Goal: Information Seeking & Learning: Learn about a topic

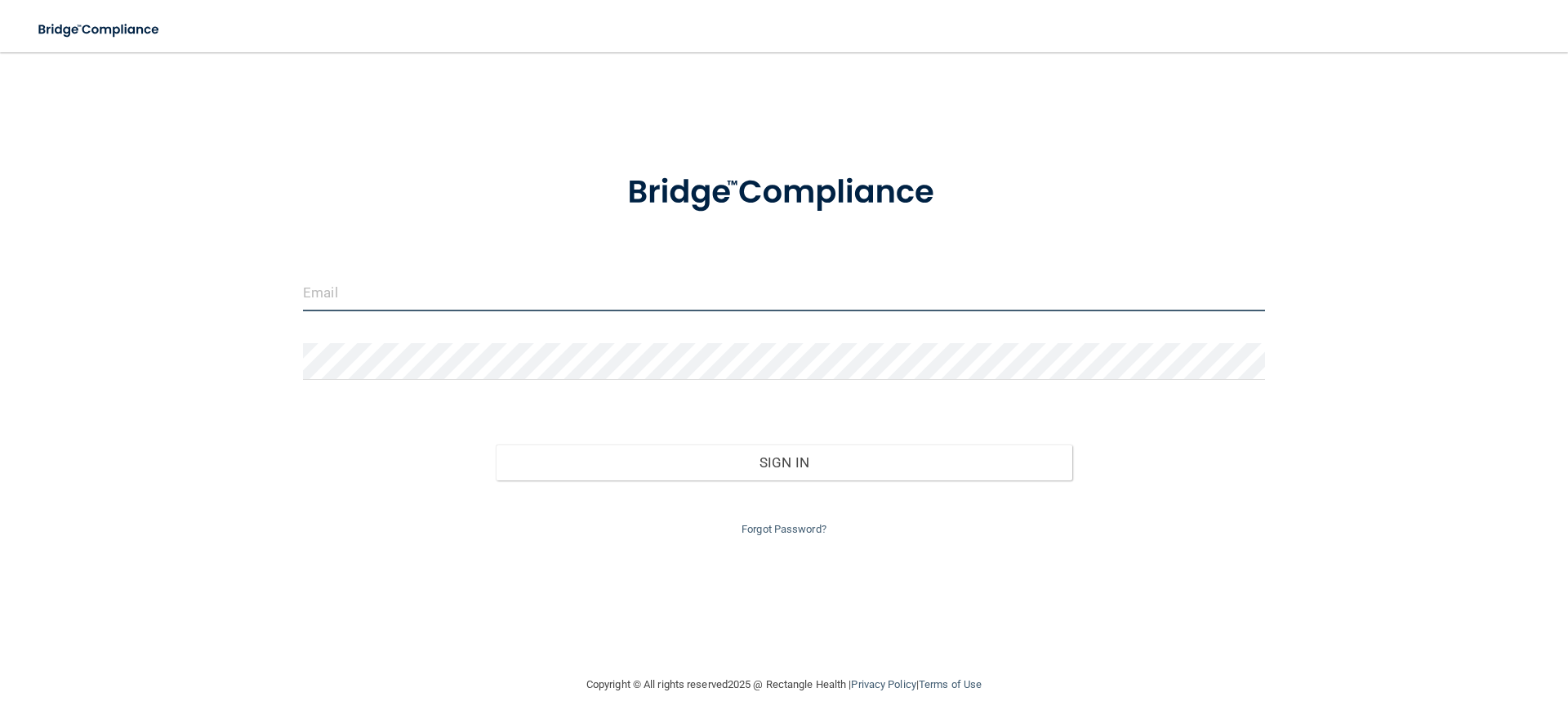
click at [448, 293] on input "email" at bounding box center [784, 292] width 962 height 37
type input "[PERSON_NAME][EMAIL_ADDRESS][DOMAIN_NAME]"
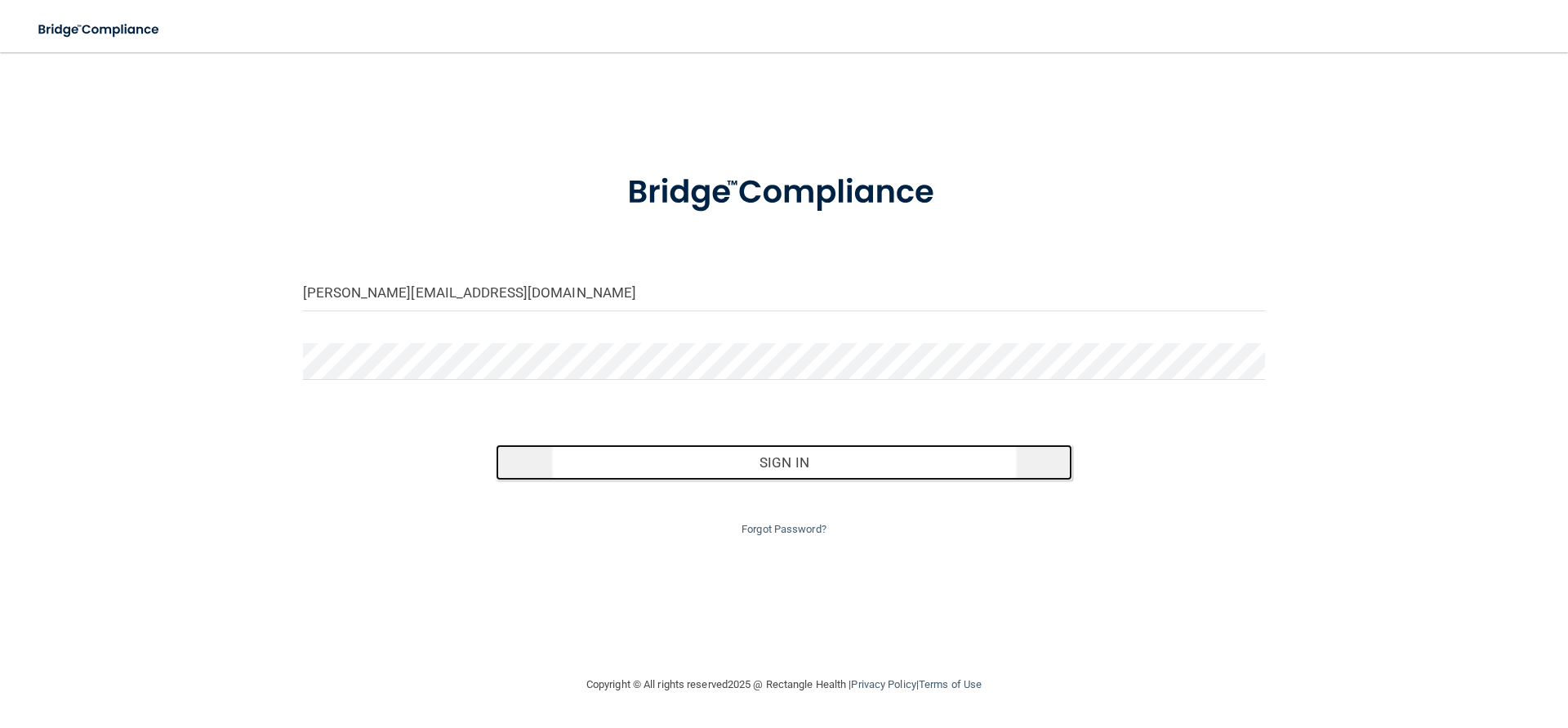
click at [734, 467] on button "Sign In" at bounding box center [784, 462] width 578 height 36
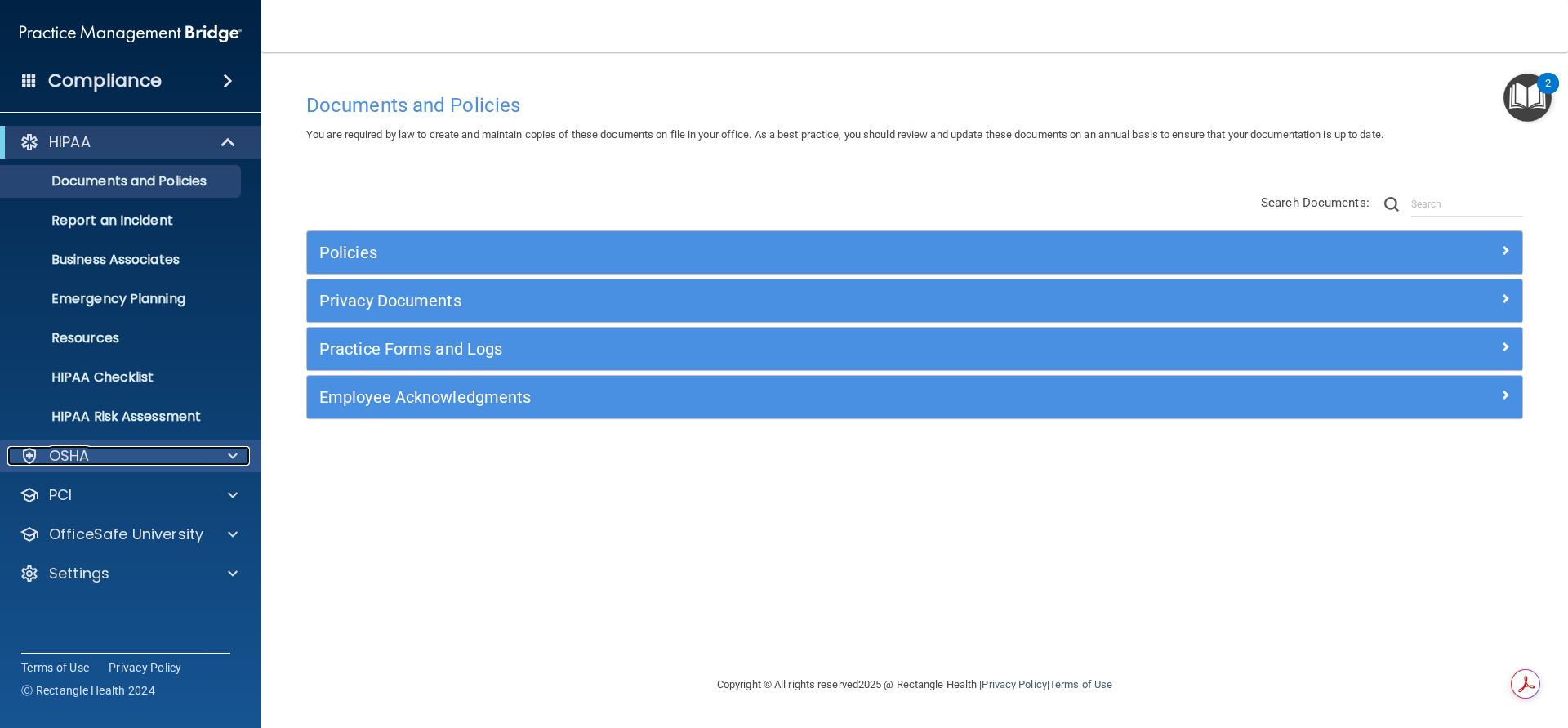
click at [229, 453] on span at bounding box center [233, 456] width 10 height 19
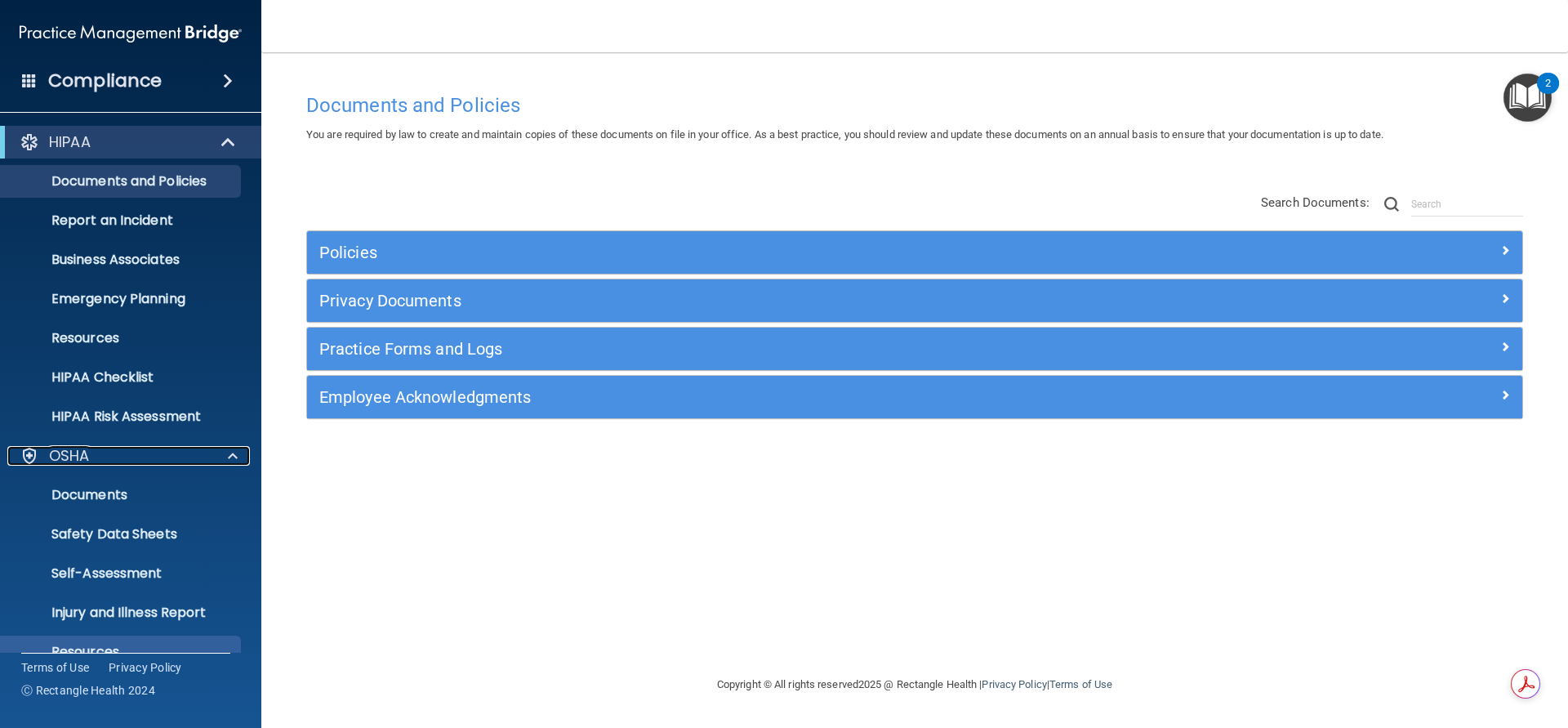
scroll to position [146, 0]
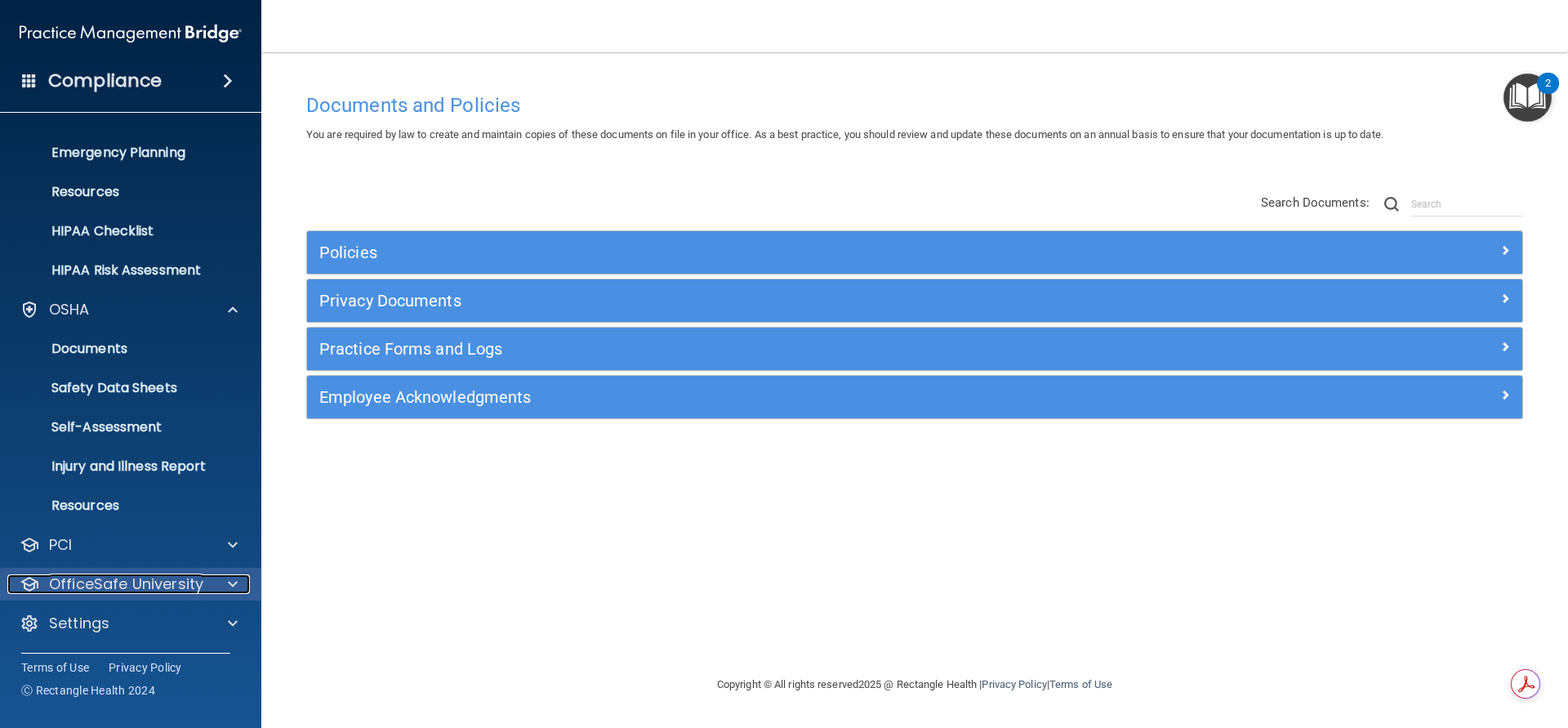
click at [150, 585] on p "OfficeSafe University" at bounding box center [126, 584] width 155 height 19
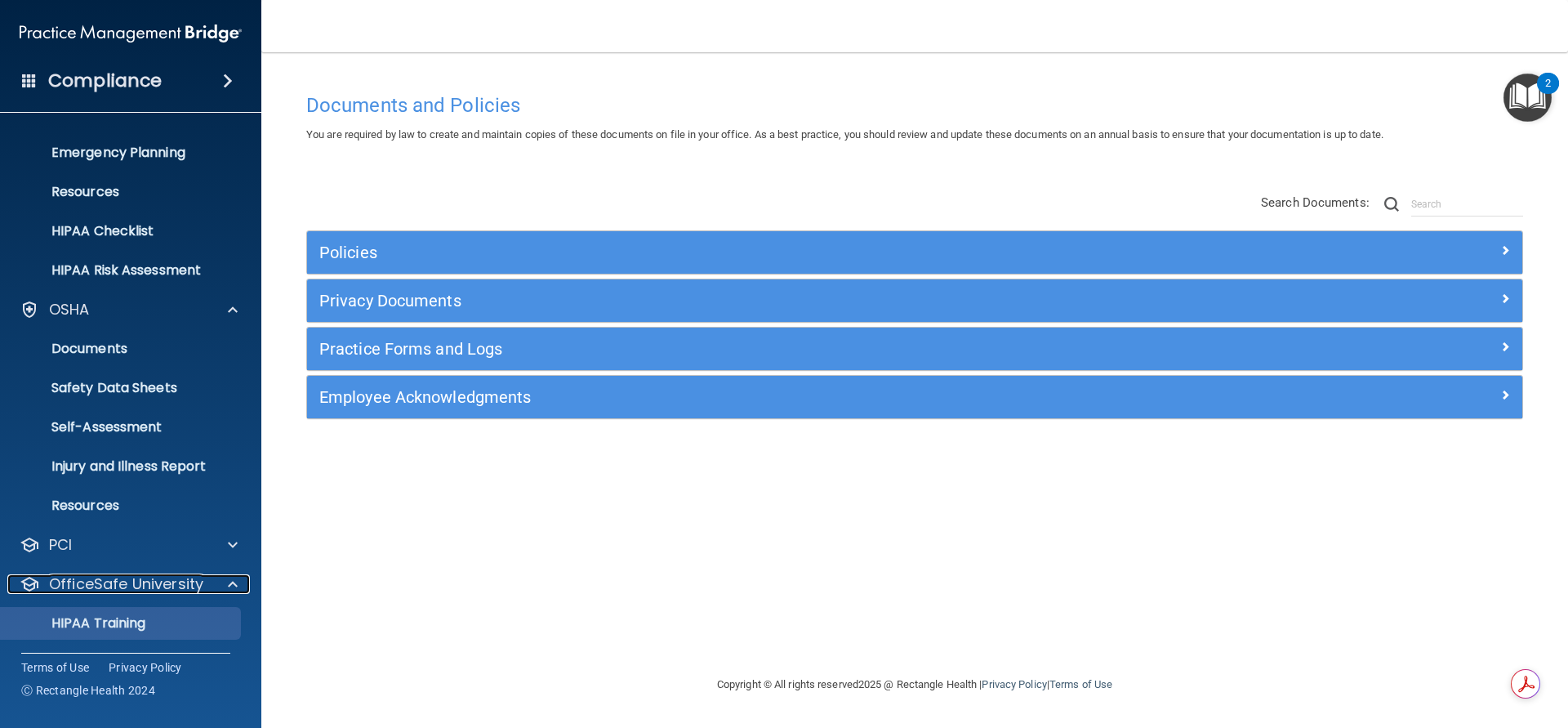
scroll to position [264, 0]
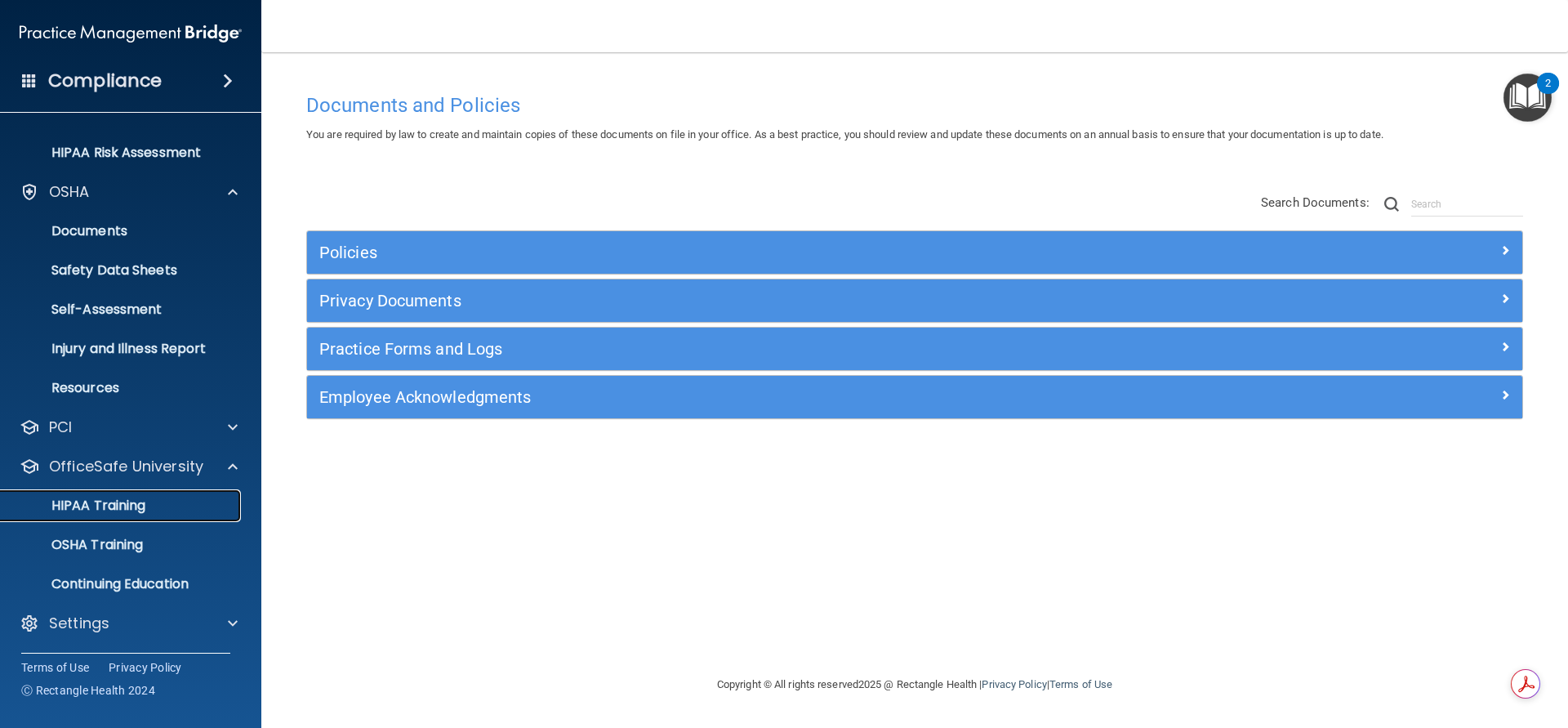
click at [152, 500] on div "HIPAA Training" at bounding box center [122, 505] width 223 height 16
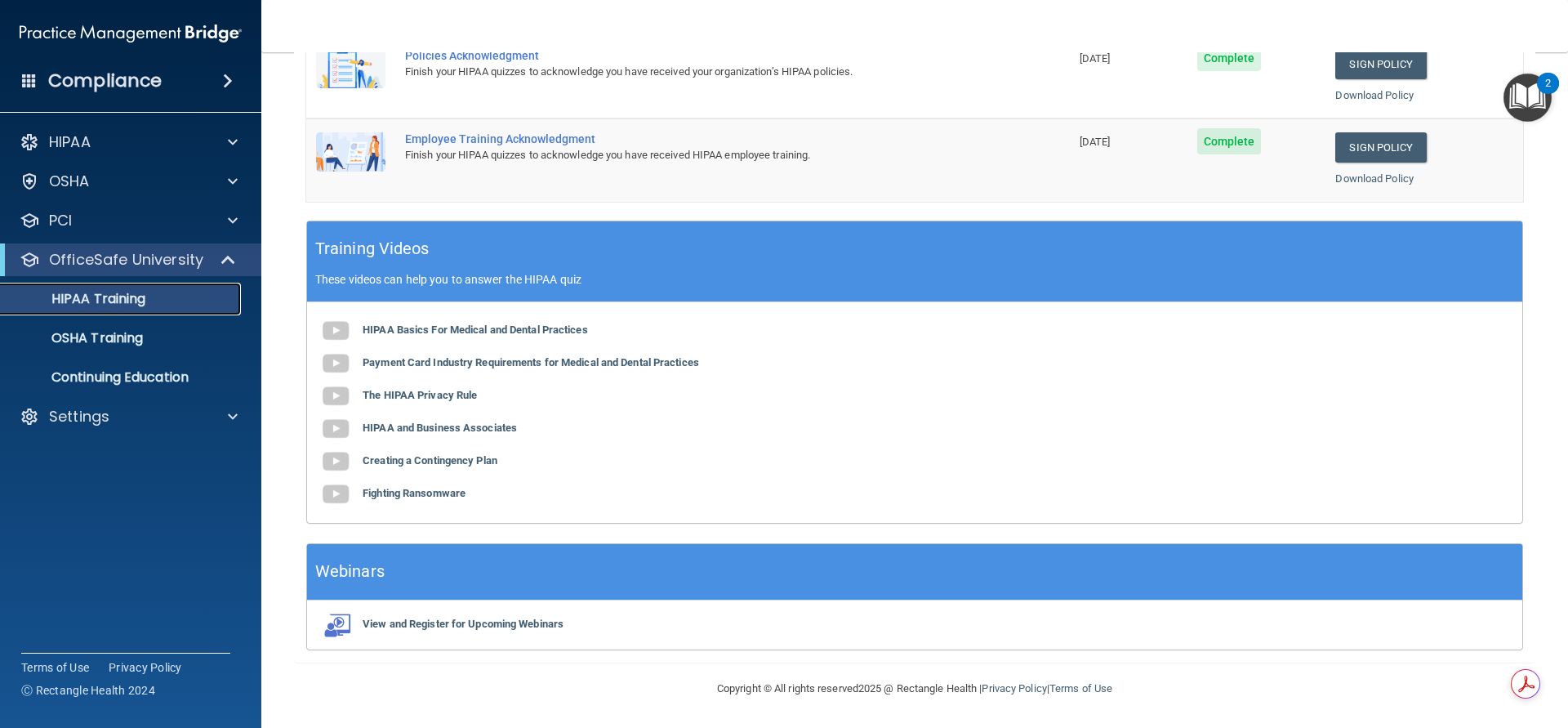
scroll to position [25, 0]
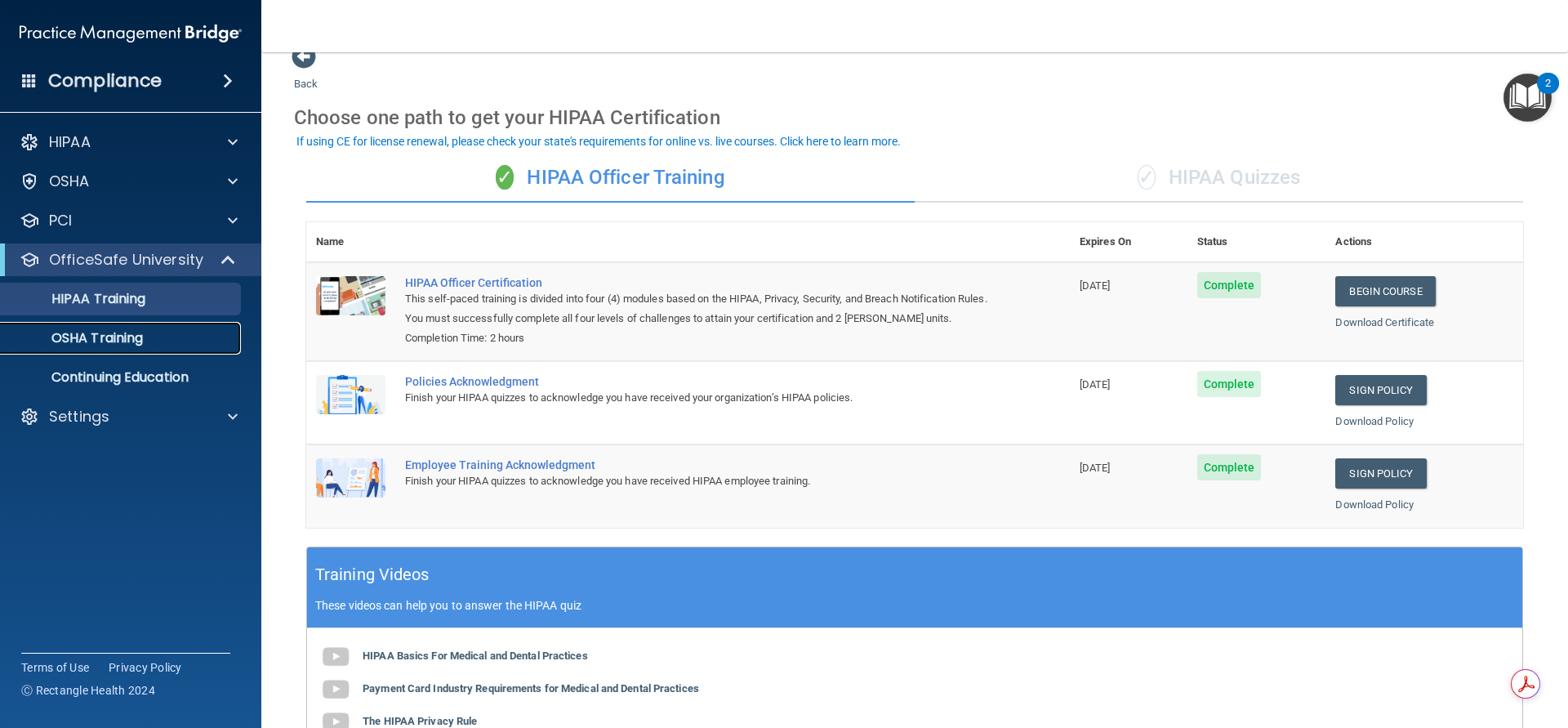
click at [136, 338] on p "OSHA Training" at bounding box center [77, 338] width 133 height 16
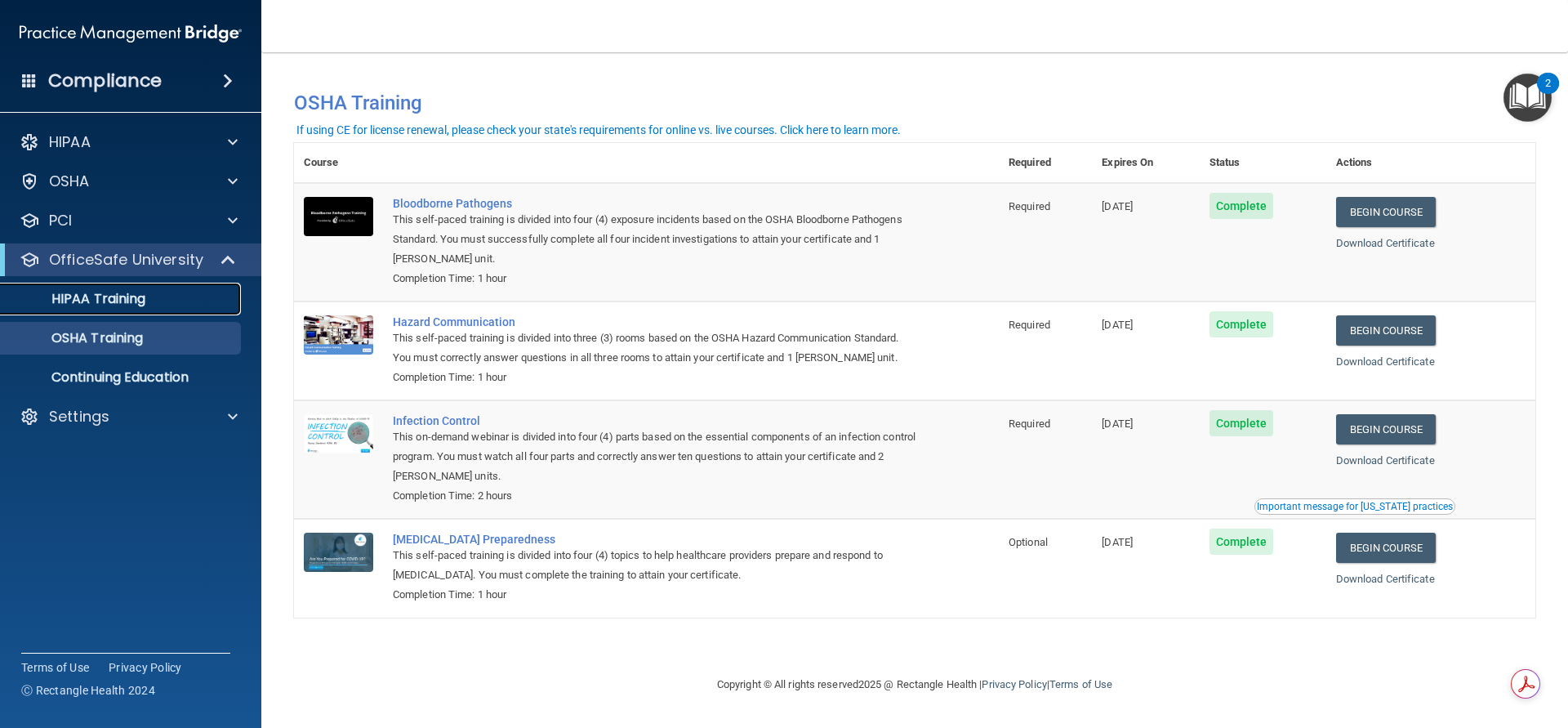
click at [100, 295] on p "HIPAA Training" at bounding box center [78, 298] width 135 height 16
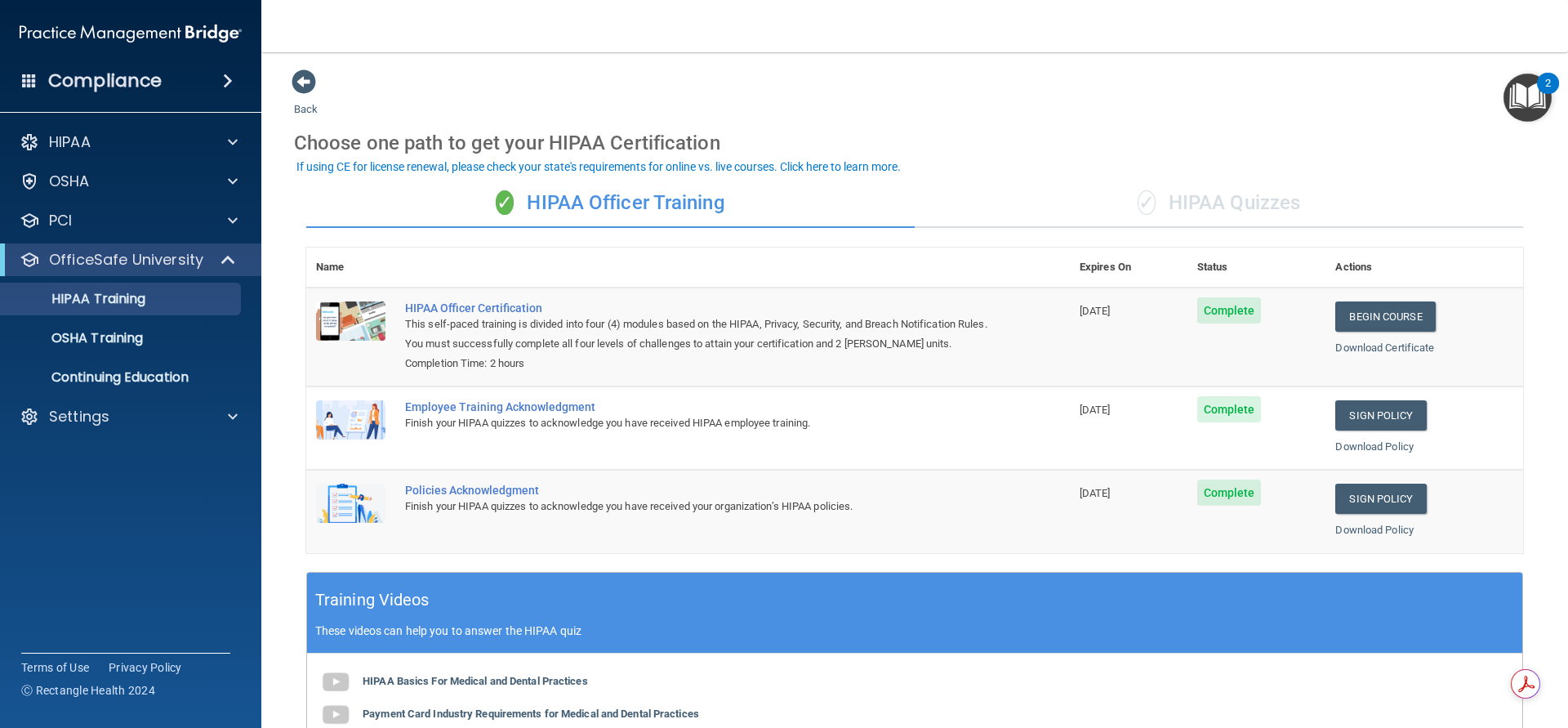
click at [1177, 209] on div "✓ HIPAA Quizzes" at bounding box center [1218, 203] width 609 height 49
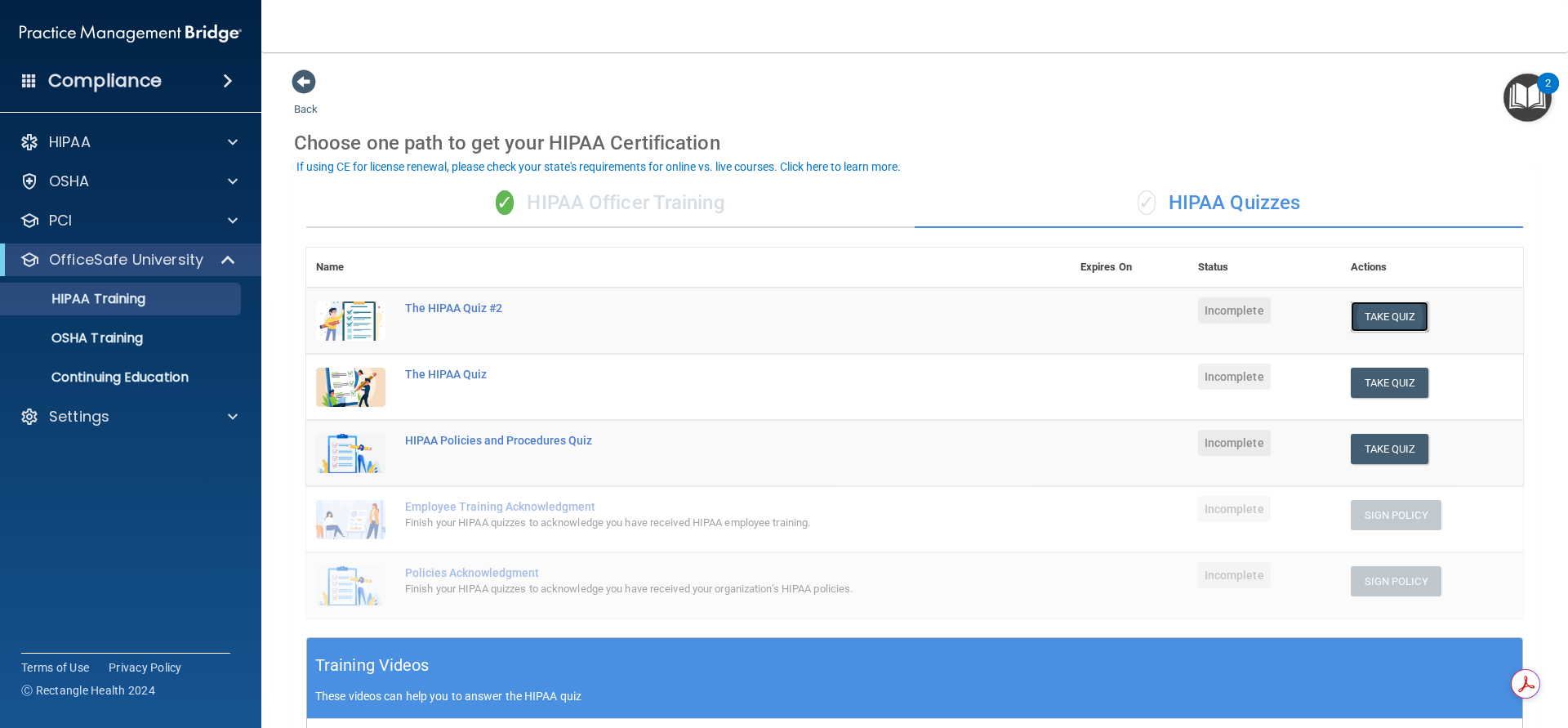
click at [1381, 319] on button "Take Quiz" at bounding box center [1390, 315] width 79 height 30
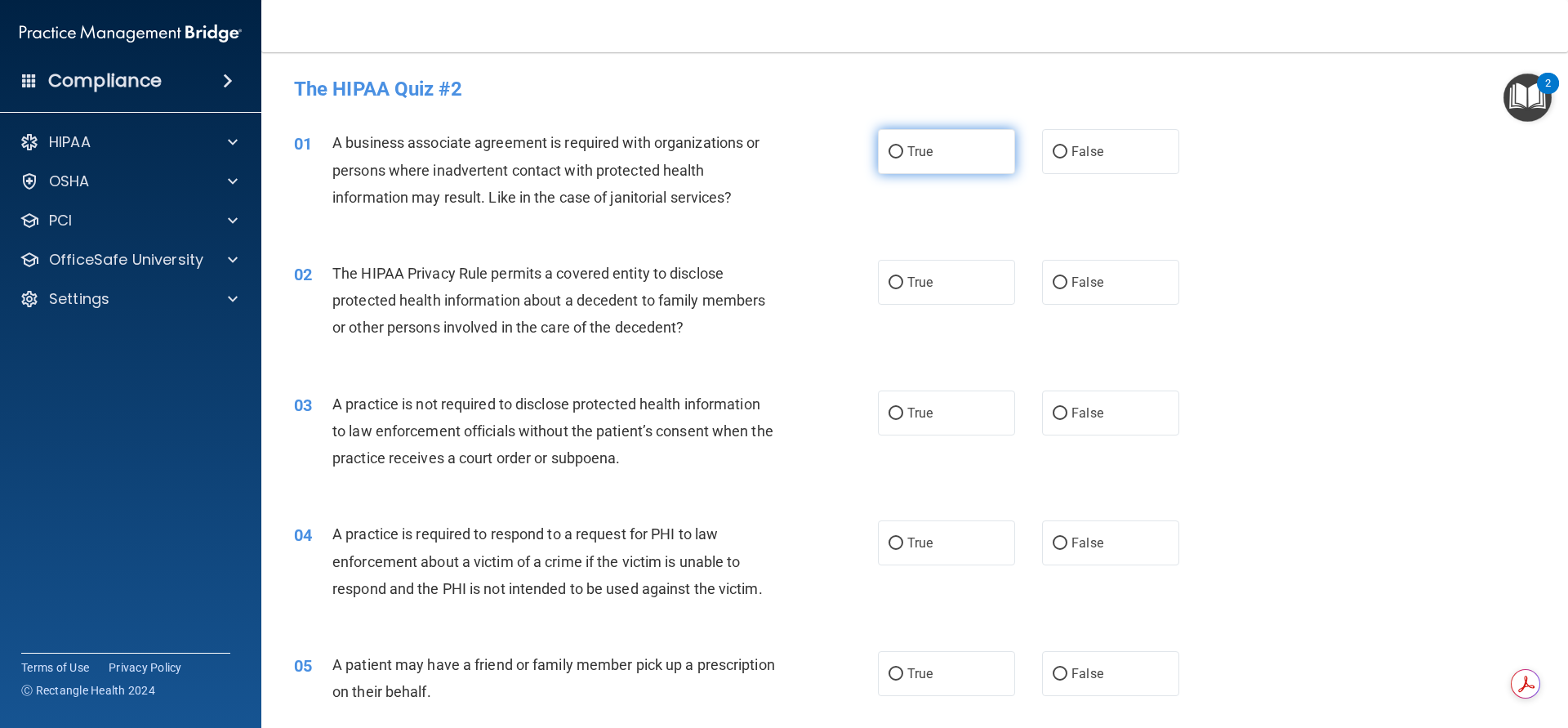
click at [888, 153] on input "True" at bounding box center [895, 152] width 14 height 13
radio input "true"
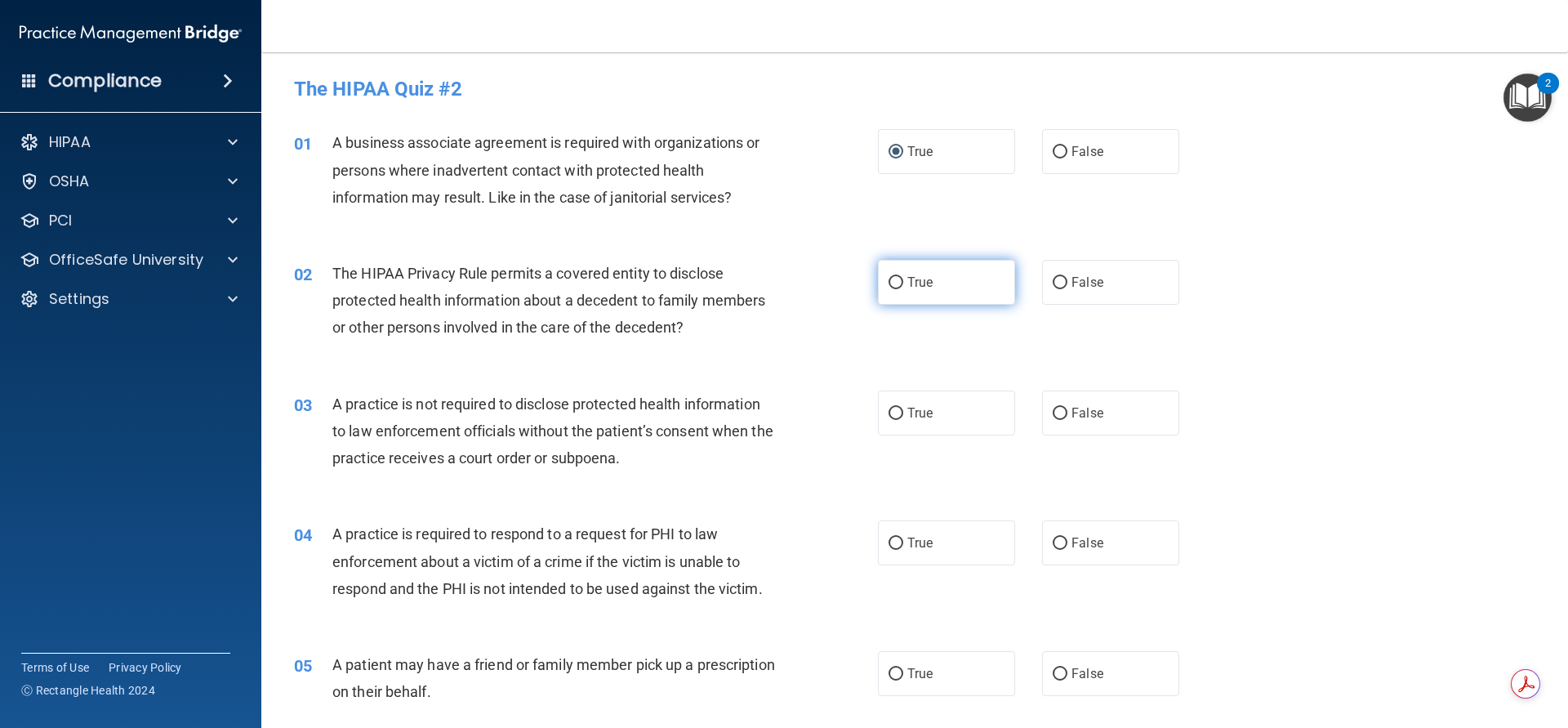
click at [890, 285] on input "True" at bounding box center [895, 283] width 14 height 13
radio input "true"
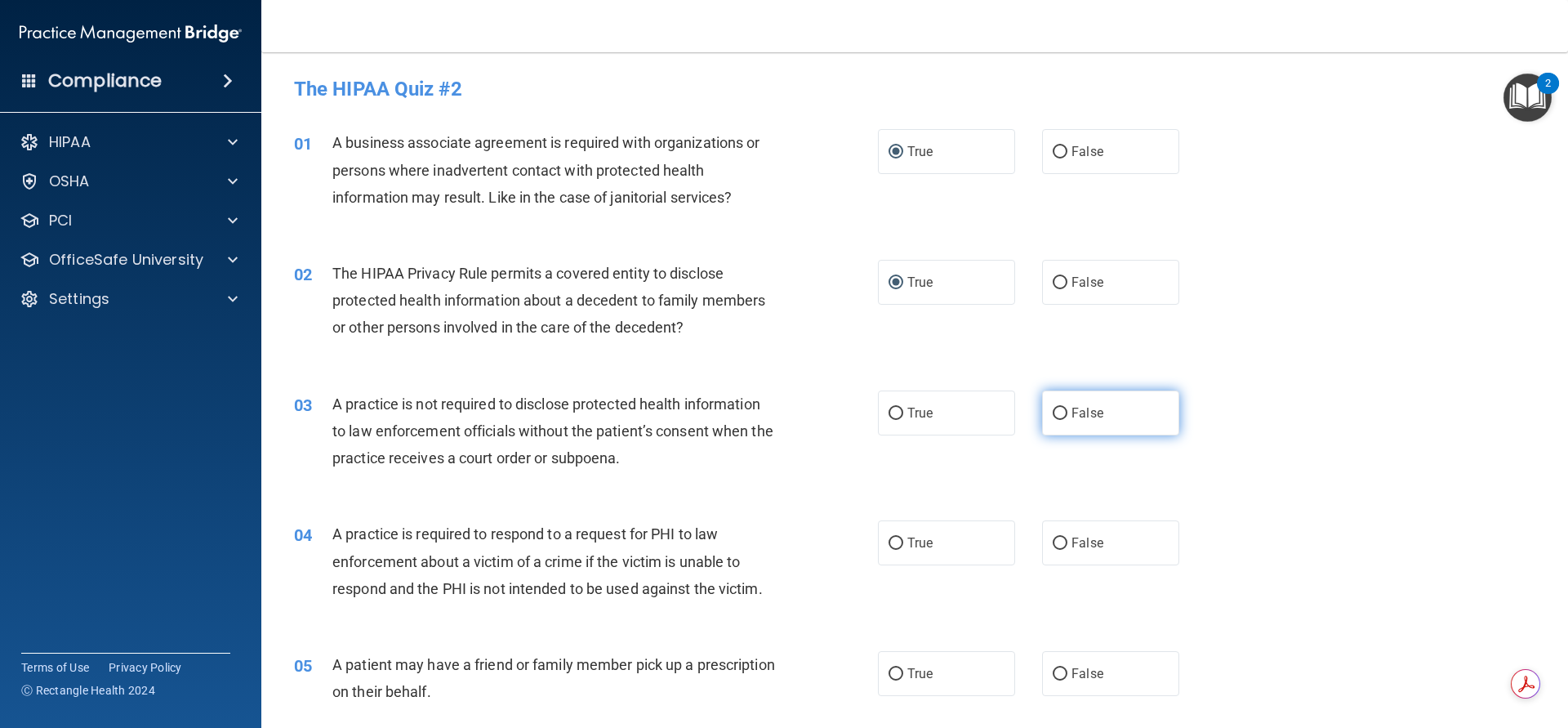
click at [1053, 413] on input "False" at bounding box center [1059, 414] width 14 height 13
radio input "true"
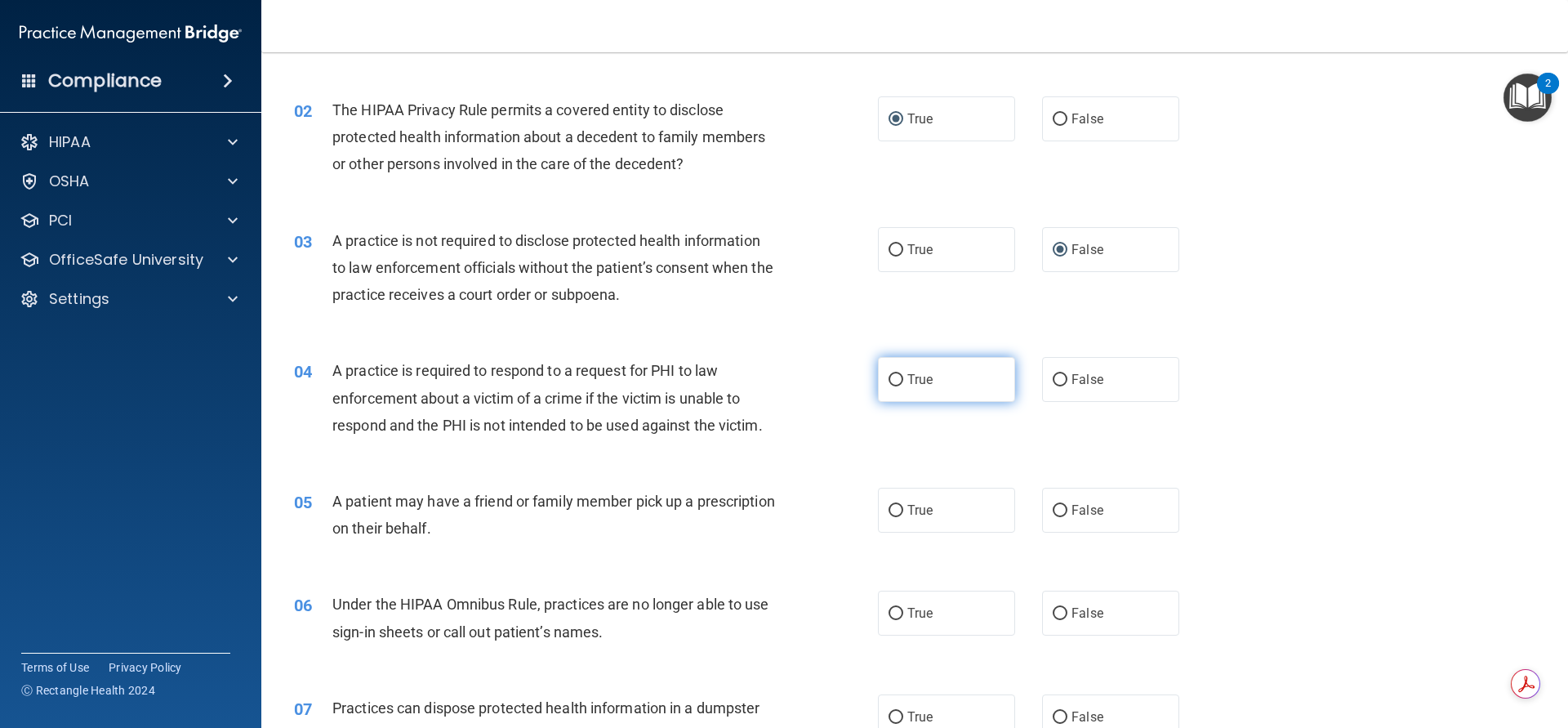
click at [897, 377] on label "True" at bounding box center [946, 379] width 137 height 45
click at [897, 377] on input "True" at bounding box center [895, 380] width 14 height 13
radio input "true"
click at [888, 508] on input "True" at bounding box center [895, 511] width 14 height 13
radio input "true"
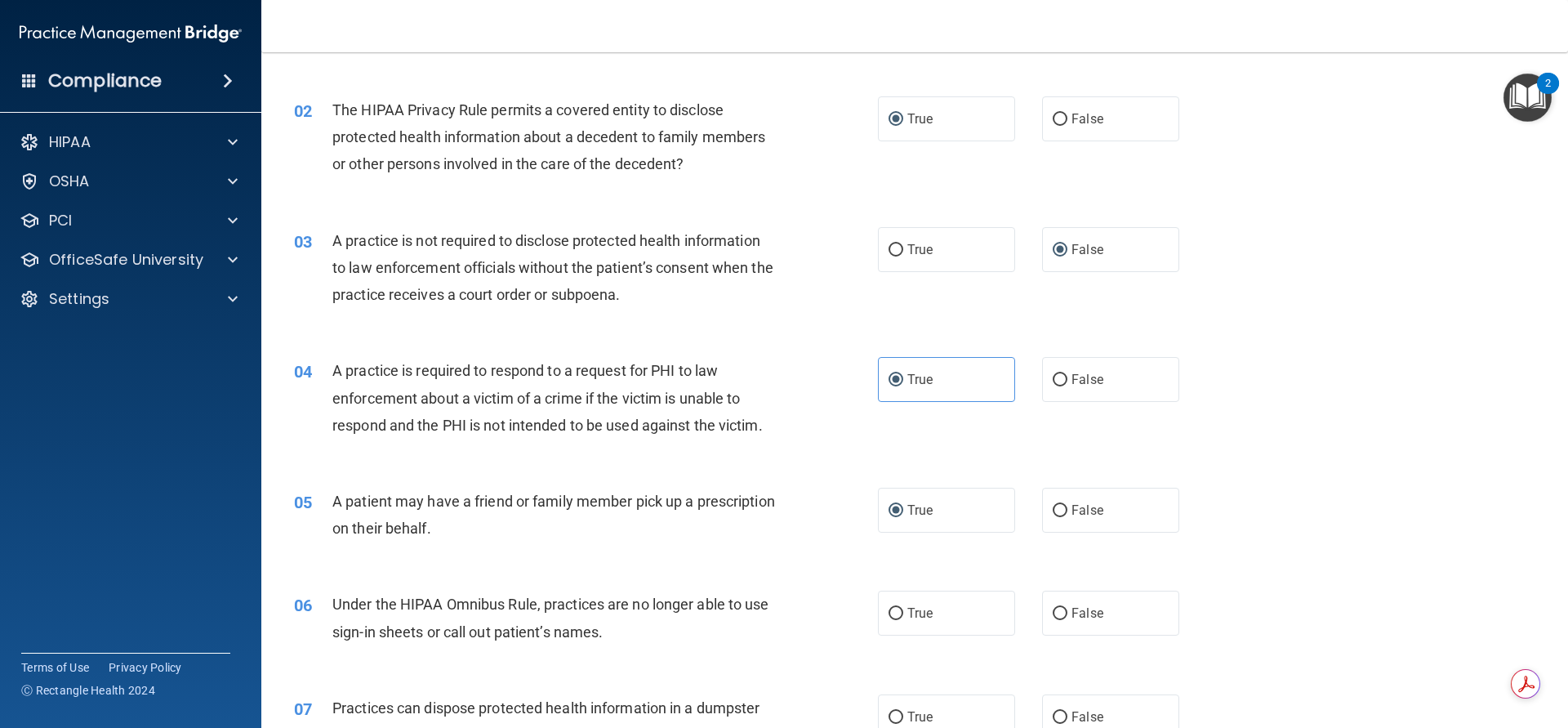
scroll to position [327, 0]
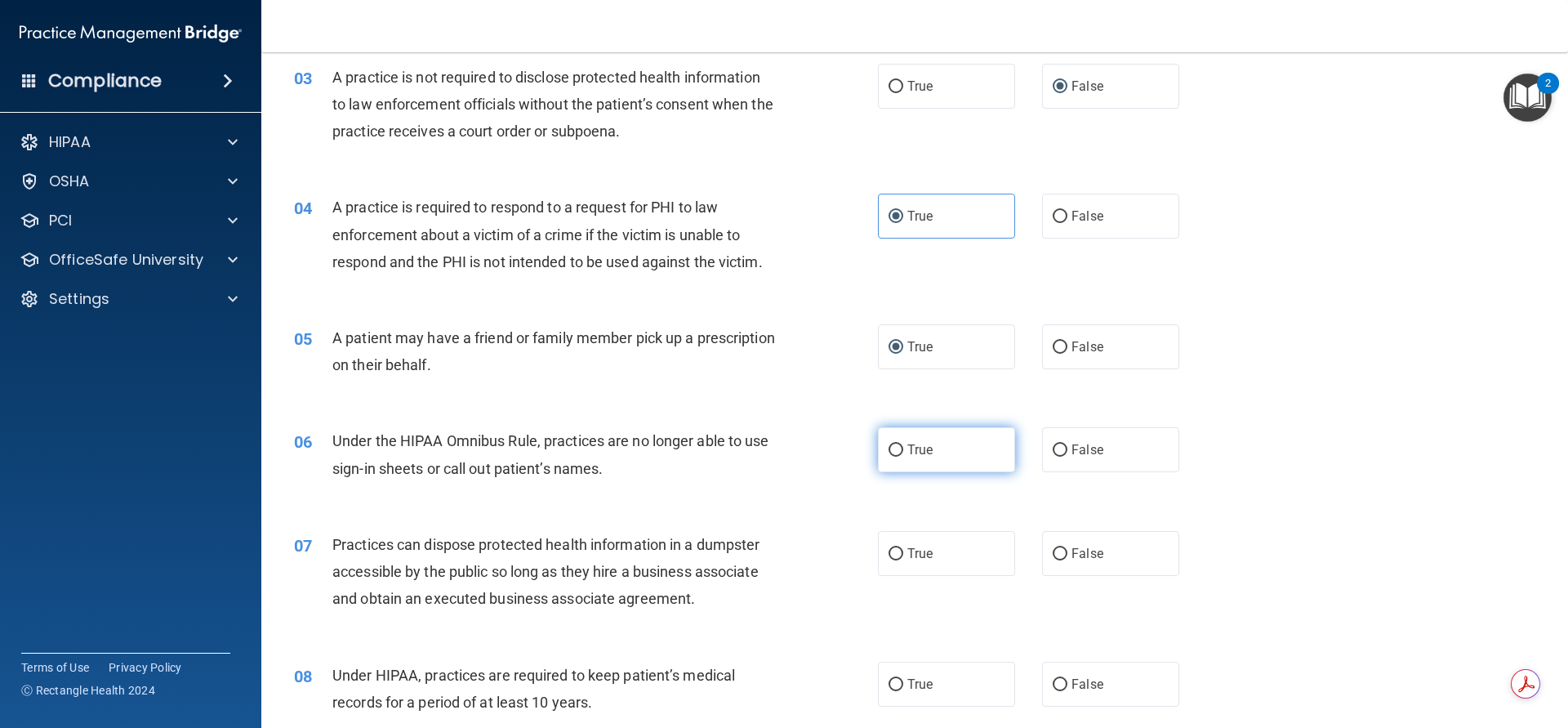
click at [892, 448] on input "True" at bounding box center [895, 450] width 14 height 13
radio input "true"
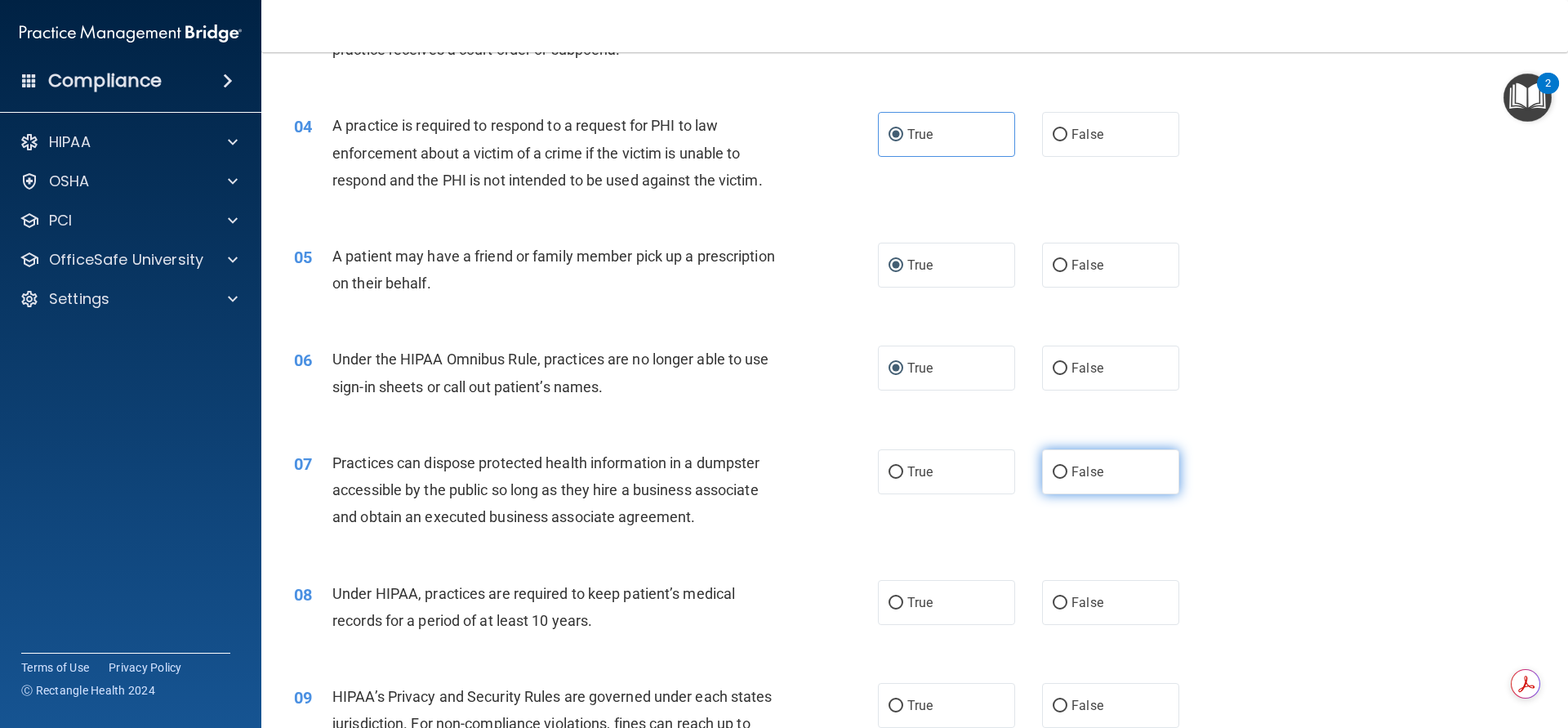
click at [1053, 470] on input "False" at bounding box center [1059, 472] width 14 height 13
radio input "true"
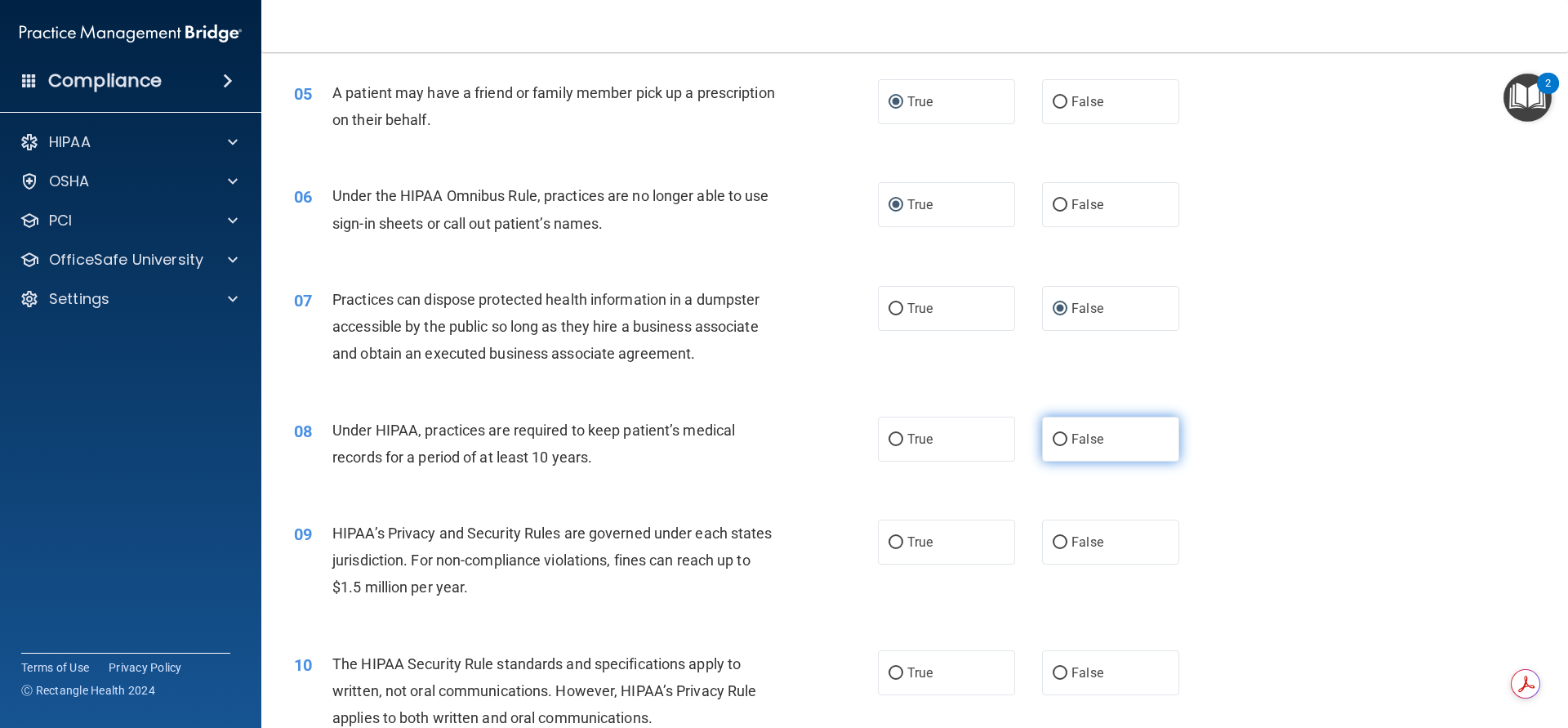
click at [1053, 441] on input "False" at bounding box center [1059, 439] width 14 height 13
radio input "true"
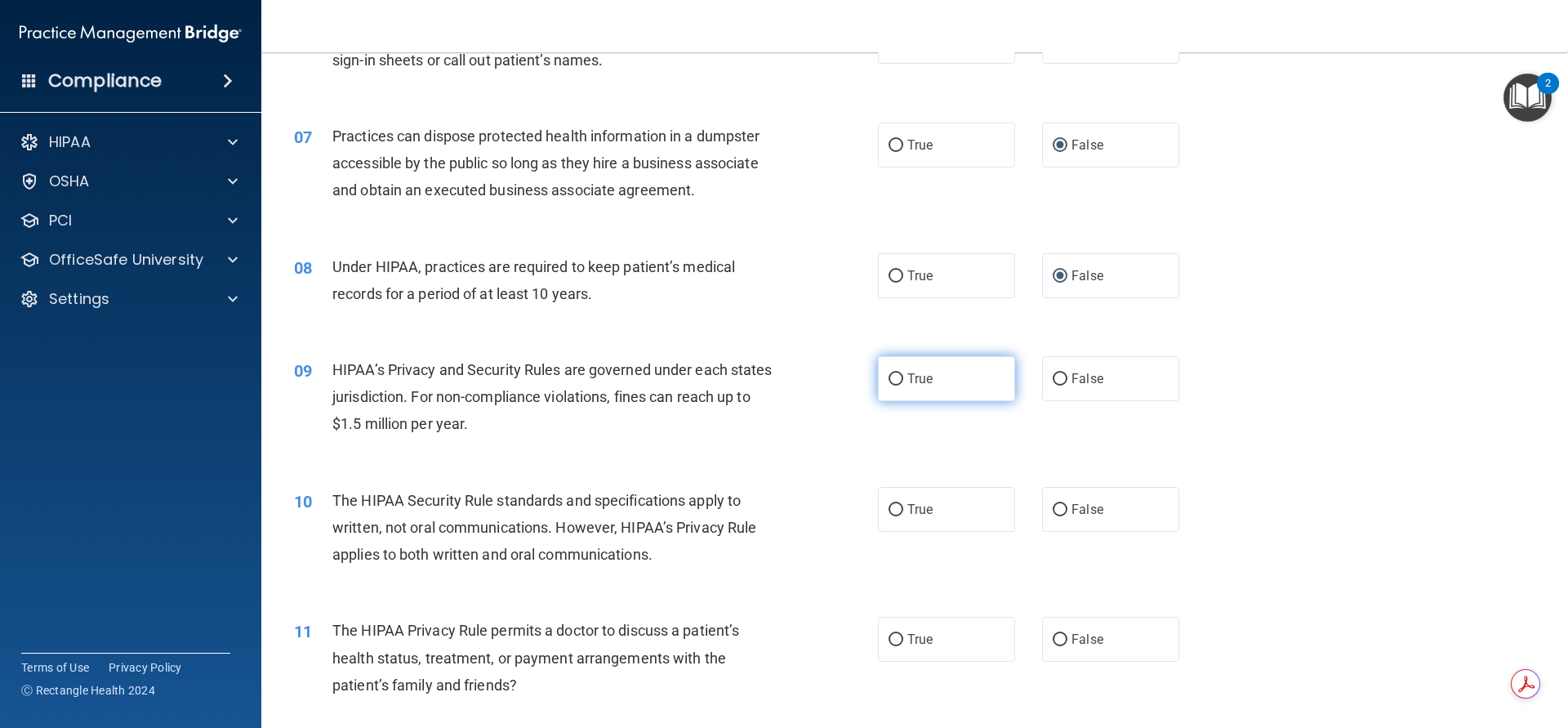
click at [900, 378] on label "True" at bounding box center [946, 378] width 137 height 45
click at [900, 378] on input "True" at bounding box center [895, 379] width 14 height 13
radio input "true"
click at [888, 508] on input "True" at bounding box center [895, 510] width 14 height 13
radio input "true"
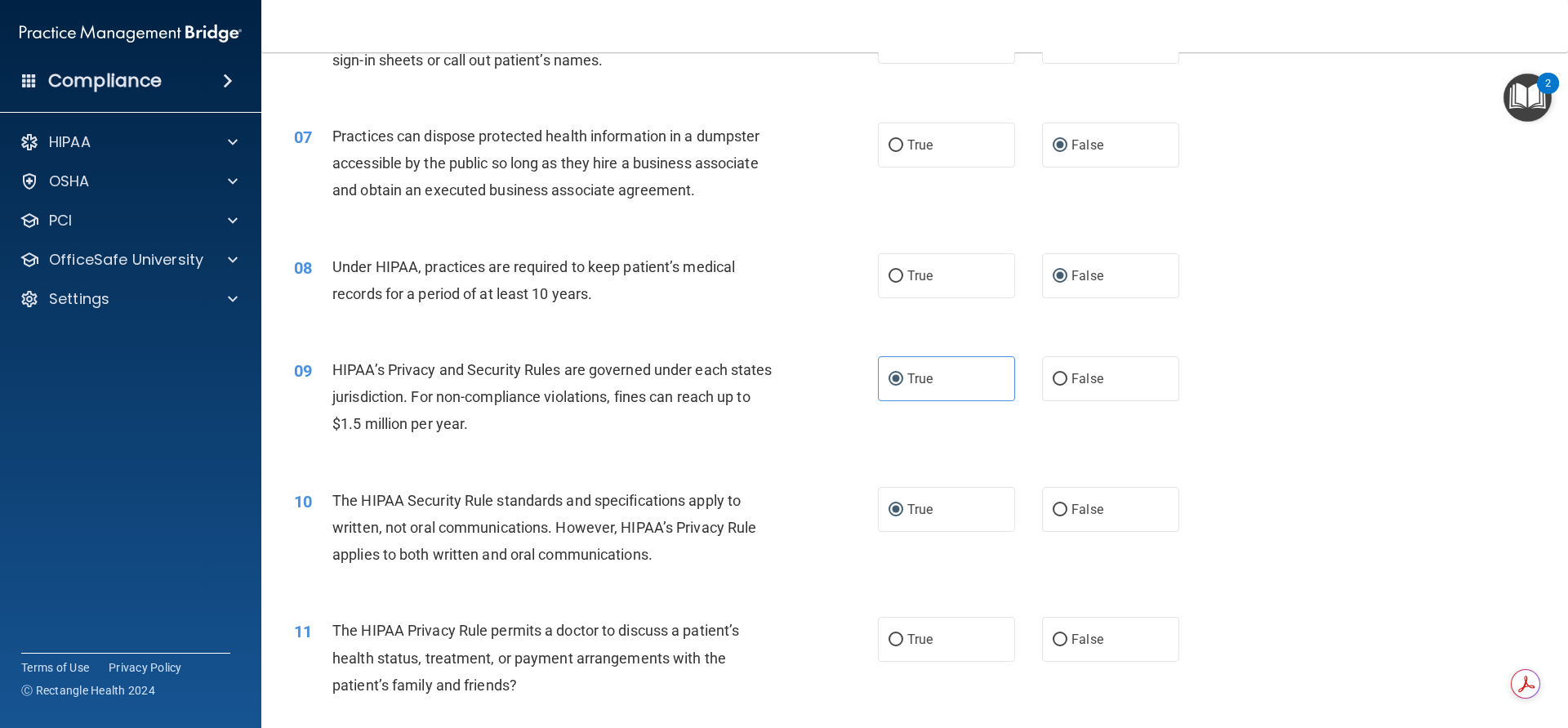
scroll to position [898, 0]
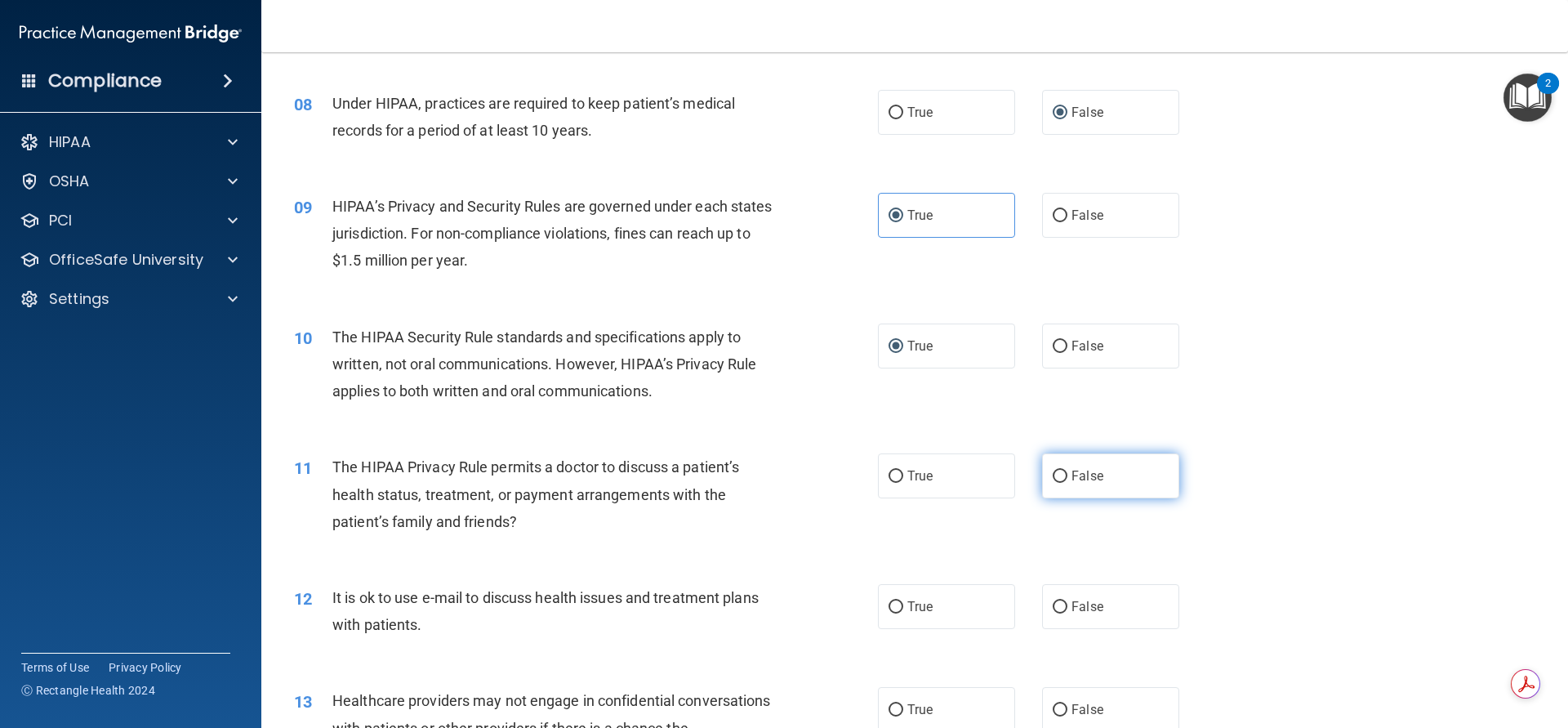
click at [1053, 477] on input "False" at bounding box center [1059, 476] width 14 height 13
radio input "true"
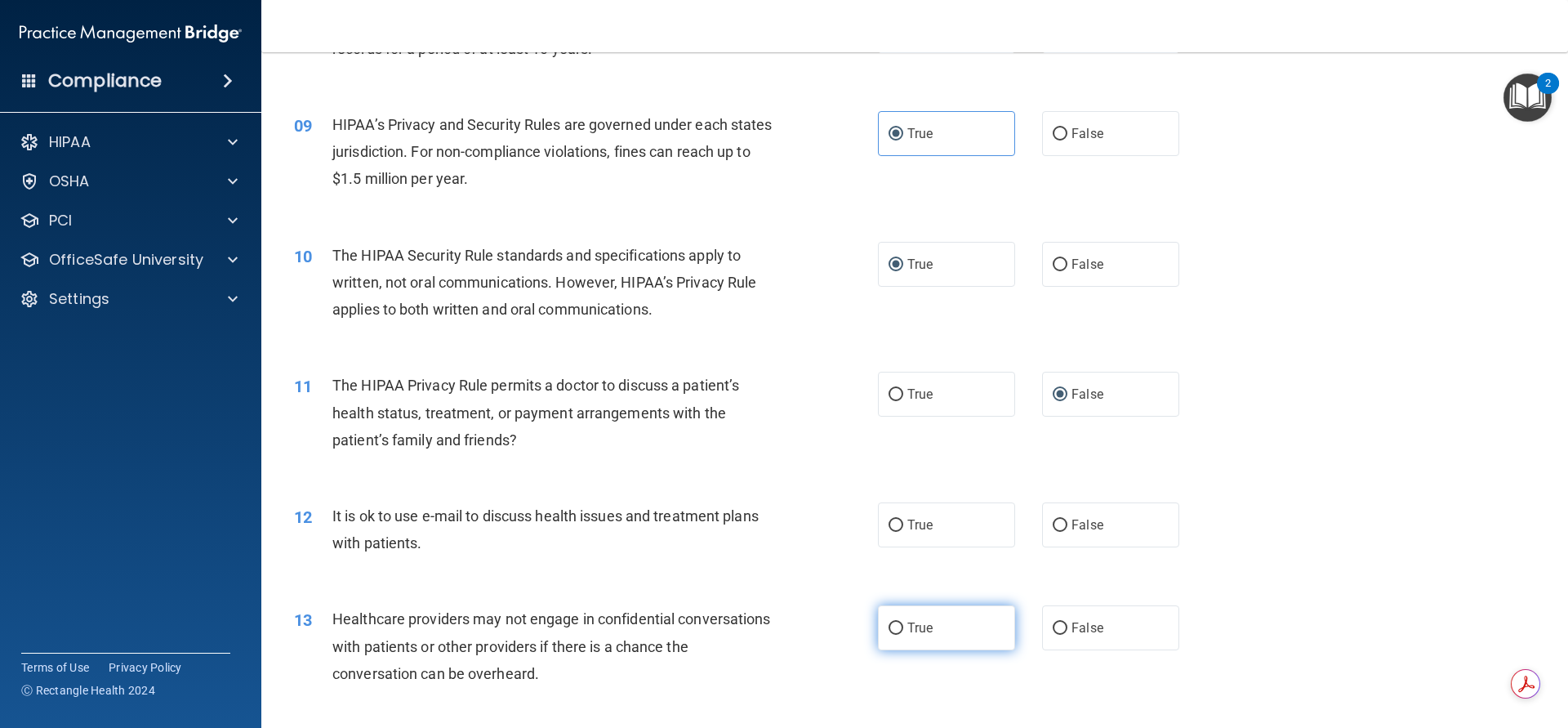
scroll to position [1062, 0]
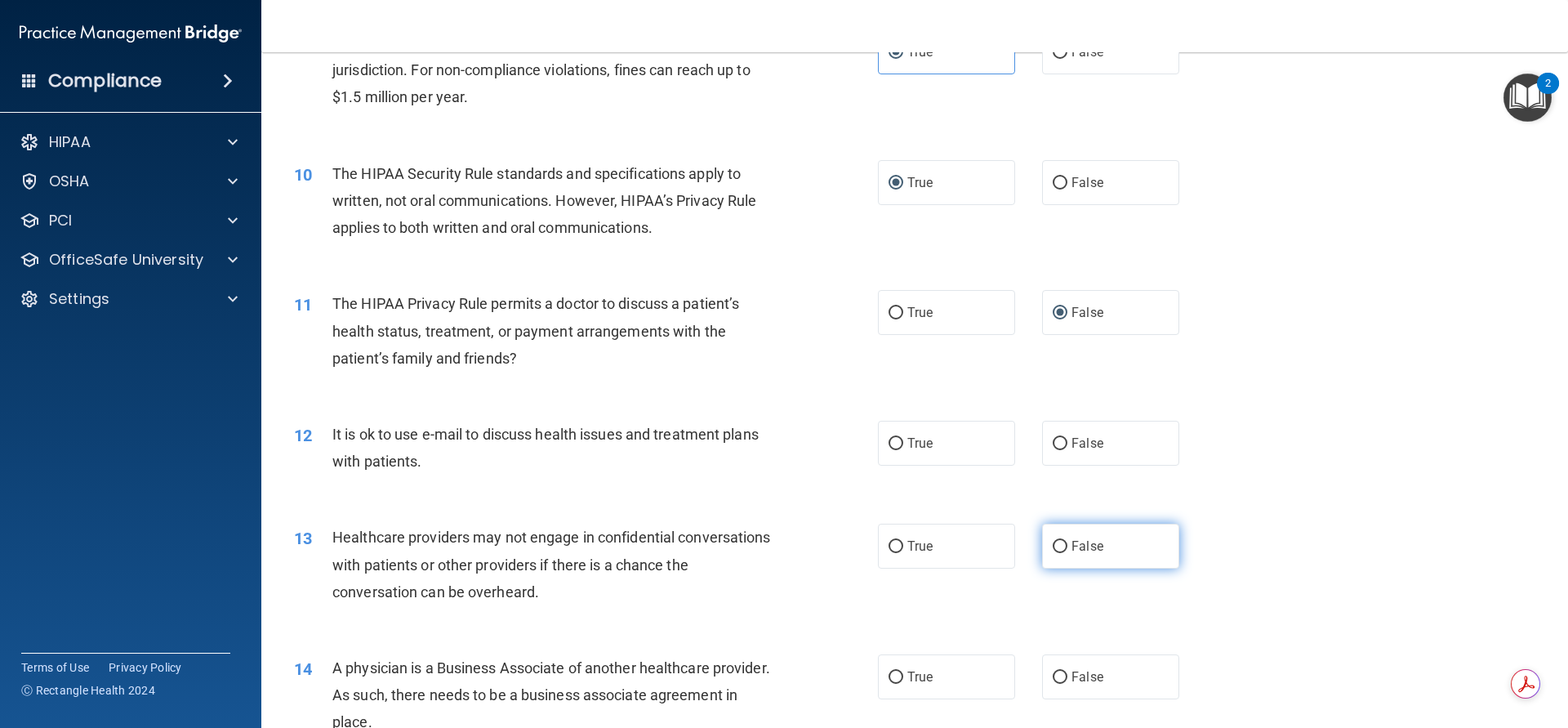
click at [1053, 544] on input "False" at bounding box center [1059, 546] width 14 height 13
radio input "true"
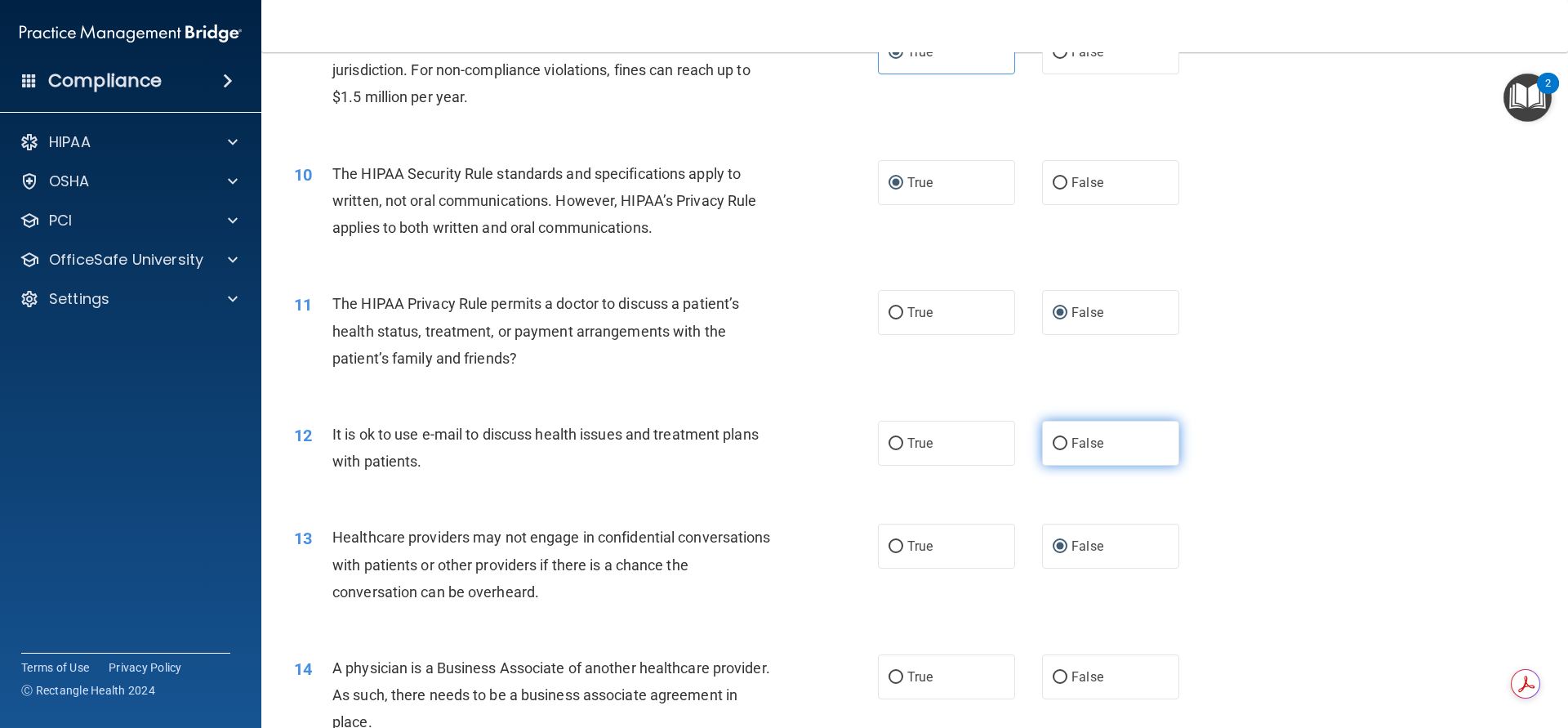
click at [1053, 447] on input "False" at bounding box center [1059, 443] width 14 height 13
radio input "true"
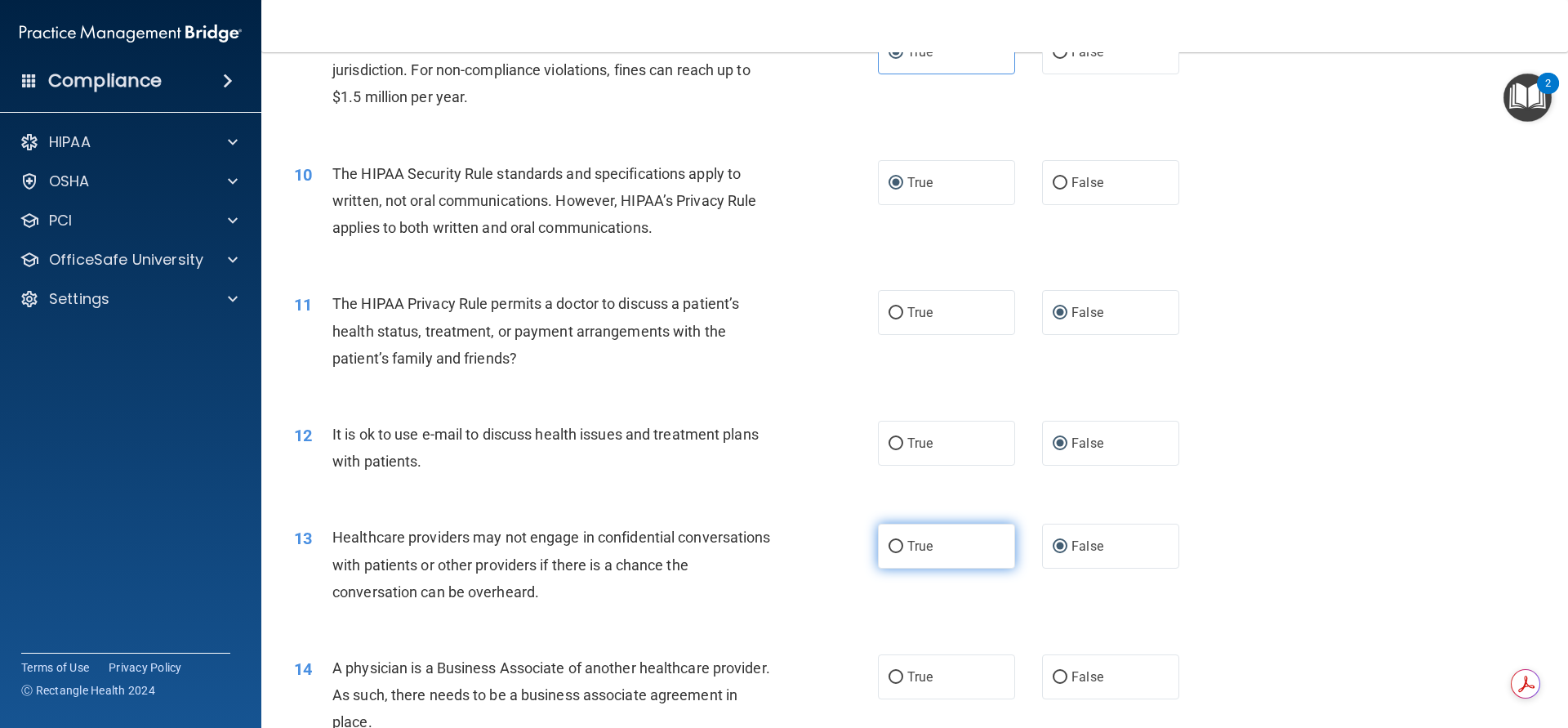
click at [888, 543] on input "True" at bounding box center [895, 546] width 14 height 13
radio input "true"
radio input "false"
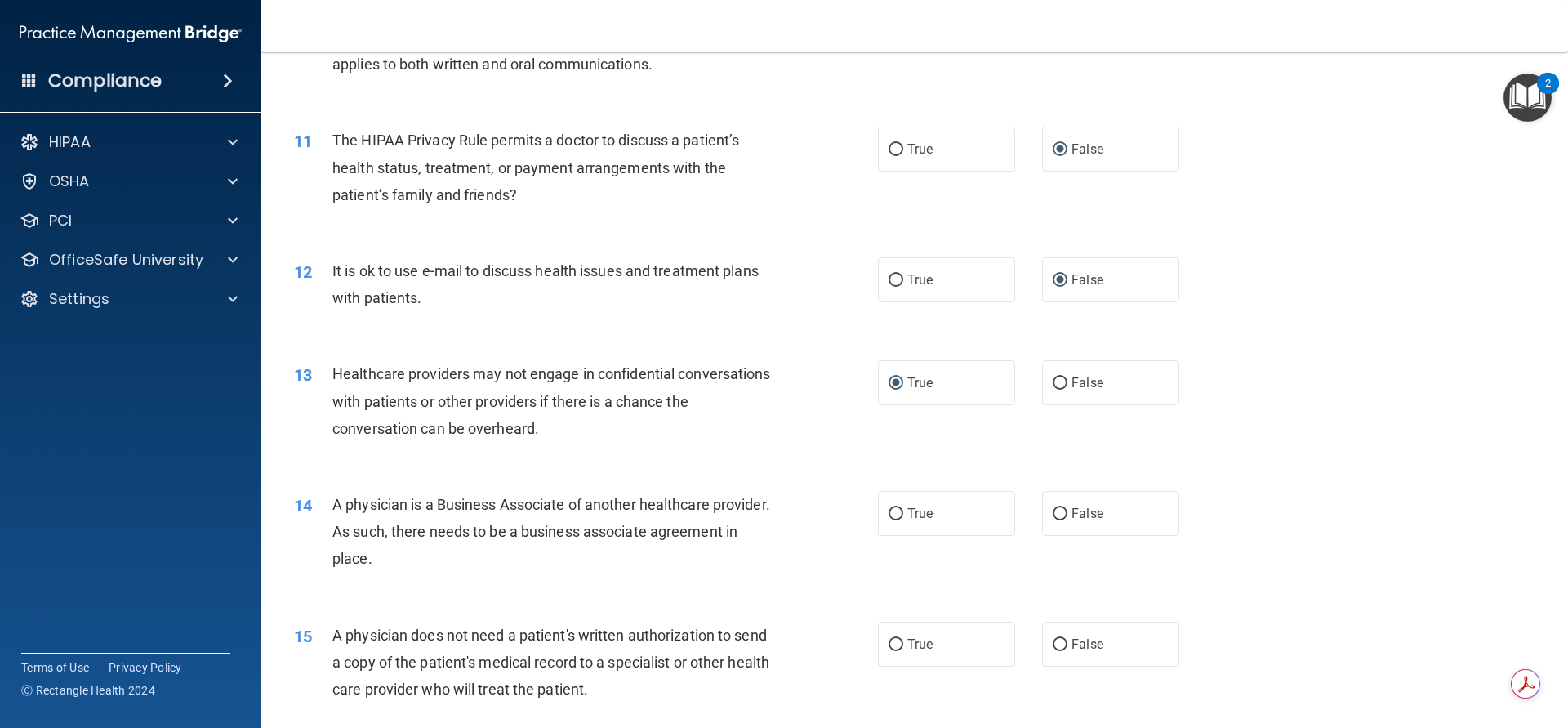
scroll to position [1307, 0]
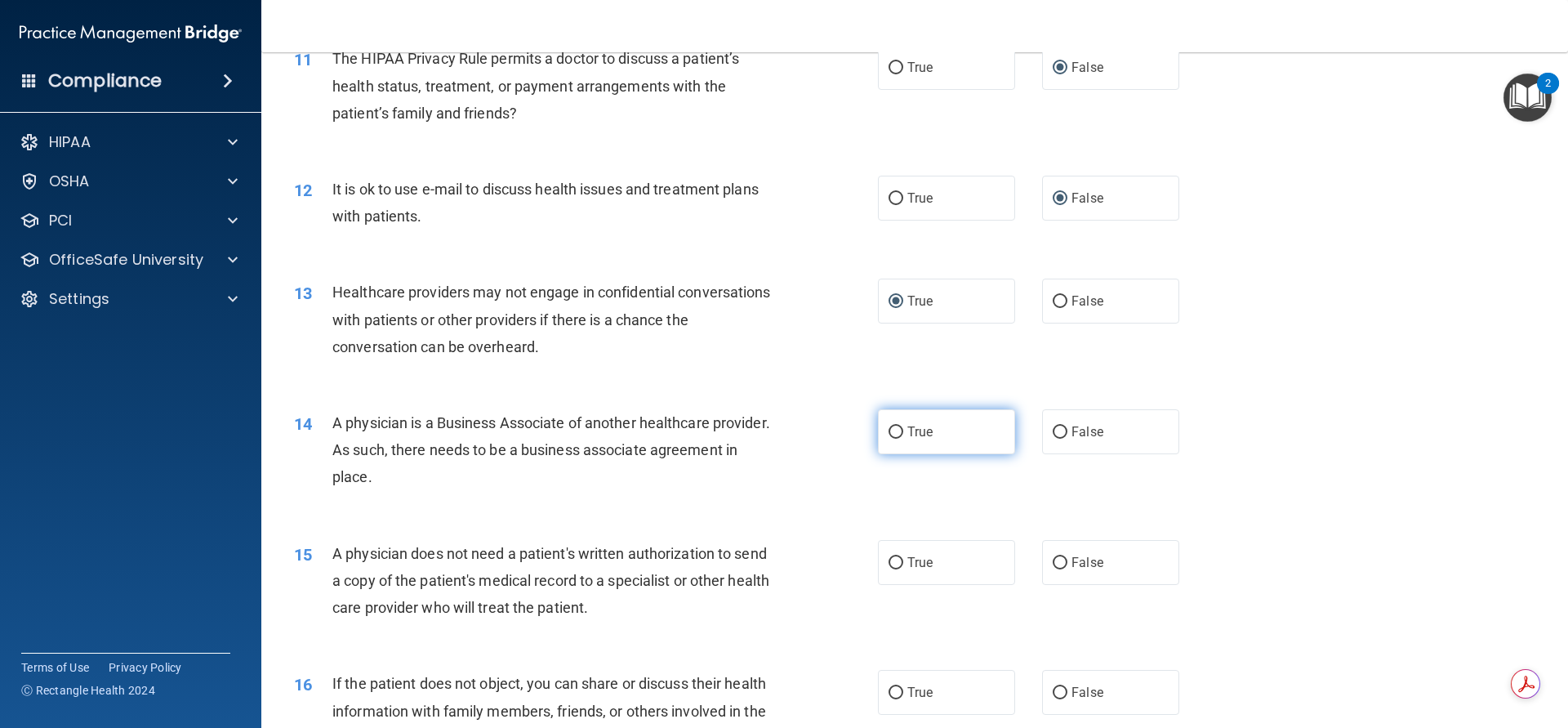
click at [896, 428] on input "True" at bounding box center [895, 432] width 14 height 13
radio input "true"
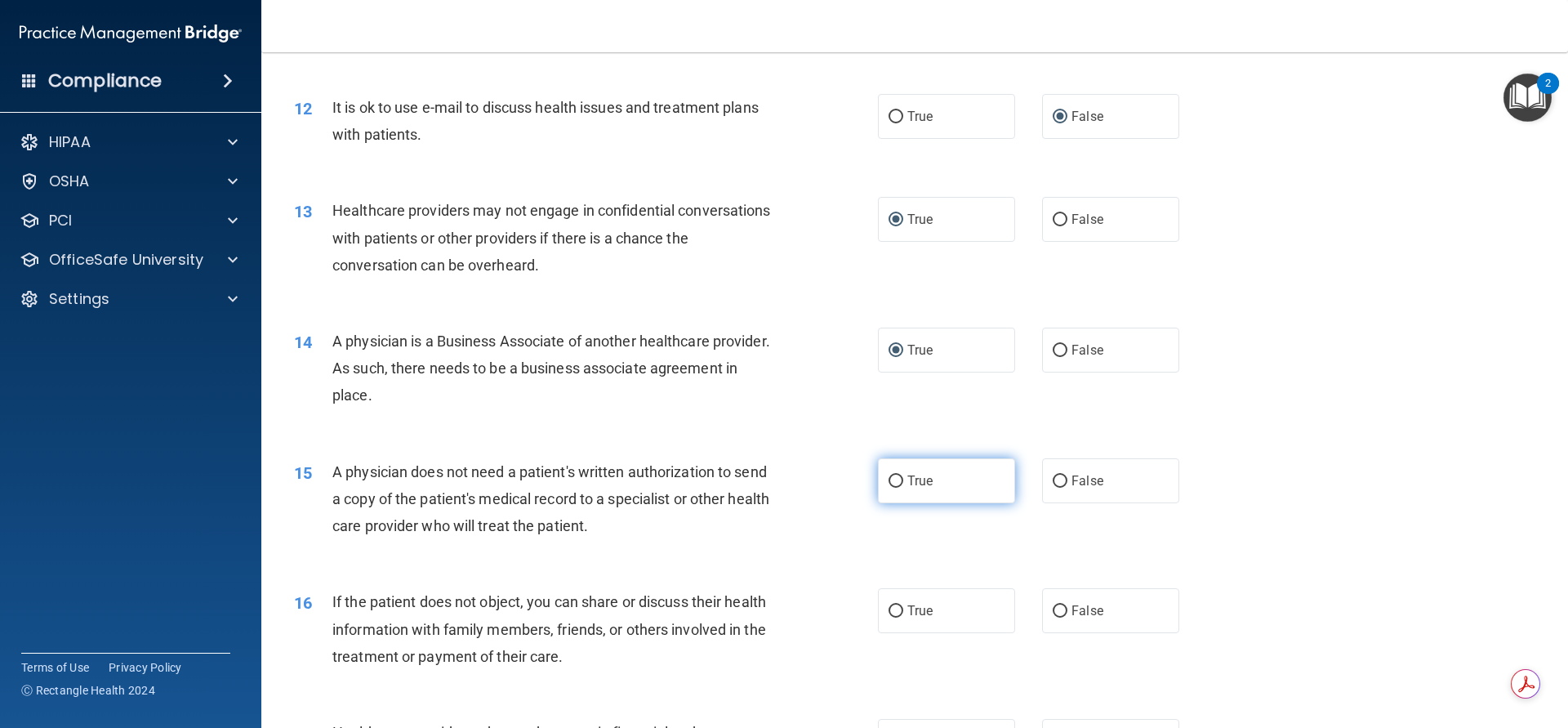
click at [891, 480] on input "True" at bounding box center [895, 481] width 14 height 13
radio input "true"
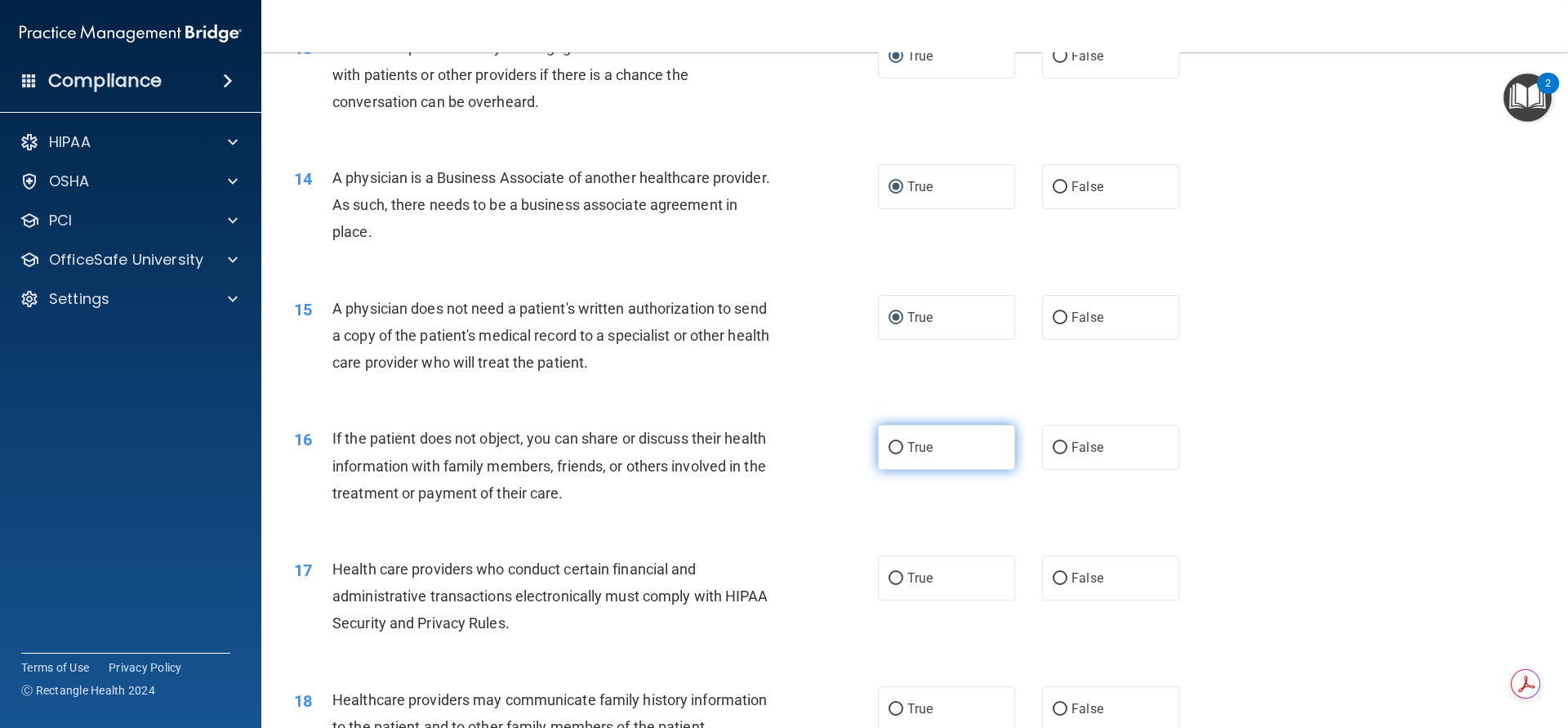
click at [888, 451] on input "True" at bounding box center [895, 448] width 14 height 13
radio input "true"
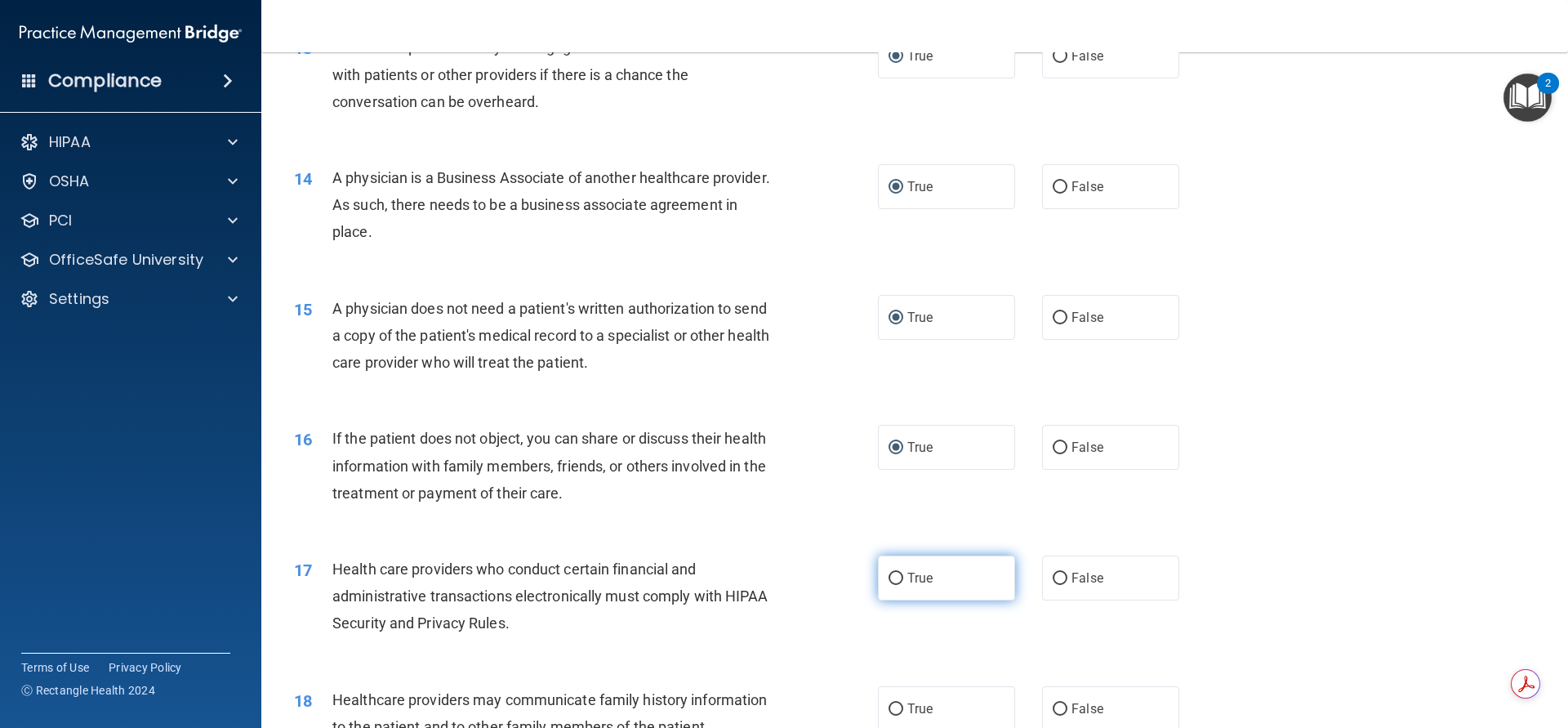
click at [890, 580] on input "True" at bounding box center [895, 578] width 14 height 13
radio input "true"
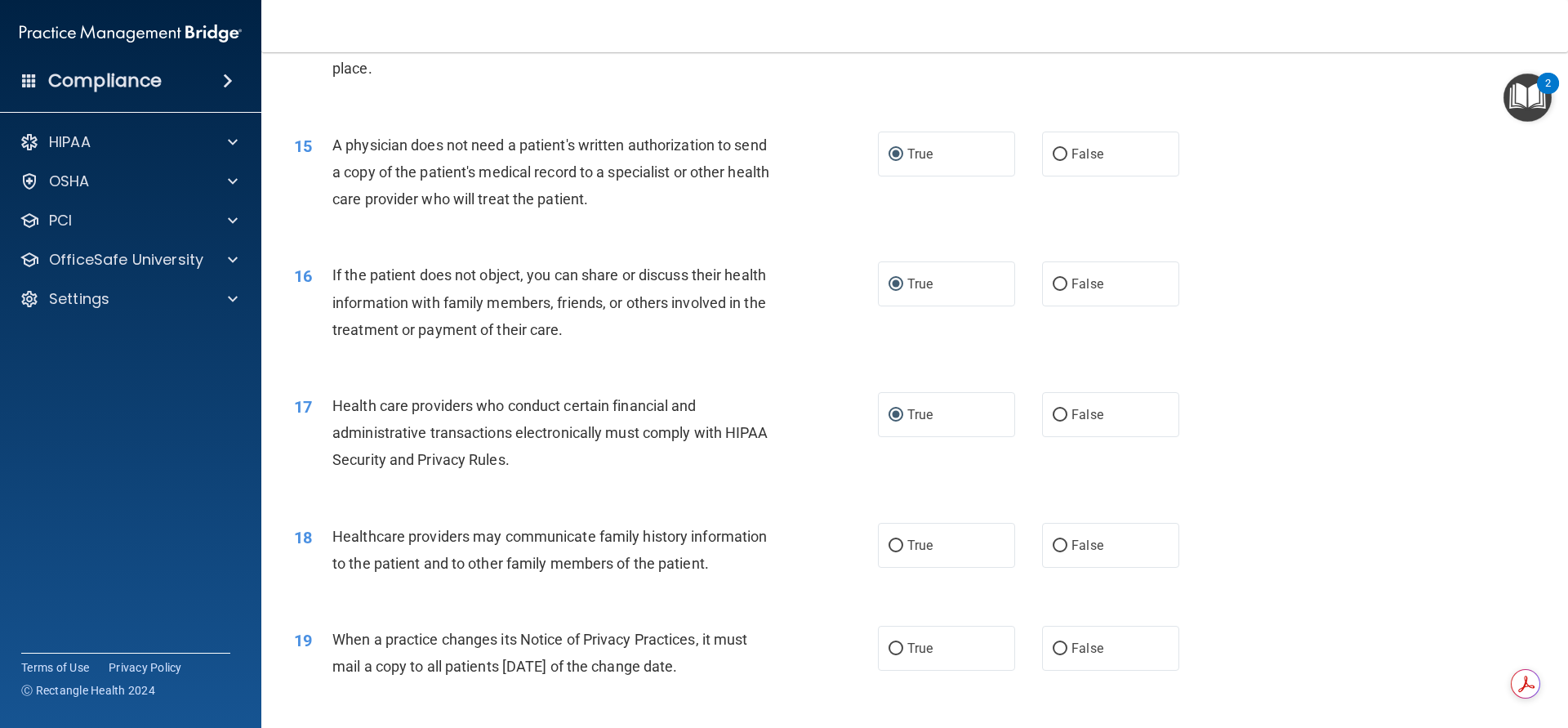
scroll to position [1797, 0]
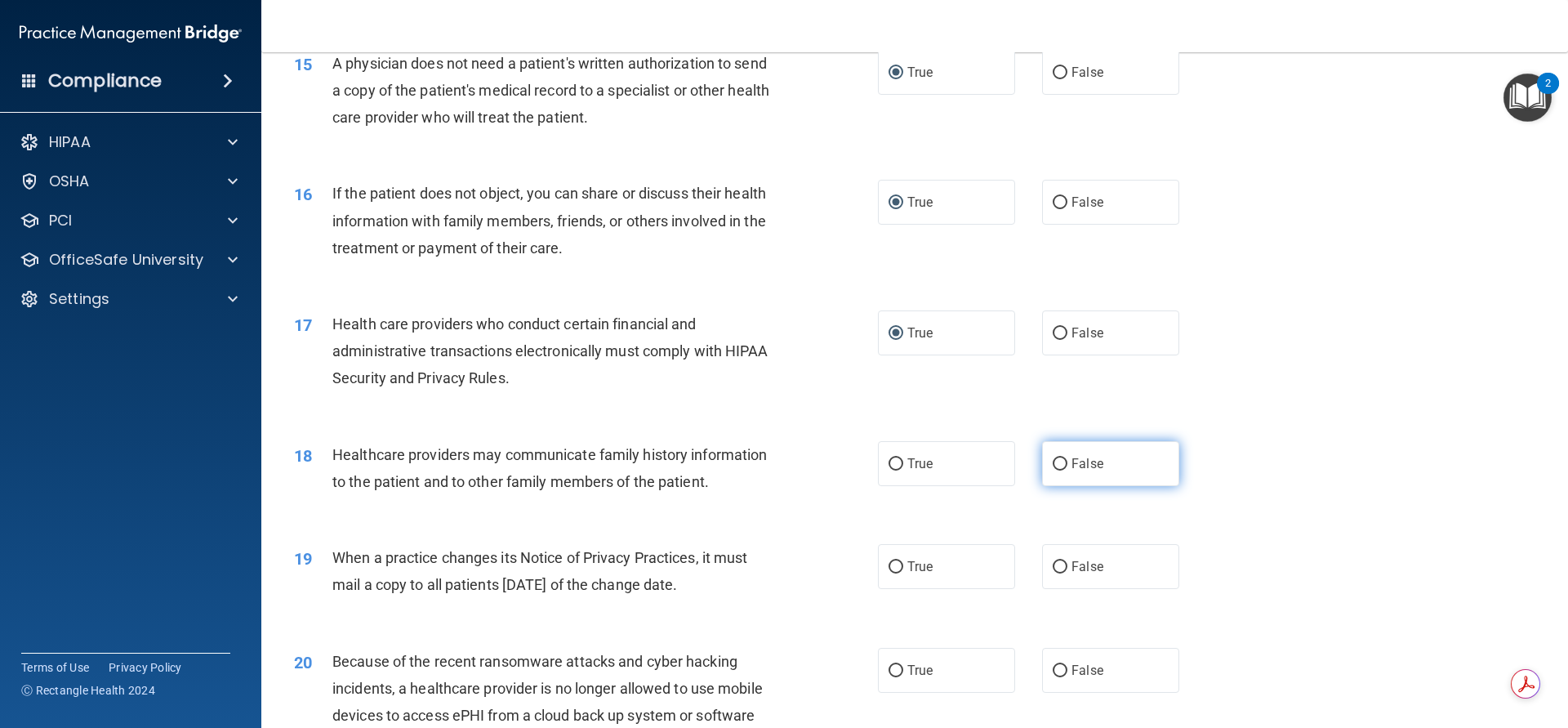
click at [1055, 463] on input "False" at bounding box center [1059, 464] width 14 height 13
radio input "true"
click at [888, 563] on input "True" at bounding box center [895, 567] width 14 height 13
radio input "true"
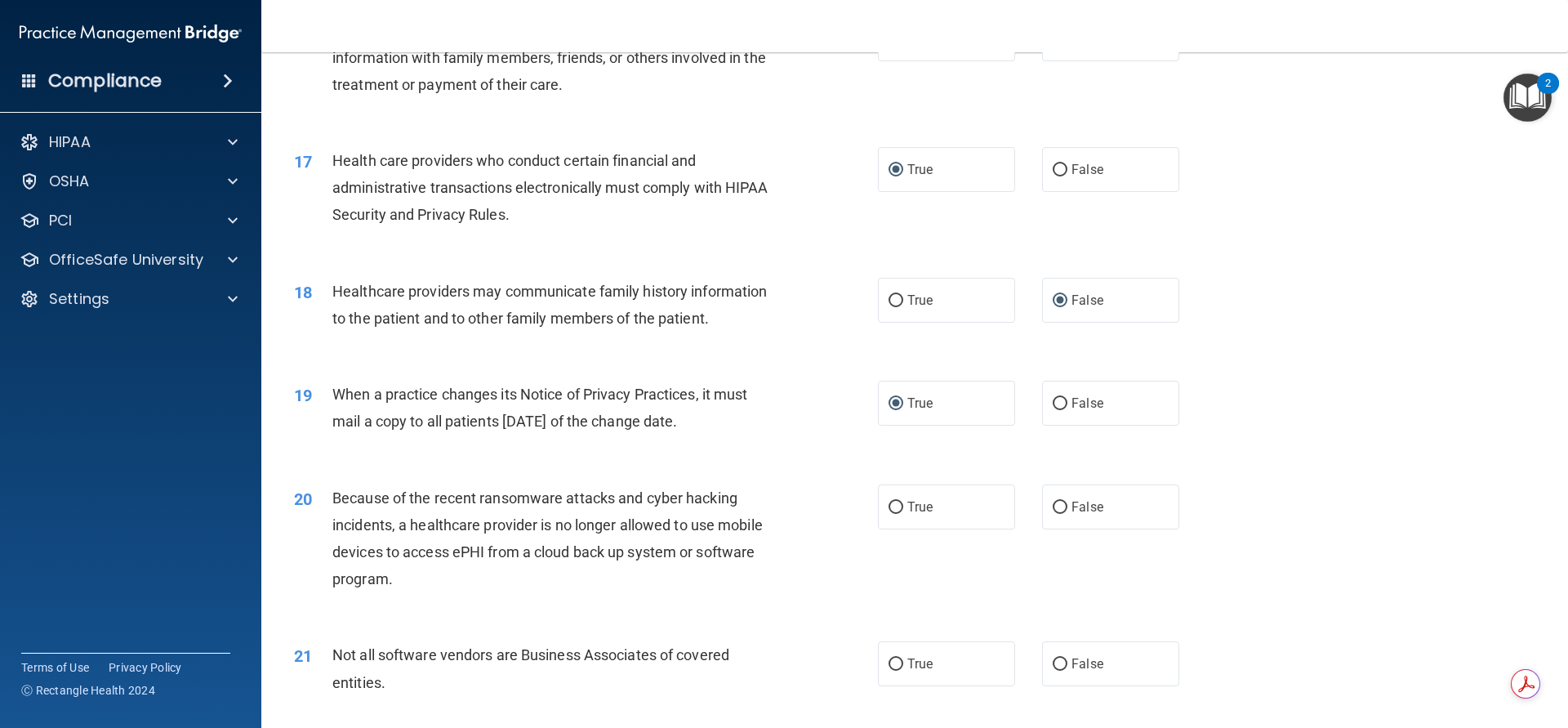
scroll to position [2043, 0]
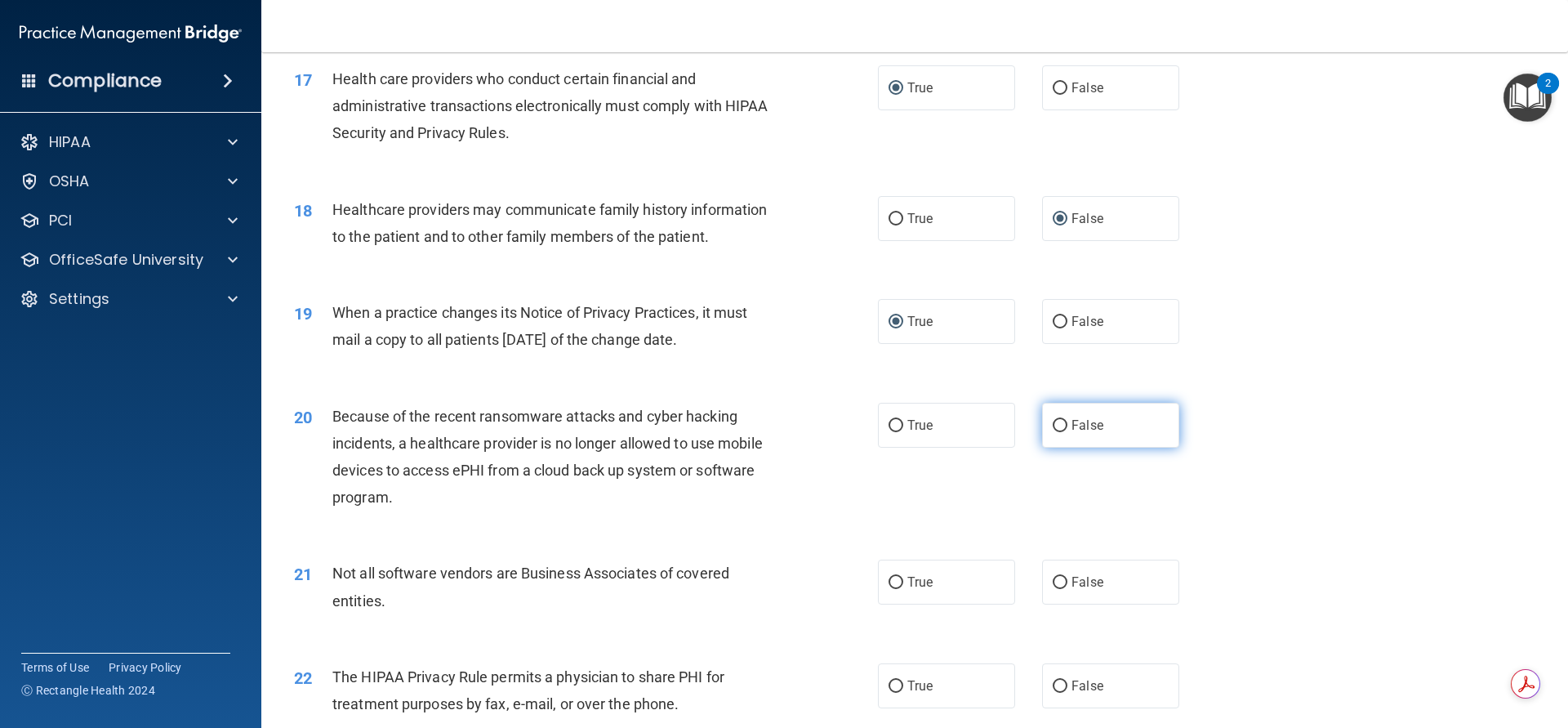
click at [1053, 423] on input "False" at bounding box center [1059, 426] width 14 height 13
radio input "true"
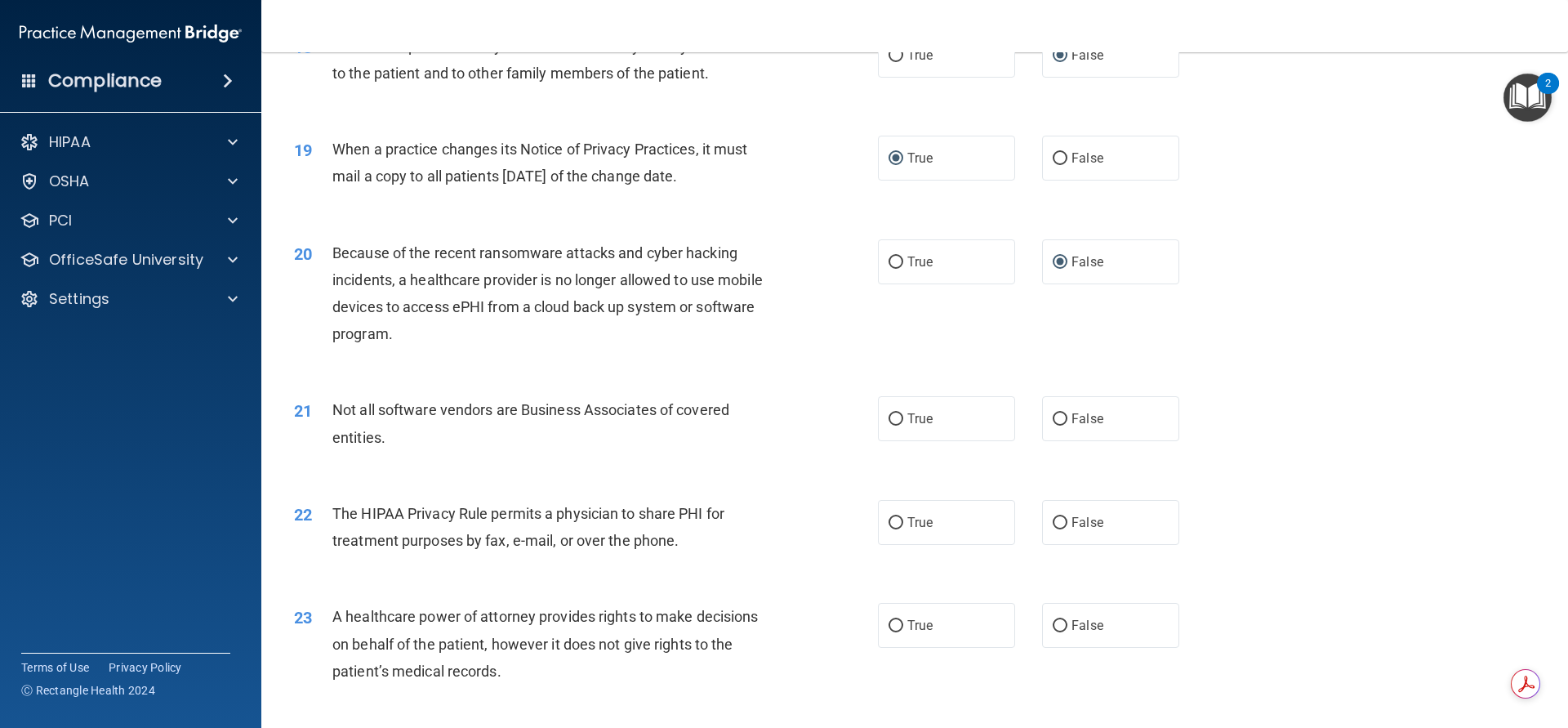
scroll to position [2124, 0]
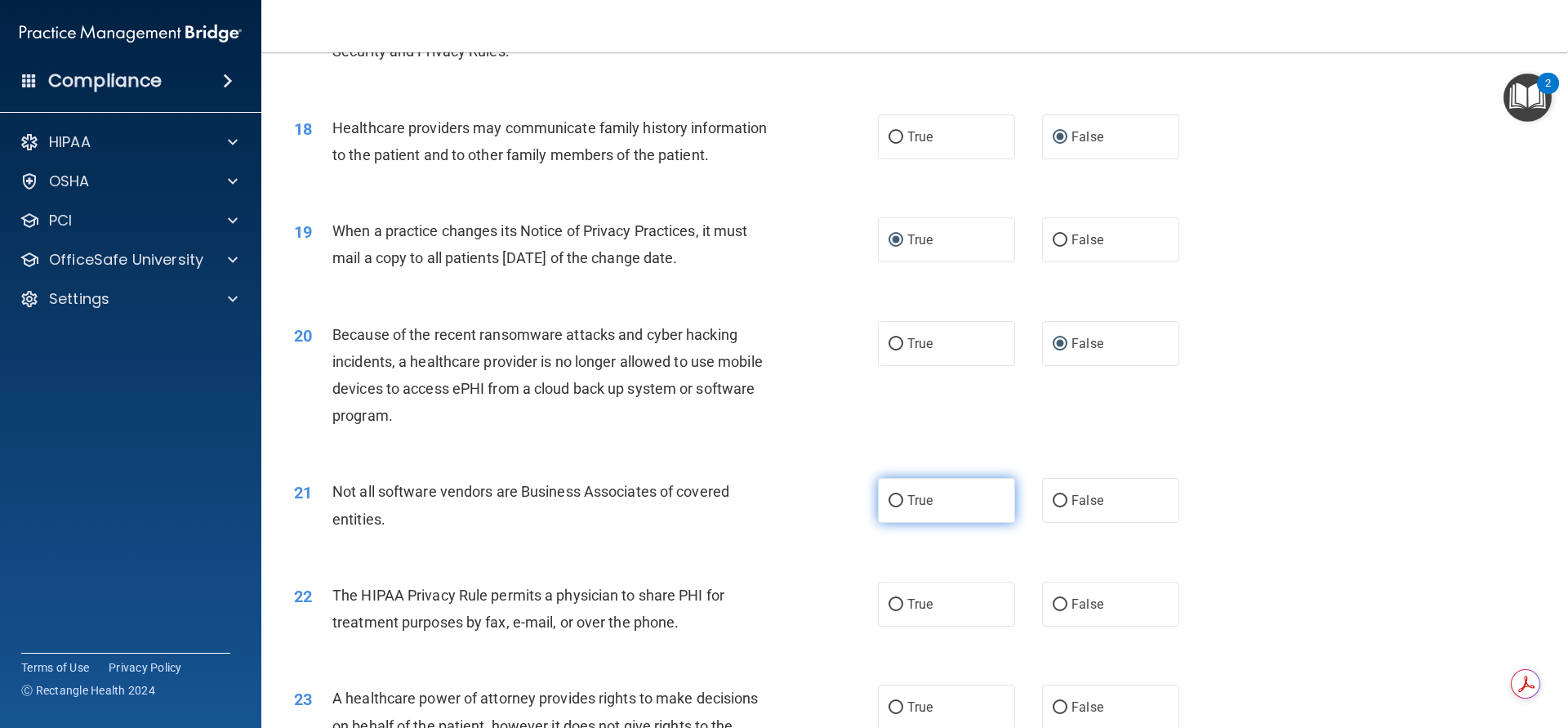
click at [890, 499] on input "True" at bounding box center [895, 501] width 14 height 13
radio input "true"
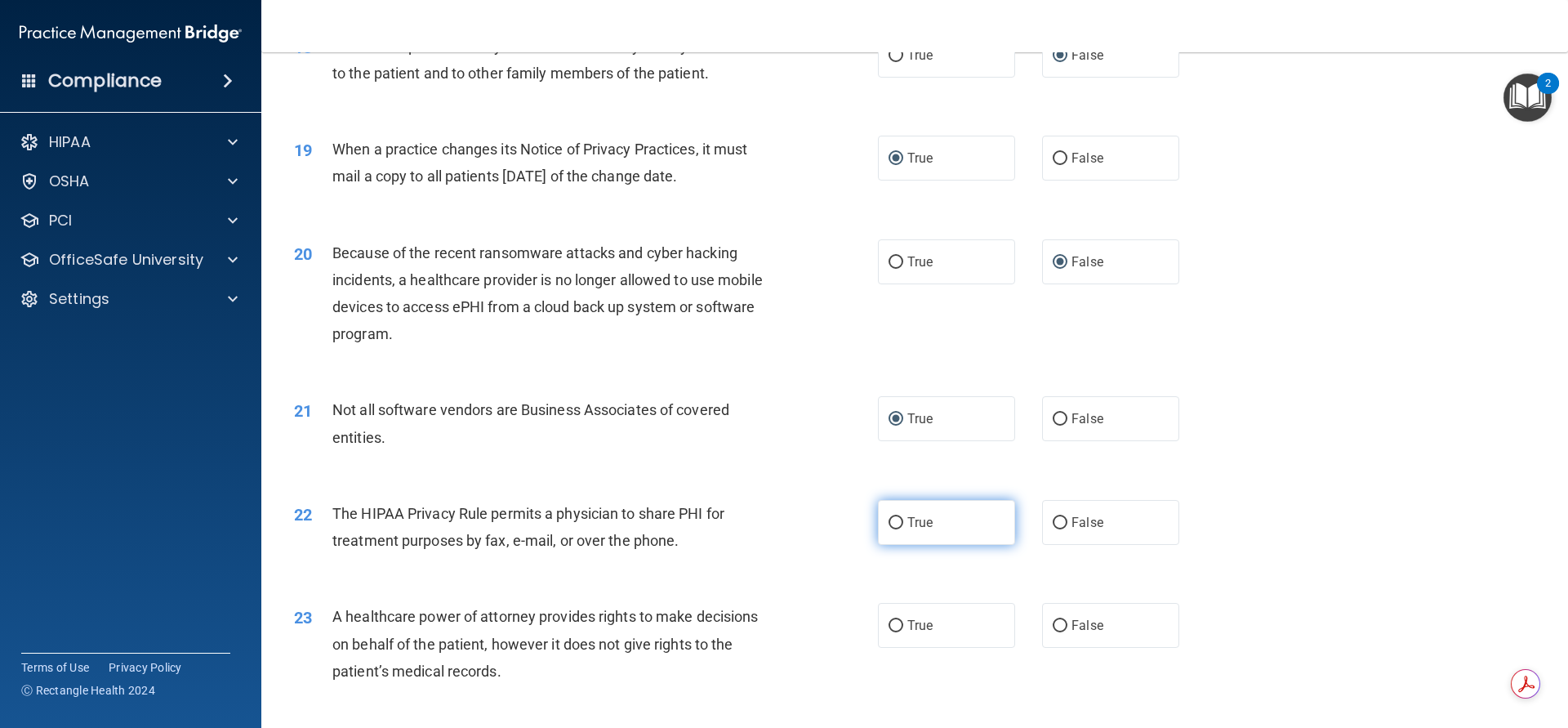
click at [888, 520] on input "True" at bounding box center [895, 523] width 14 height 13
radio input "true"
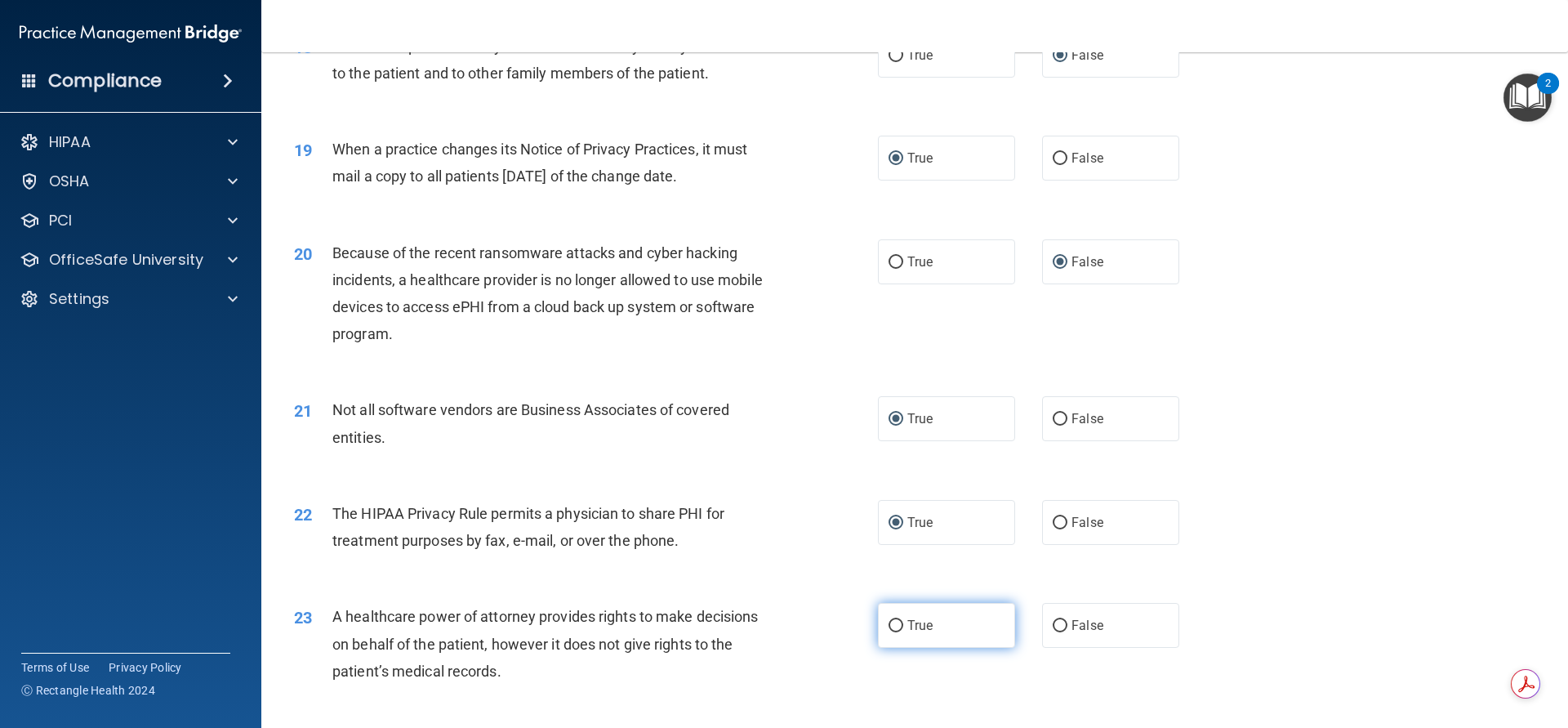
click at [888, 621] on input "True" at bounding box center [895, 626] width 14 height 13
radio input "true"
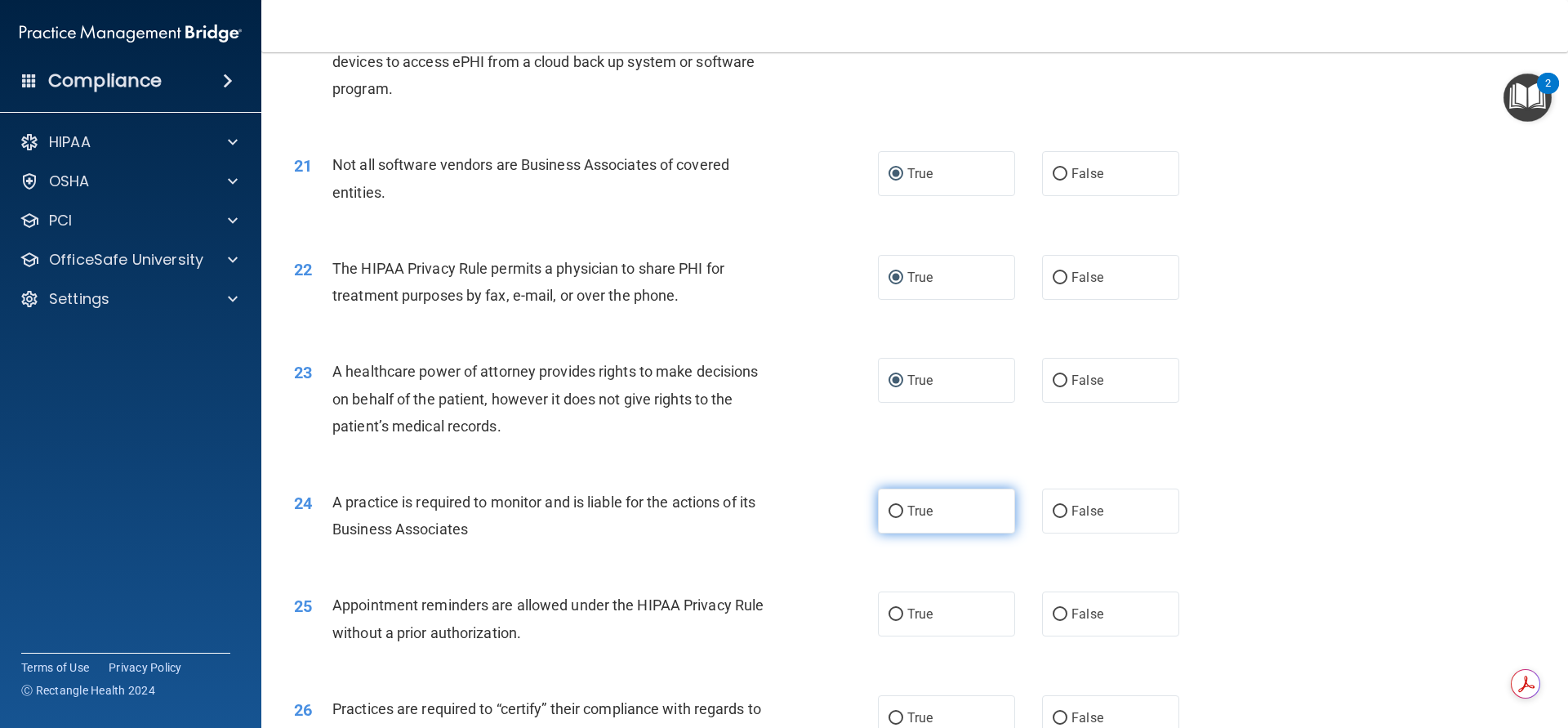
click at [894, 504] on label "True" at bounding box center [946, 511] width 137 height 45
click at [894, 506] on input "True" at bounding box center [895, 512] width 14 height 13
radio input "true"
click at [890, 611] on input "True" at bounding box center [895, 615] width 14 height 13
radio input "true"
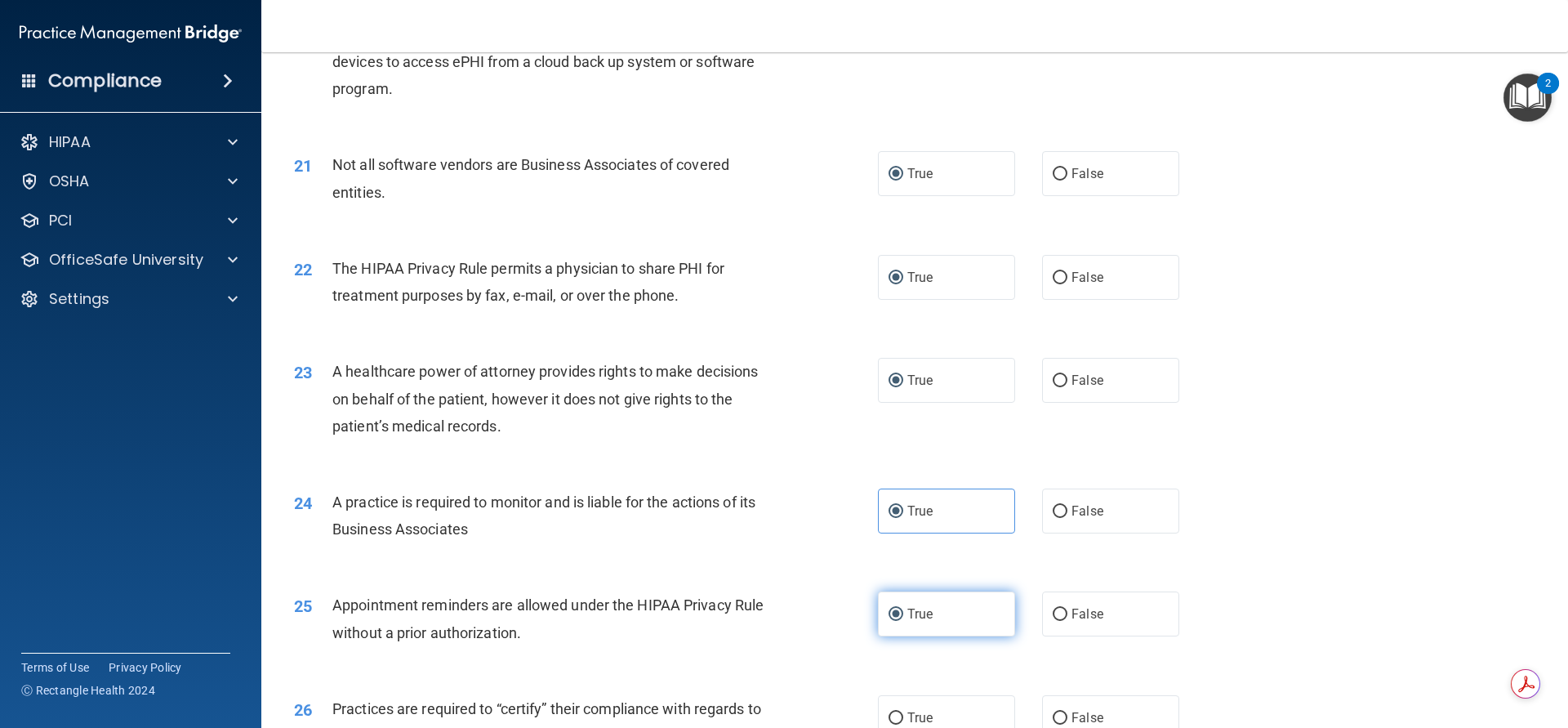
scroll to position [2696, 0]
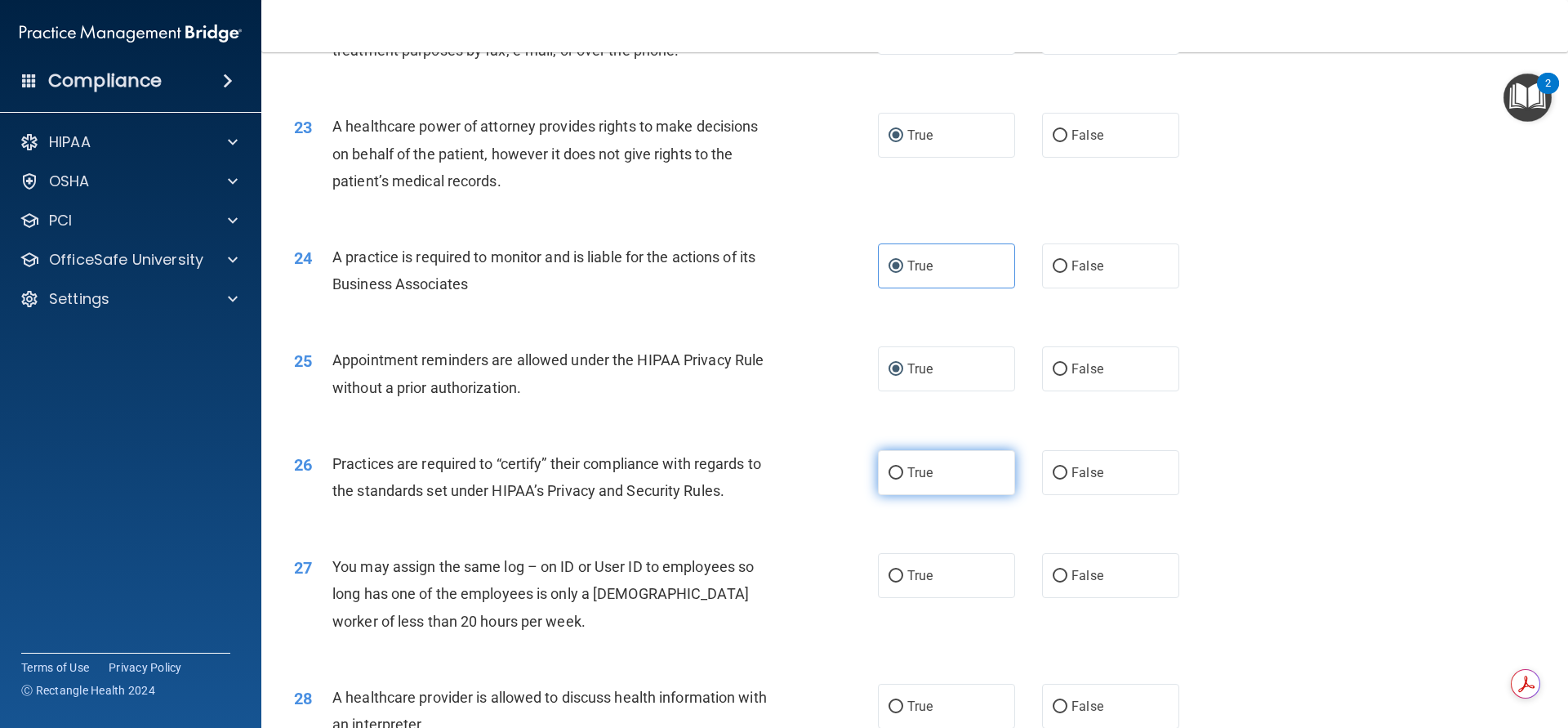
click at [888, 472] on input "True" at bounding box center [895, 473] width 14 height 13
radio input "true"
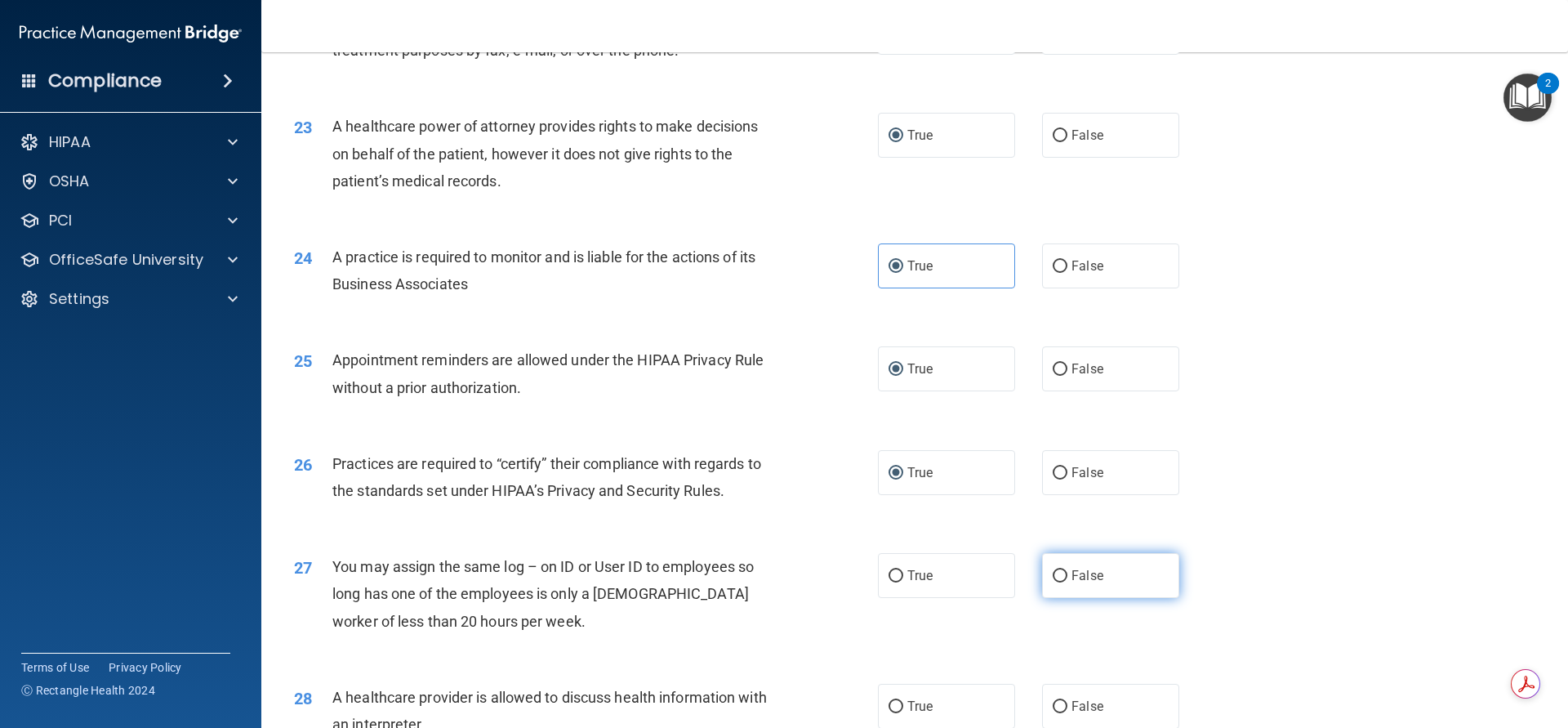
click at [1055, 576] on input "False" at bounding box center [1059, 576] width 14 height 13
radio input "true"
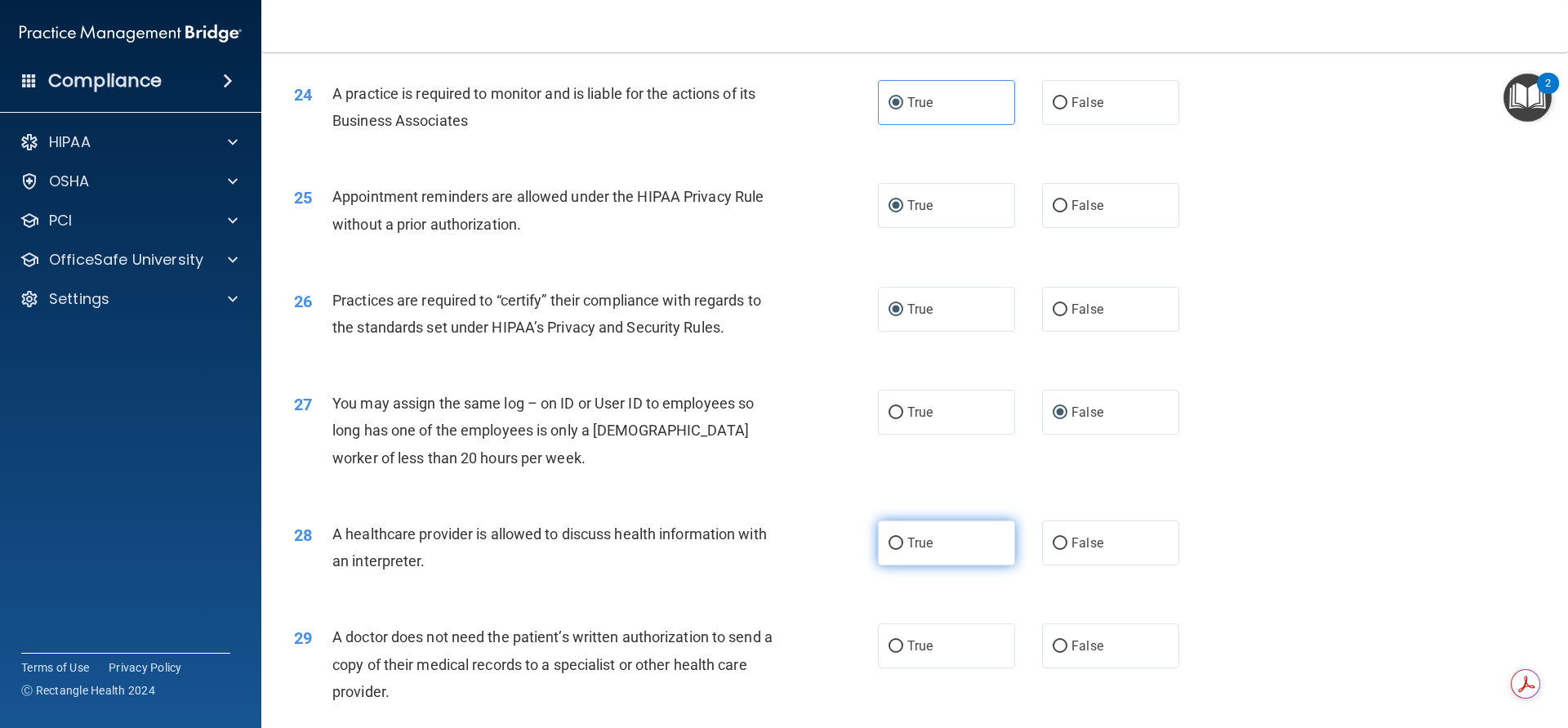
click at [888, 540] on input "True" at bounding box center [895, 543] width 14 height 13
radio input "true"
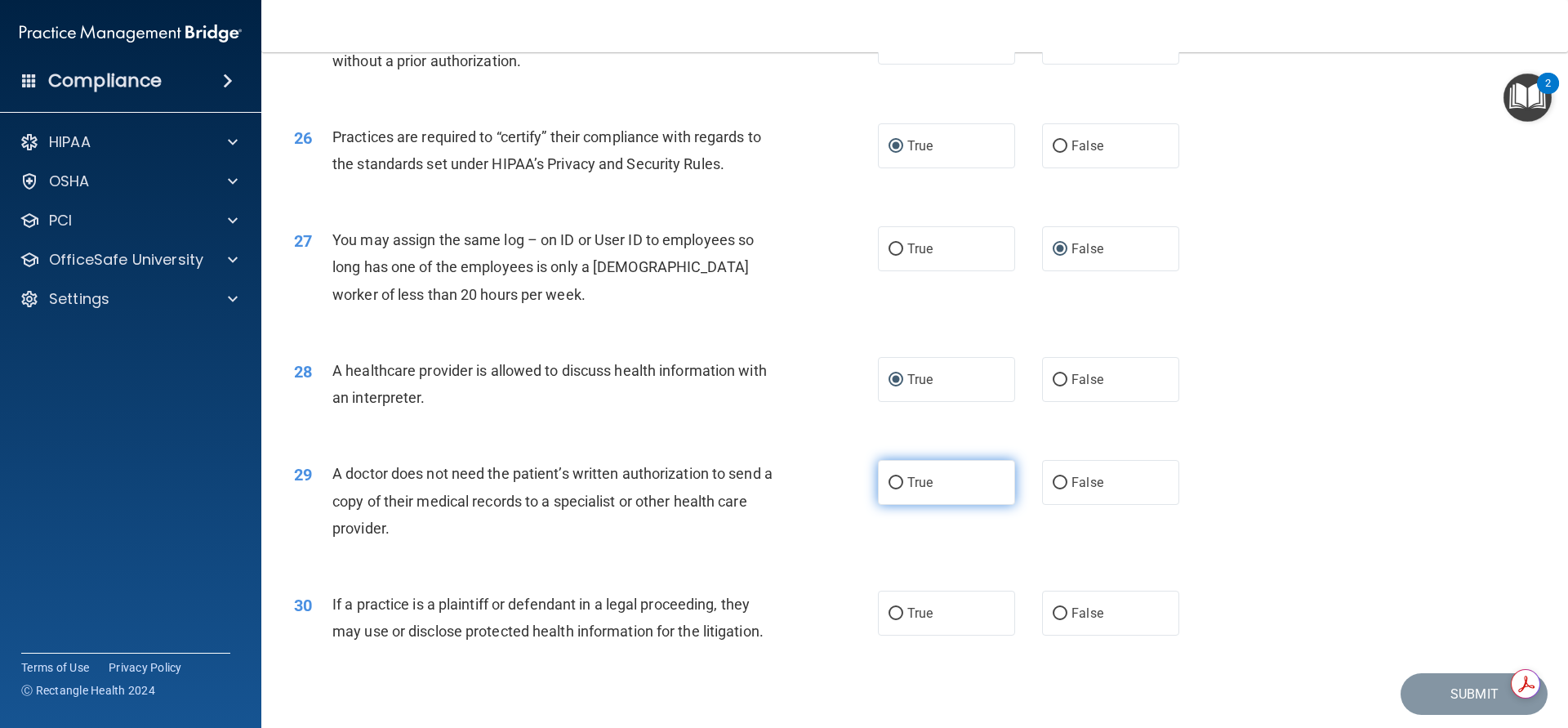
click at [892, 480] on input "True" at bounding box center [895, 483] width 14 height 13
radio input "true"
click at [1053, 609] on input "False" at bounding box center [1059, 614] width 14 height 13
radio input "true"
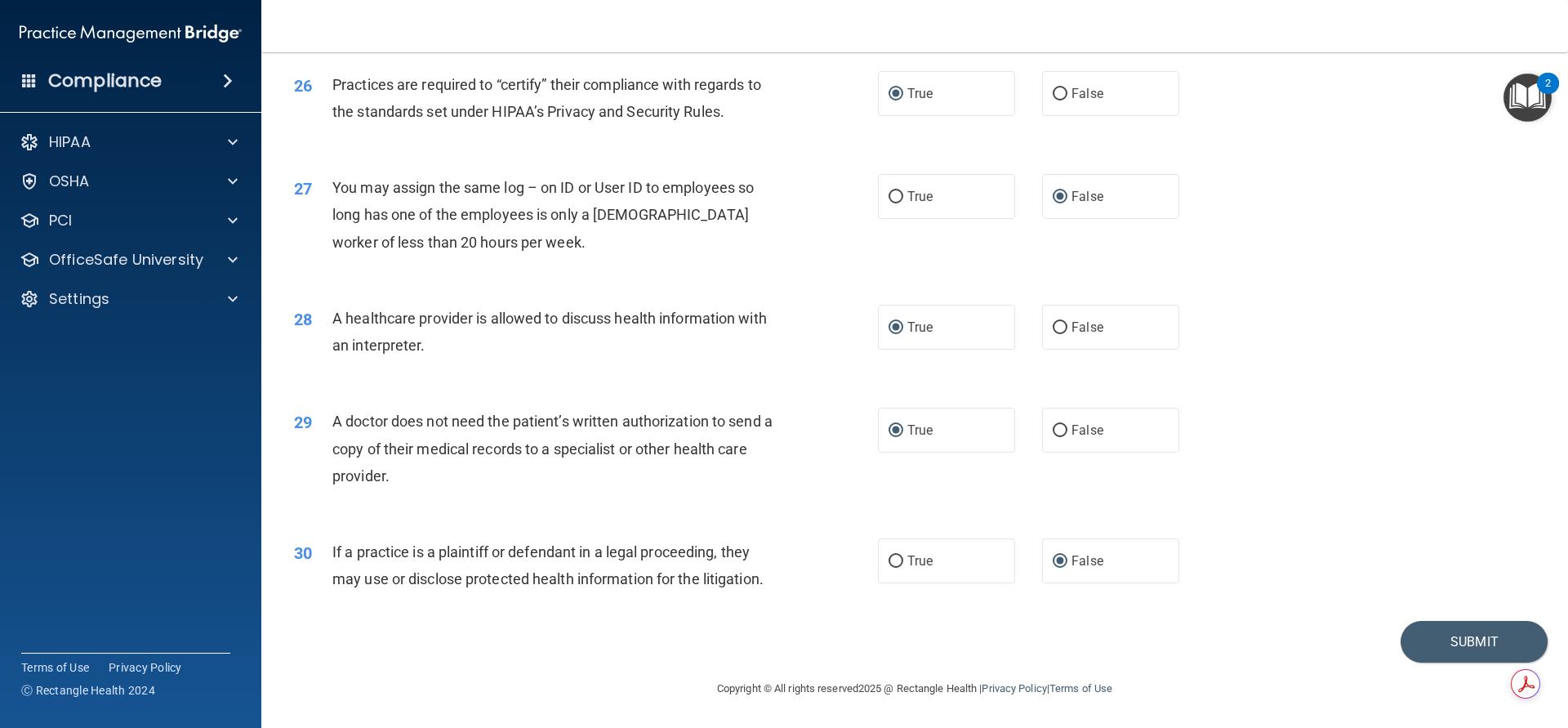
click at [1212, 676] on footer "Copyright © All rights reserved 2025 @ Rectangle Health | Privacy Policy | Term…" at bounding box center [914, 687] width 1241 height 49
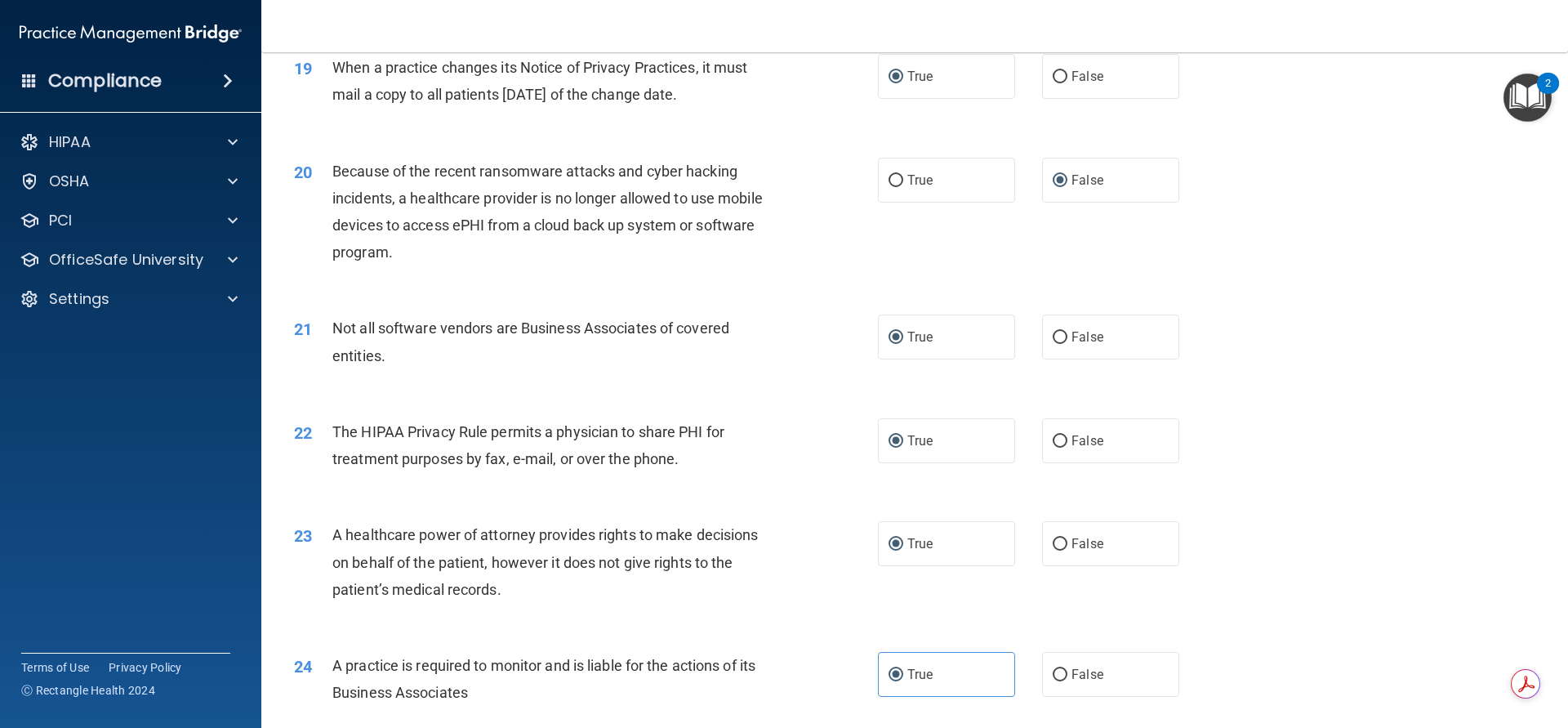
scroll to position [2532, 0]
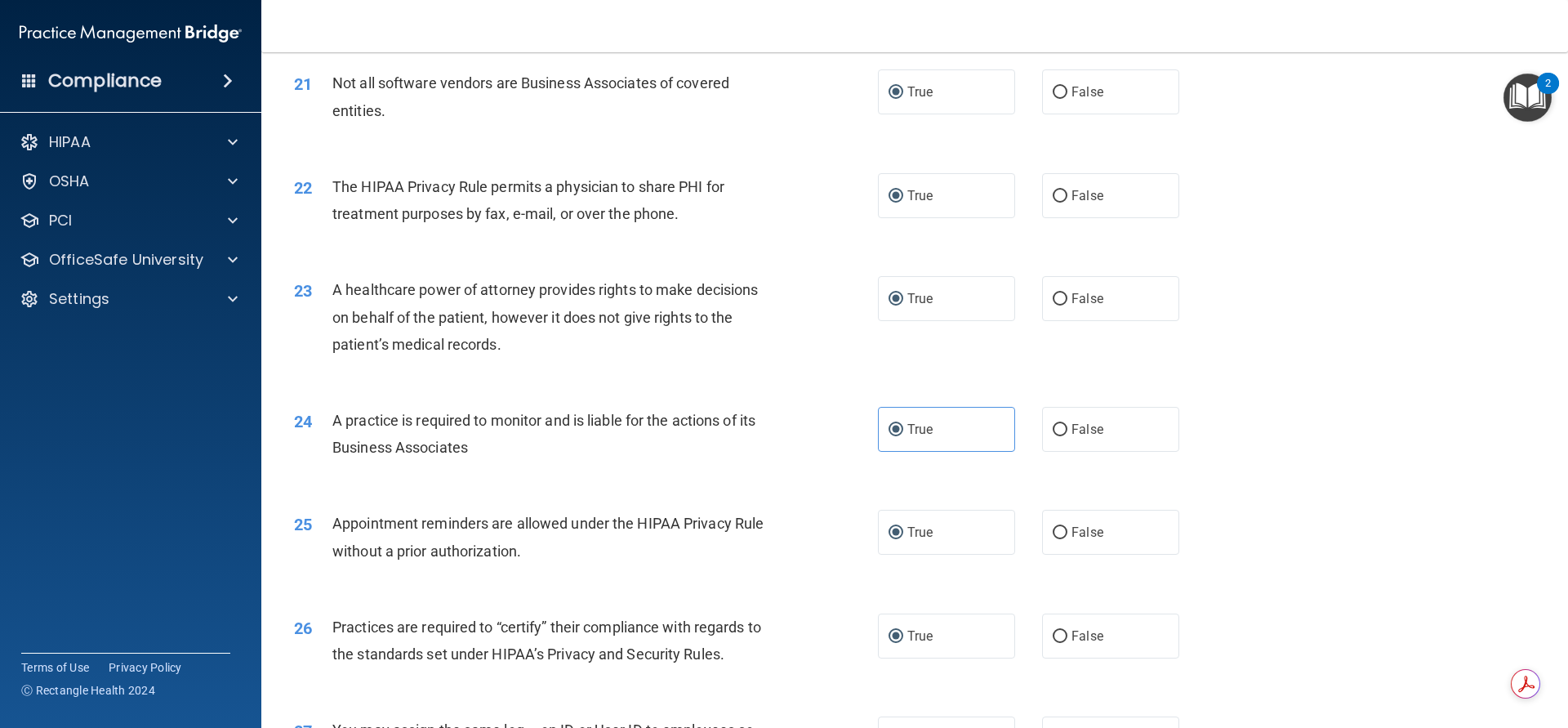
click at [1237, 695] on div "26 Practices are required to “certify” their compliance with regards to the sta…" at bounding box center [914, 644] width 1266 height 103
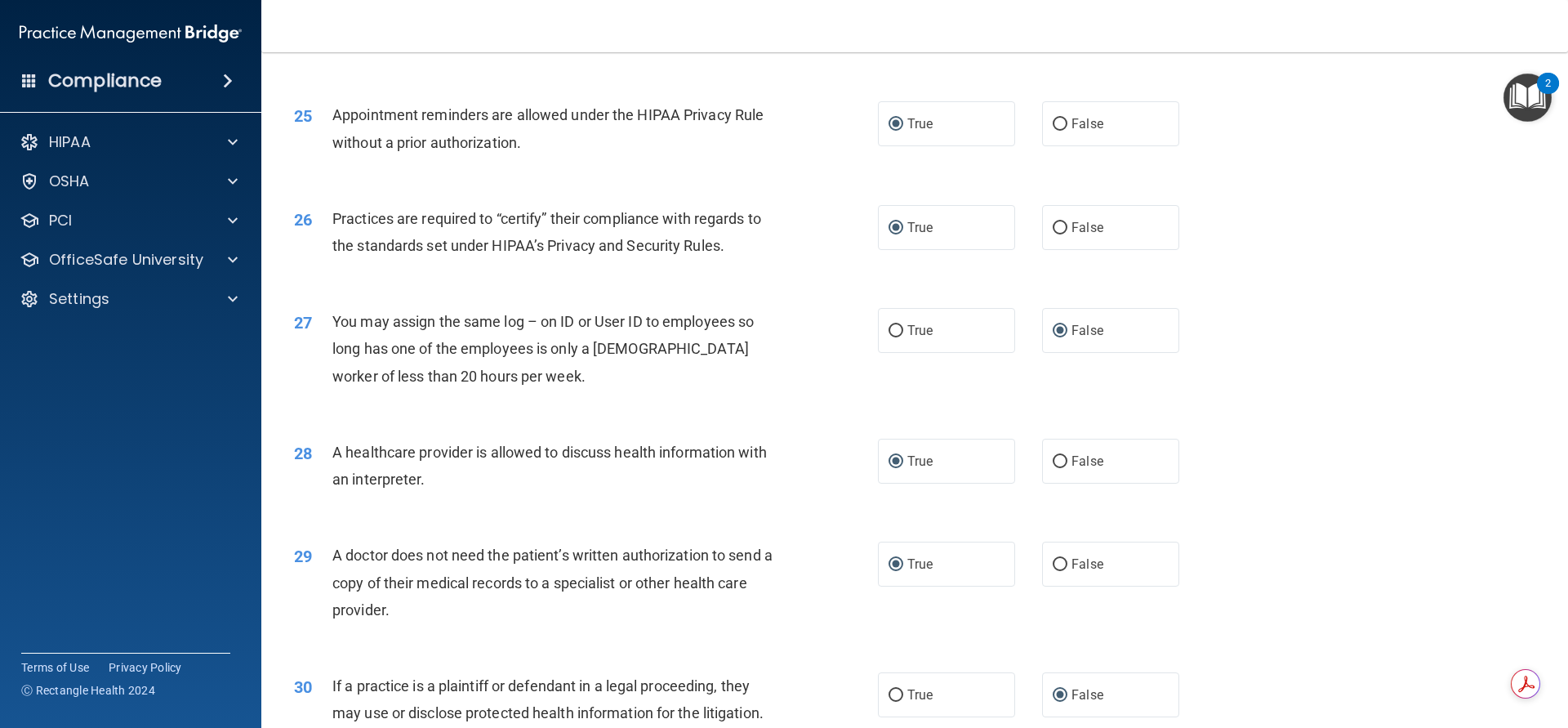
scroll to position [3075, 0]
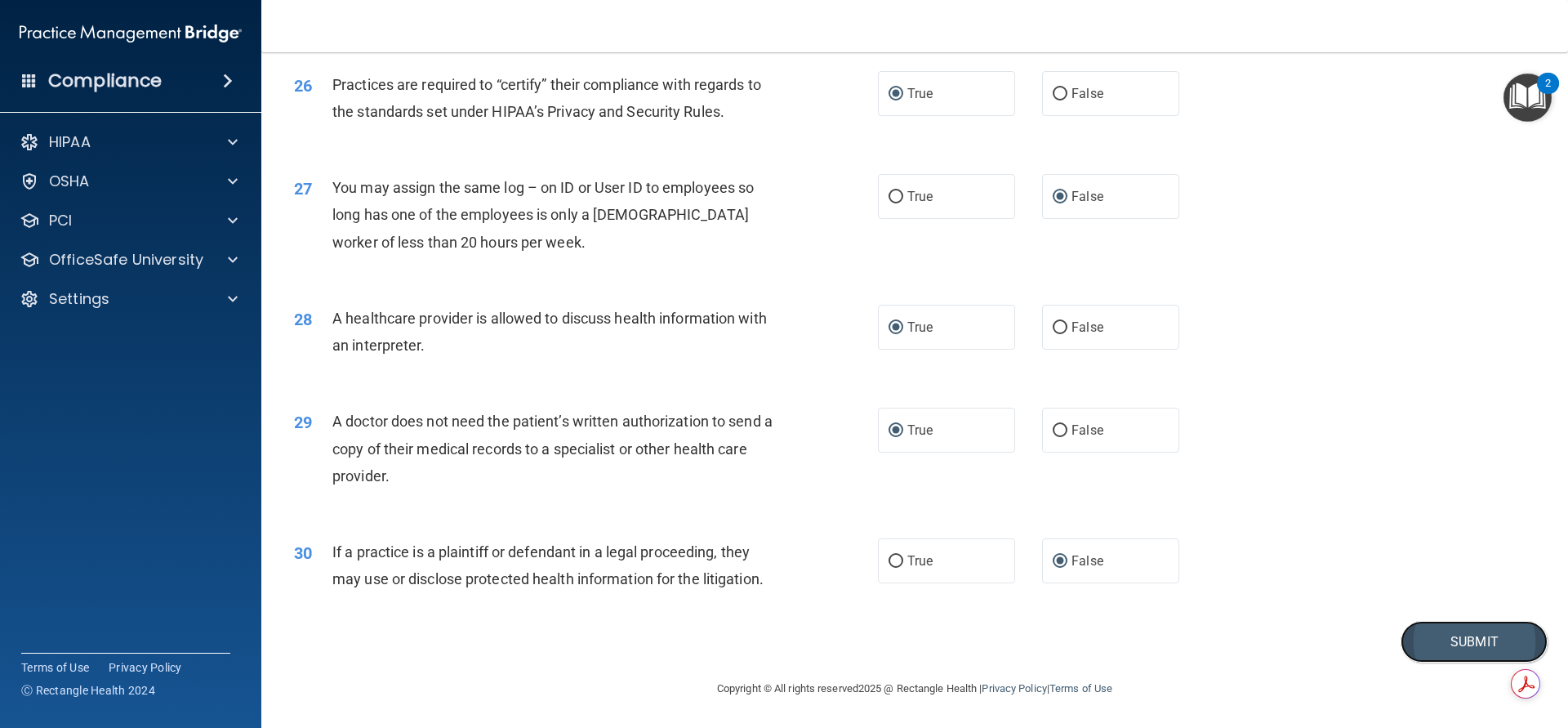
click at [1446, 644] on button "Submit" at bounding box center [1474, 641] width 147 height 41
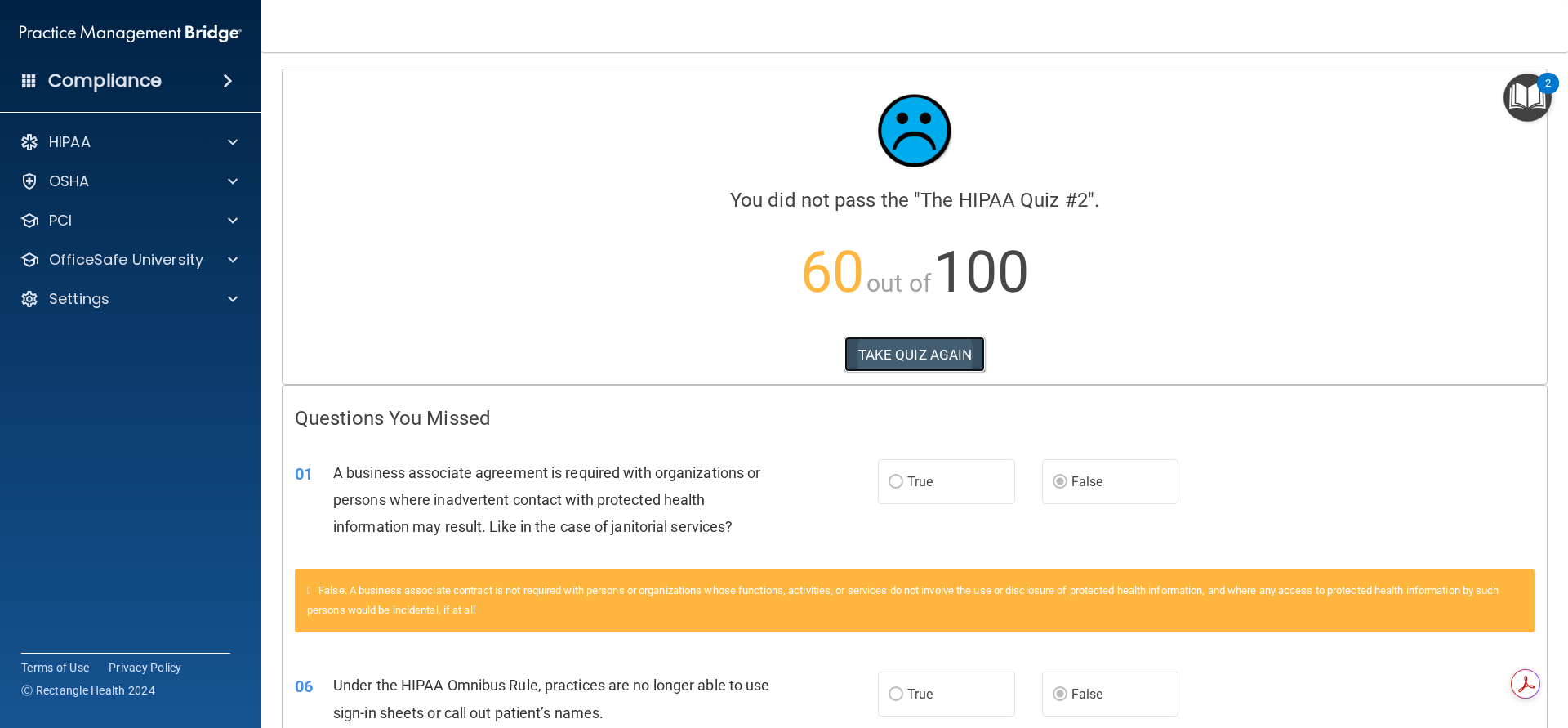
click at [914, 355] on button "TAKE QUIZ AGAIN" at bounding box center [914, 354] width 141 height 36
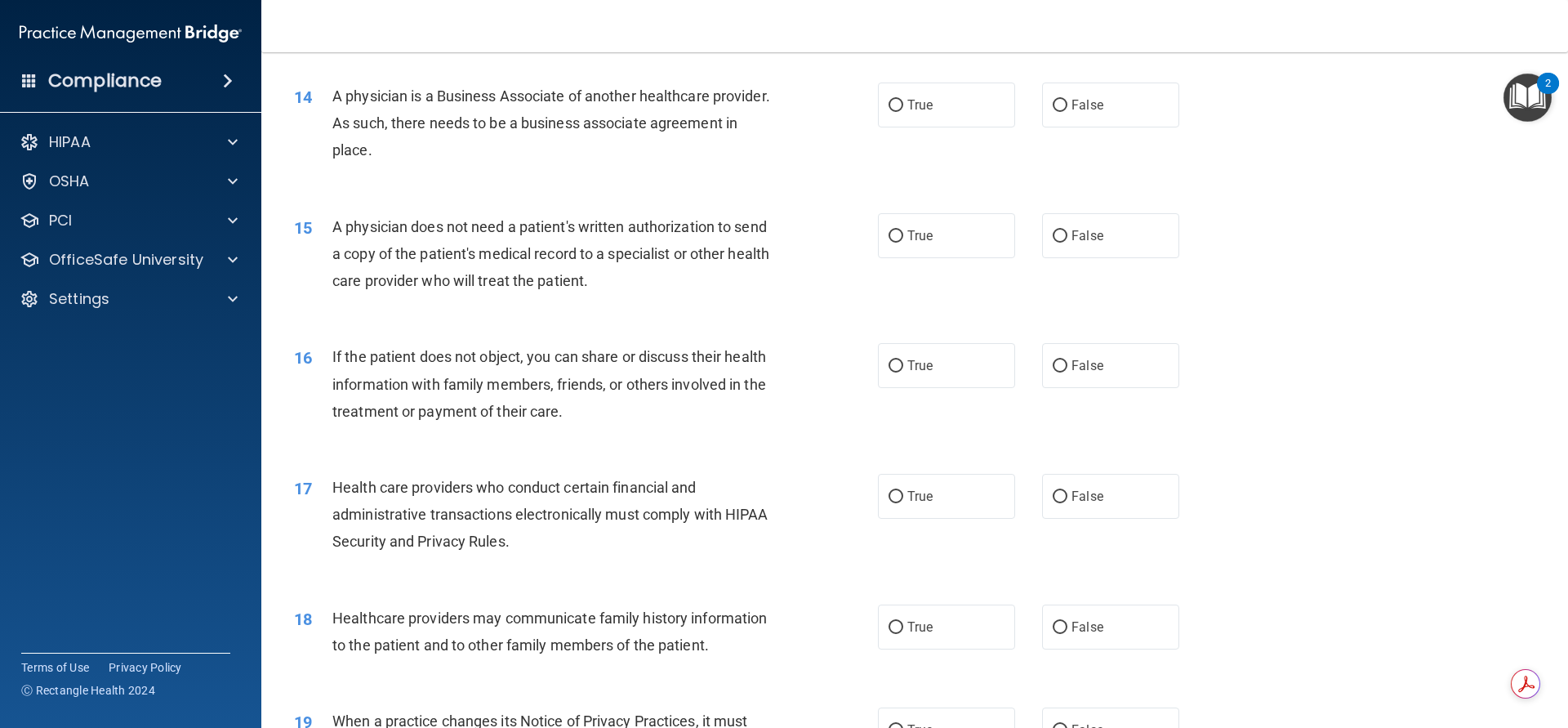
scroll to position [1225, 0]
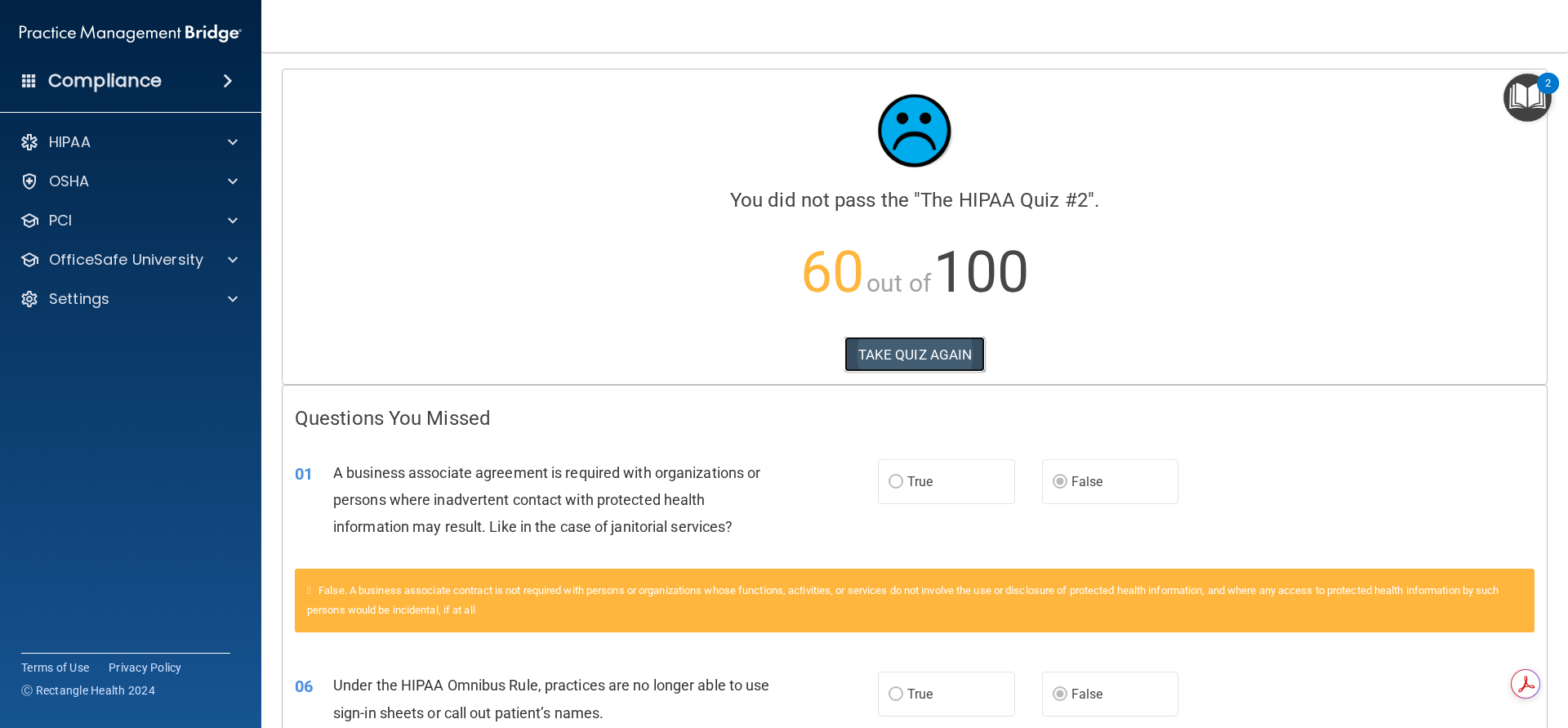
click at [894, 360] on button "TAKE QUIZ AGAIN" at bounding box center [914, 354] width 141 height 36
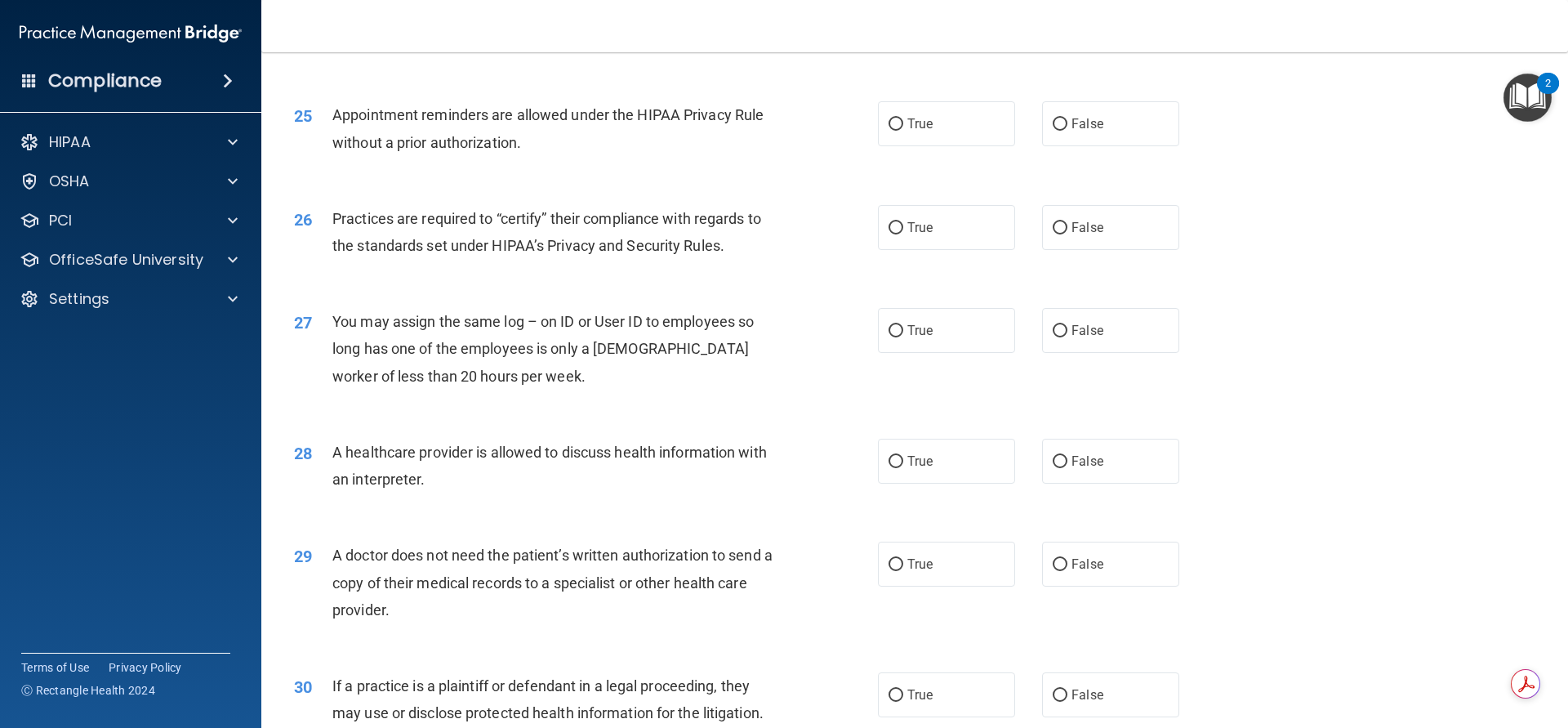
scroll to position [3075, 0]
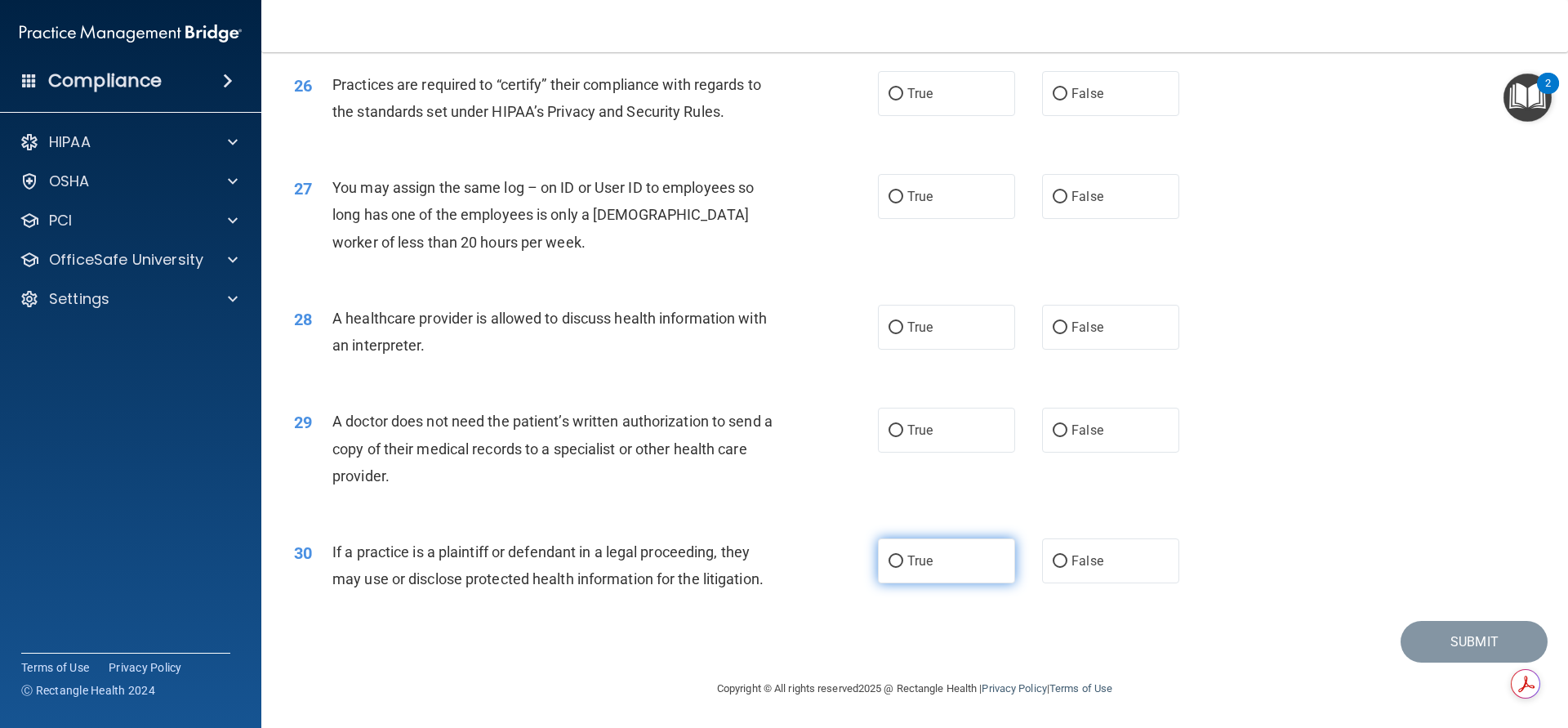
click at [898, 565] on label "True" at bounding box center [946, 561] width 137 height 45
click at [898, 565] on input "True" at bounding box center [895, 562] width 14 height 13
radio input "true"
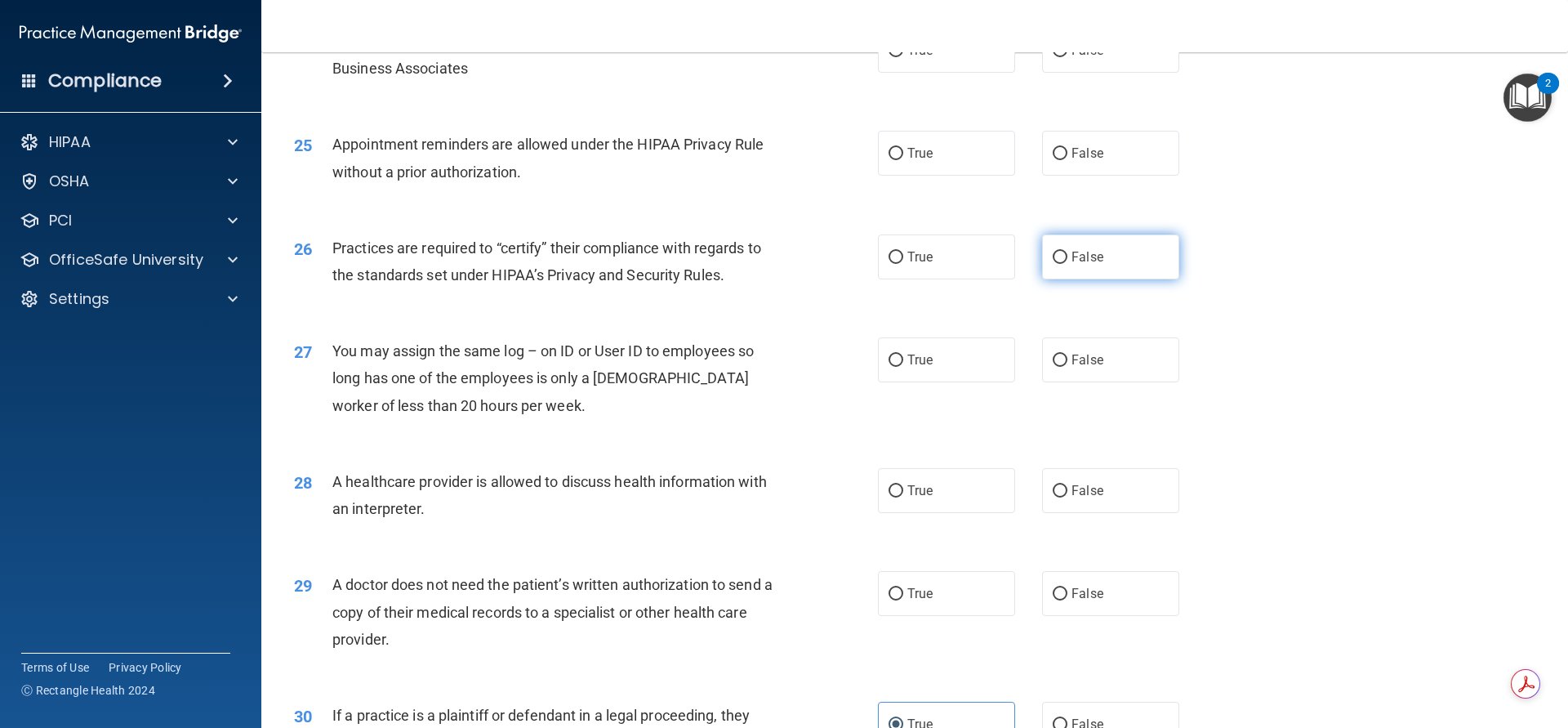
click at [1057, 255] on input "False" at bounding box center [1059, 258] width 14 height 13
radio input "true"
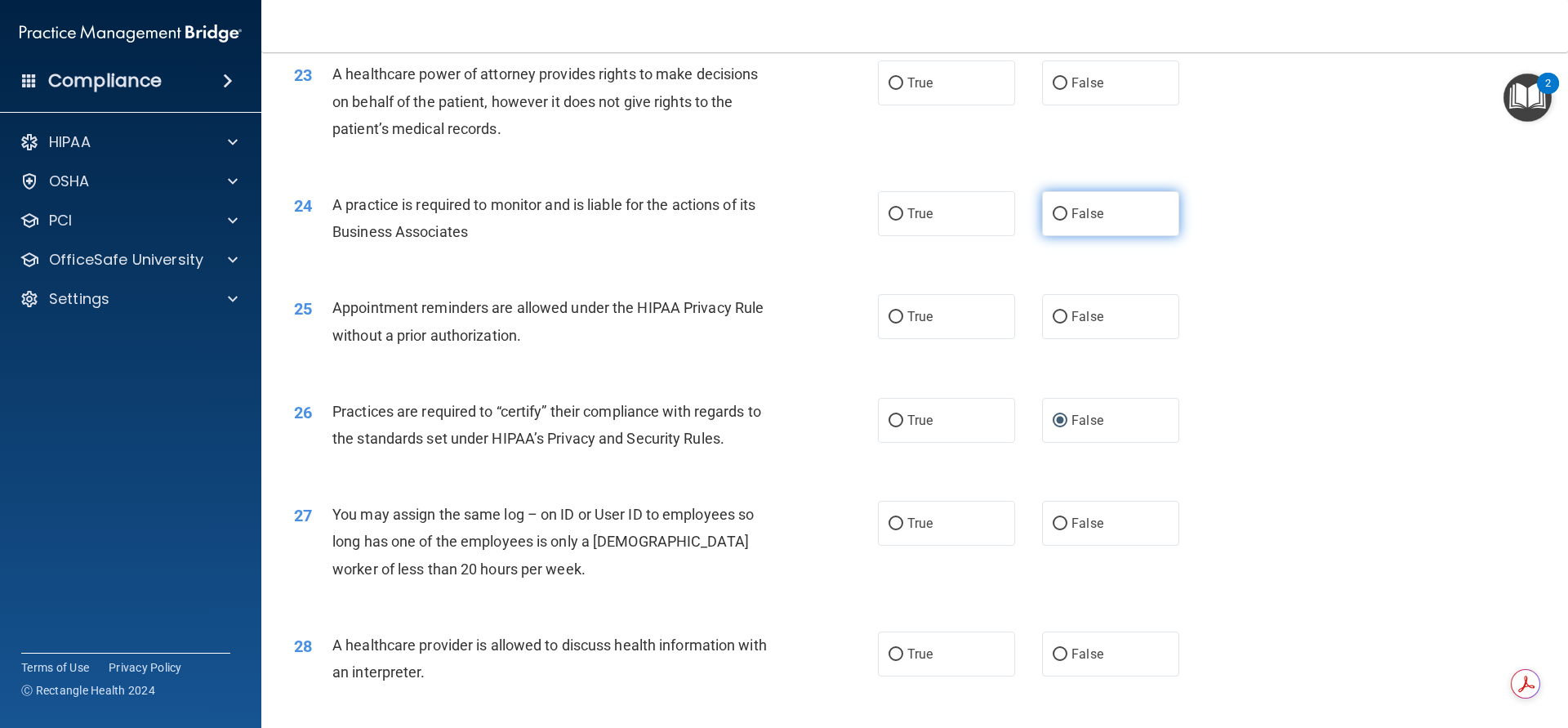
click at [1053, 215] on input "False" at bounding box center [1059, 214] width 14 height 13
radio input "true"
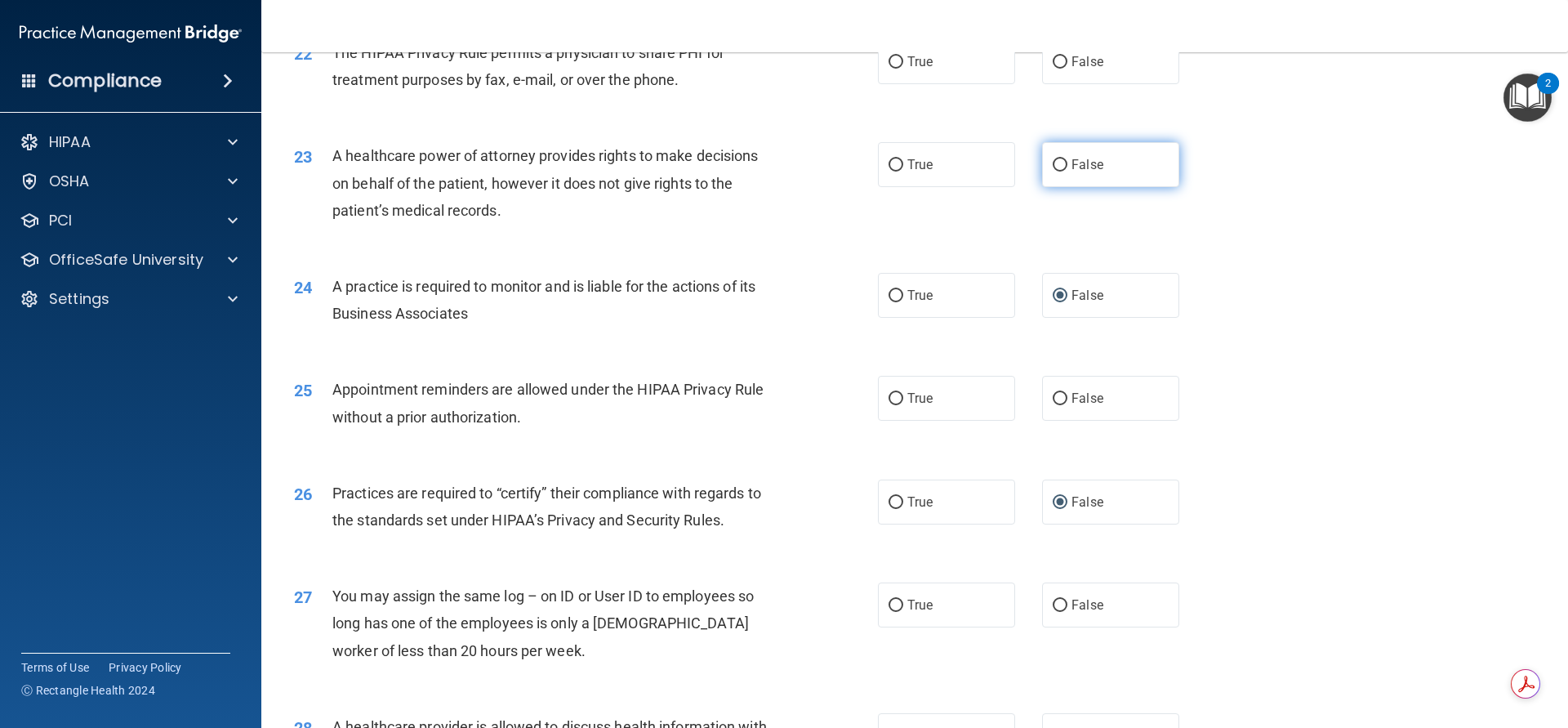
click at [1053, 167] on input "False" at bounding box center [1059, 165] width 14 height 13
radio input "true"
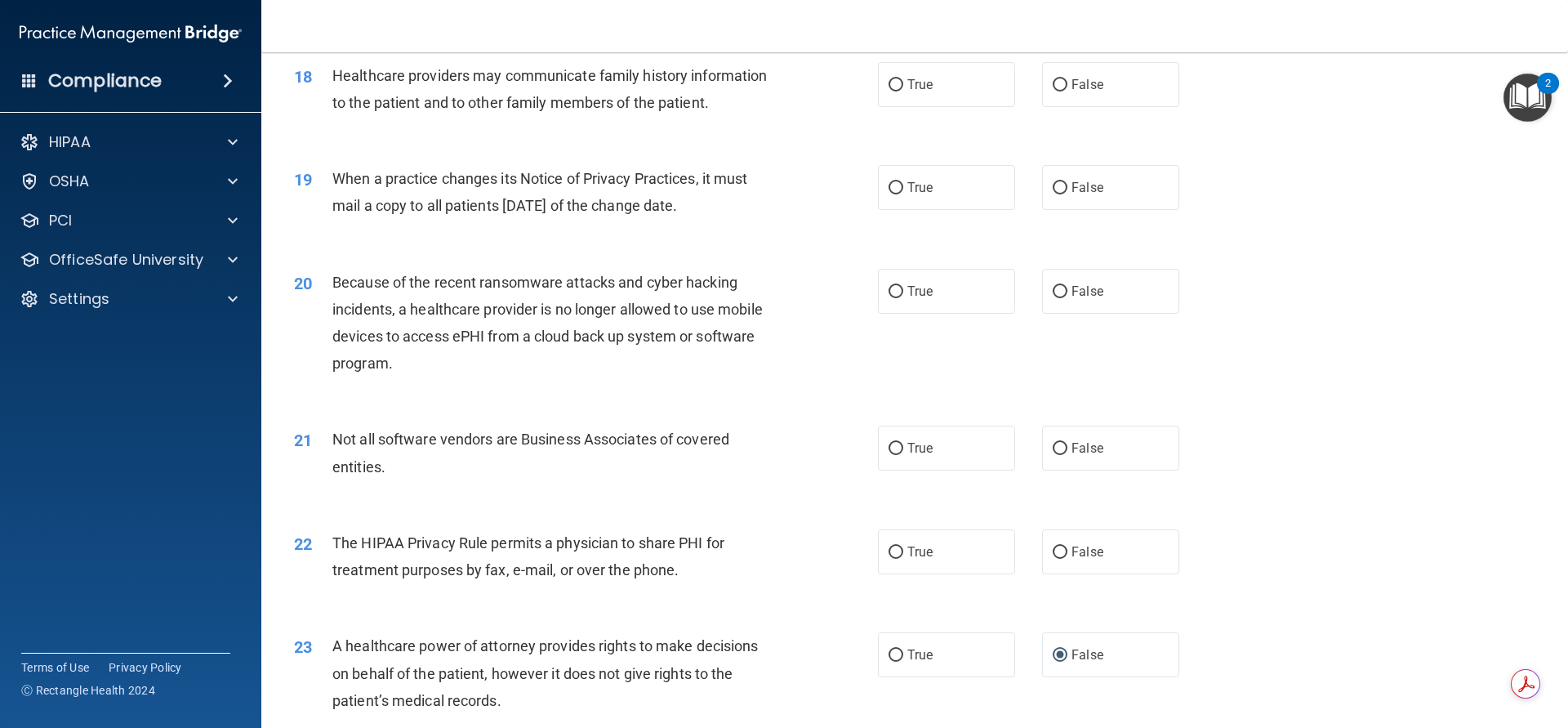
scroll to position [2095, 0]
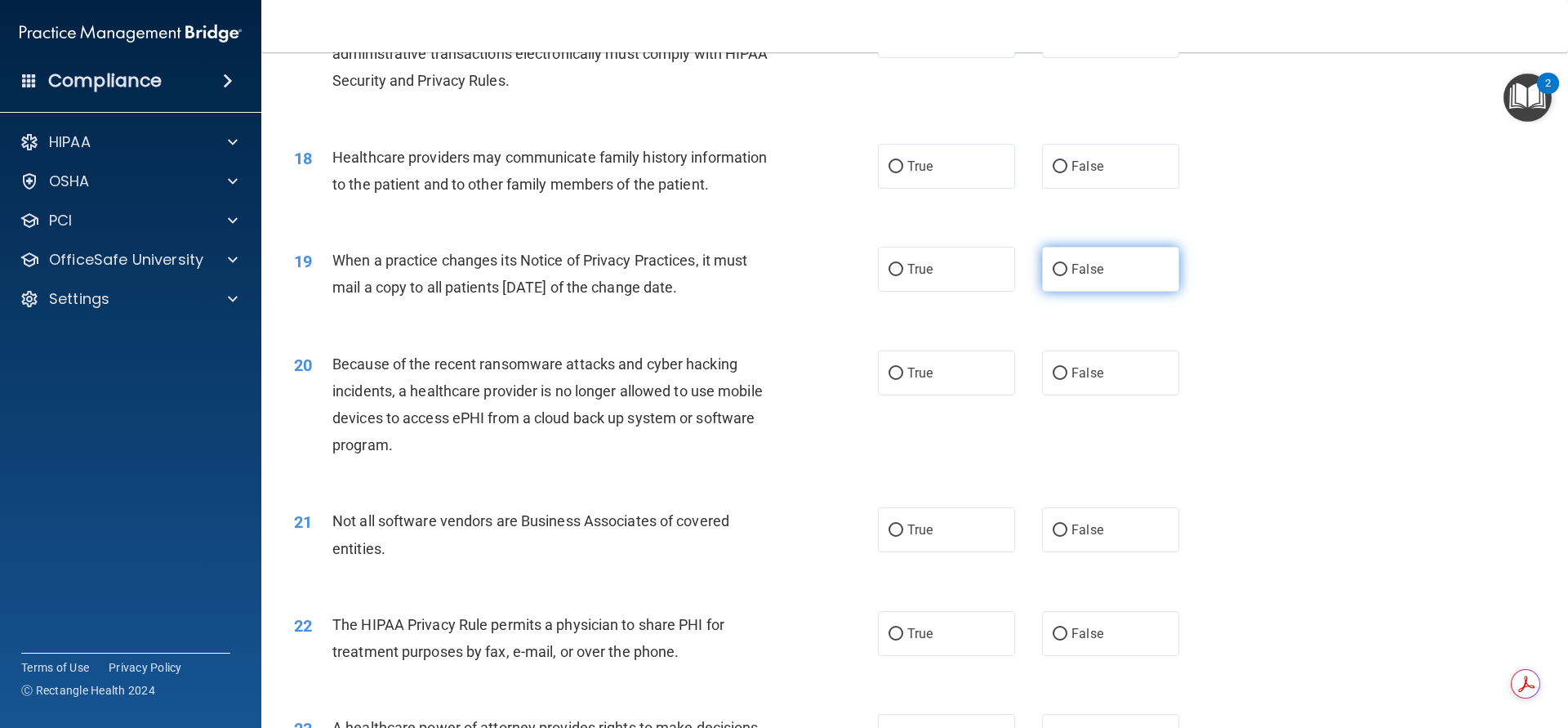
click at [1053, 267] on input "False" at bounding box center [1059, 269] width 14 height 13
radio input "true"
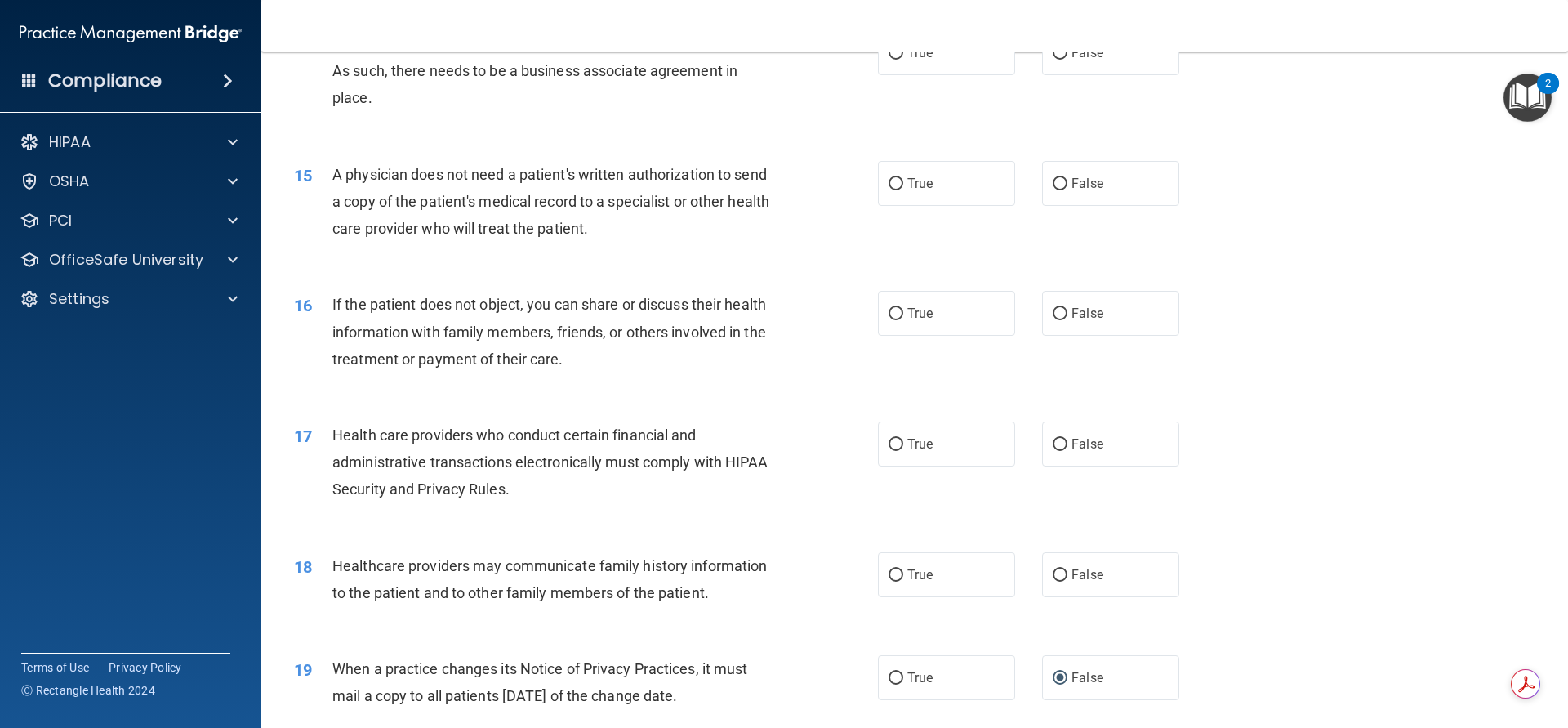
scroll to position [1604, 0]
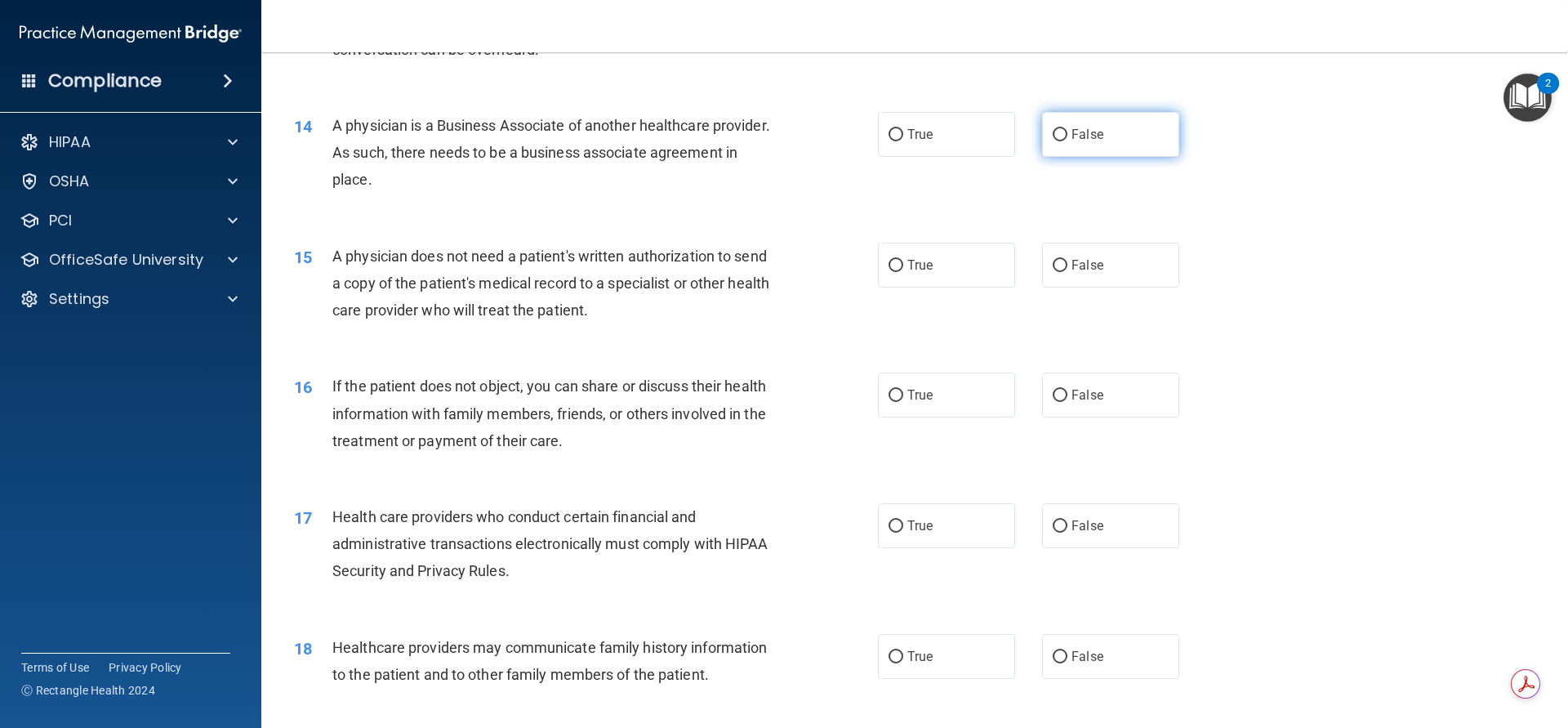
click at [1053, 137] on input "False" at bounding box center [1059, 135] width 14 height 13
radio input "true"
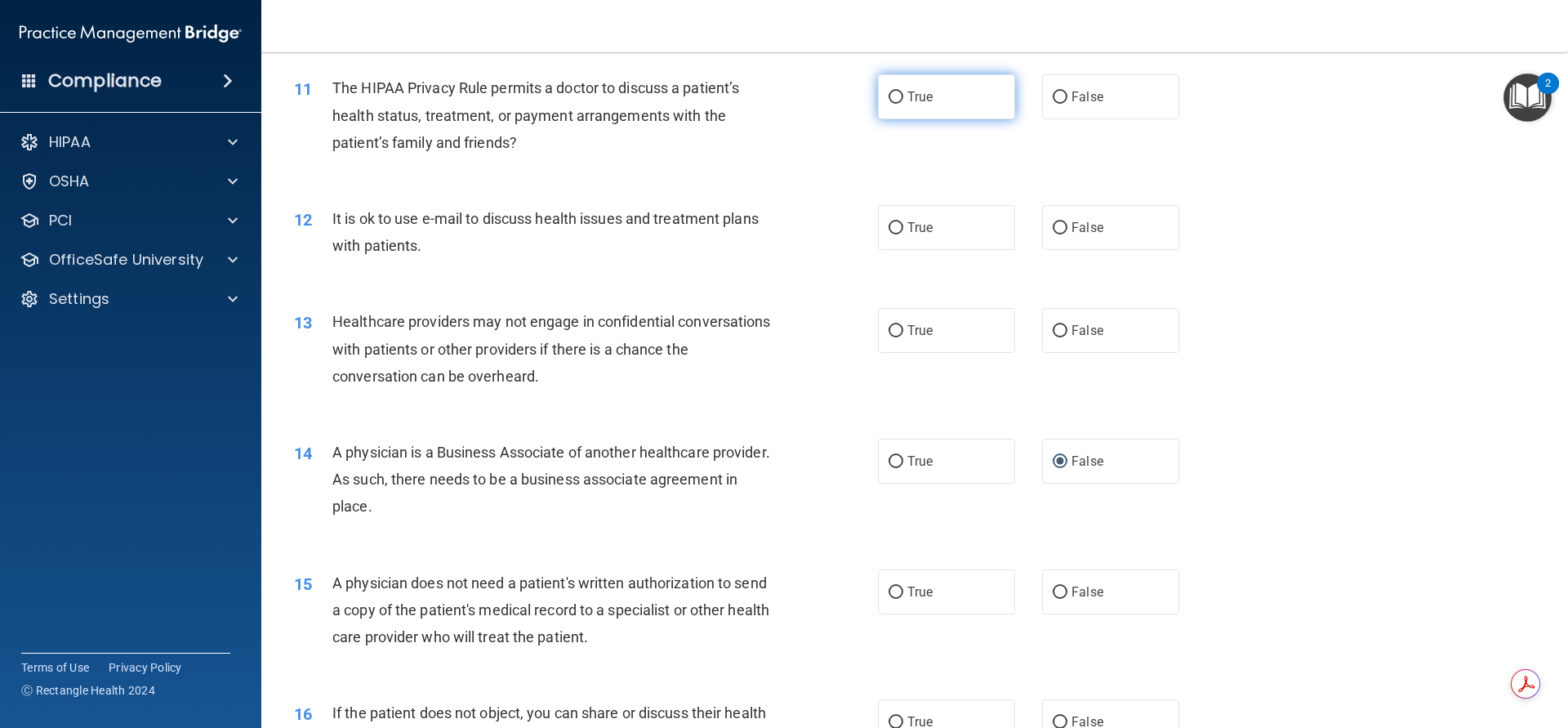
click at [893, 95] on input "True" at bounding box center [895, 97] width 14 height 13
radio input "true"
click at [878, 226] on label "True" at bounding box center [946, 227] width 137 height 45
click at [888, 226] on input "True" at bounding box center [895, 228] width 14 height 13
radio input "true"
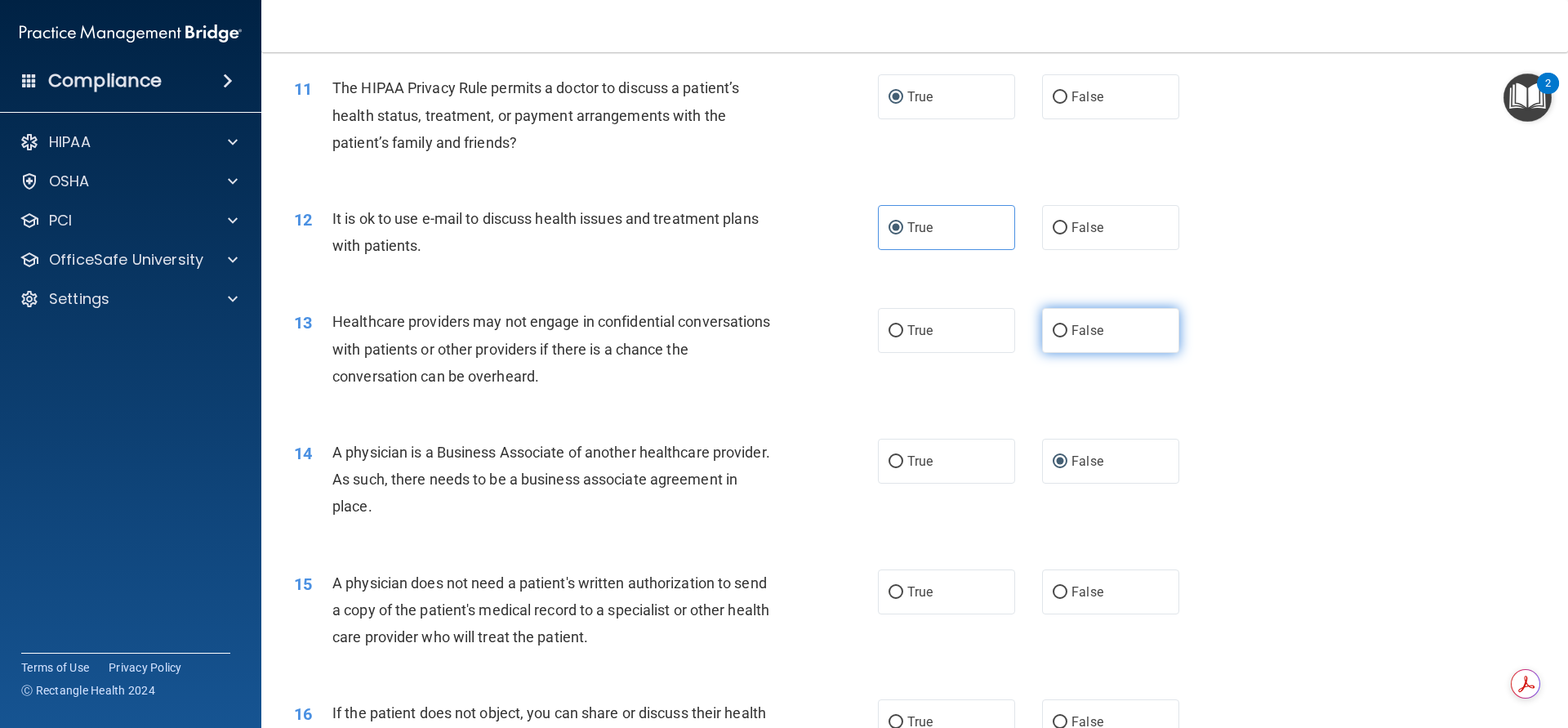
click at [1055, 332] on input "False" at bounding box center [1059, 331] width 14 height 13
radio input "true"
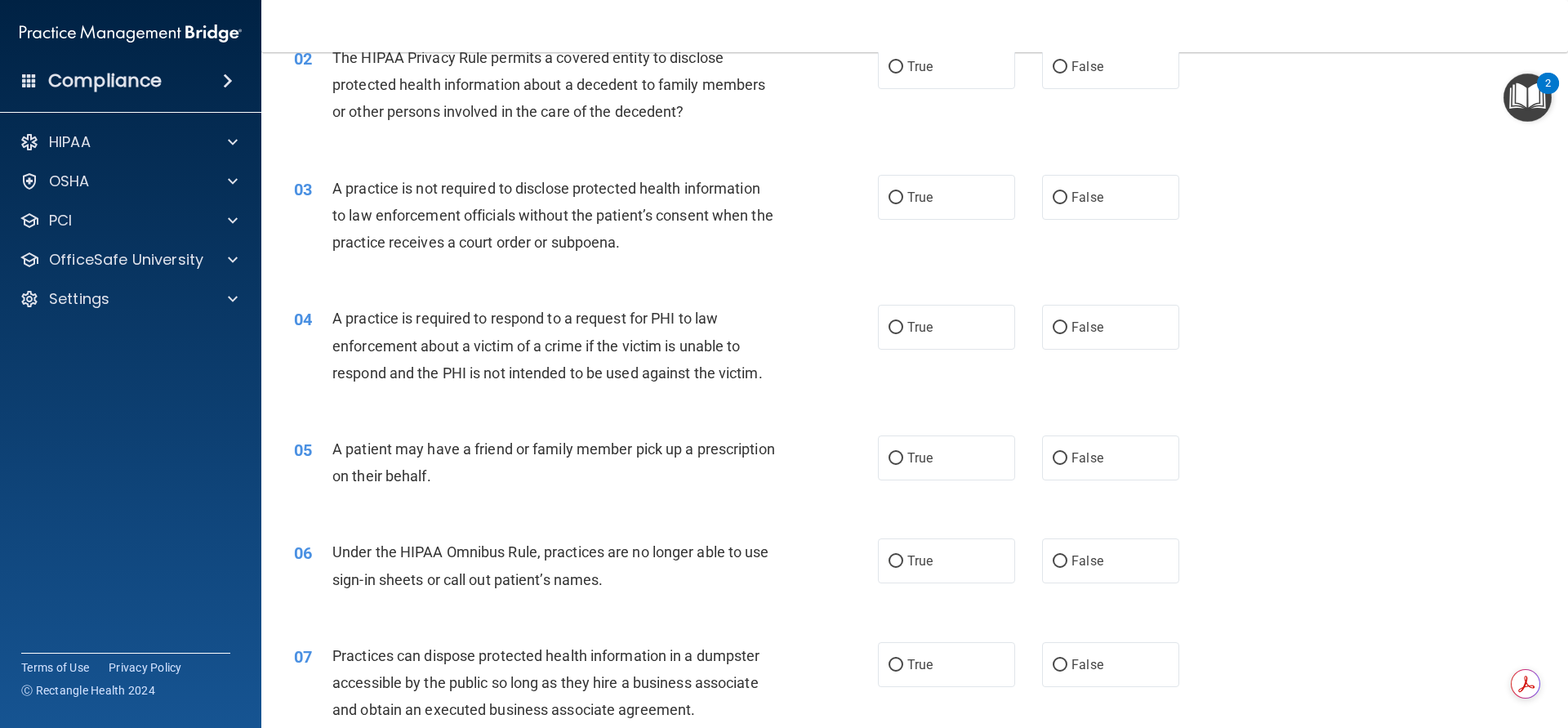
scroll to position [52, 0]
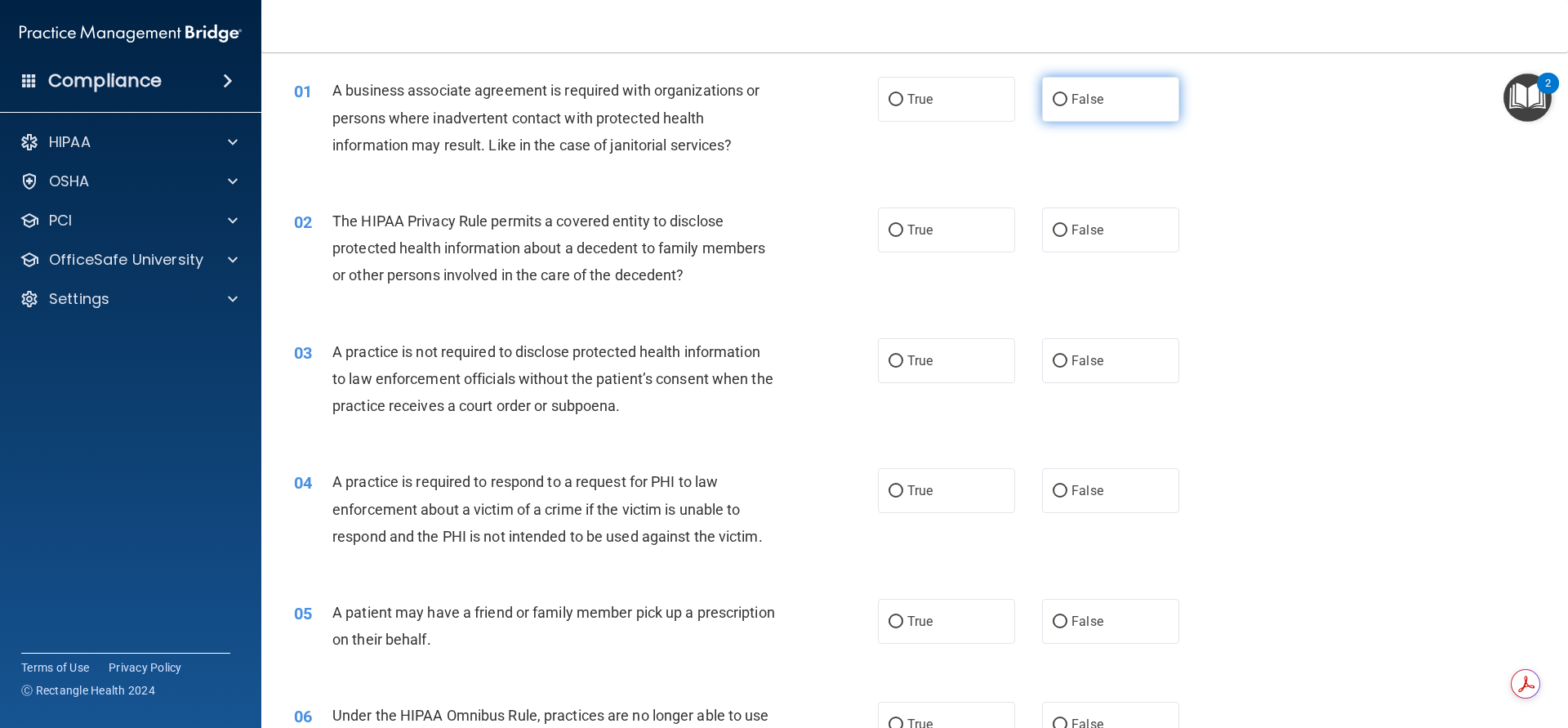
click at [1058, 101] on input "False" at bounding box center [1059, 100] width 14 height 13
radio input "true"
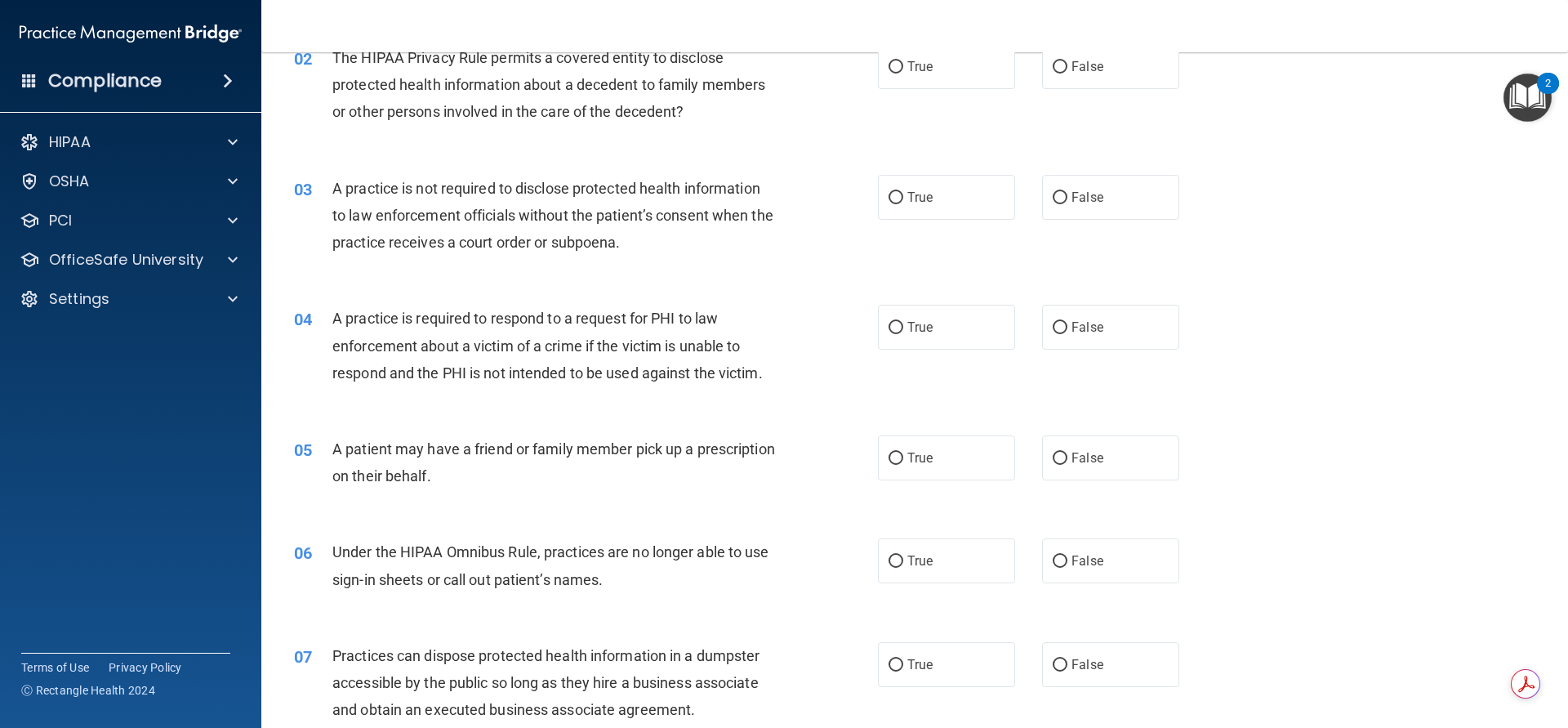
scroll to position [379, 0]
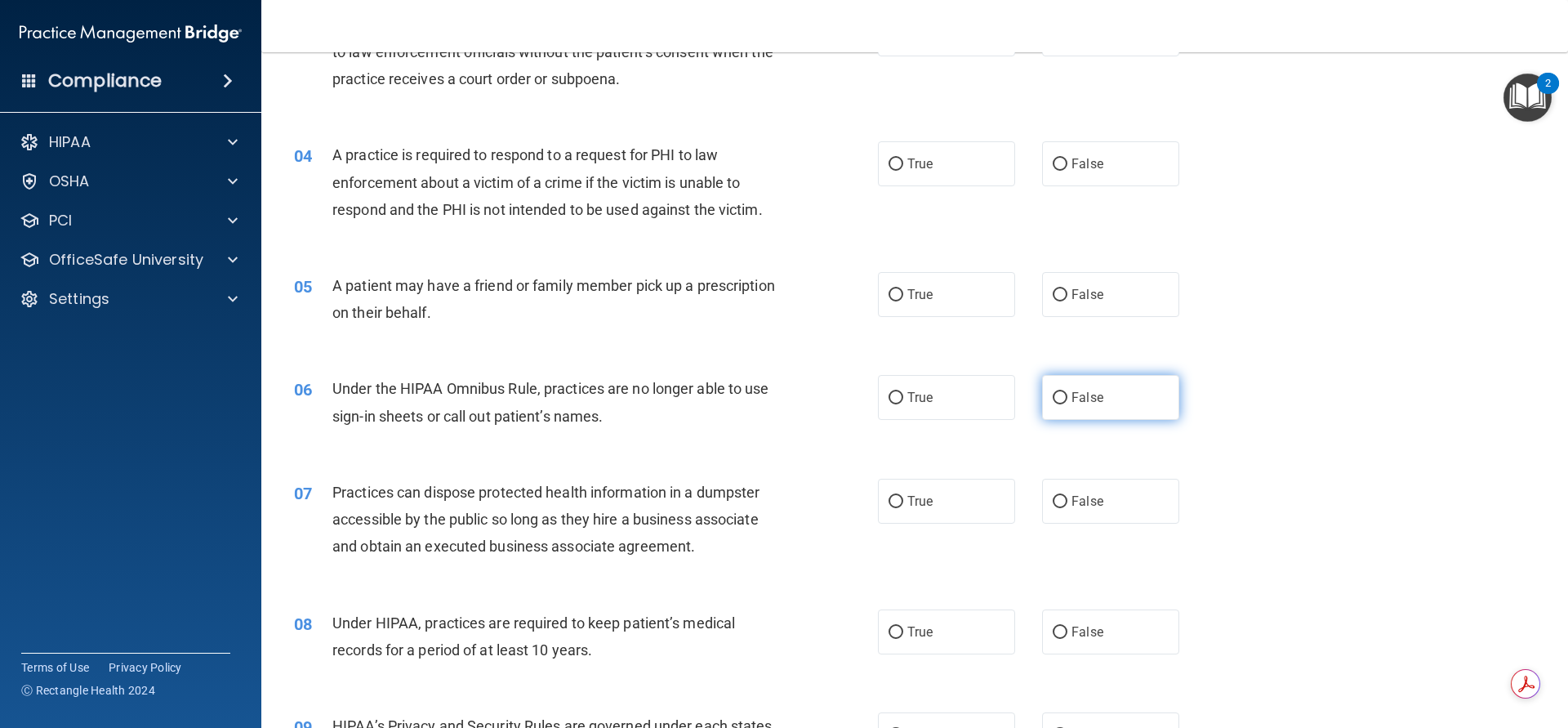
click at [1054, 395] on input "False" at bounding box center [1059, 398] width 14 height 13
radio input "true"
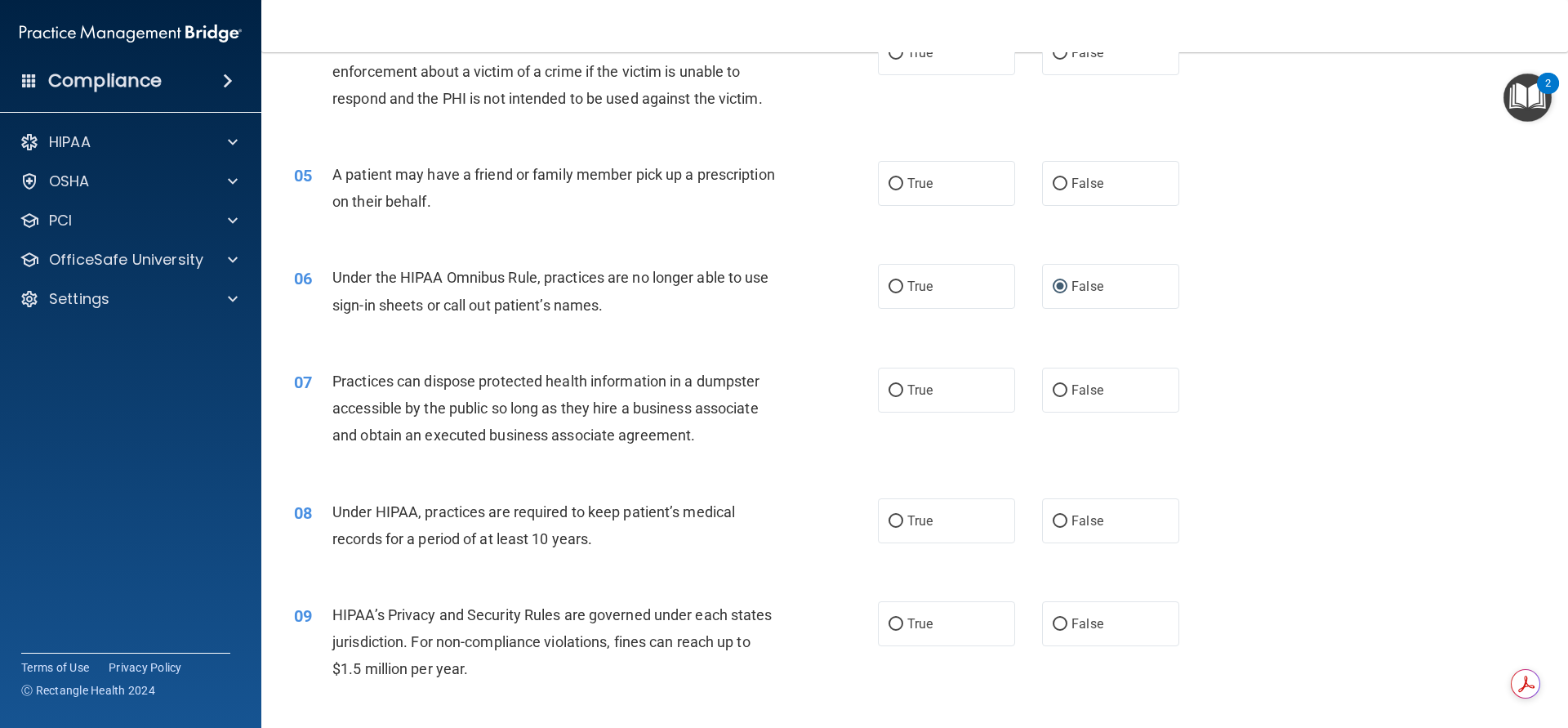
scroll to position [572, 0]
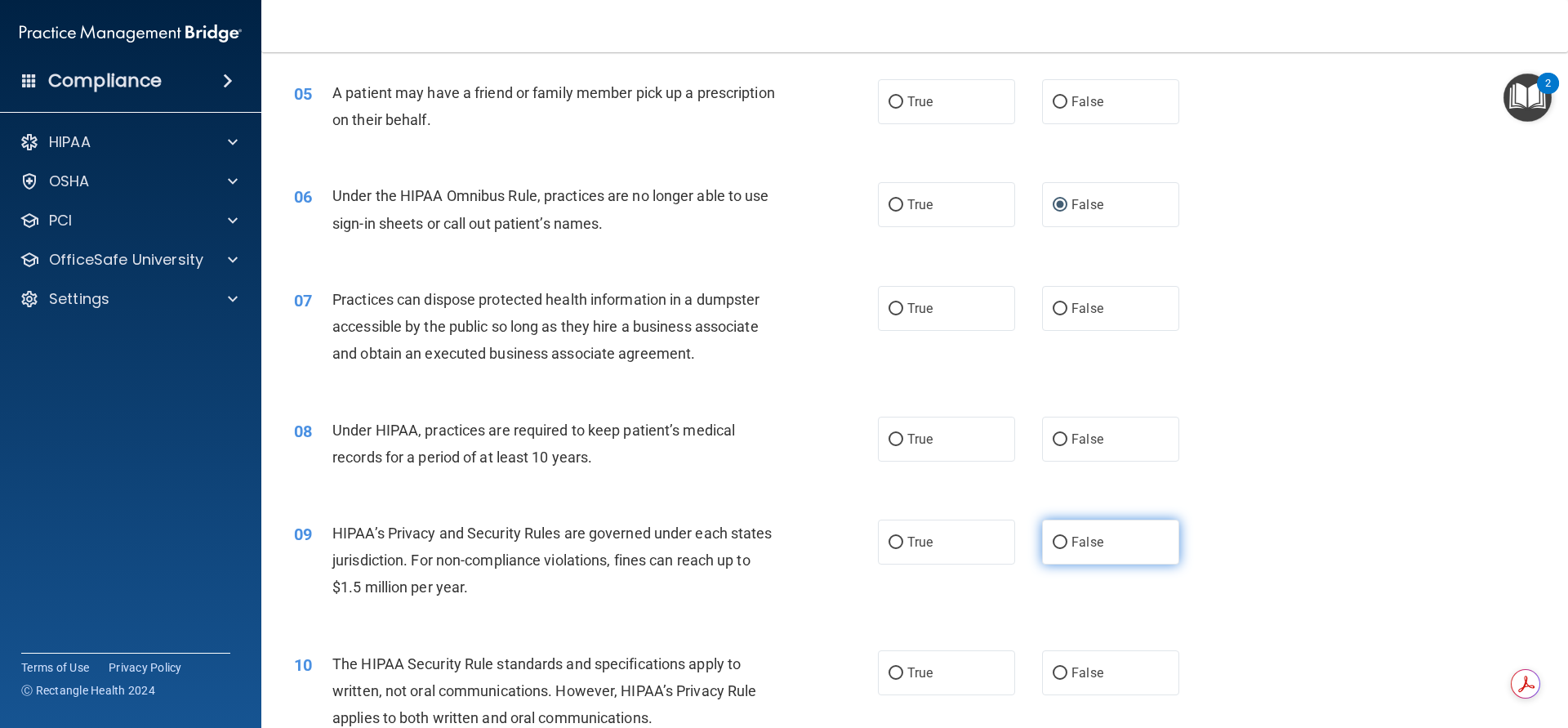
click at [1058, 540] on input "False" at bounding box center [1059, 542] width 14 height 13
radio input "true"
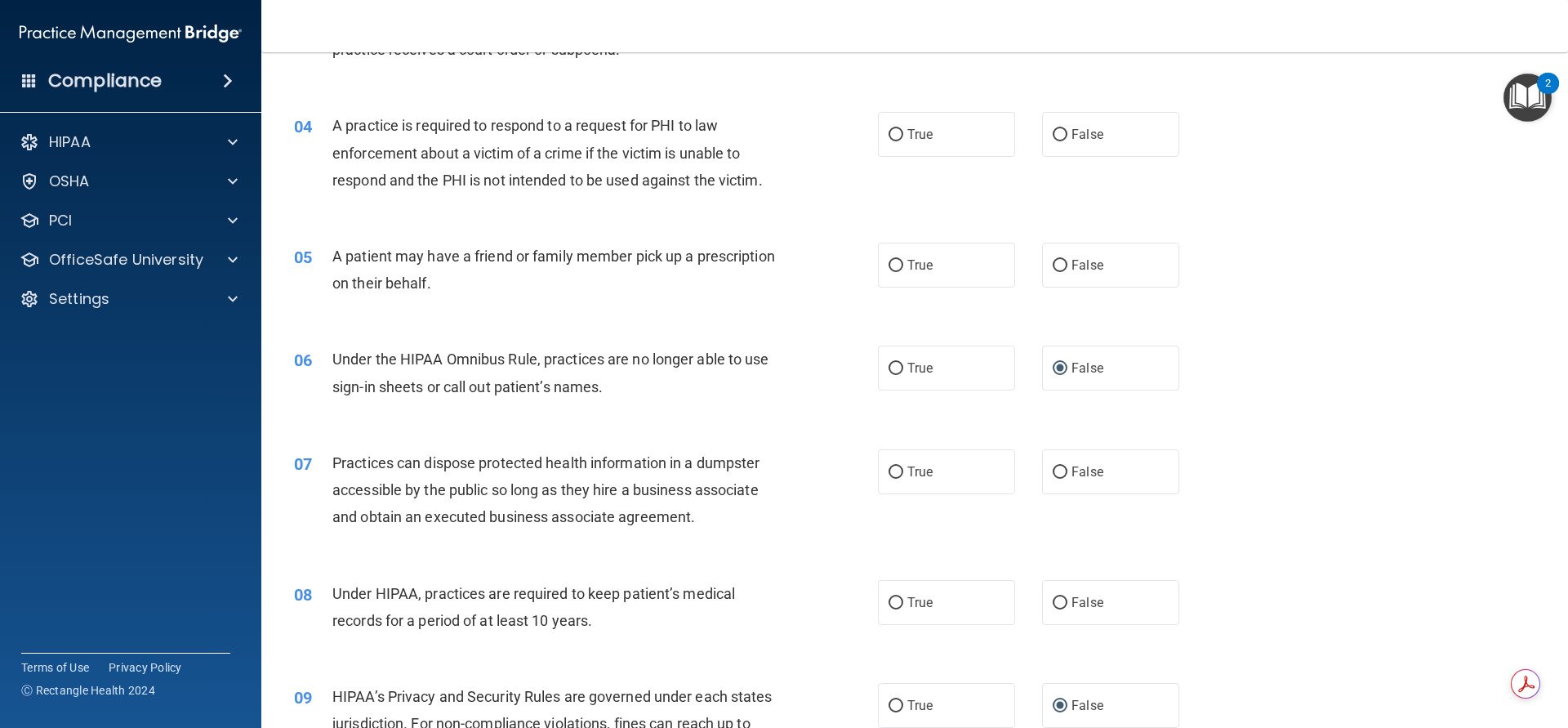
scroll to position [0, 0]
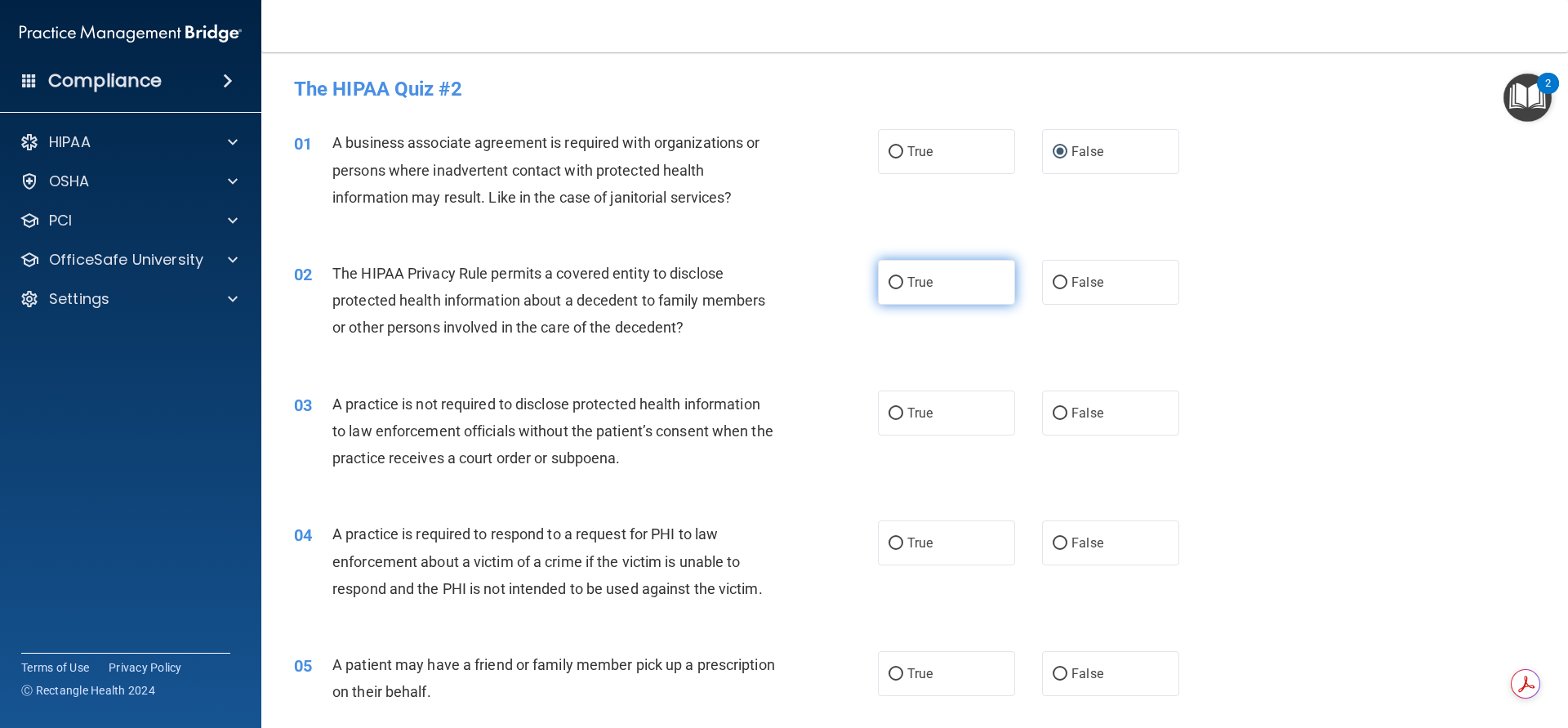
click at [888, 286] on input "True" at bounding box center [895, 283] width 14 height 13
radio input "true"
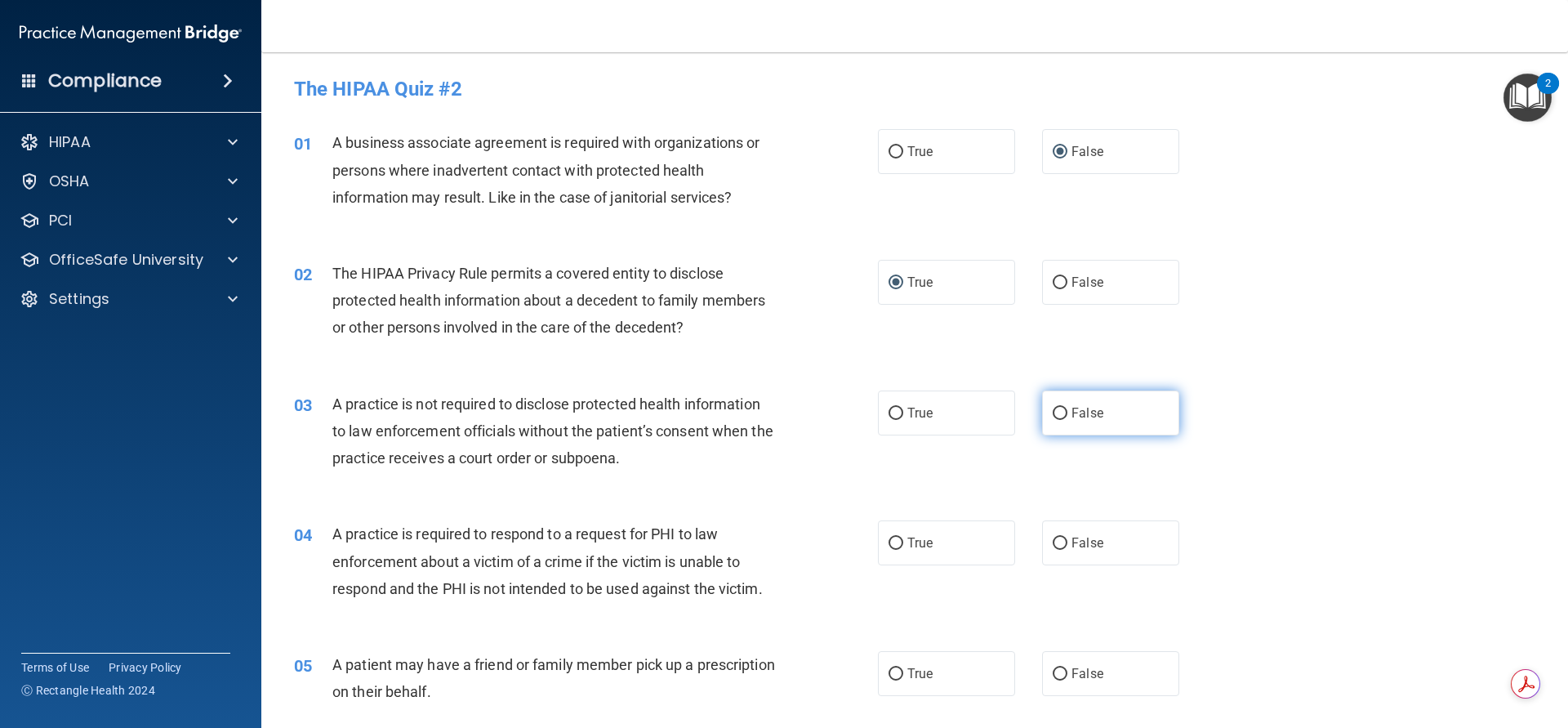
click at [1053, 415] on input "False" at bounding box center [1059, 414] width 14 height 13
radio input "true"
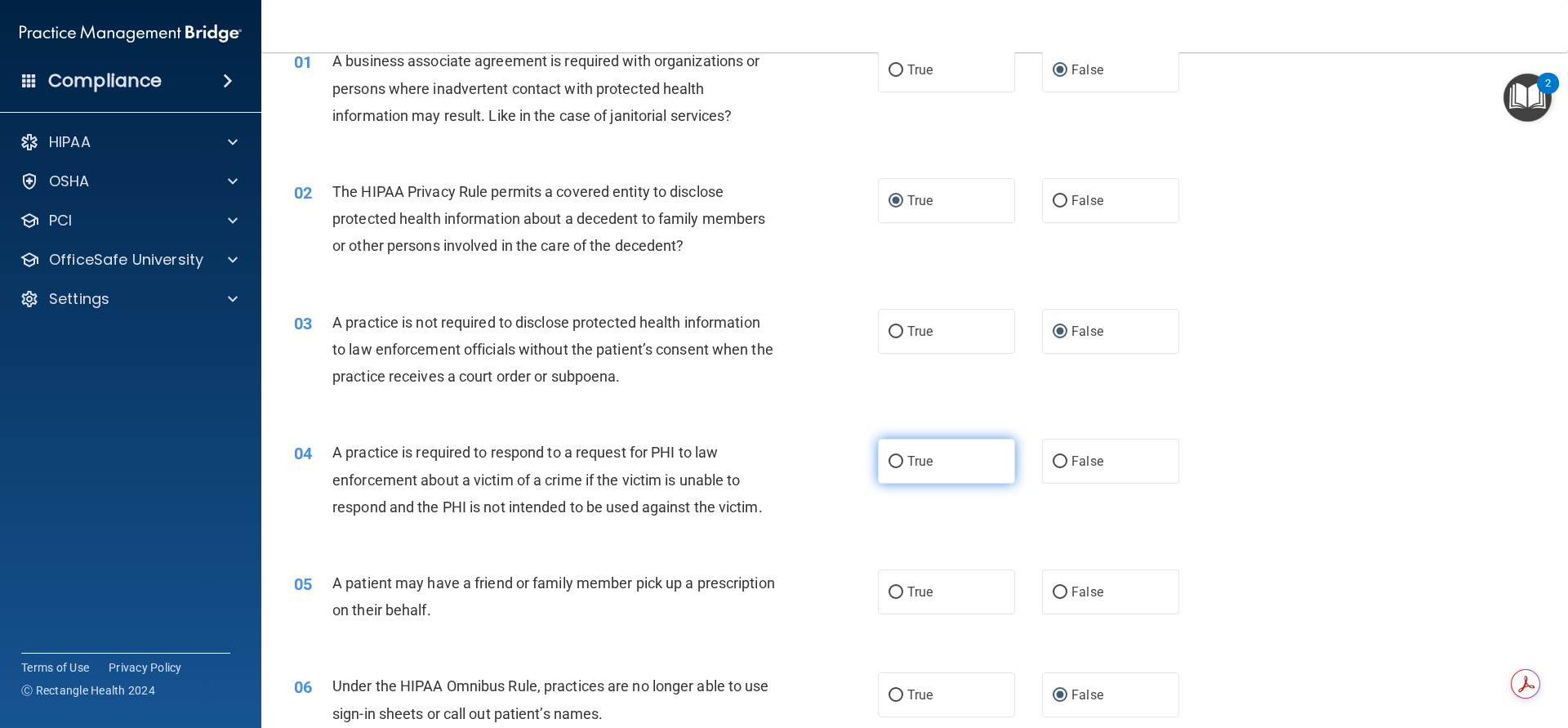
click at [893, 460] on input "True" at bounding box center [895, 462] width 14 height 13
radio input "true"
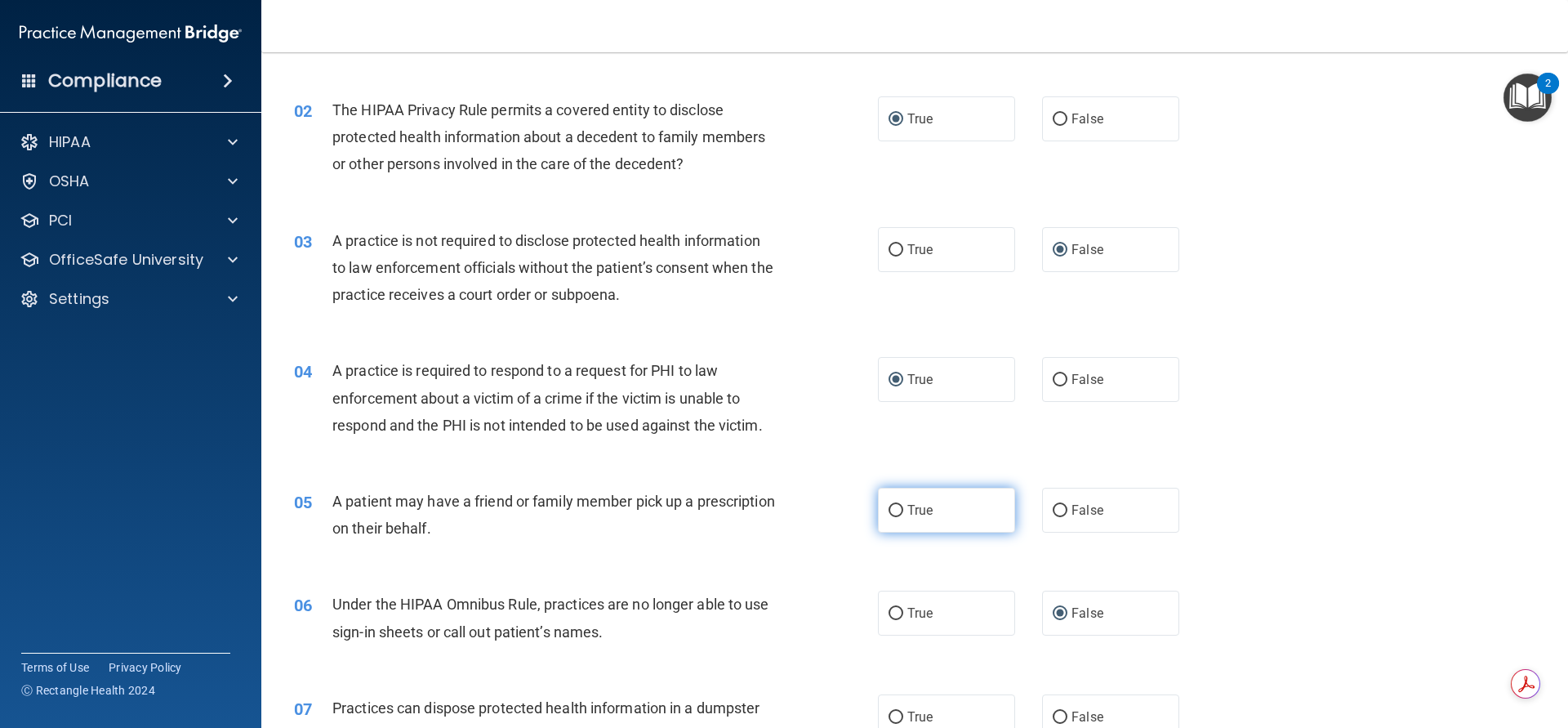
click at [890, 508] on input "True" at bounding box center [895, 511] width 14 height 13
radio input "true"
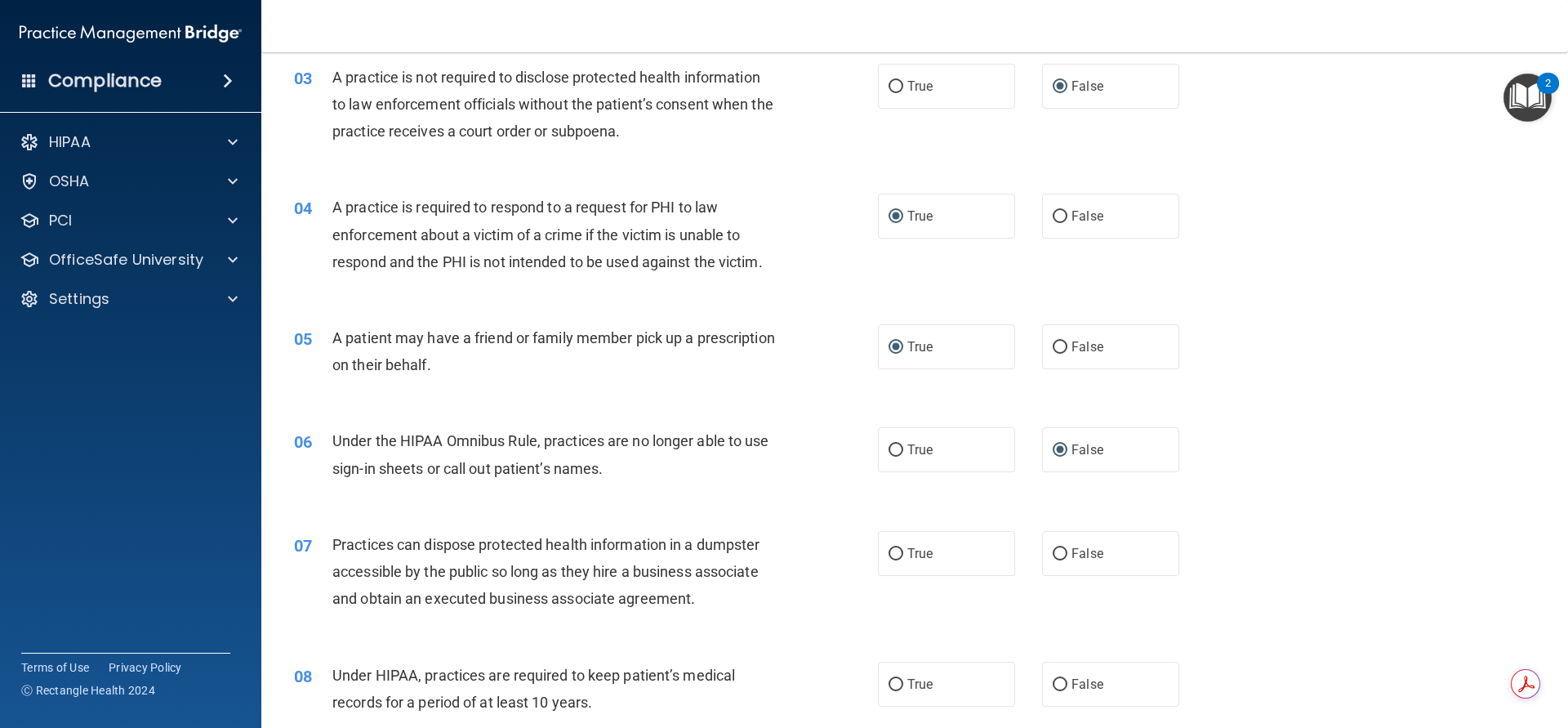
scroll to position [409, 0]
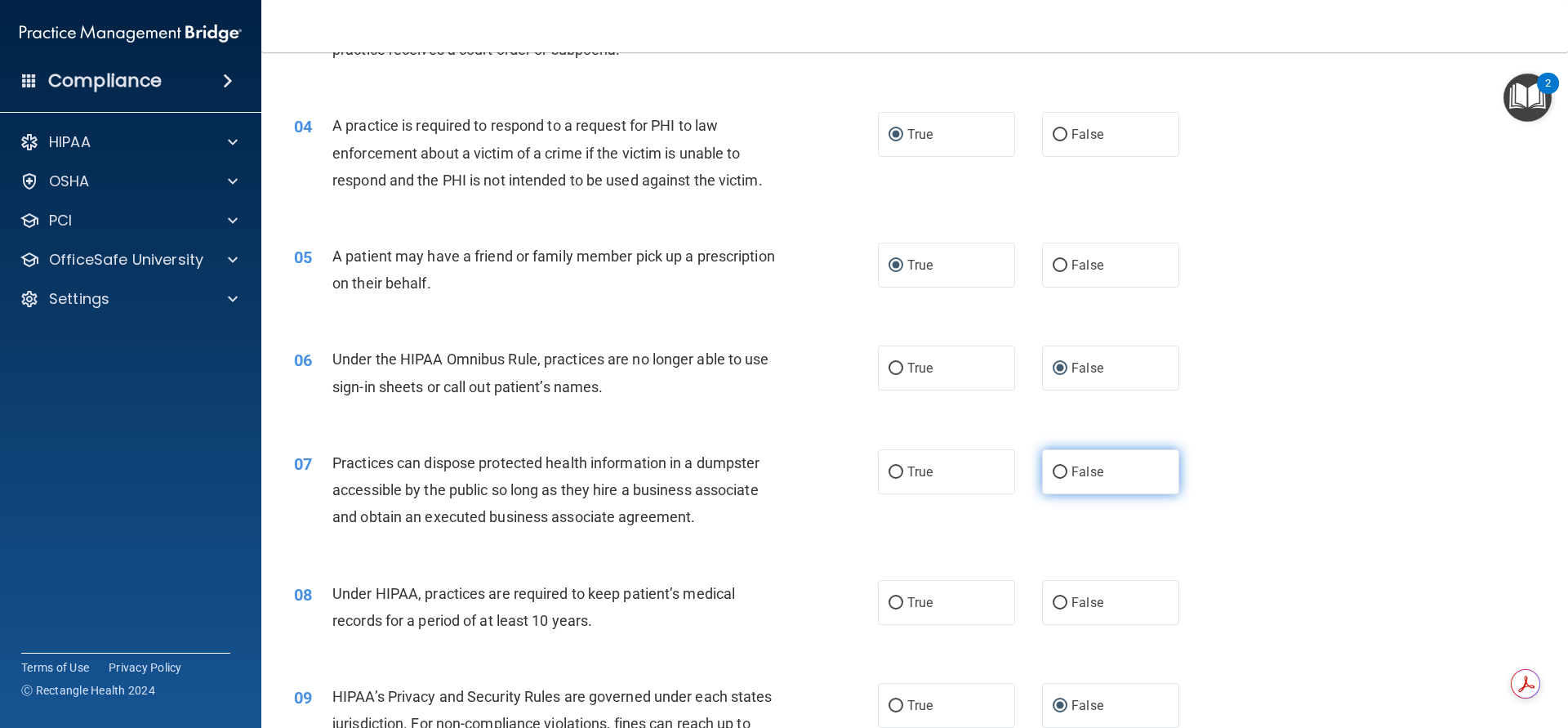
click at [1057, 475] on input "False" at bounding box center [1059, 472] width 14 height 13
radio input "true"
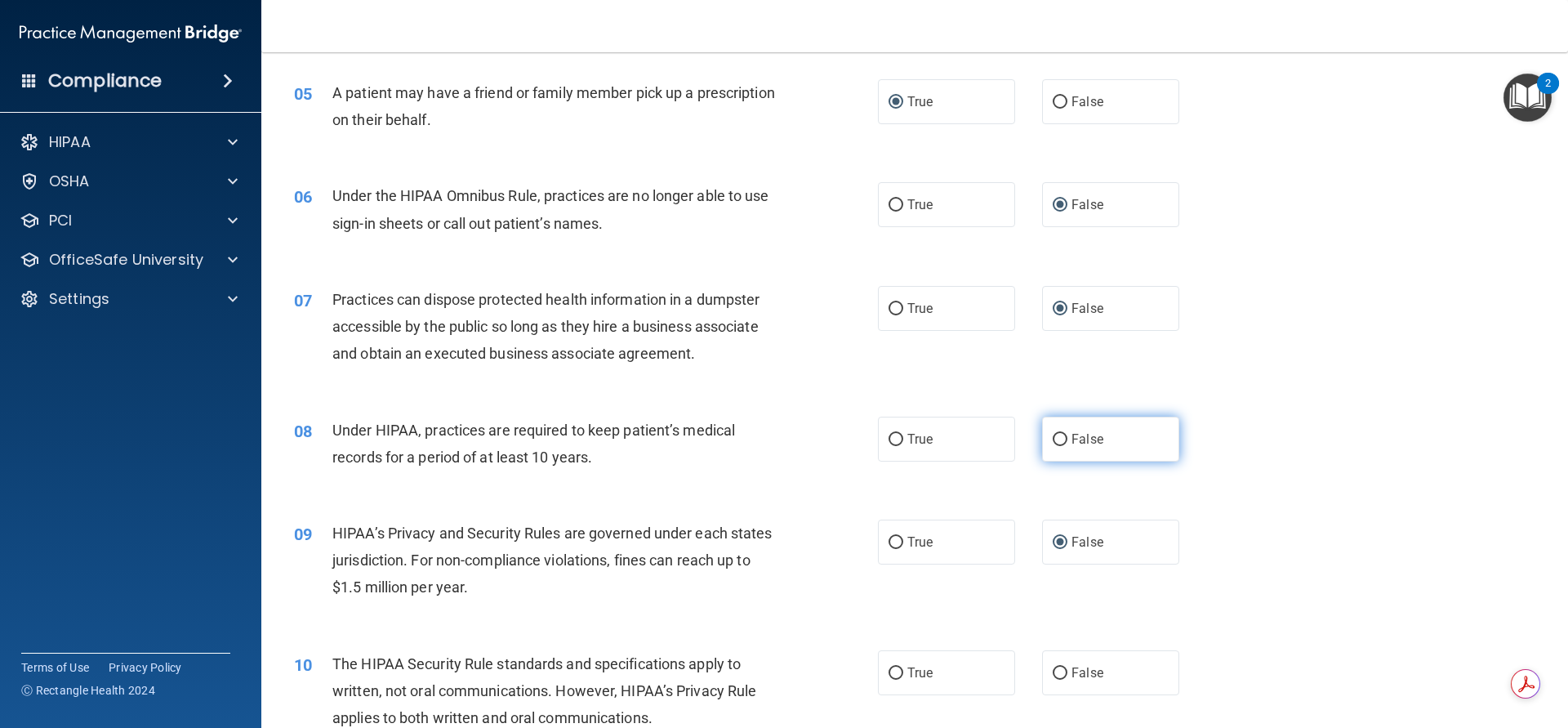
click at [1055, 441] on input "False" at bounding box center [1059, 439] width 14 height 13
radio input "true"
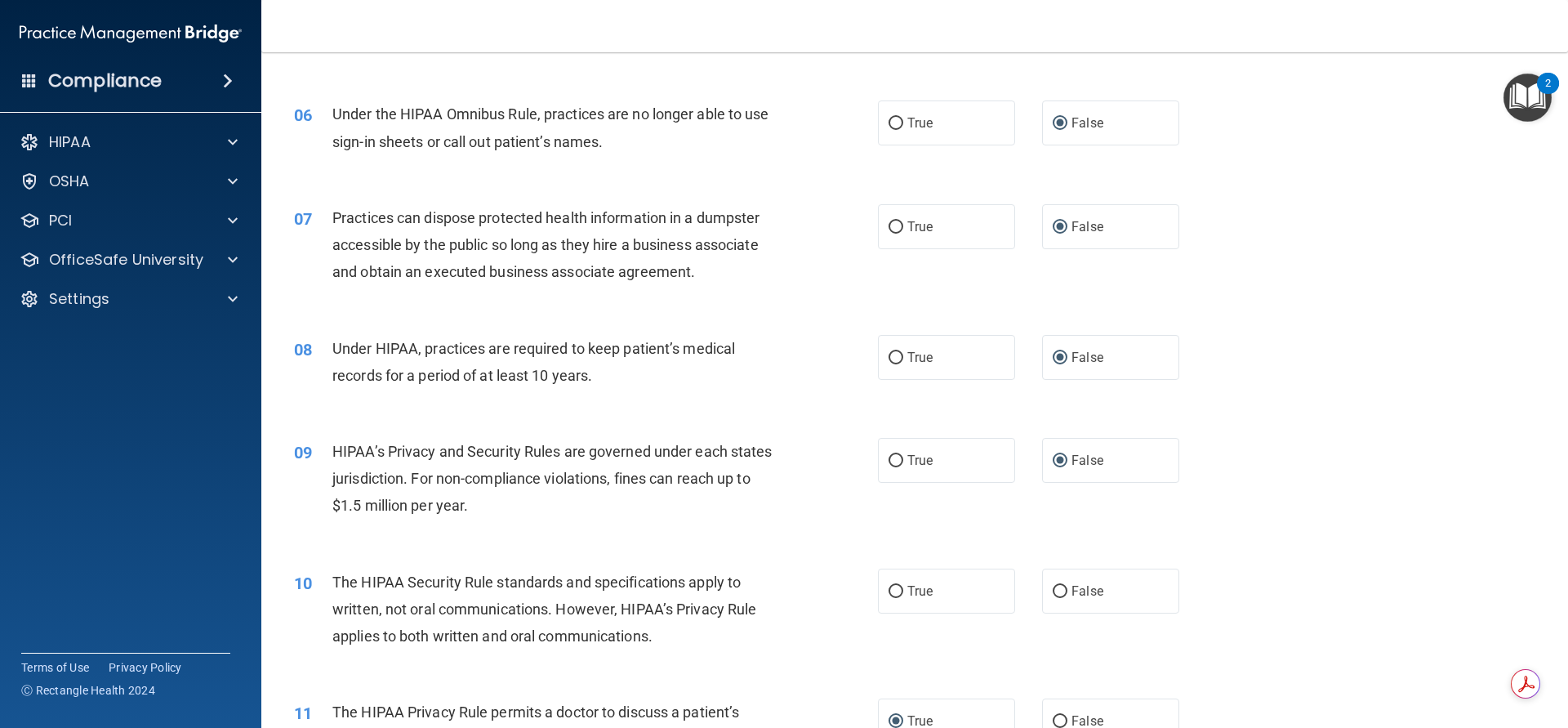
scroll to position [816, 0]
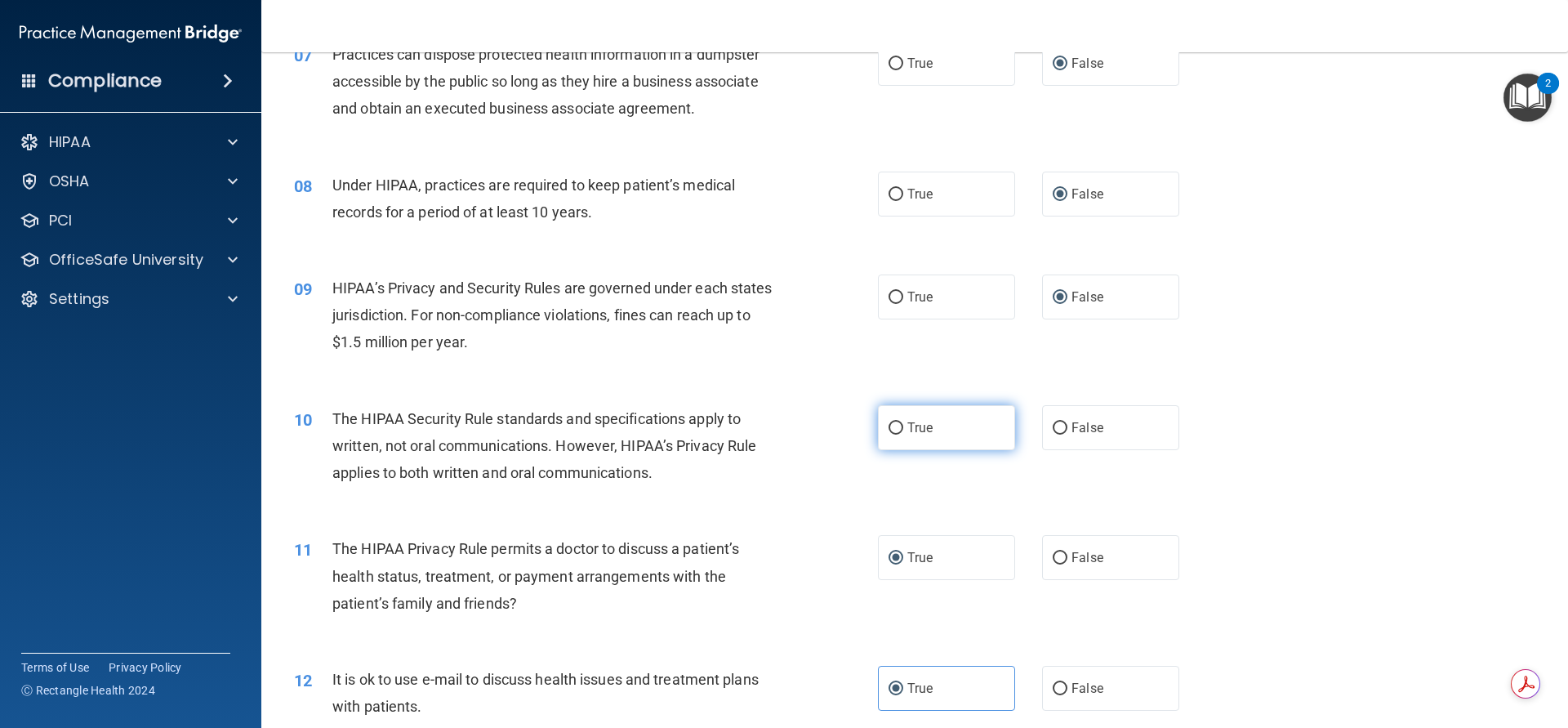
click at [888, 426] on input "True" at bounding box center [895, 428] width 14 height 13
radio input "true"
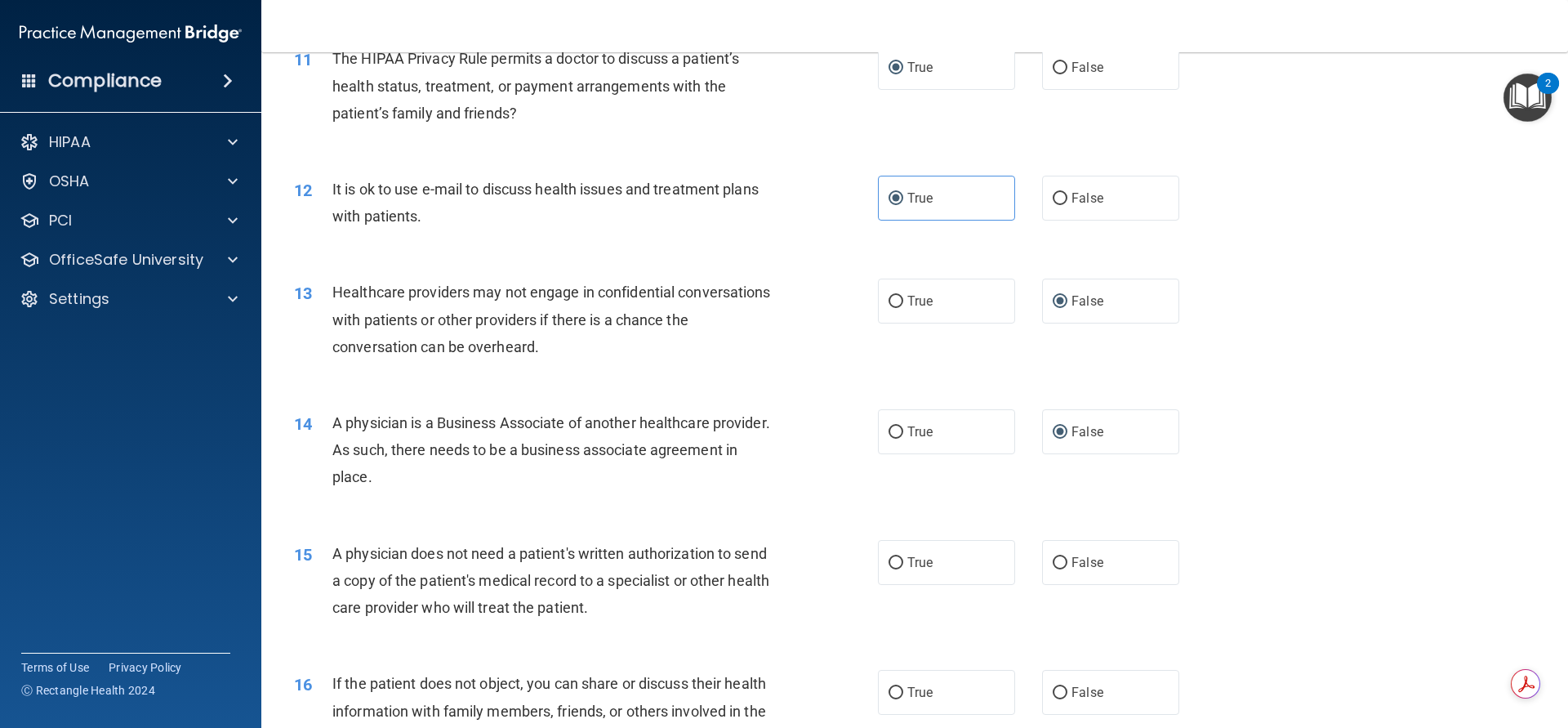
scroll to position [1389, 0]
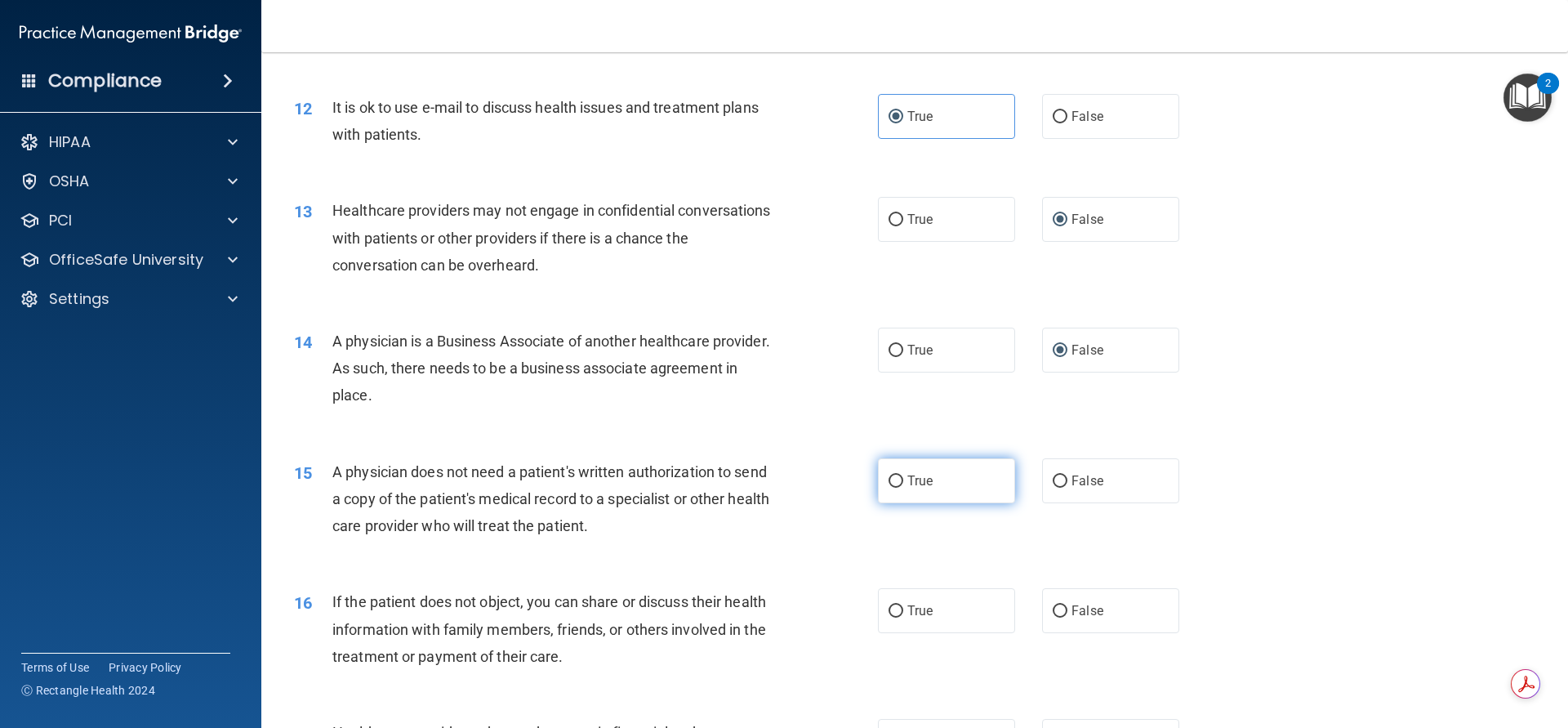
click at [888, 480] on input "True" at bounding box center [895, 481] width 14 height 13
radio input "true"
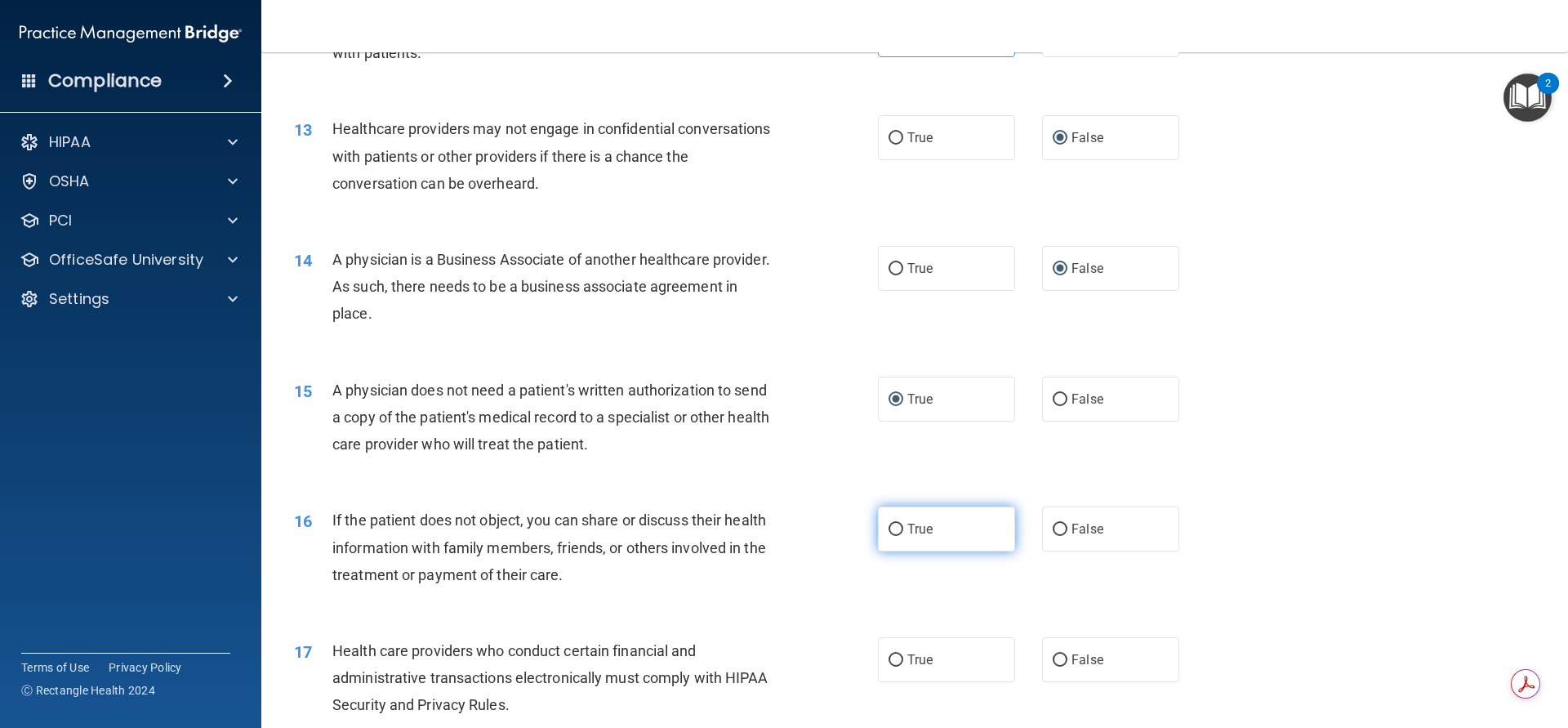
click at [892, 529] on input "True" at bounding box center [895, 529] width 14 height 13
radio input "true"
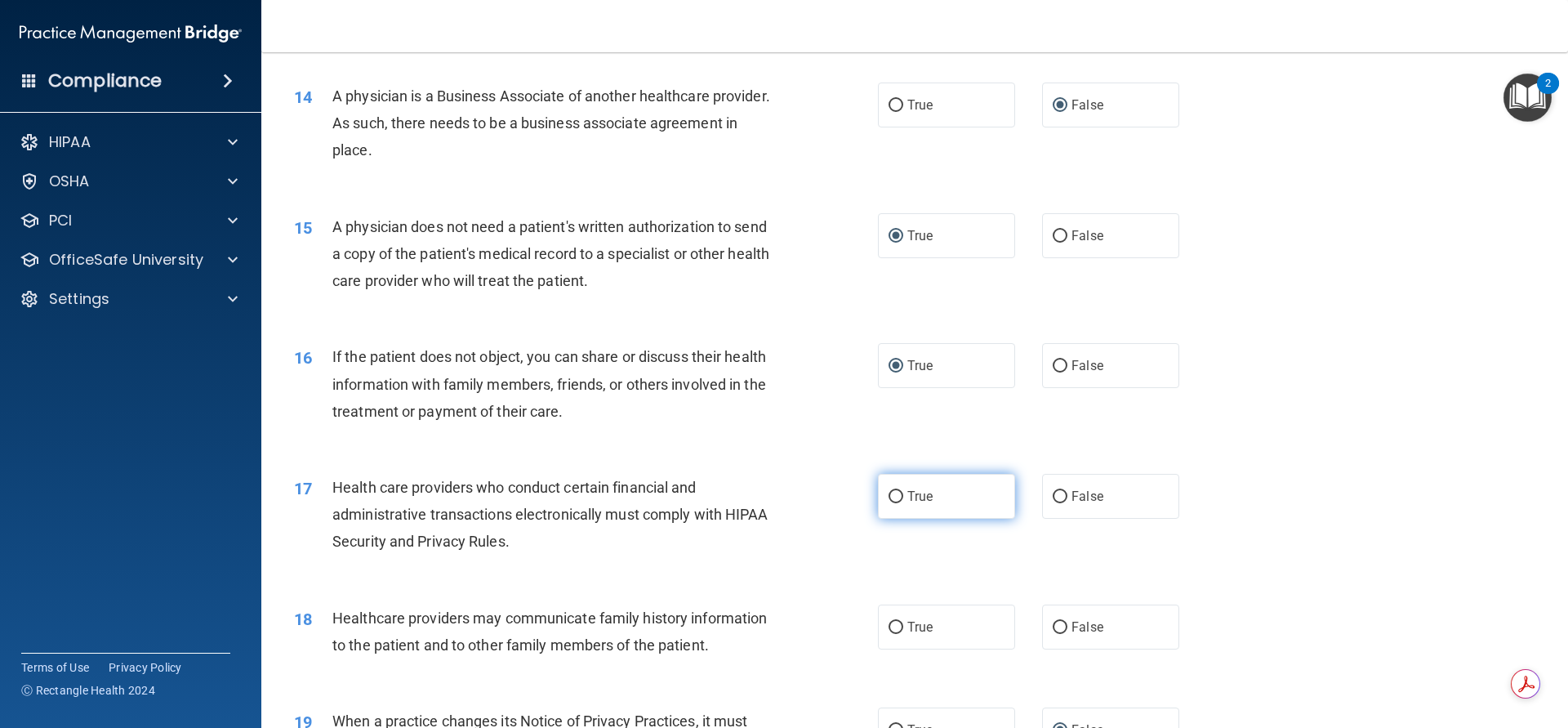
click at [893, 500] on input "True" at bounding box center [895, 497] width 14 height 13
radio input "true"
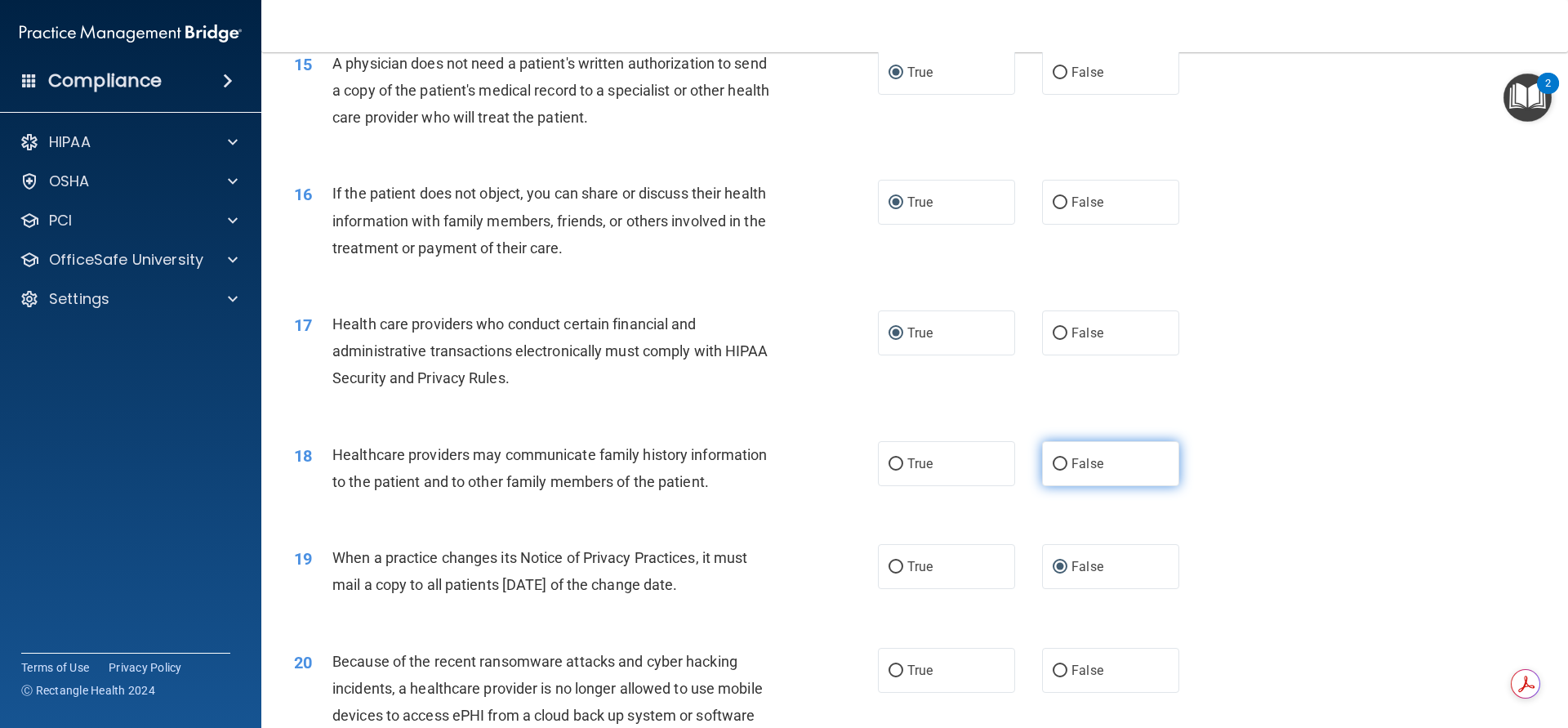
click at [1053, 466] on input "False" at bounding box center [1059, 464] width 14 height 13
radio input "true"
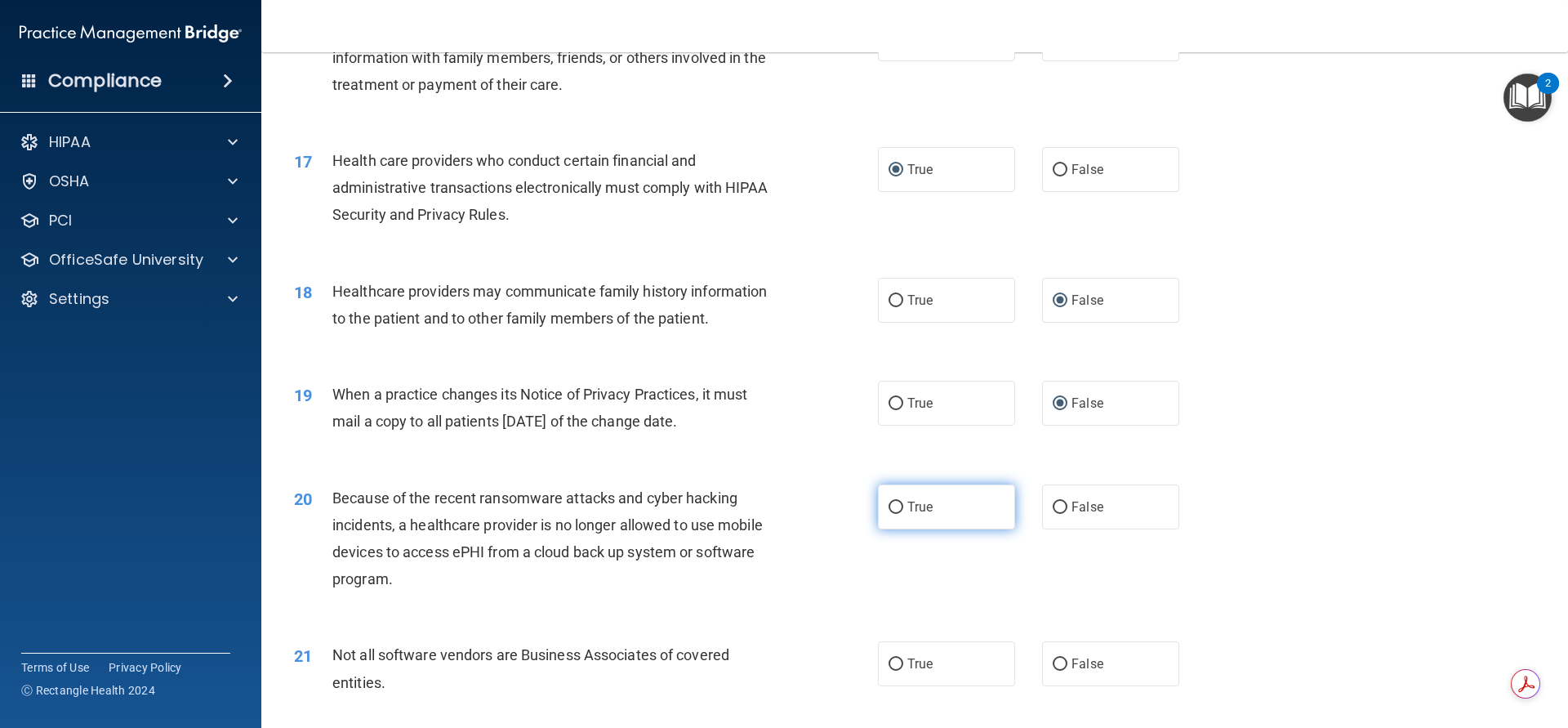
click at [884, 498] on label "True" at bounding box center [946, 507] width 137 height 45
click at [888, 502] on input "True" at bounding box center [895, 508] width 14 height 13
radio input "true"
click at [888, 504] on input "True" at bounding box center [895, 508] width 14 height 13
click at [1053, 504] on input "False" at bounding box center [1059, 508] width 14 height 13
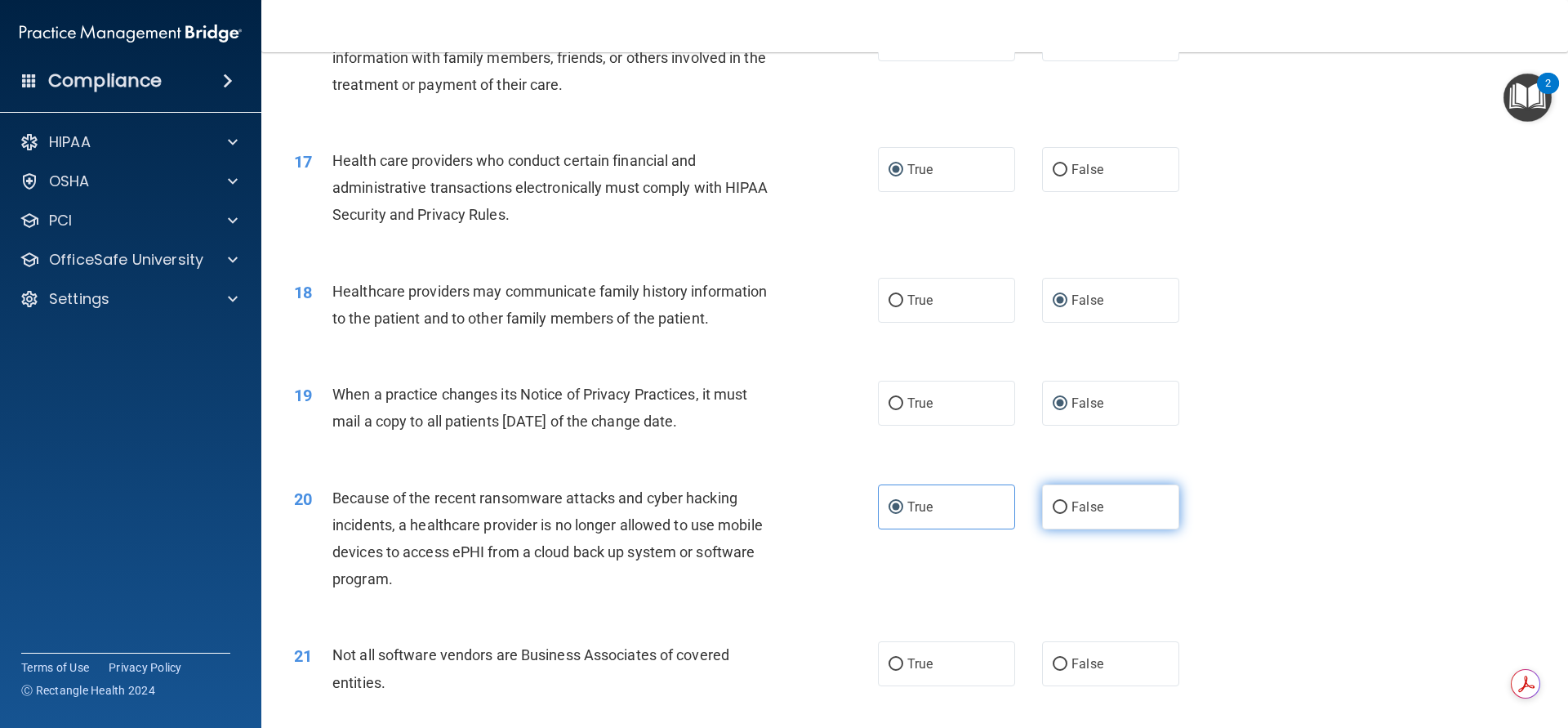
radio input "true"
radio input "false"
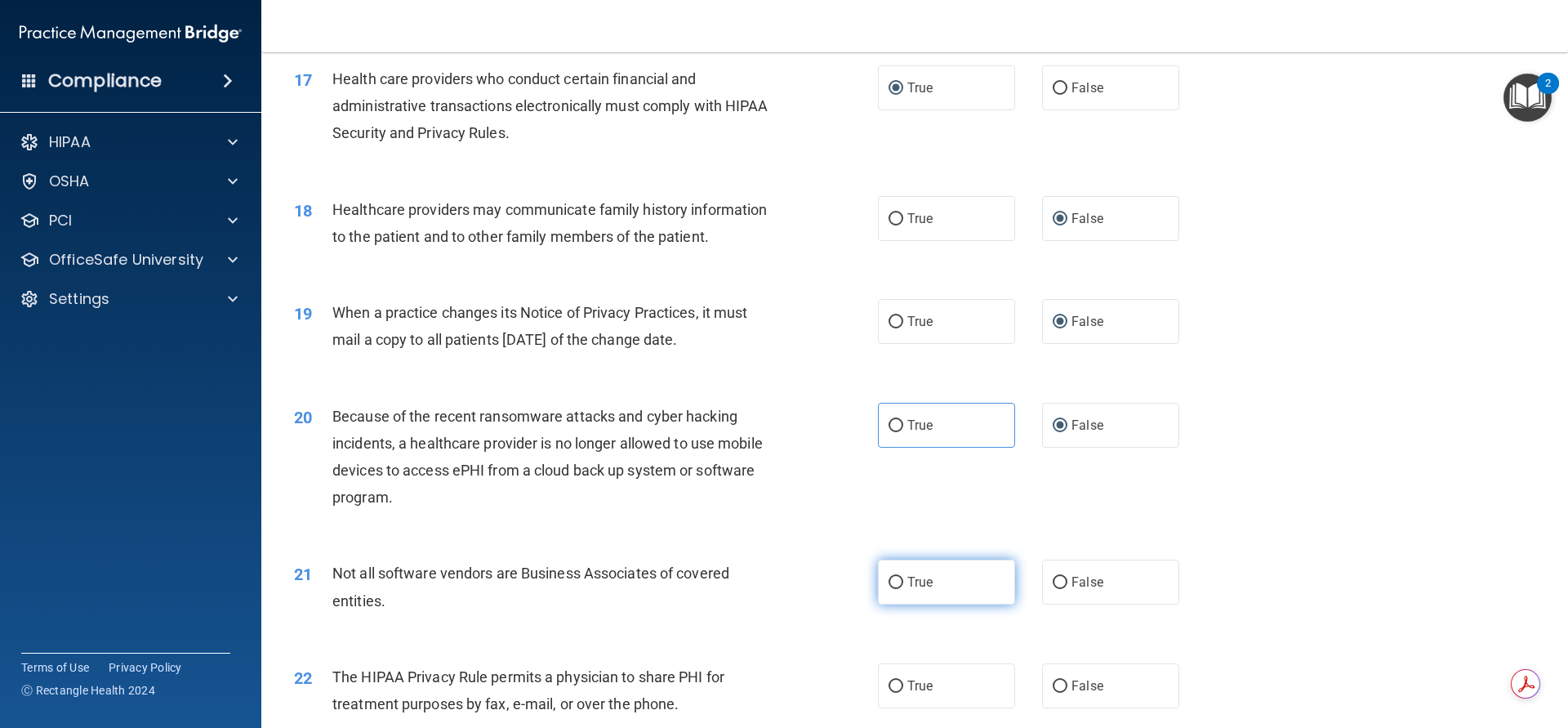
click at [888, 582] on input "True" at bounding box center [895, 583] width 14 height 13
radio input "true"
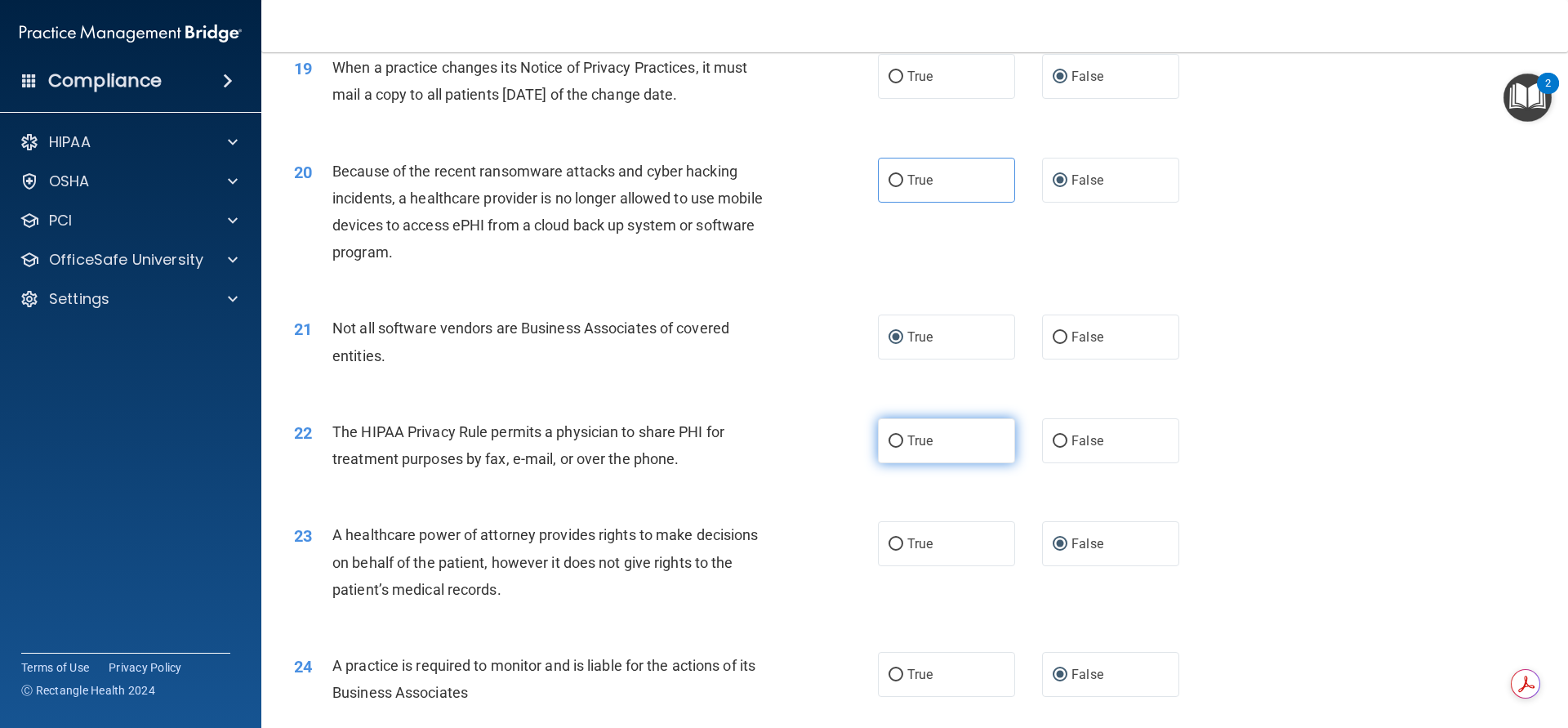
click at [888, 441] on input "True" at bounding box center [895, 441] width 14 height 13
radio input "true"
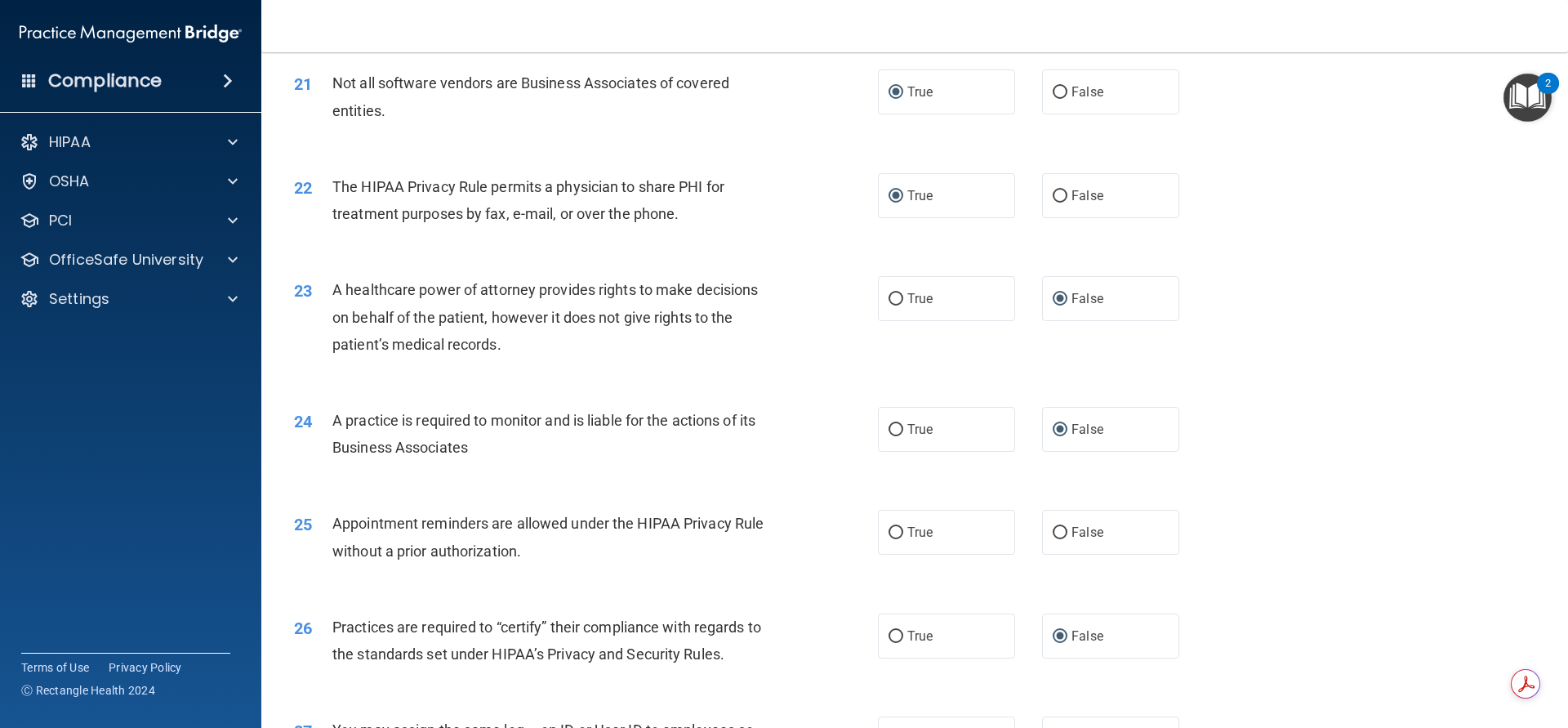
scroll to position [2614, 0]
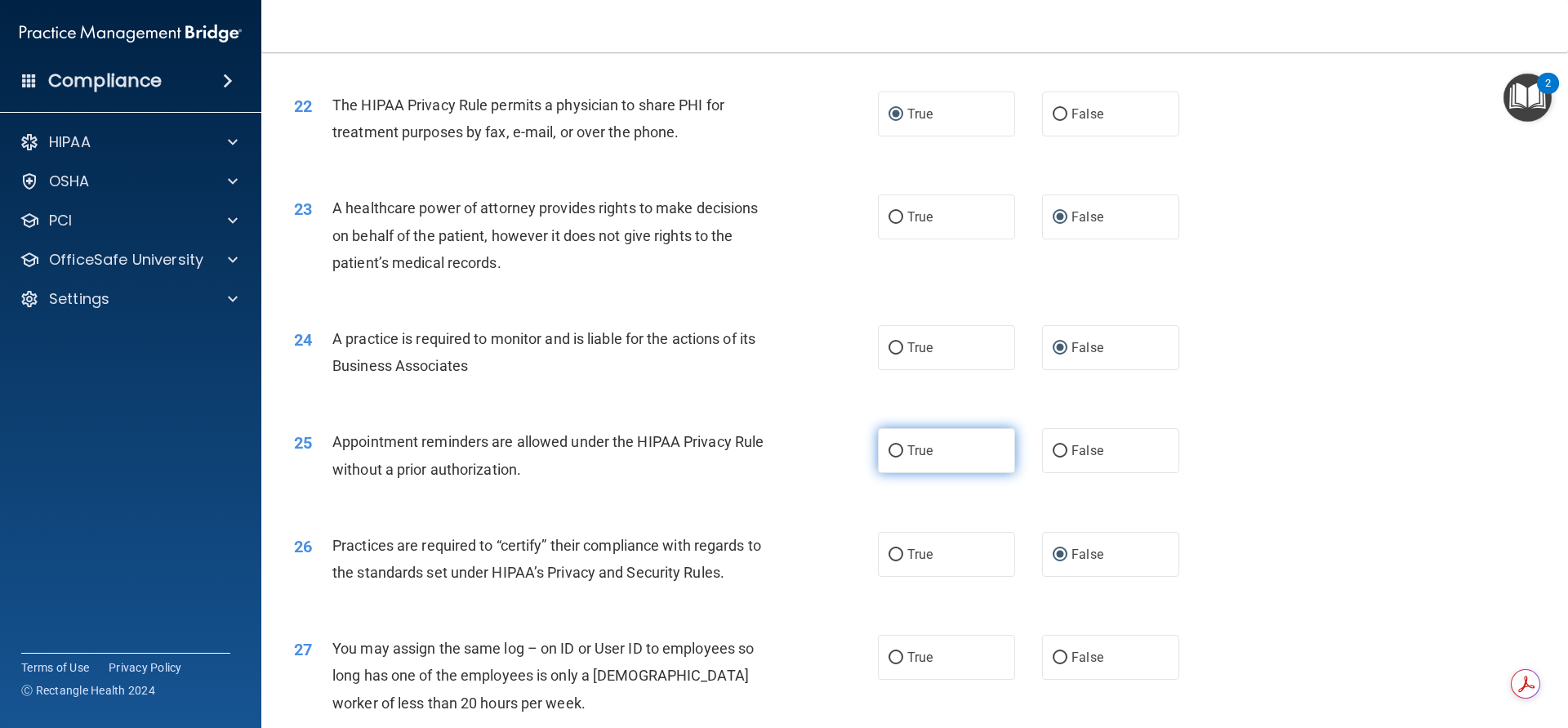
click at [890, 452] on input "True" at bounding box center [895, 451] width 14 height 13
radio input "true"
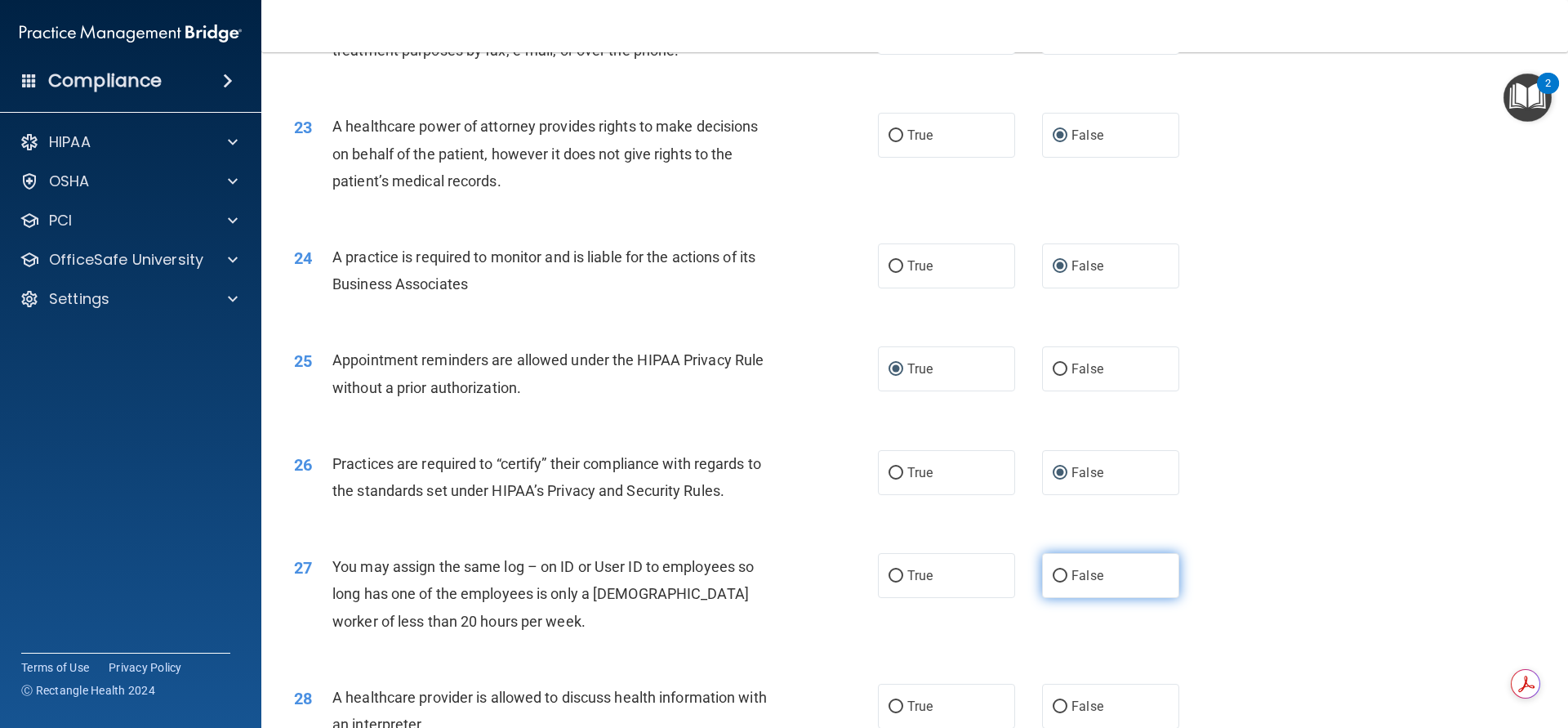
click at [1053, 573] on input "False" at bounding box center [1059, 576] width 14 height 13
radio input "true"
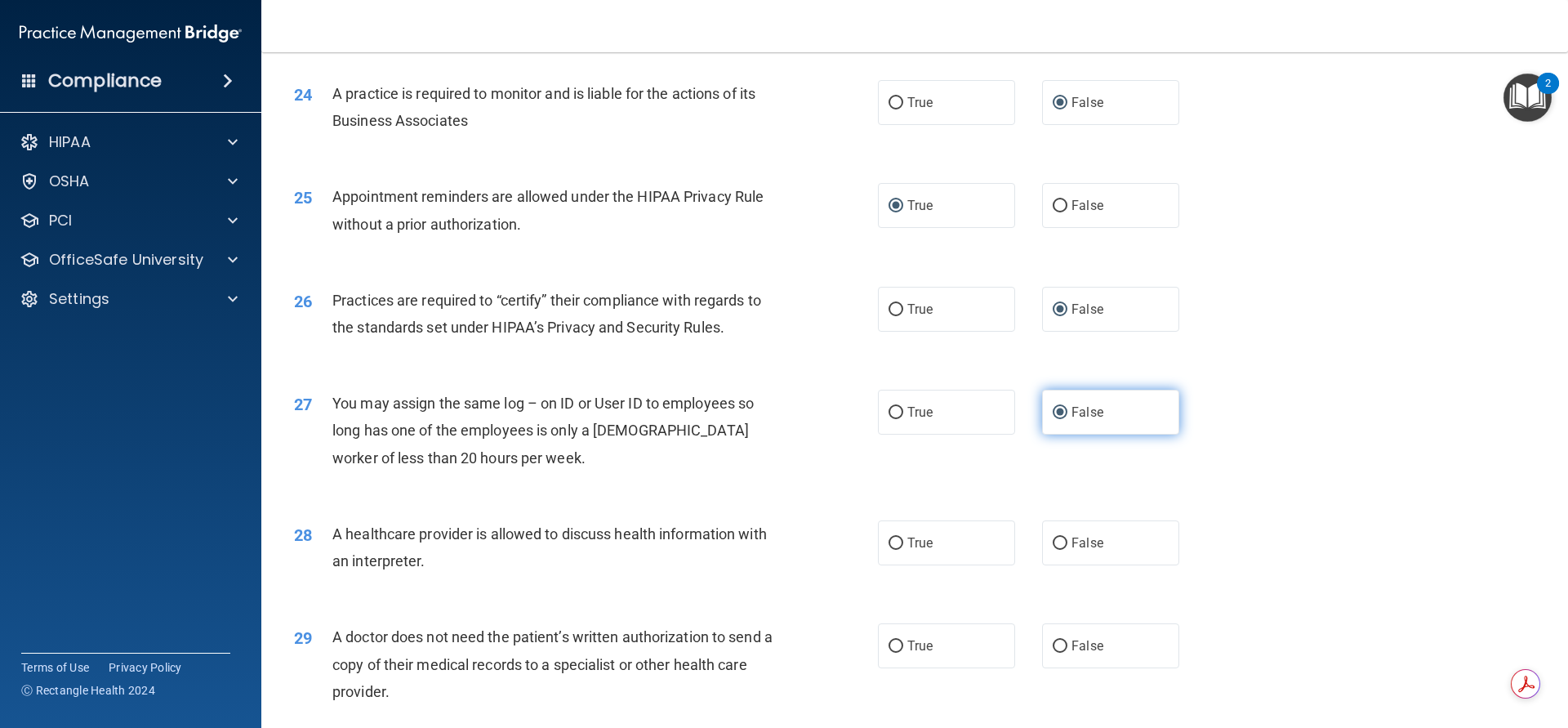
scroll to position [2941, 0]
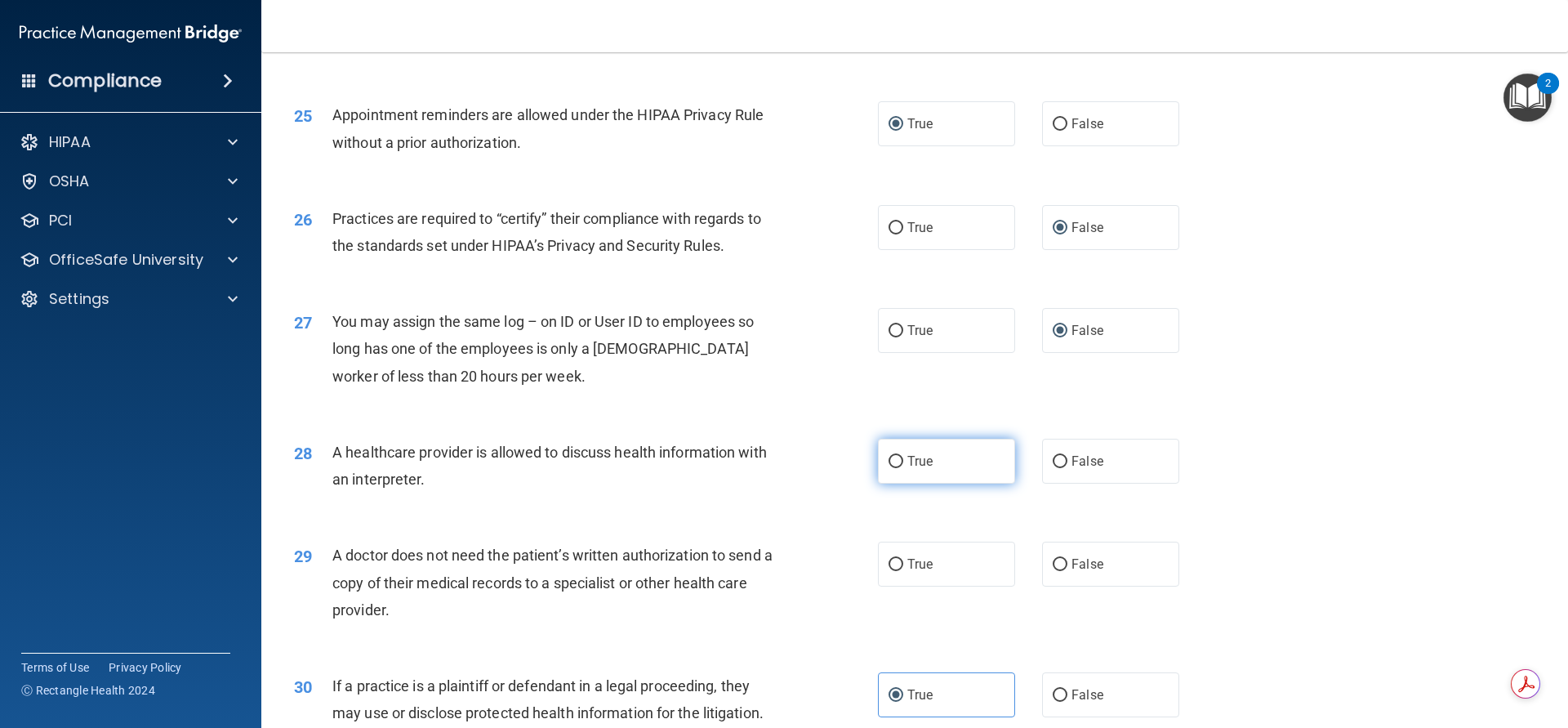
click at [888, 459] on input "True" at bounding box center [895, 462] width 14 height 13
radio input "true"
click at [888, 560] on input "True" at bounding box center [895, 565] width 14 height 13
radio input "true"
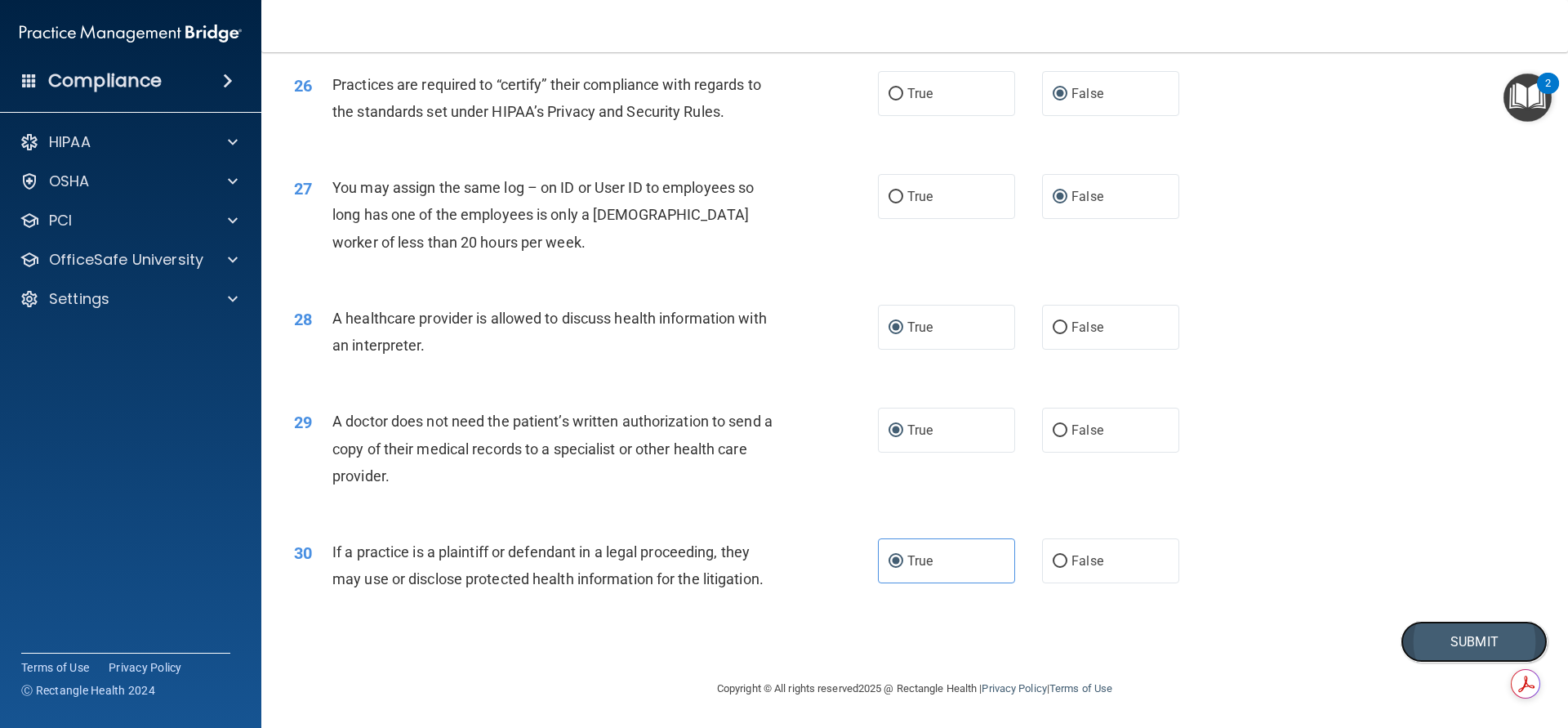
click at [1407, 644] on button "Submit" at bounding box center [1474, 641] width 147 height 41
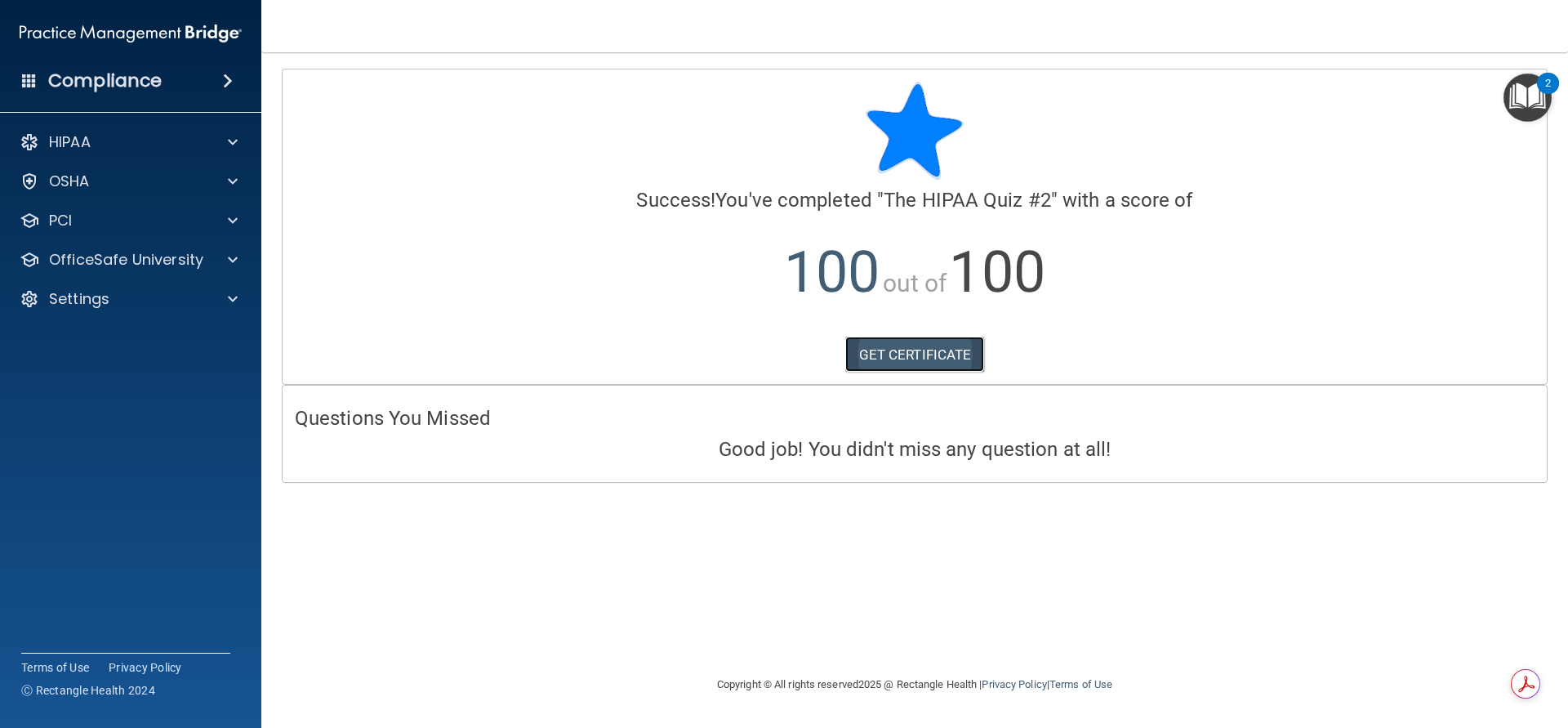
click at [882, 356] on link "GET CERTIFICATE" at bounding box center [914, 354] width 139 height 36
click at [83, 140] on p "HIPAA" at bounding box center [69, 142] width 41 height 19
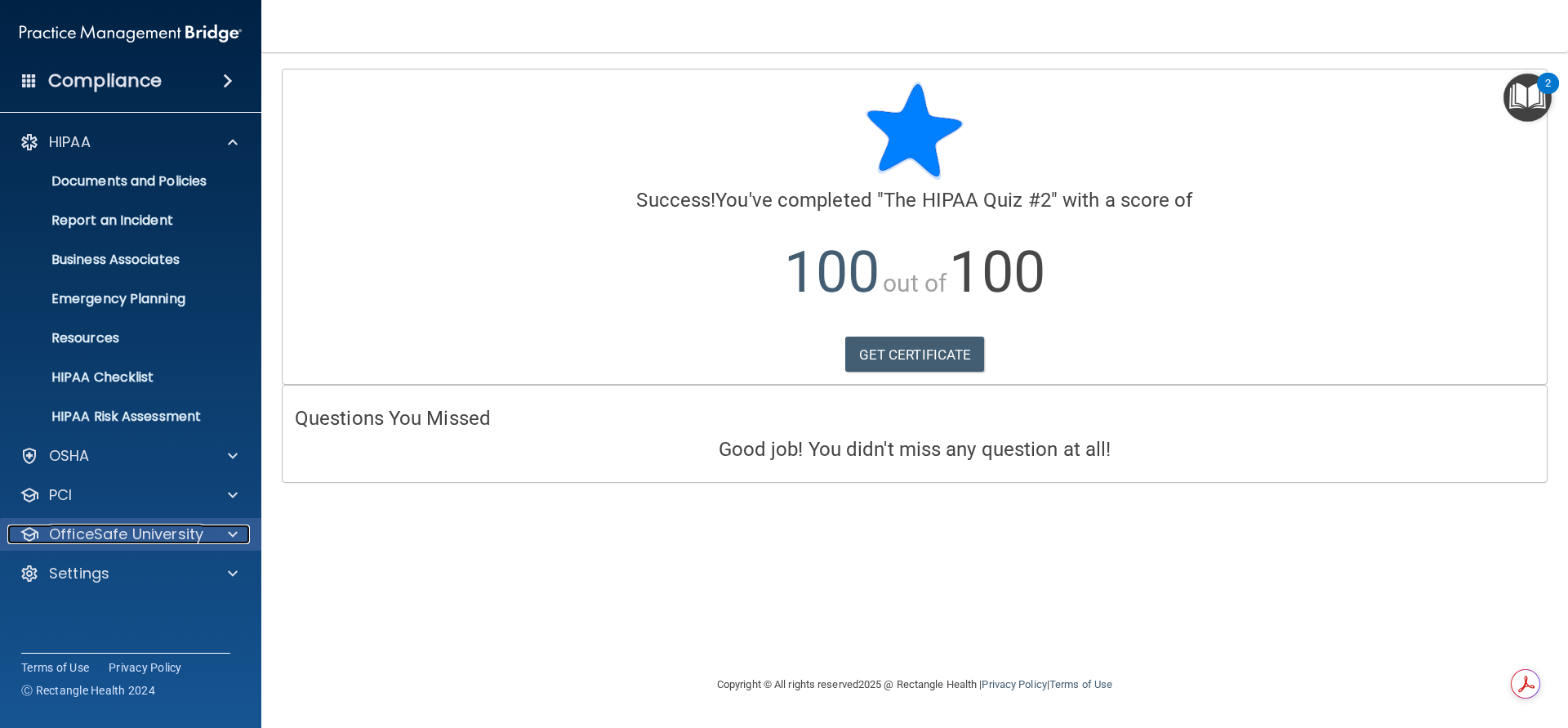
click at [58, 529] on p "OfficeSafe University" at bounding box center [126, 534] width 155 height 19
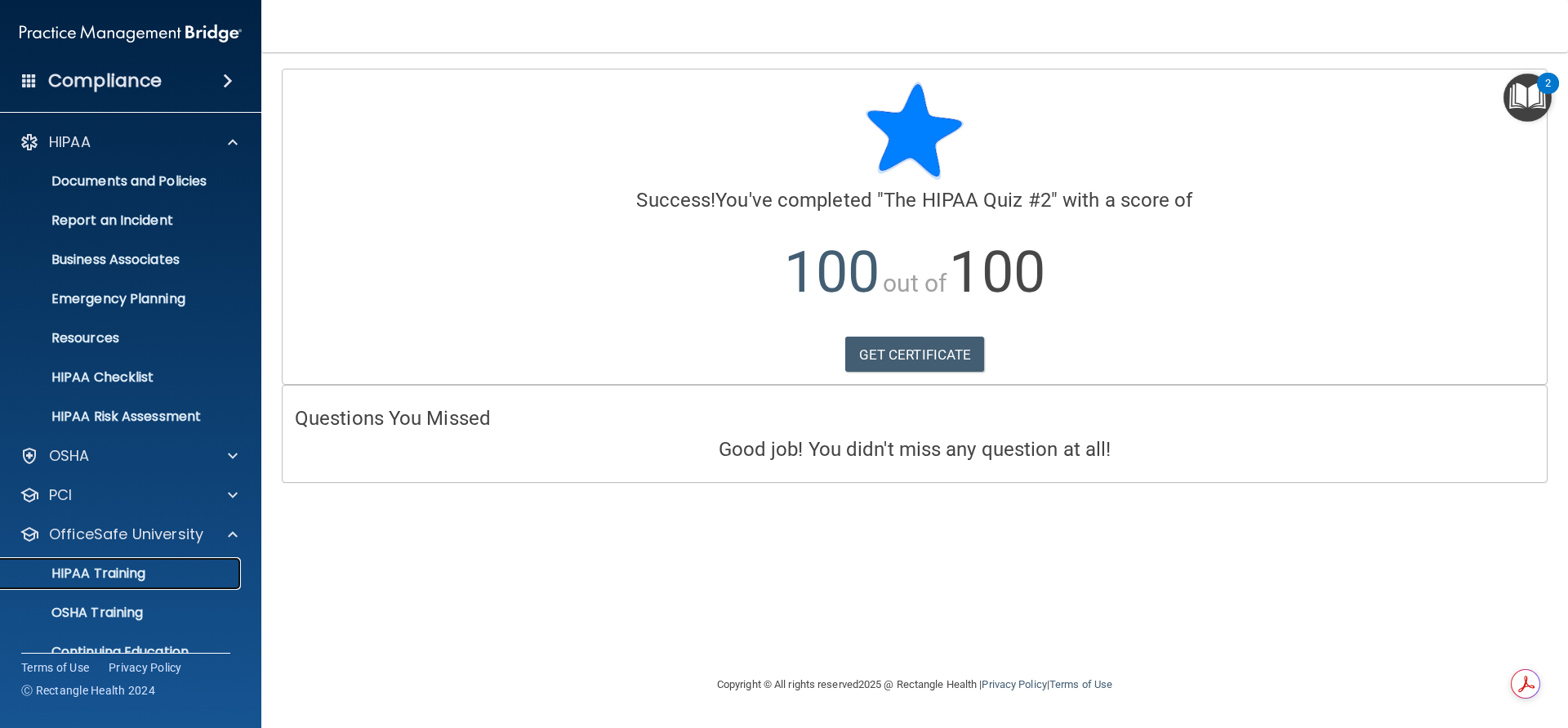
click at [117, 567] on p "HIPAA Training" at bounding box center [78, 573] width 135 height 16
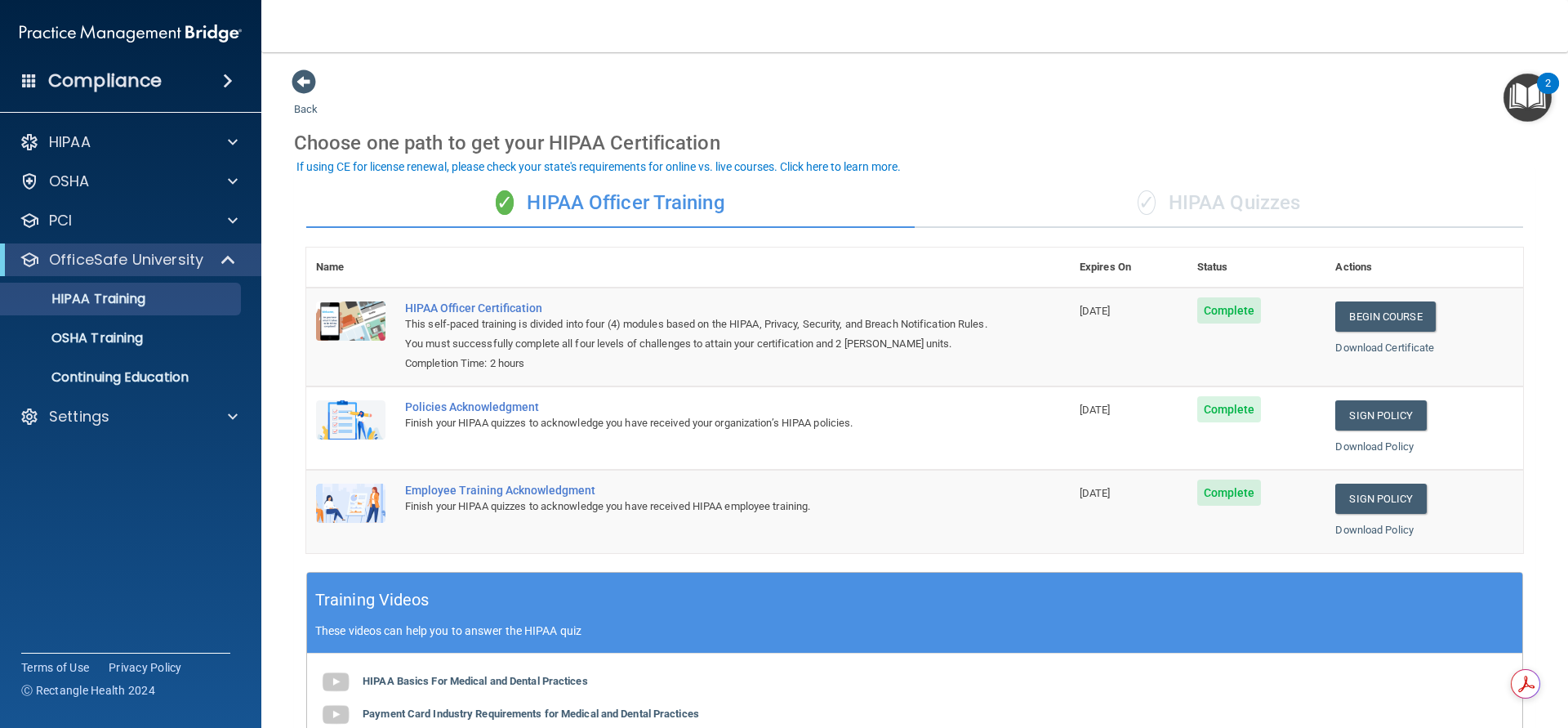
click at [1182, 209] on div "✓ HIPAA Quizzes" at bounding box center [1218, 203] width 609 height 49
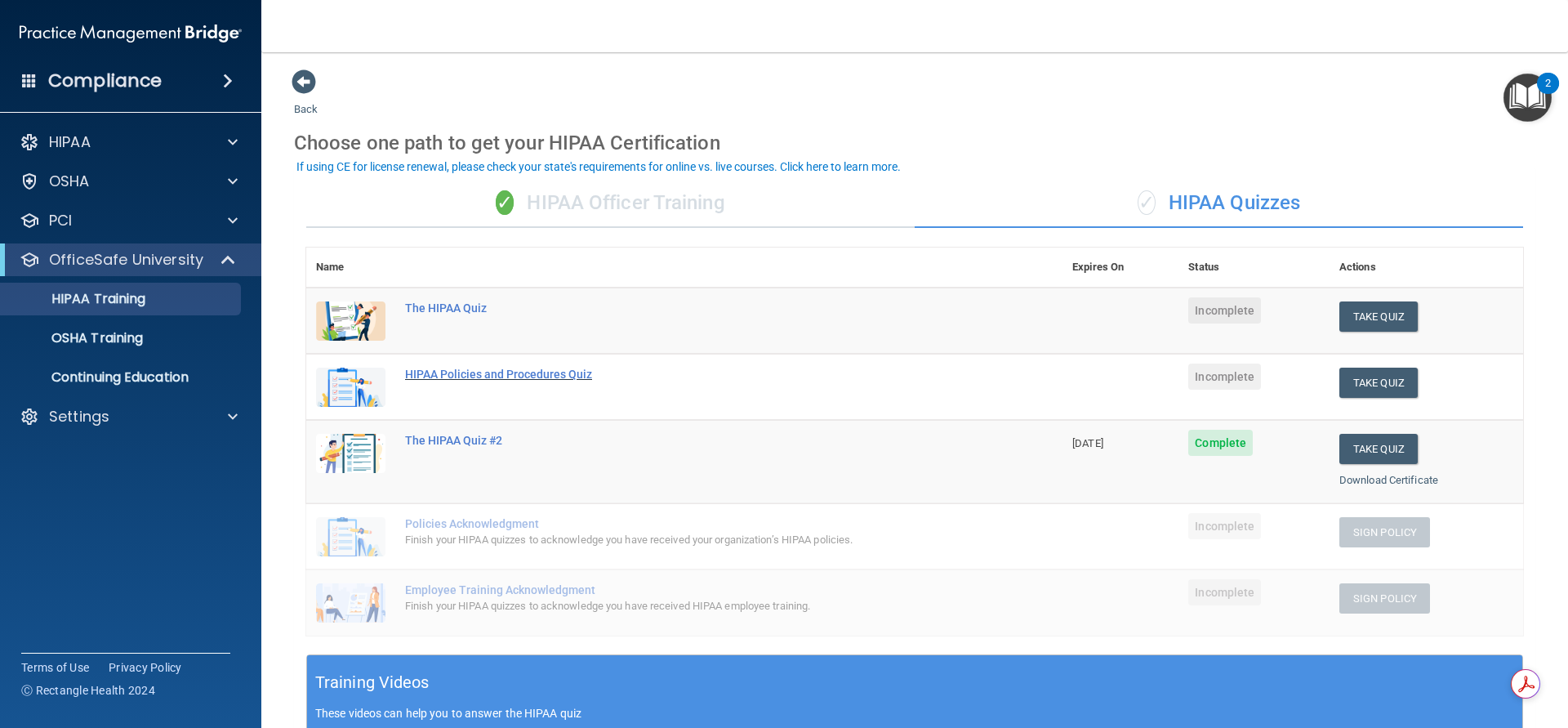
click at [486, 371] on div "HIPAA Policies and Procedures Quiz" at bounding box center [692, 374] width 576 height 13
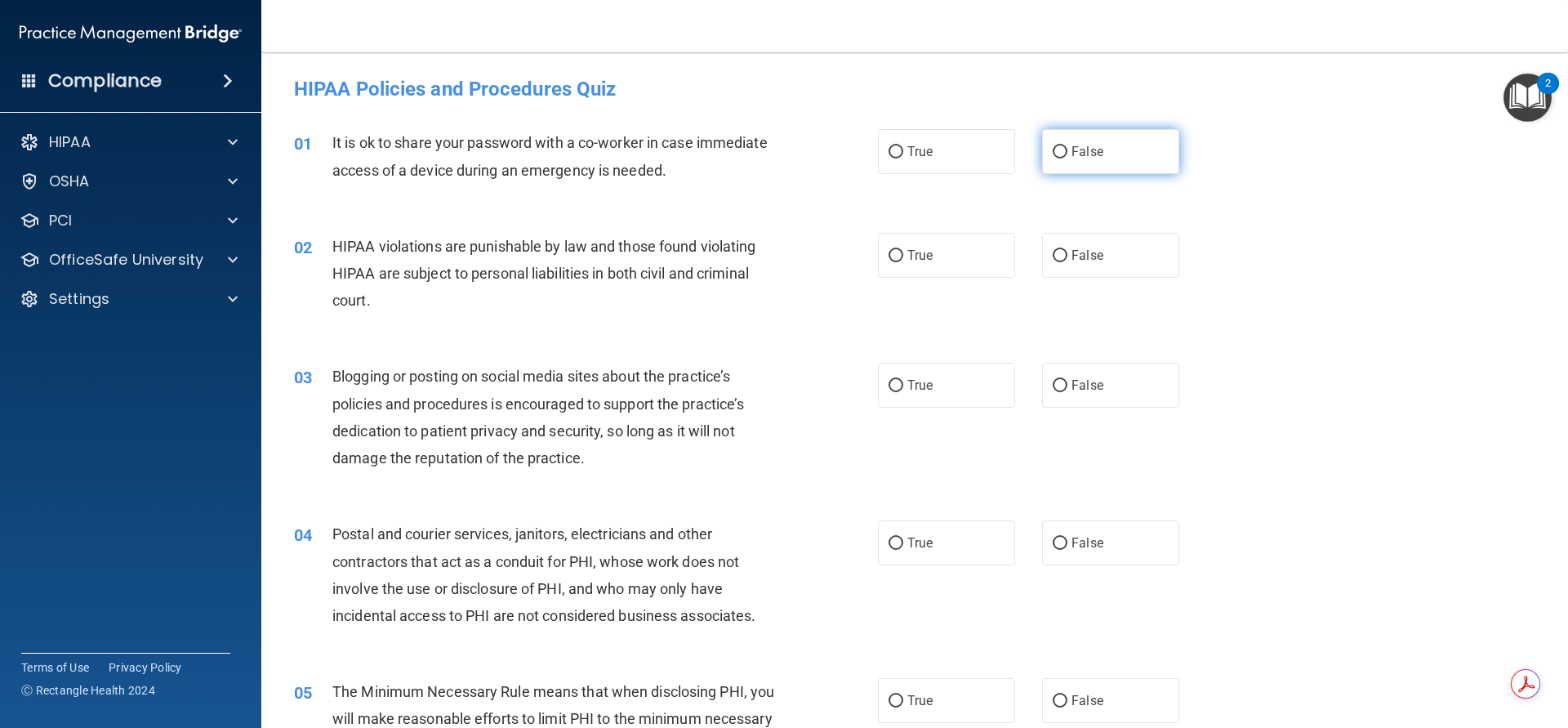
click at [1053, 150] on input "False" at bounding box center [1059, 152] width 14 height 13
radio input "true"
click at [888, 256] on input "True" at bounding box center [895, 256] width 14 height 13
radio input "true"
click at [888, 383] on input "True" at bounding box center [895, 386] width 14 height 13
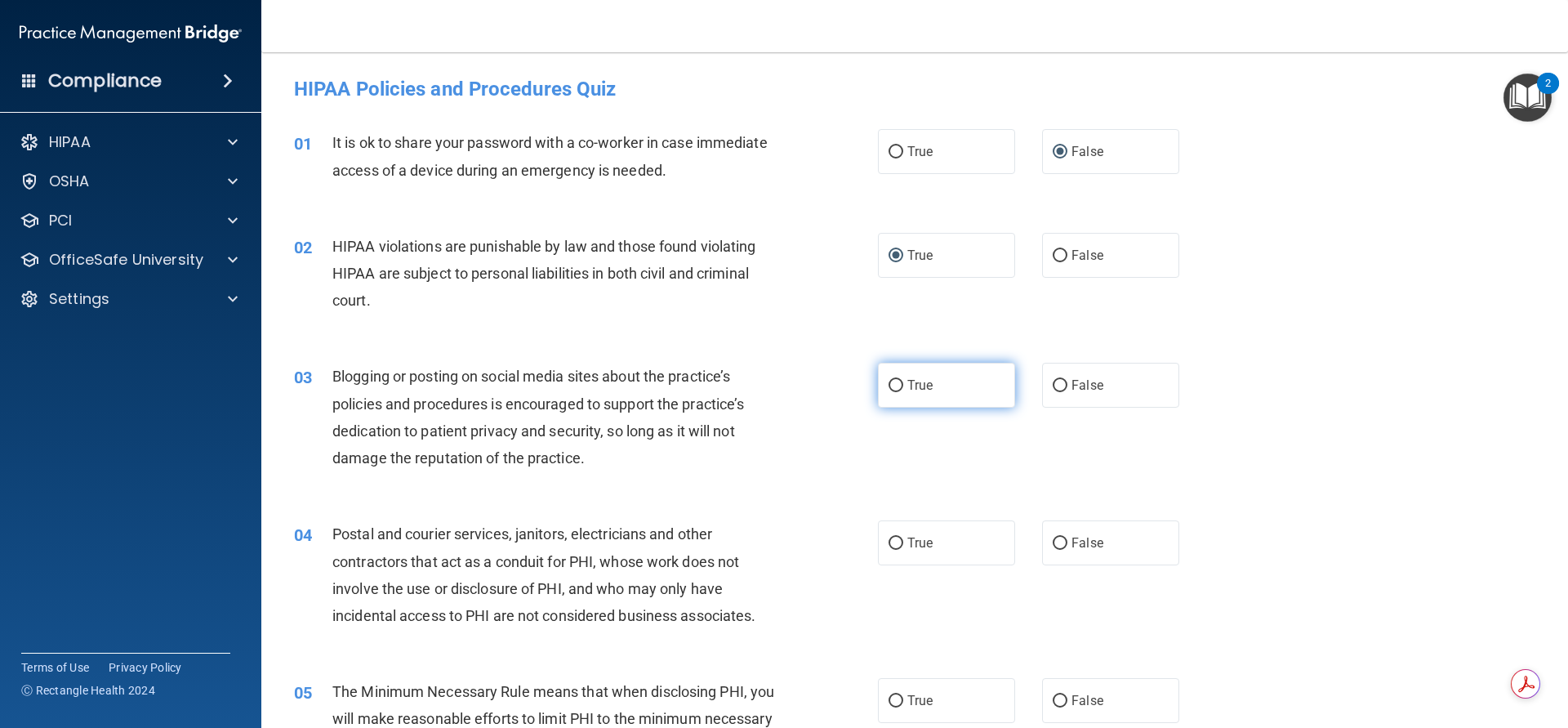
radio input "true"
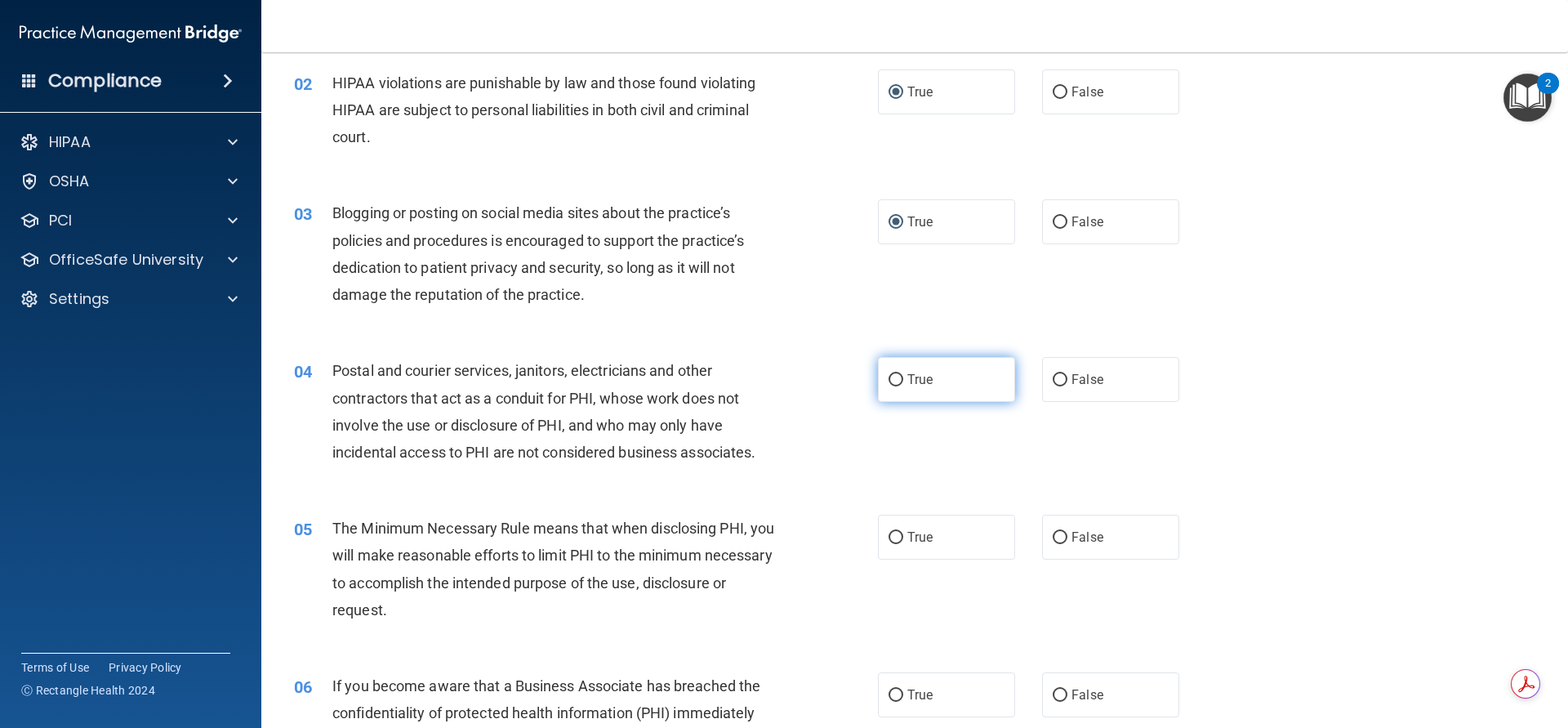
click at [891, 379] on input "True" at bounding box center [895, 380] width 14 height 13
radio input "true"
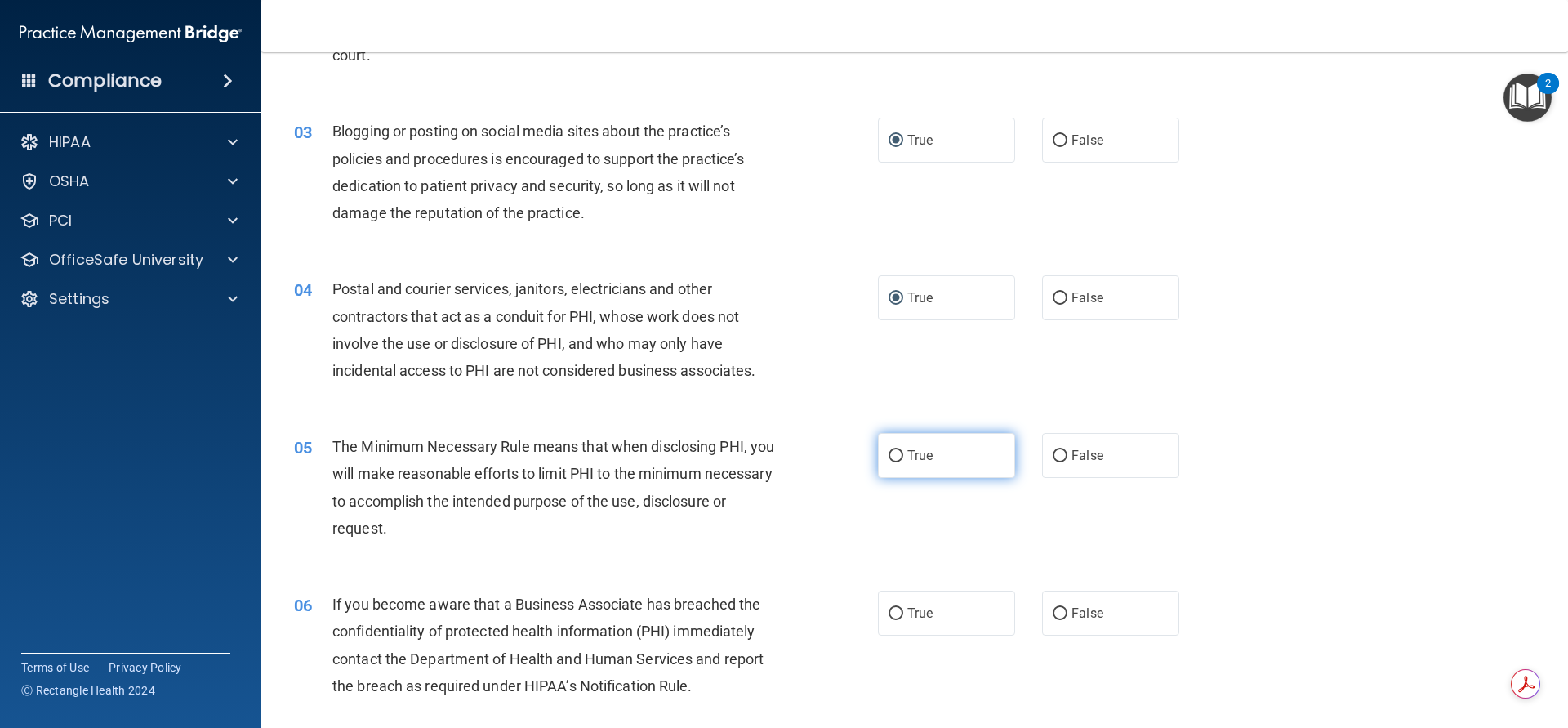
click at [894, 451] on input "True" at bounding box center [895, 456] width 14 height 13
radio input "true"
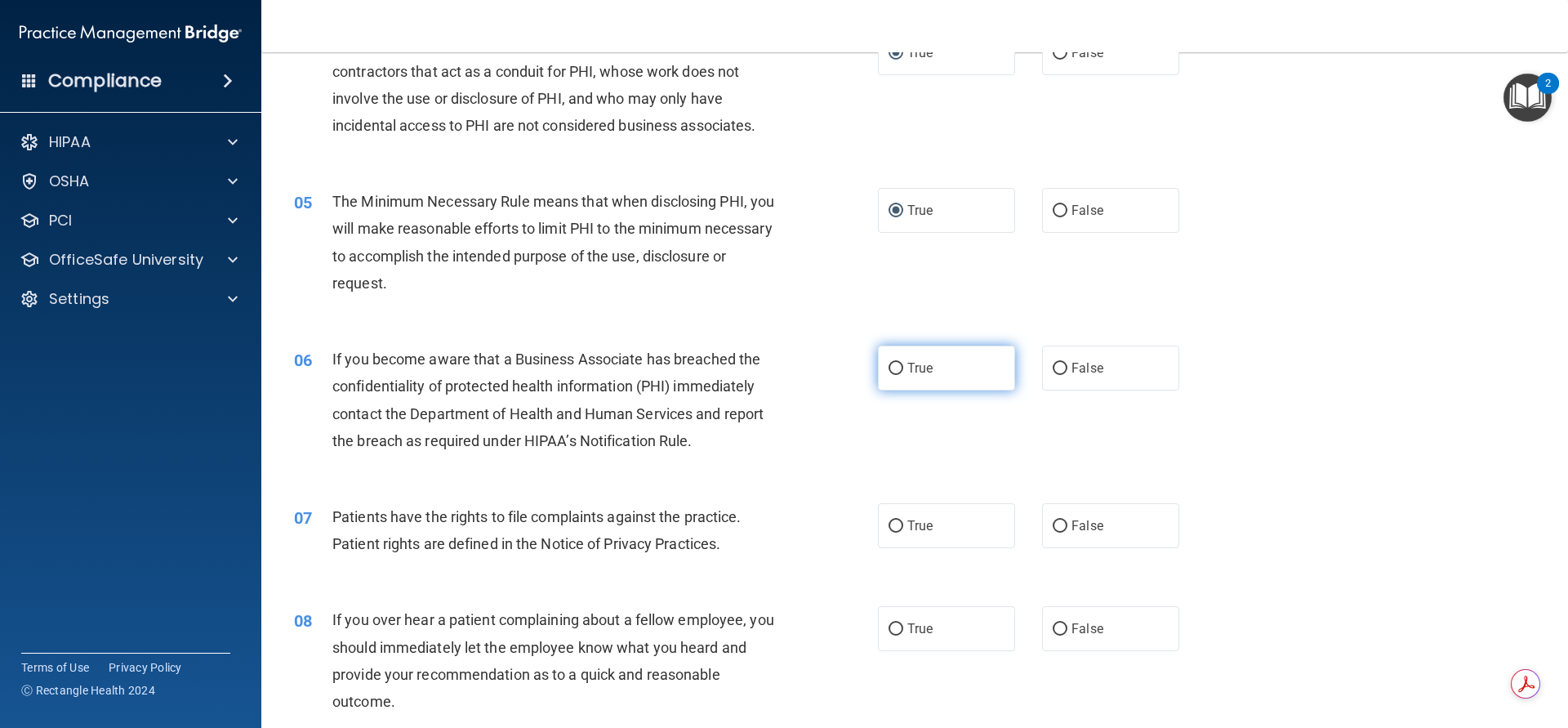
click at [888, 365] on input "True" at bounding box center [895, 368] width 14 height 13
radio input "true"
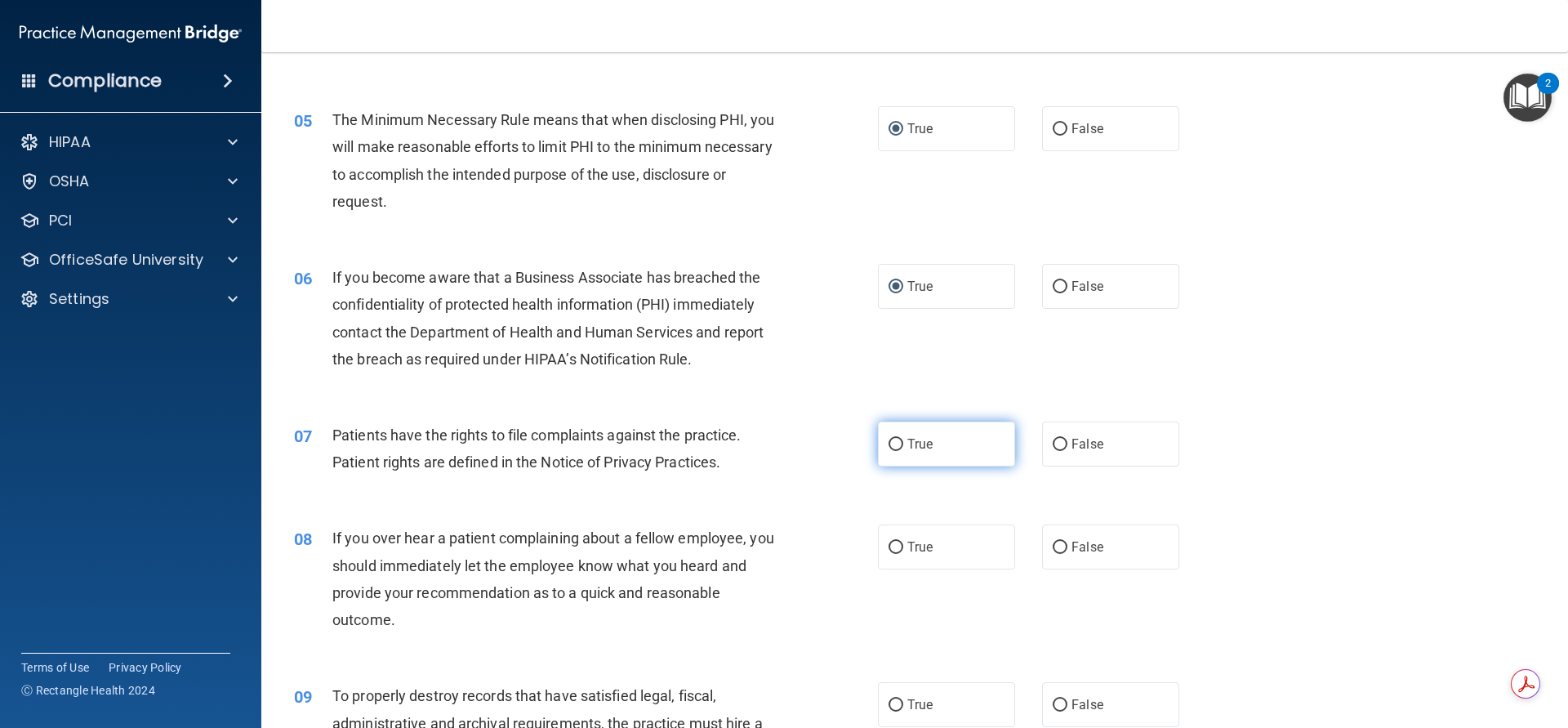
click at [888, 440] on input "True" at bounding box center [895, 444] width 14 height 13
radio input "true"
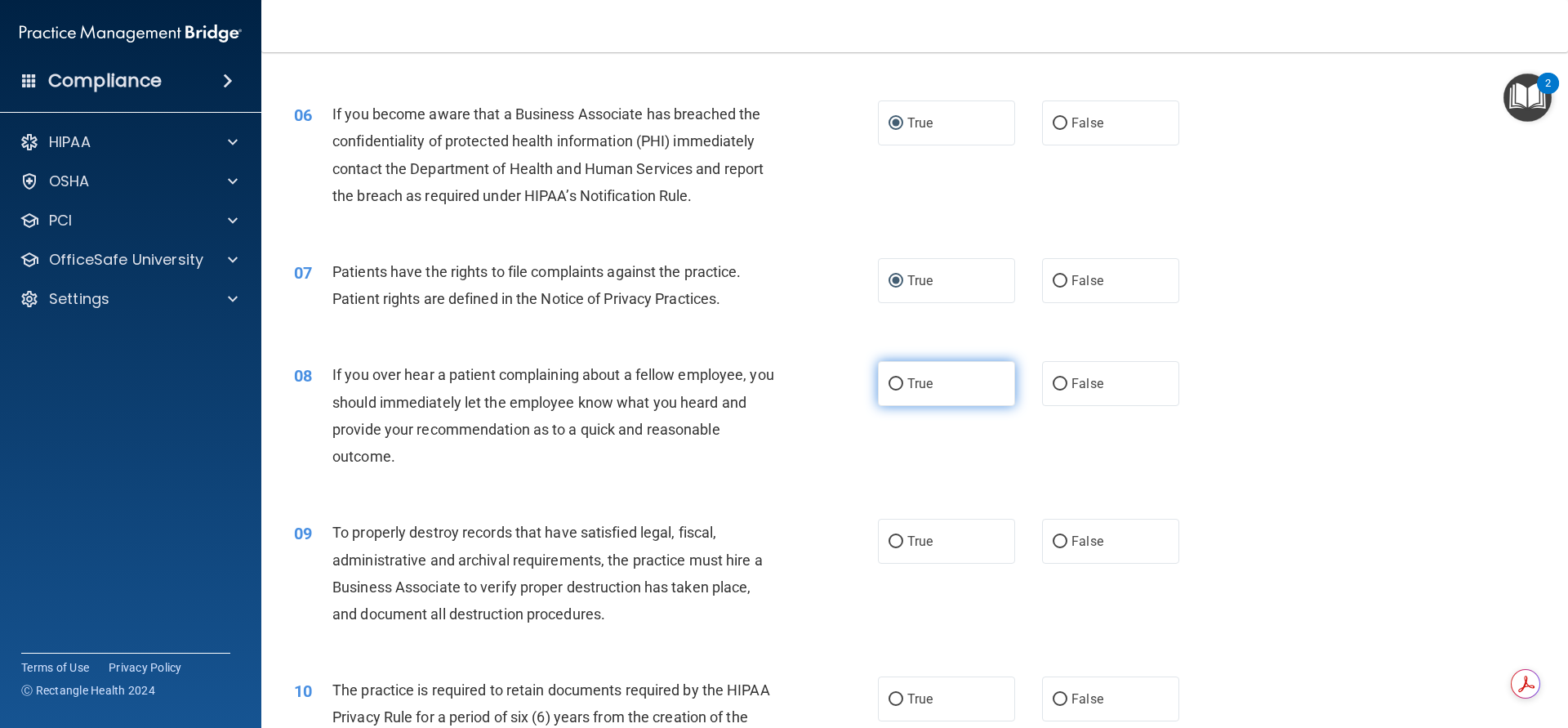
click at [888, 388] on input "True" at bounding box center [895, 384] width 14 height 13
radio input "true"
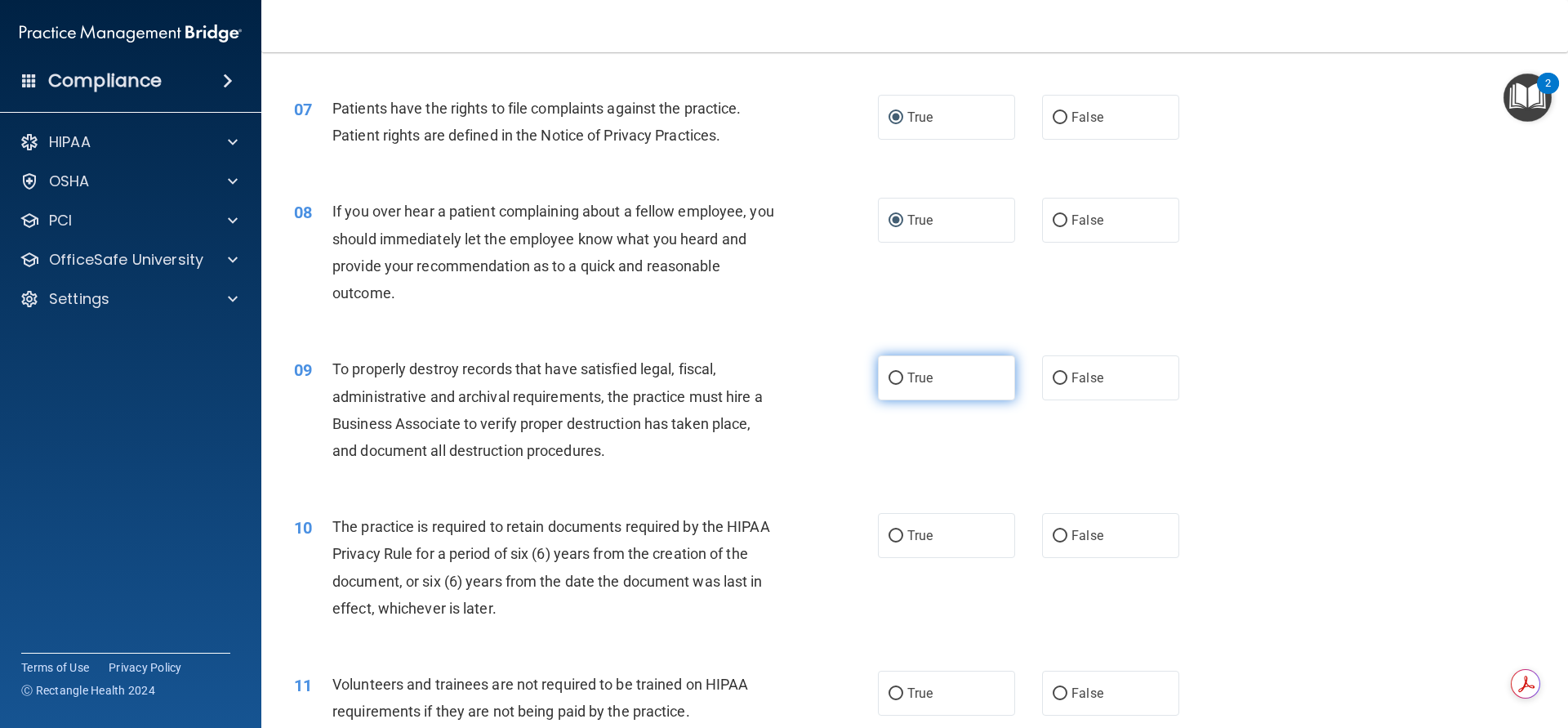
click at [888, 379] on input "True" at bounding box center [895, 378] width 14 height 13
radio input "true"
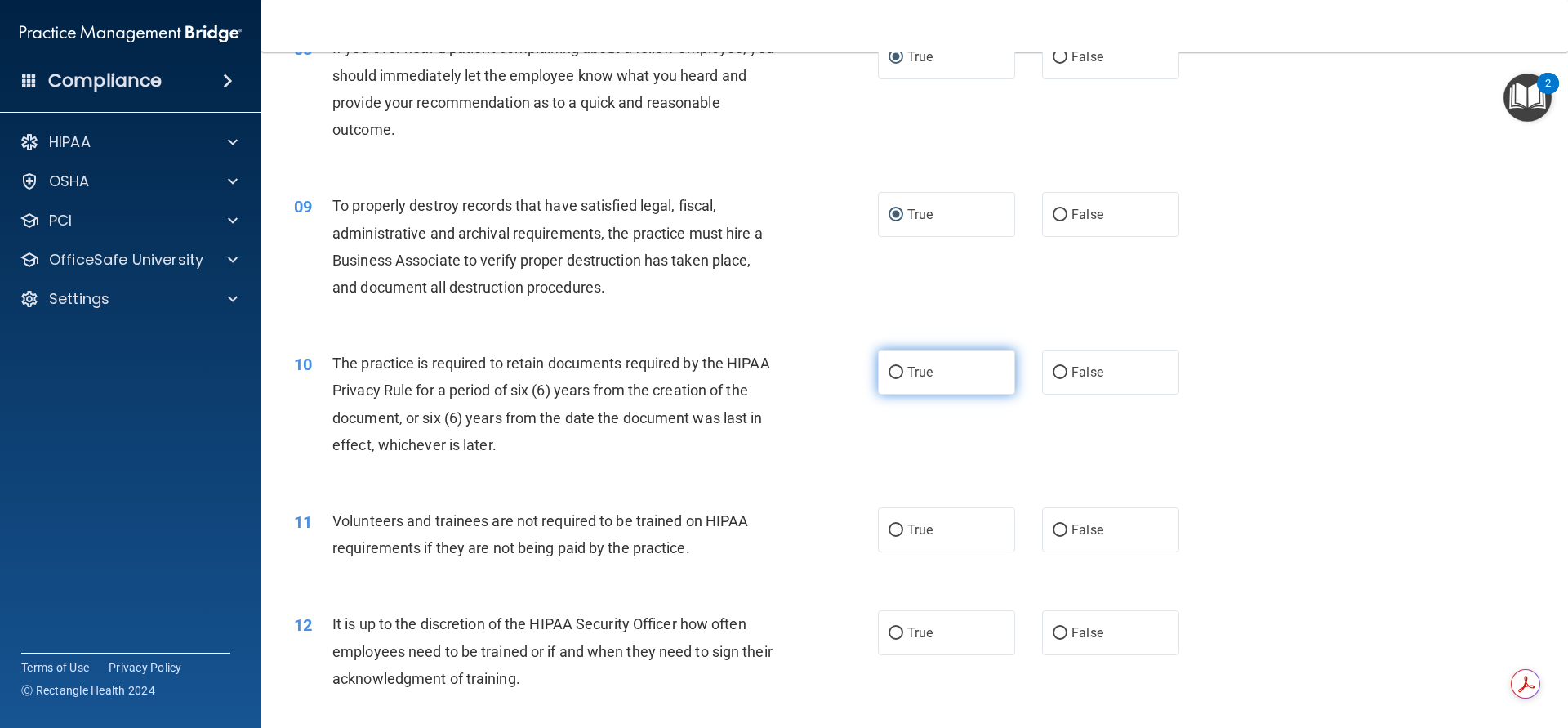
click at [888, 375] on input "True" at bounding box center [895, 372] width 14 height 13
radio input "true"
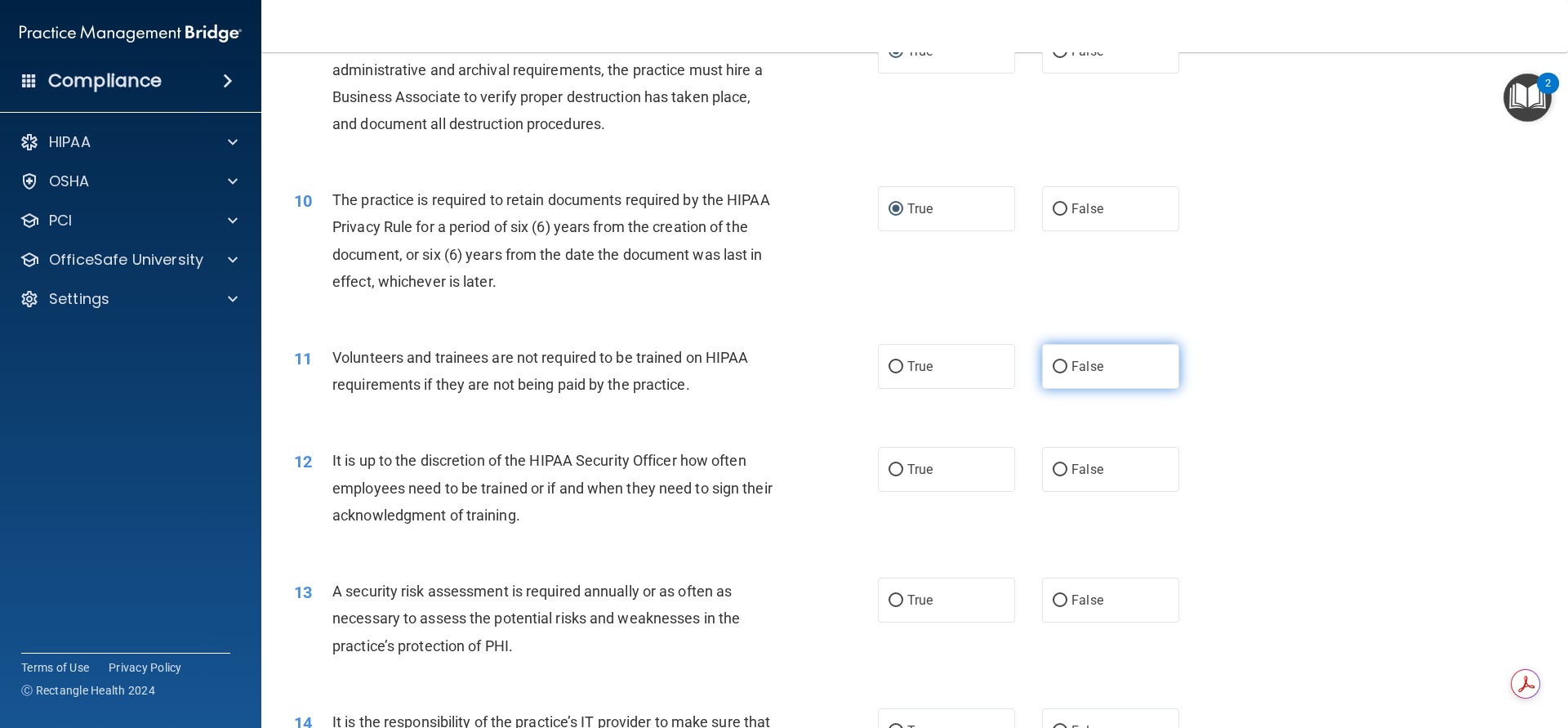
click at [1053, 365] on input "False" at bounding box center [1059, 366] width 14 height 13
radio input "true"
click at [1053, 466] on input "False" at bounding box center [1059, 469] width 14 height 13
radio input "true"
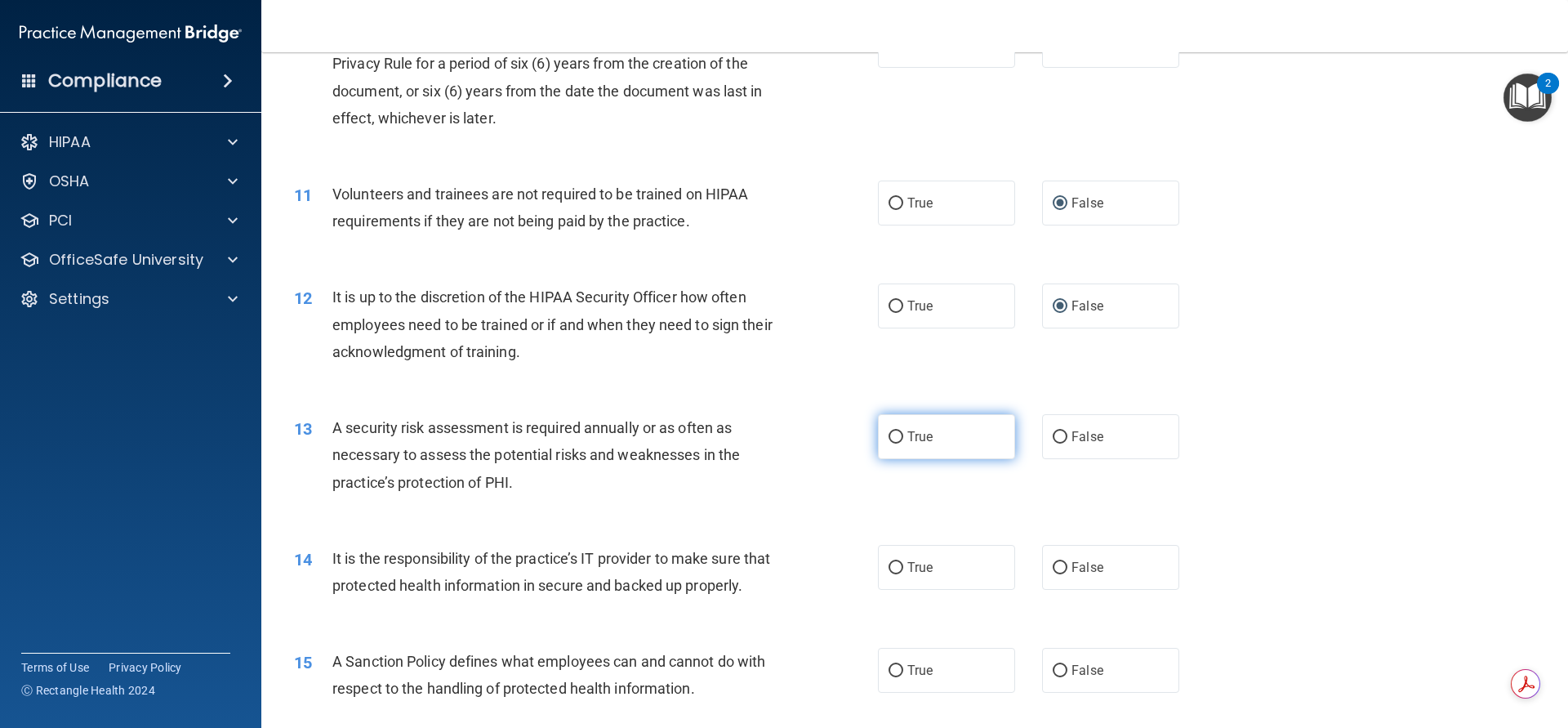
click at [888, 437] on input "True" at bounding box center [895, 438] width 14 height 13
radio input "true"
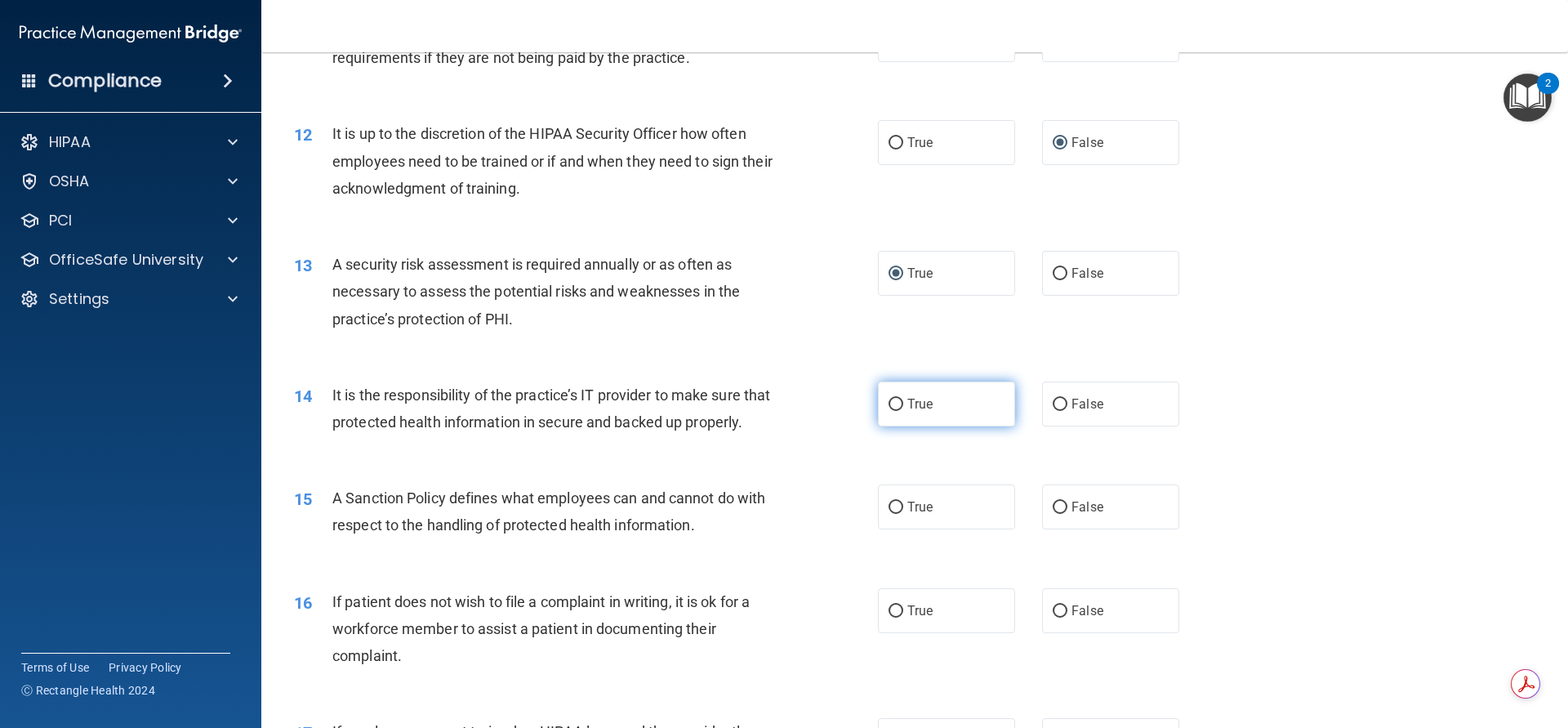
click at [891, 404] on input "True" at bounding box center [895, 405] width 14 height 13
radio input "true"
click at [1053, 514] on input "False" at bounding box center [1059, 508] width 14 height 13
radio input "true"
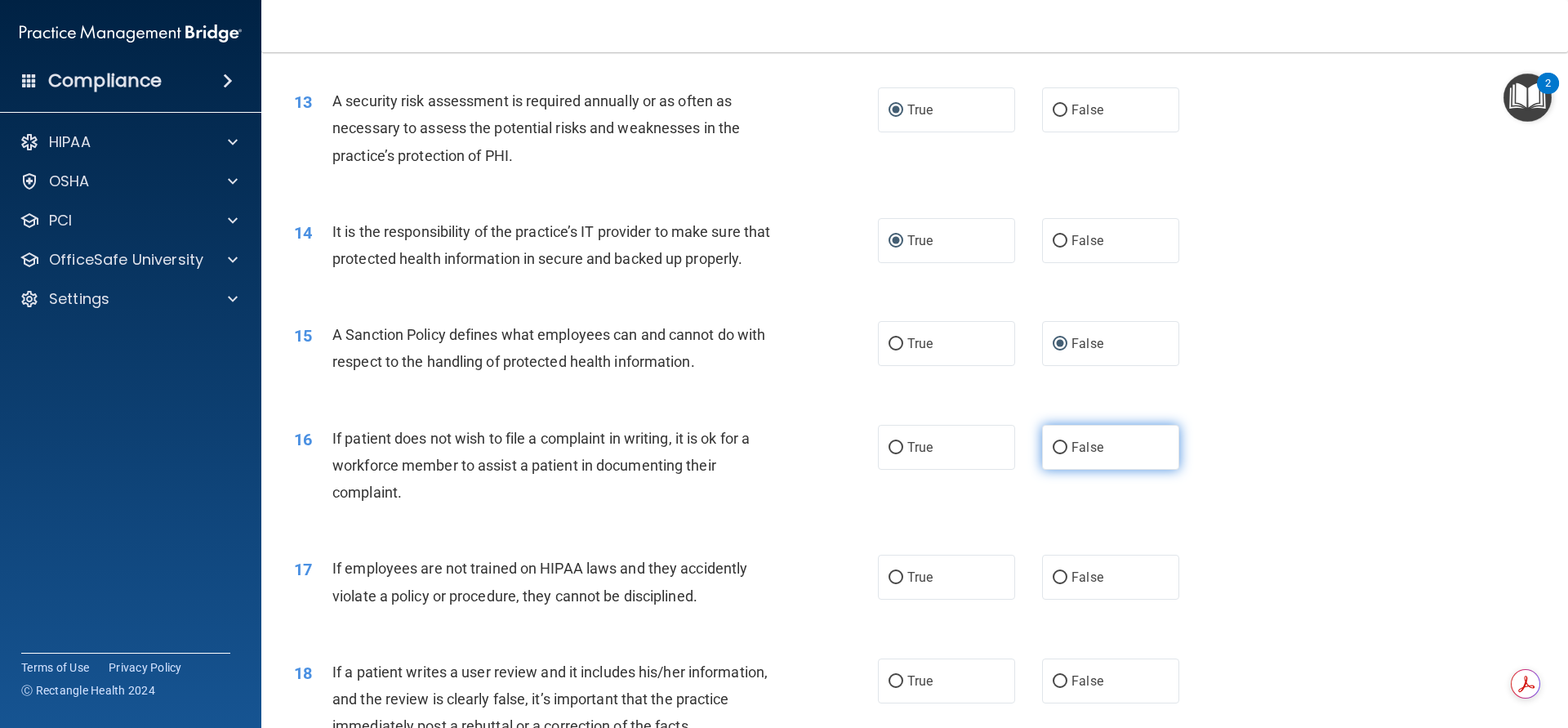
click at [1053, 454] on input "False" at bounding box center [1059, 448] width 14 height 13
radio input "true"
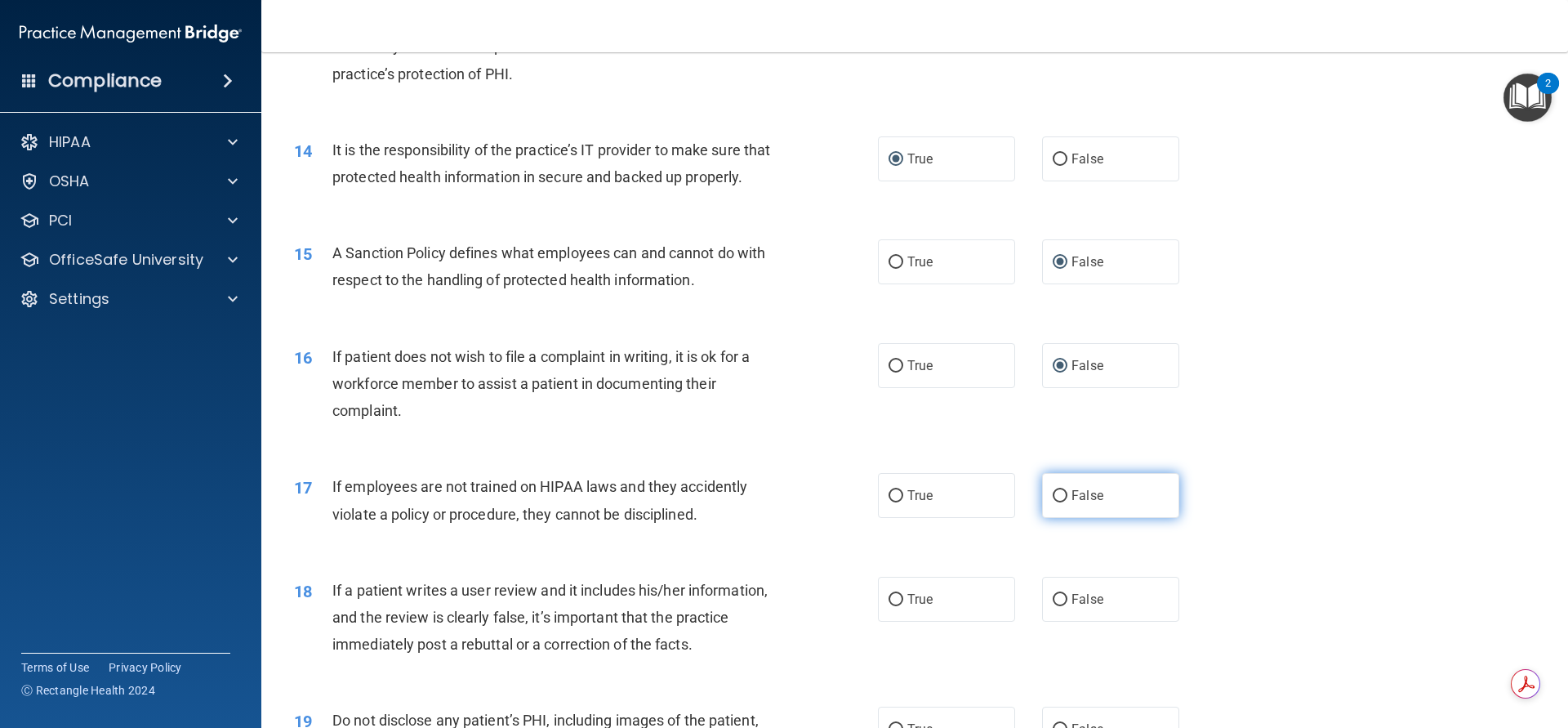
click at [1053, 502] on input "False" at bounding box center [1059, 496] width 14 height 13
radio input "true"
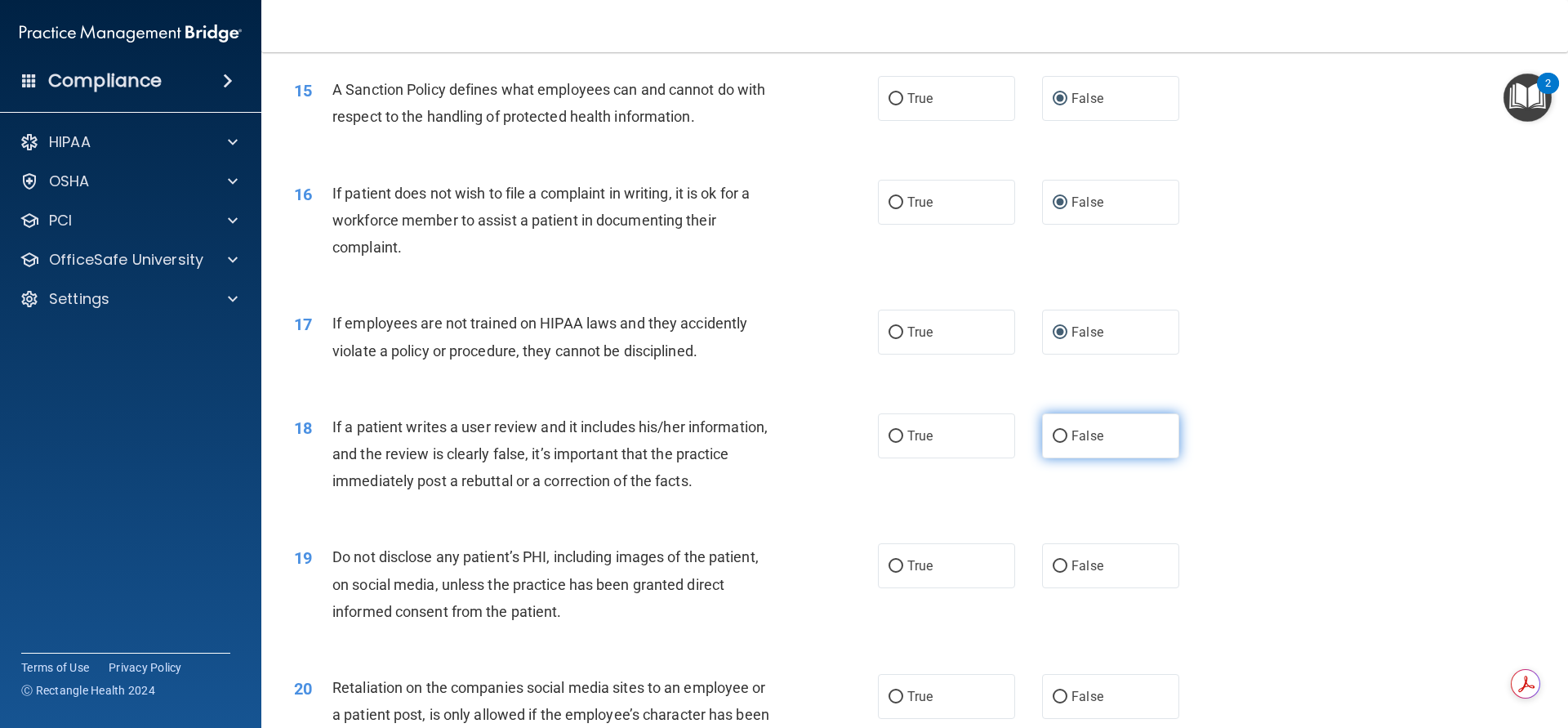
click at [1053, 442] on input "False" at bounding box center [1059, 437] width 14 height 13
radio input "true"
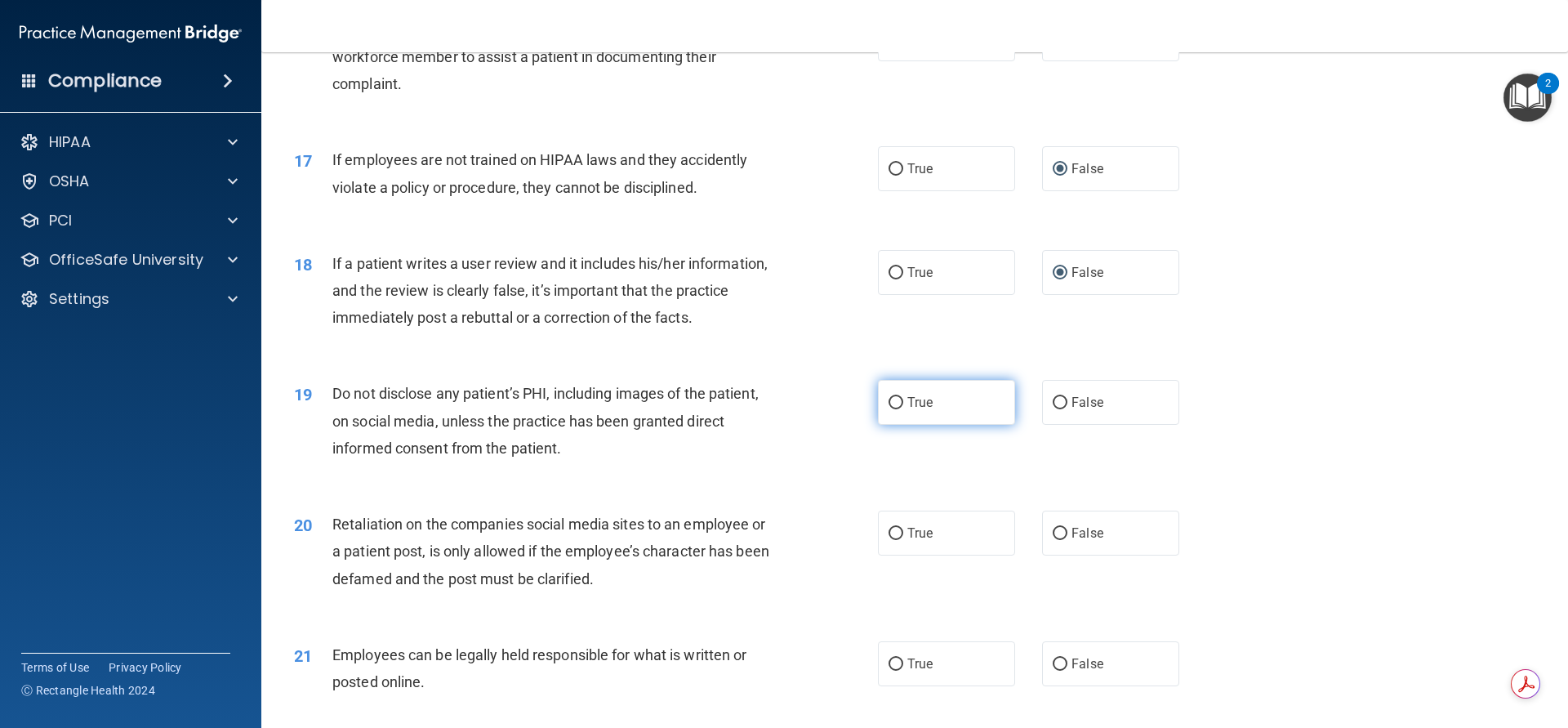
click at [888, 410] on input "True" at bounding box center [895, 403] width 14 height 13
radio input "true"
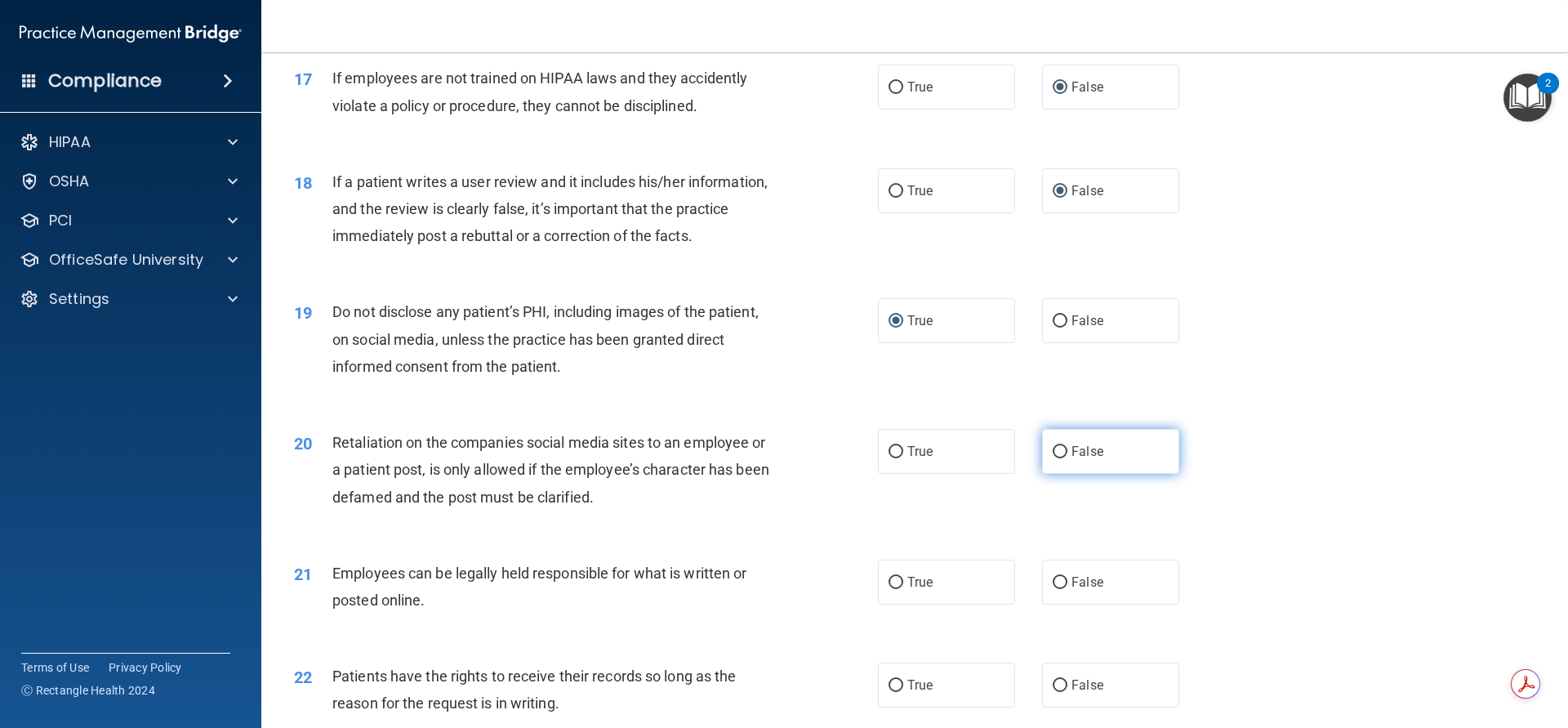
click at [1053, 459] on input "False" at bounding box center [1059, 452] width 14 height 13
radio input "true"
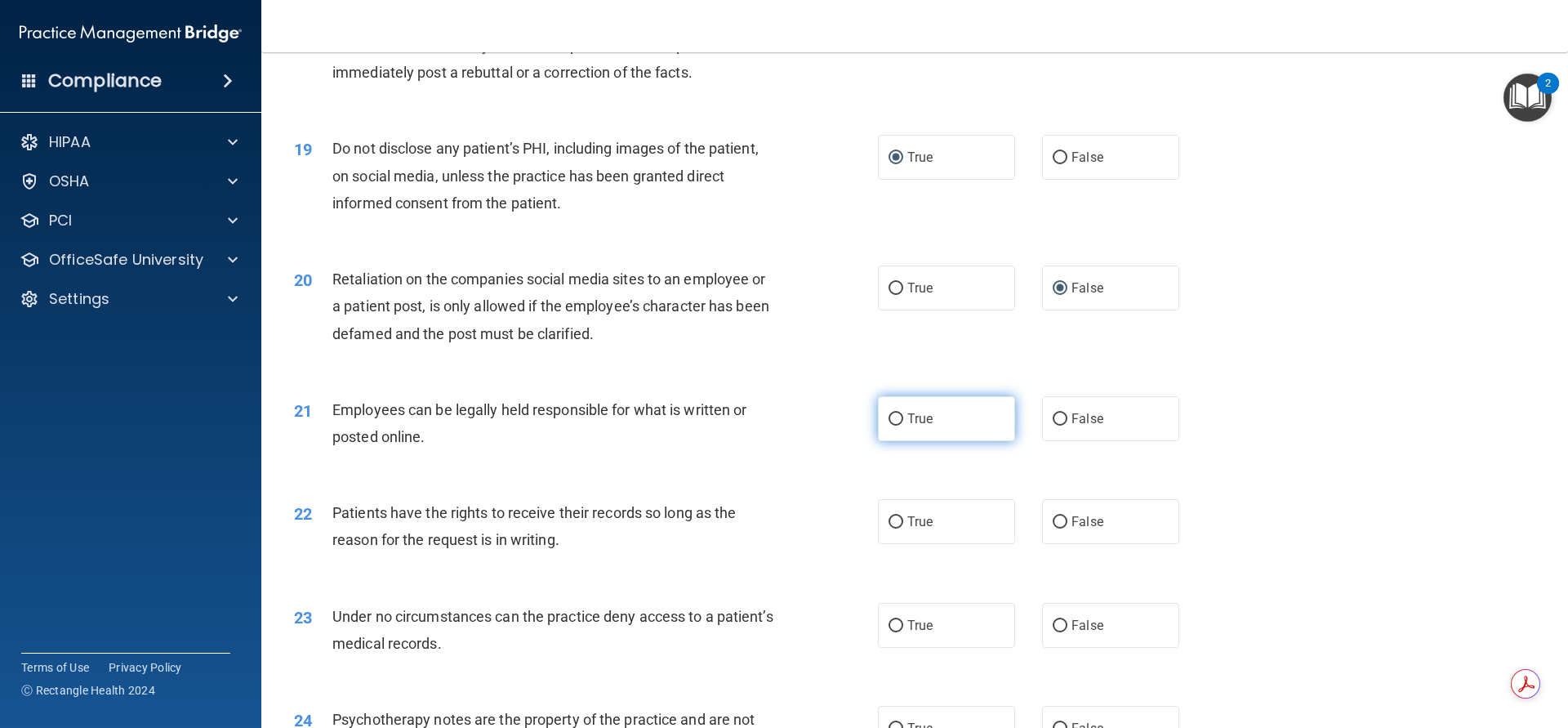
click at [888, 426] on input "True" at bounding box center [895, 419] width 14 height 13
radio input "true"
click at [891, 529] on input "True" at bounding box center [895, 522] width 14 height 13
radio input "true"
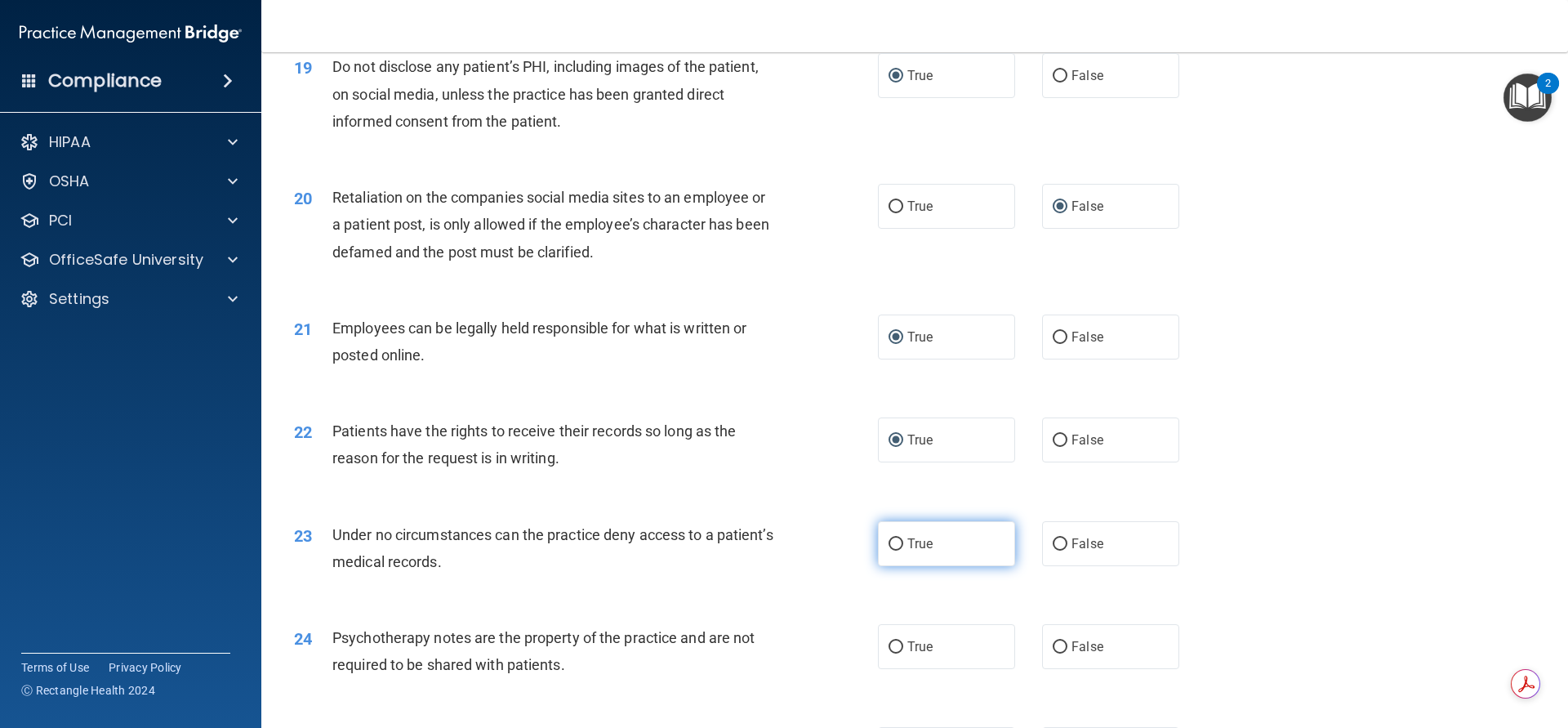
click at [894, 551] on input "True" at bounding box center [895, 544] width 14 height 13
radio input "true"
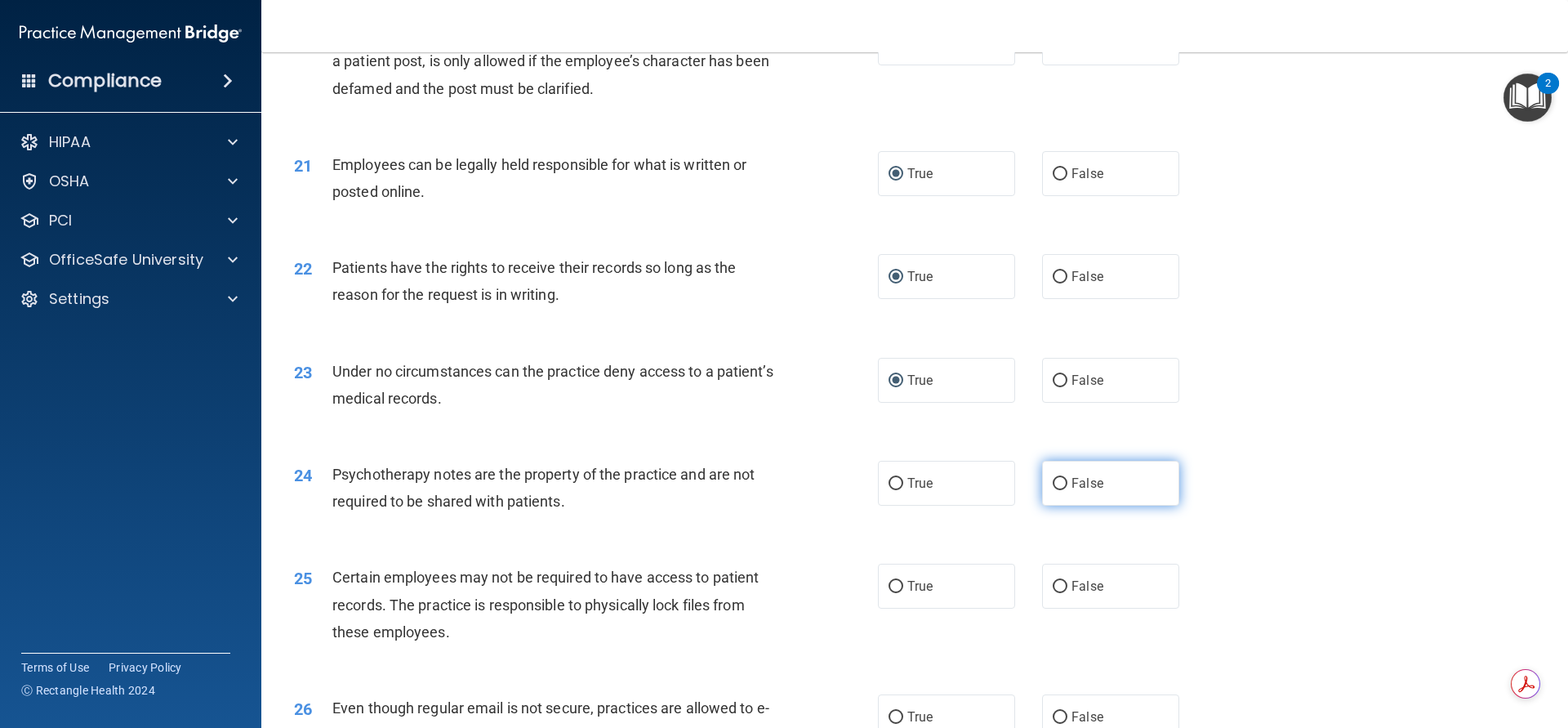
click at [1054, 490] on input "False" at bounding box center [1059, 484] width 14 height 13
radio input "true"
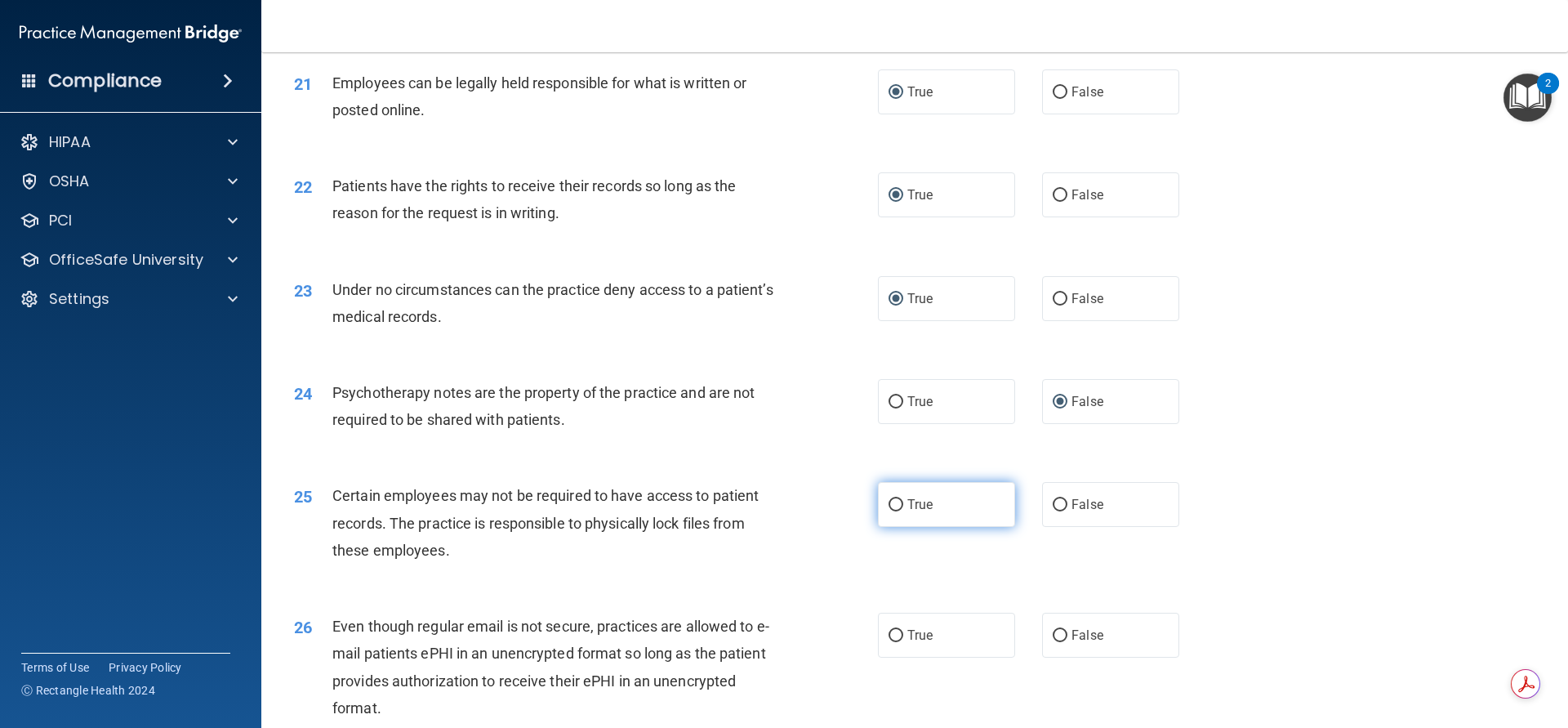
click at [888, 512] on input "True" at bounding box center [895, 505] width 14 height 13
radio input "true"
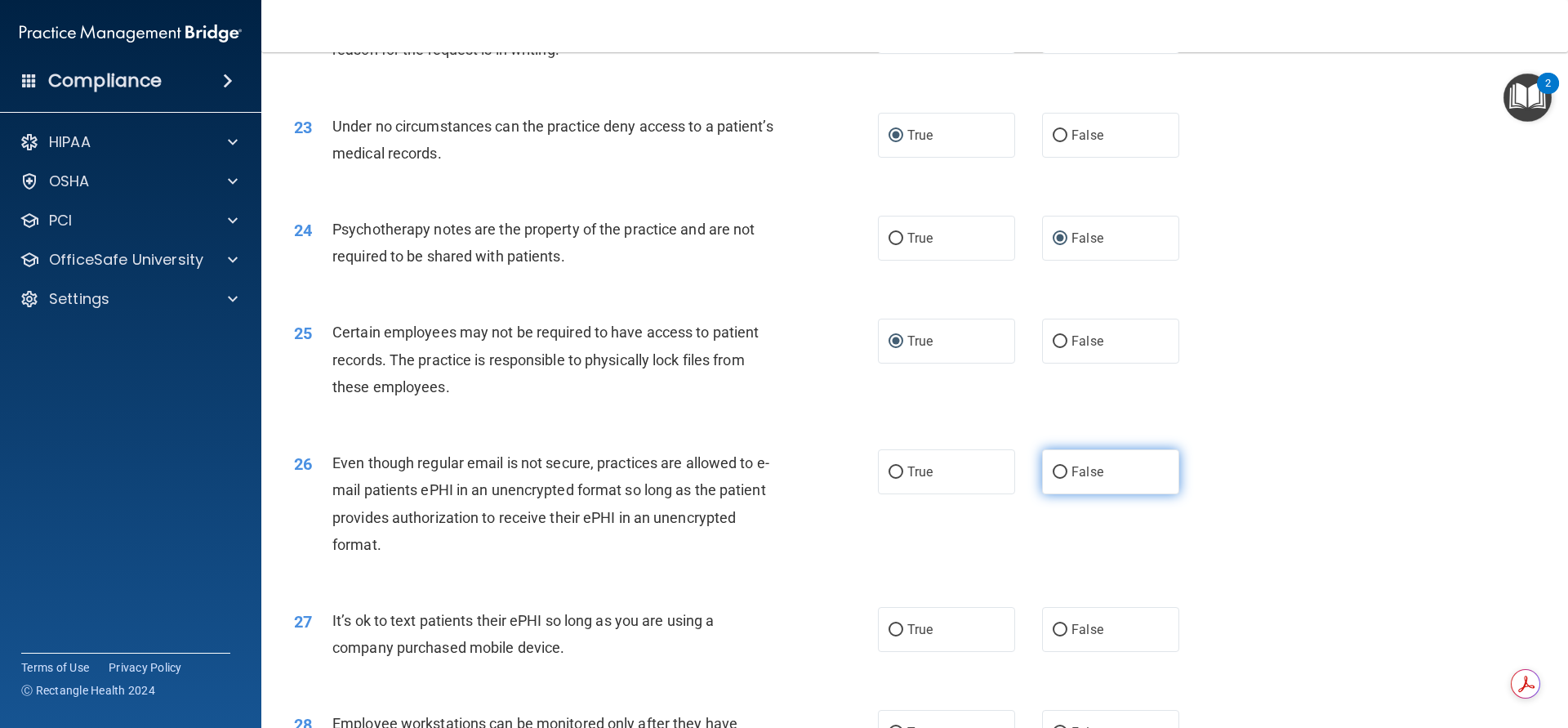
click at [1053, 479] on input "False" at bounding box center [1059, 472] width 14 height 13
radio input "true"
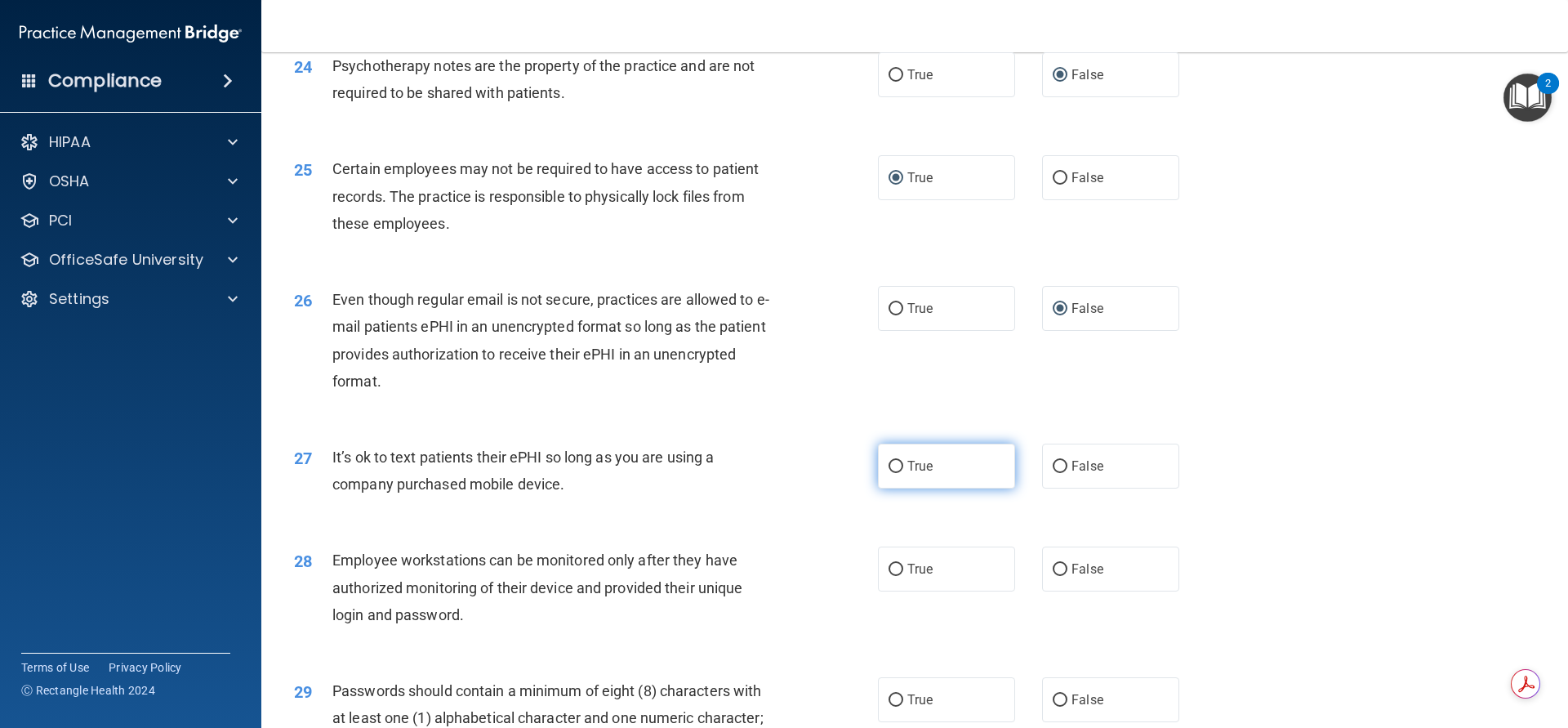
click at [888, 473] on input "True" at bounding box center [895, 466] width 14 height 13
radio input "true"
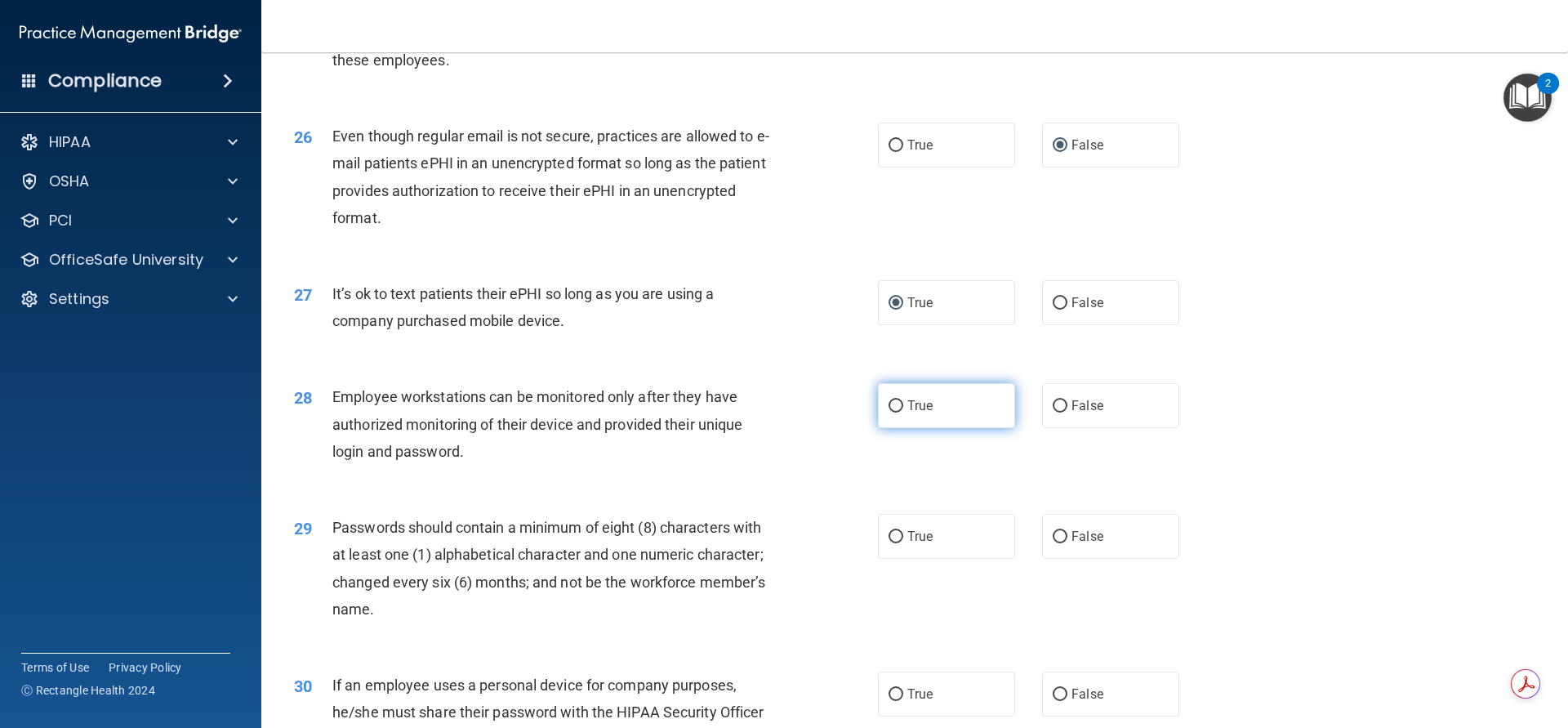
click at [888, 413] on input "True" at bounding box center [895, 406] width 14 height 13
radio input "true"
click at [893, 543] on input "True" at bounding box center [895, 537] width 14 height 13
radio input "true"
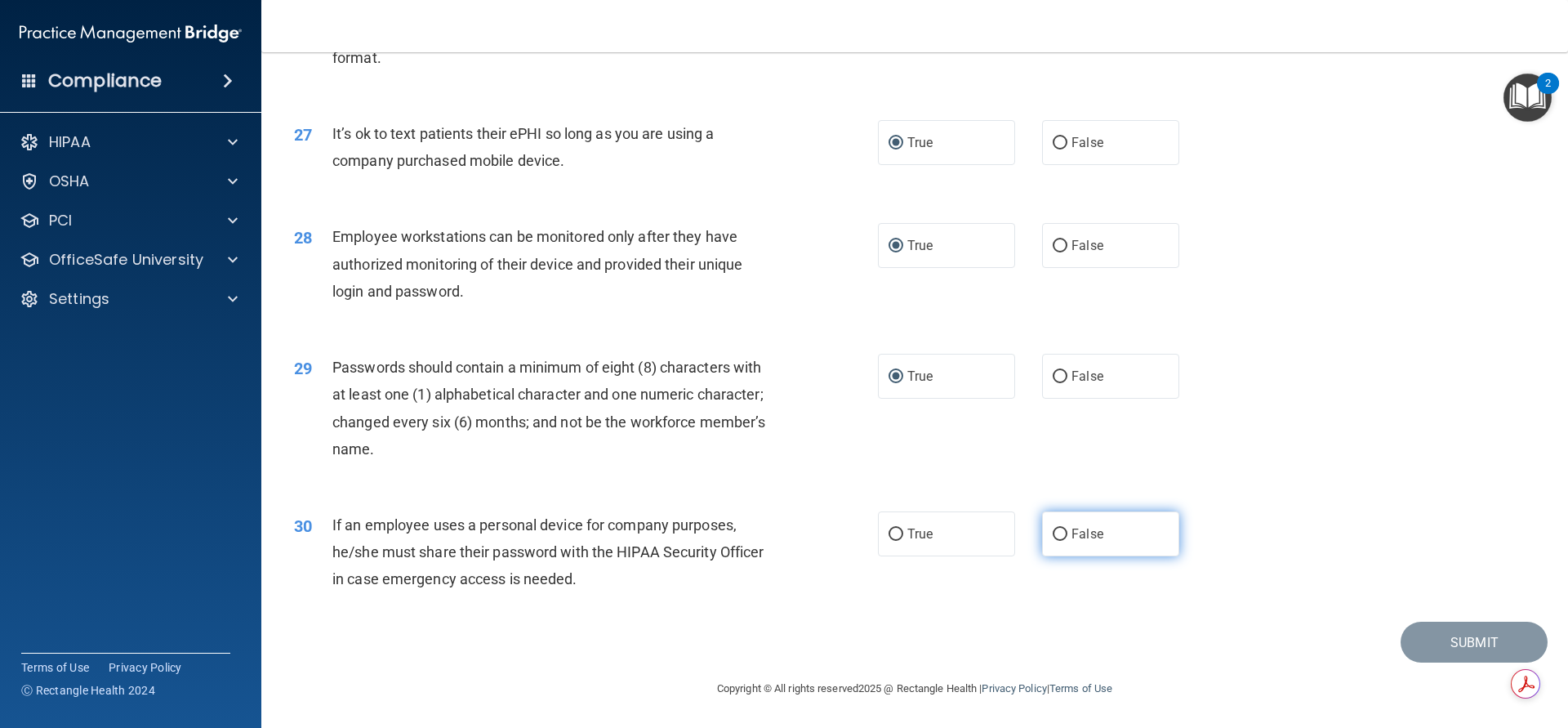
click at [1055, 529] on input "False" at bounding box center [1059, 535] width 14 height 13
radio input "true"
click at [1424, 635] on button "Submit" at bounding box center [1474, 641] width 147 height 41
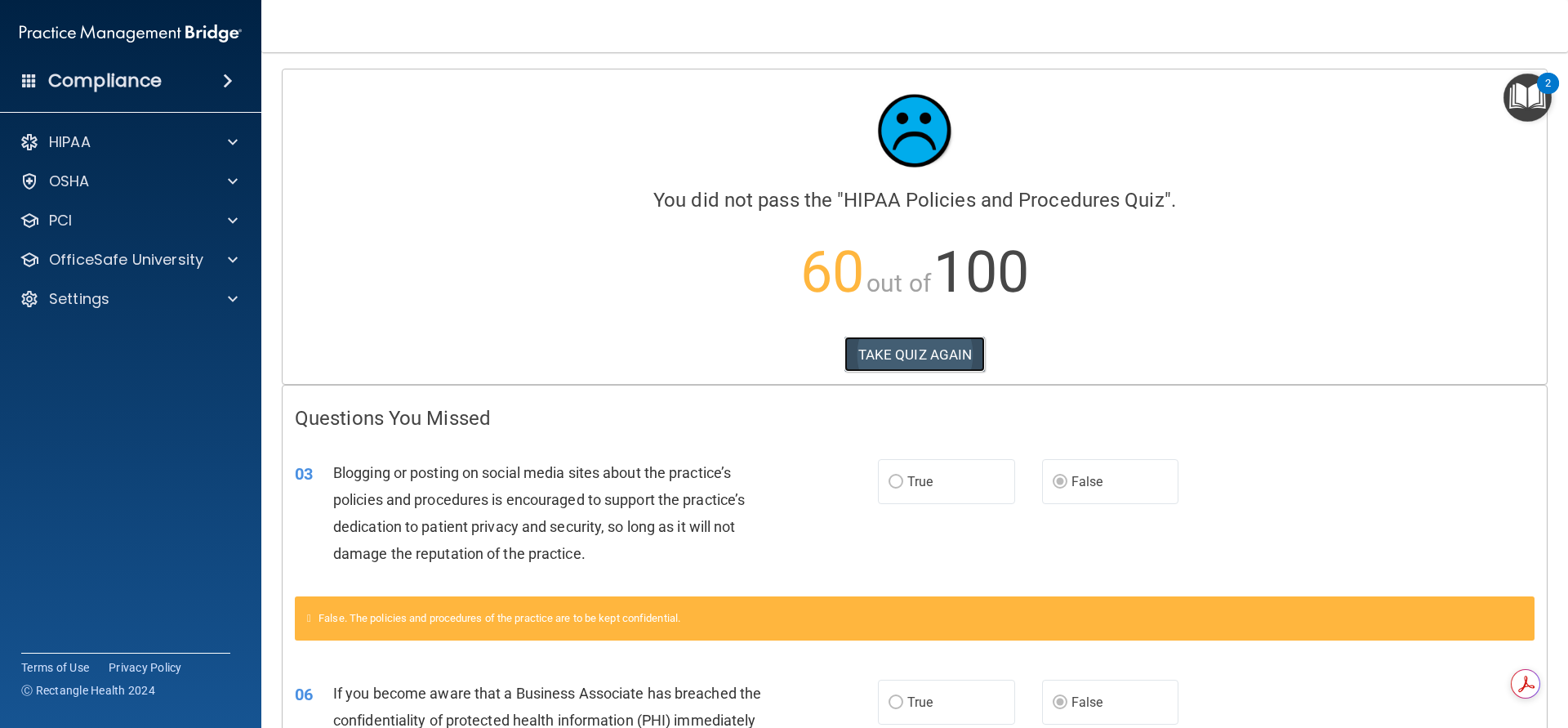
click at [877, 350] on button "TAKE QUIZ AGAIN" at bounding box center [914, 354] width 141 height 36
